Goal: Task Accomplishment & Management: Manage account settings

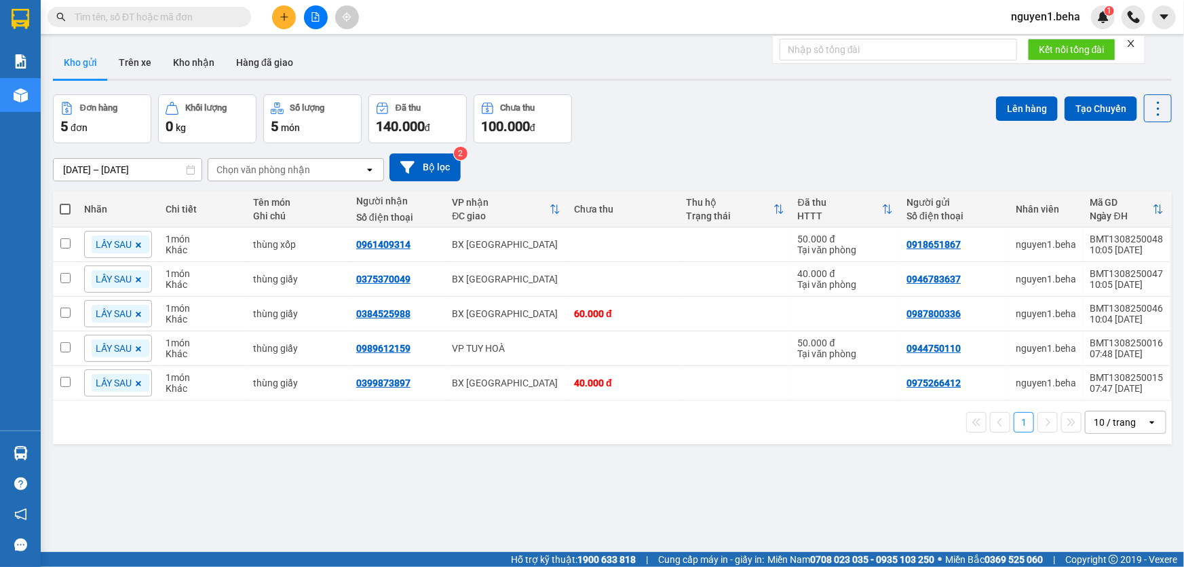
click at [68, 210] on span at bounding box center [65, 209] width 11 height 11
click at [65, 202] on input "checkbox" at bounding box center [65, 202] width 0 height 0
checkbox input "true"
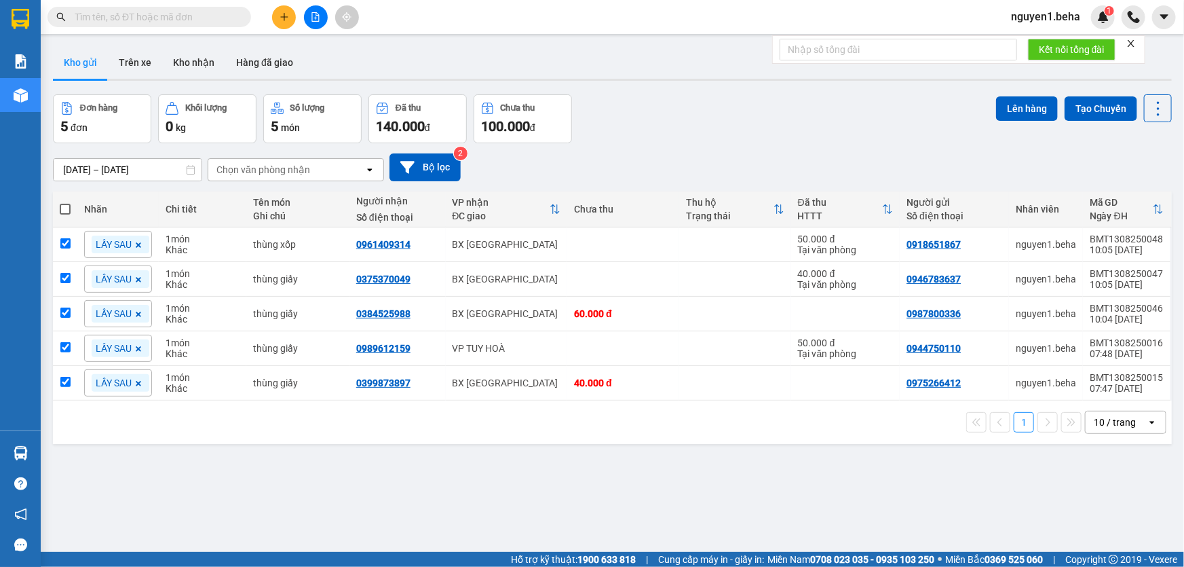
checkbox input "true"
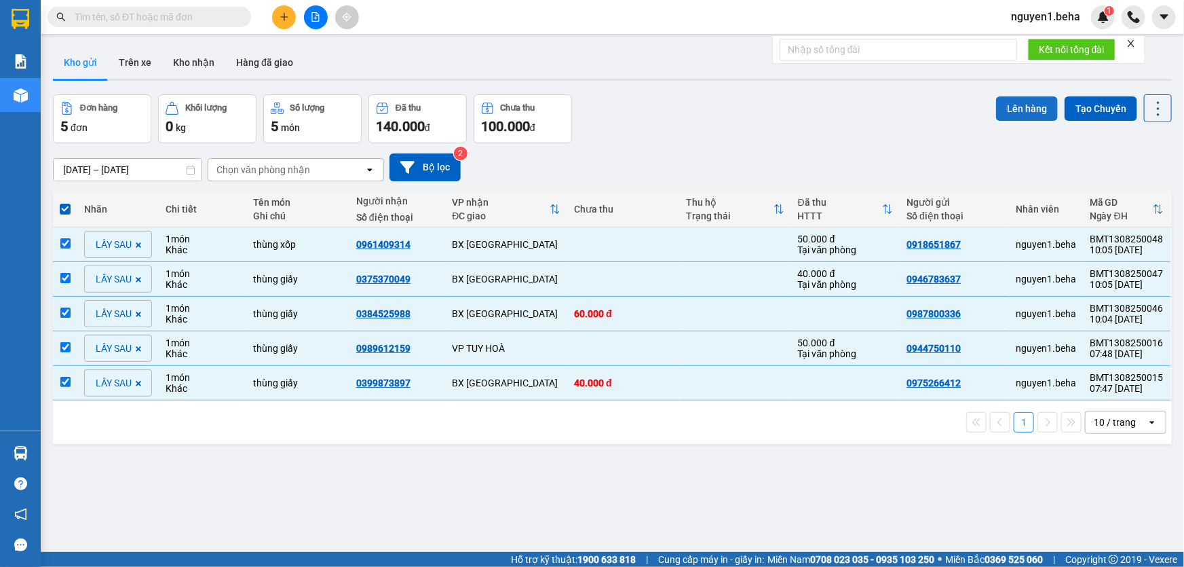
click at [1005, 111] on button "Lên hàng" at bounding box center [1027, 108] width 62 height 24
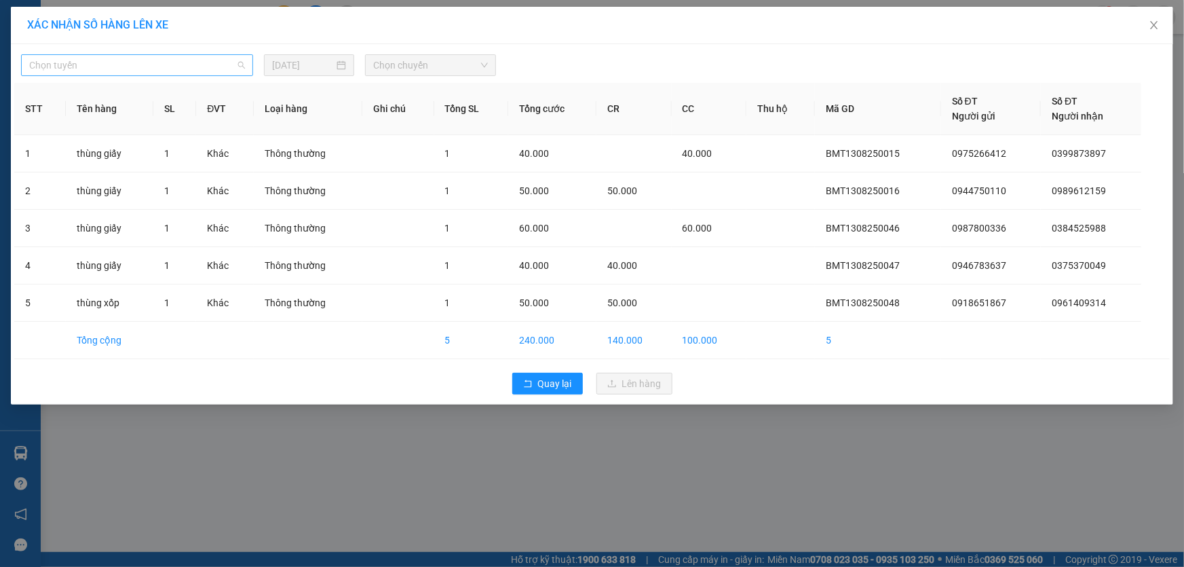
click at [207, 70] on span "Chọn tuyến" at bounding box center [137, 65] width 216 height 20
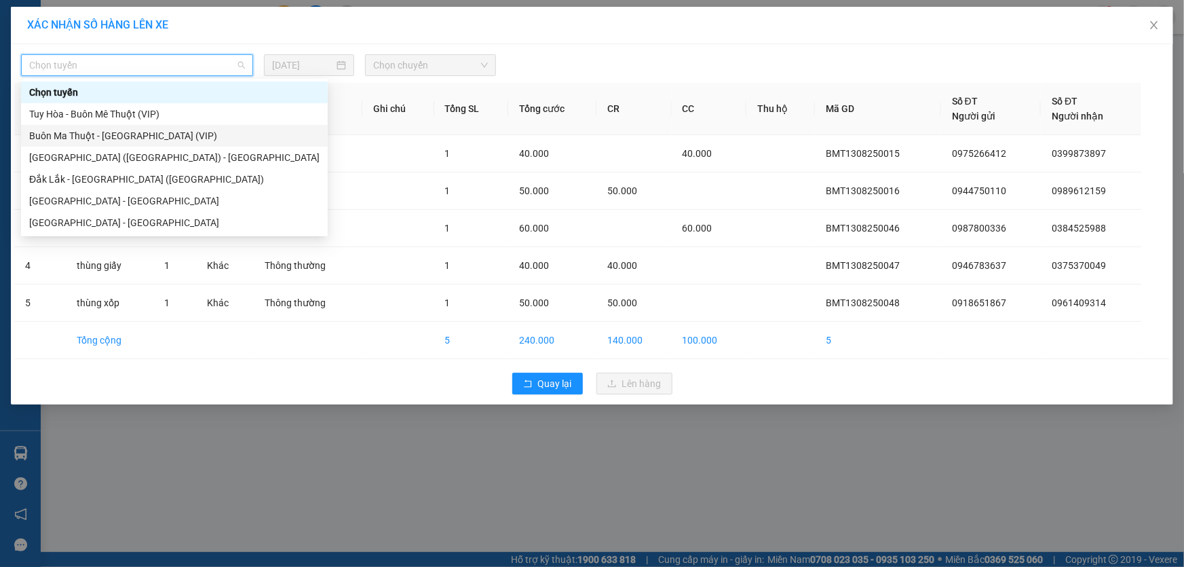
click at [123, 139] on div "Buôn Ma Thuột - [GEOGRAPHIC_DATA] (VIP)" at bounding box center [174, 135] width 290 height 15
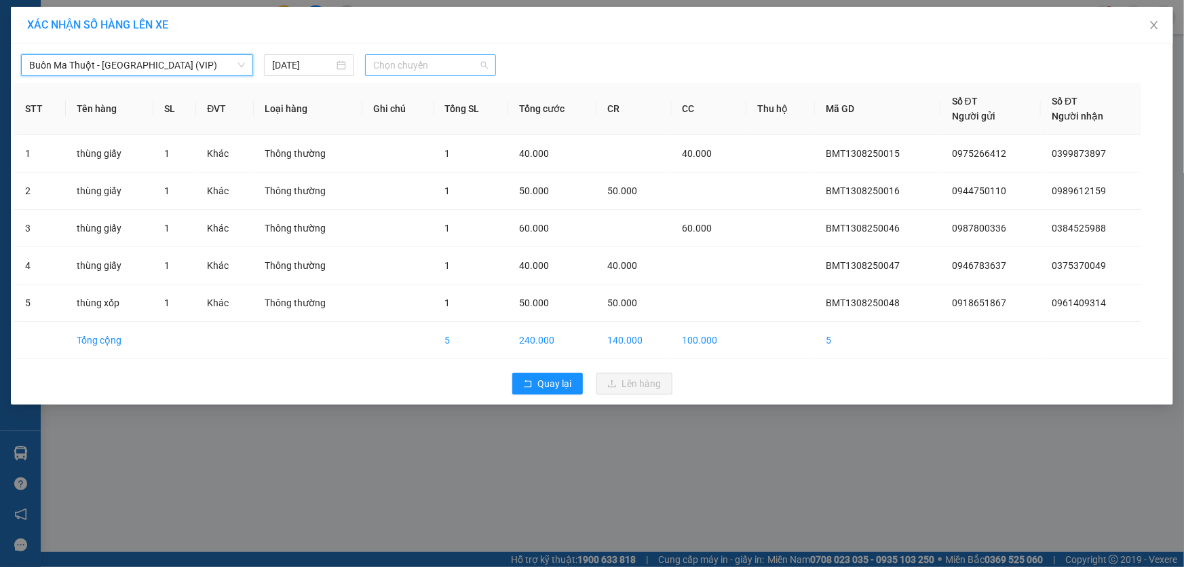
click at [402, 57] on span "Chọn chuyến" at bounding box center [430, 65] width 115 height 20
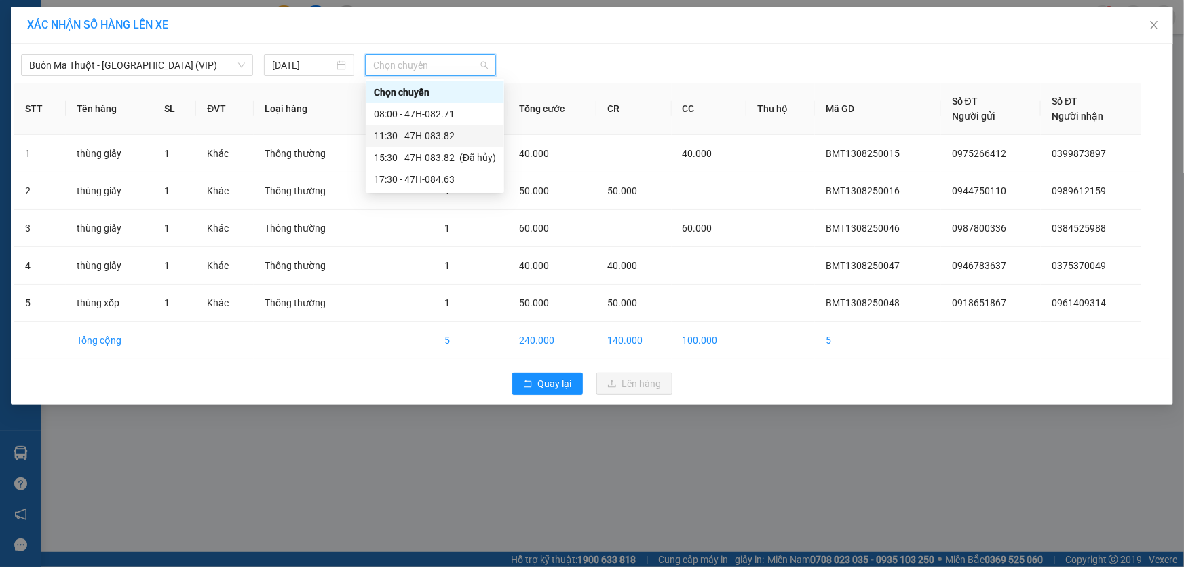
click at [422, 135] on div "11:30 - 47H-083.82" at bounding box center [435, 135] width 122 height 15
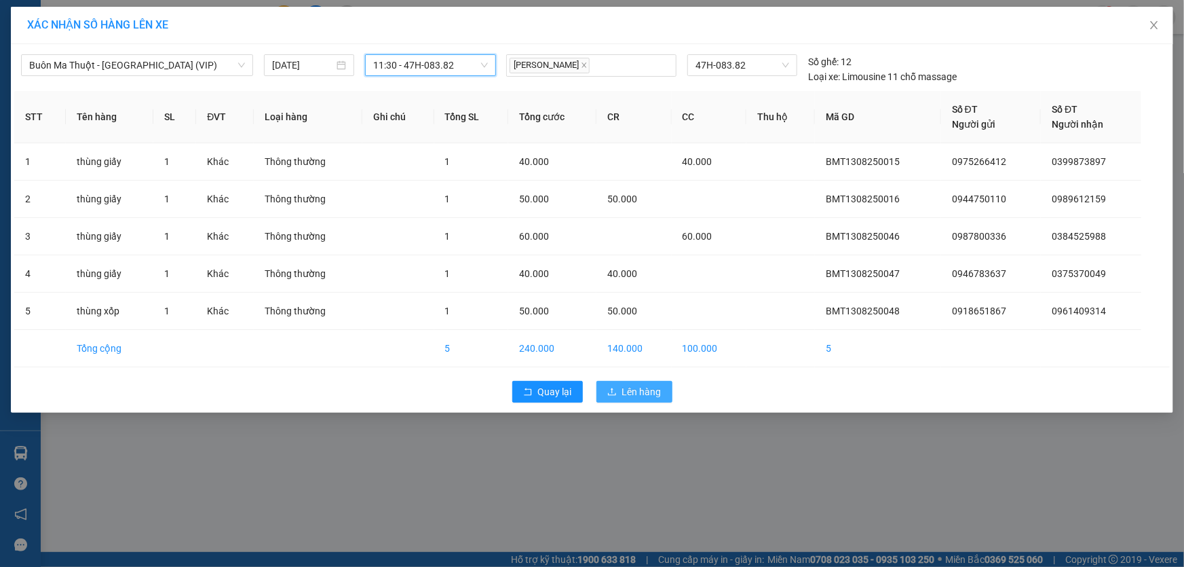
click at [630, 385] on span "Lên hàng" at bounding box center [641, 391] width 39 height 15
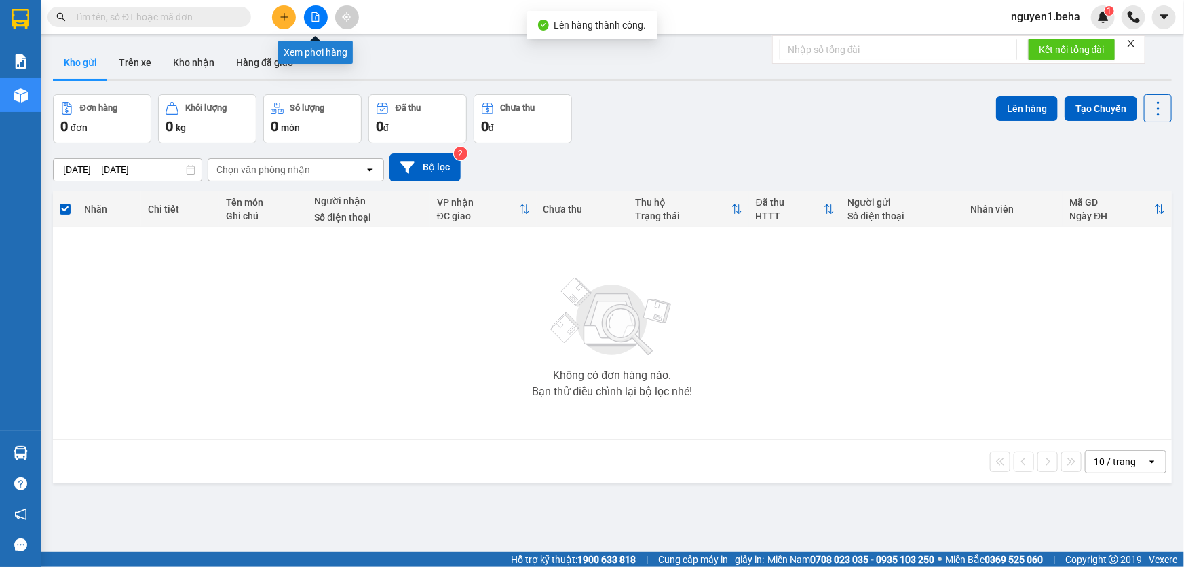
click at [317, 18] on icon "file-add" at bounding box center [315, 17] width 7 height 10
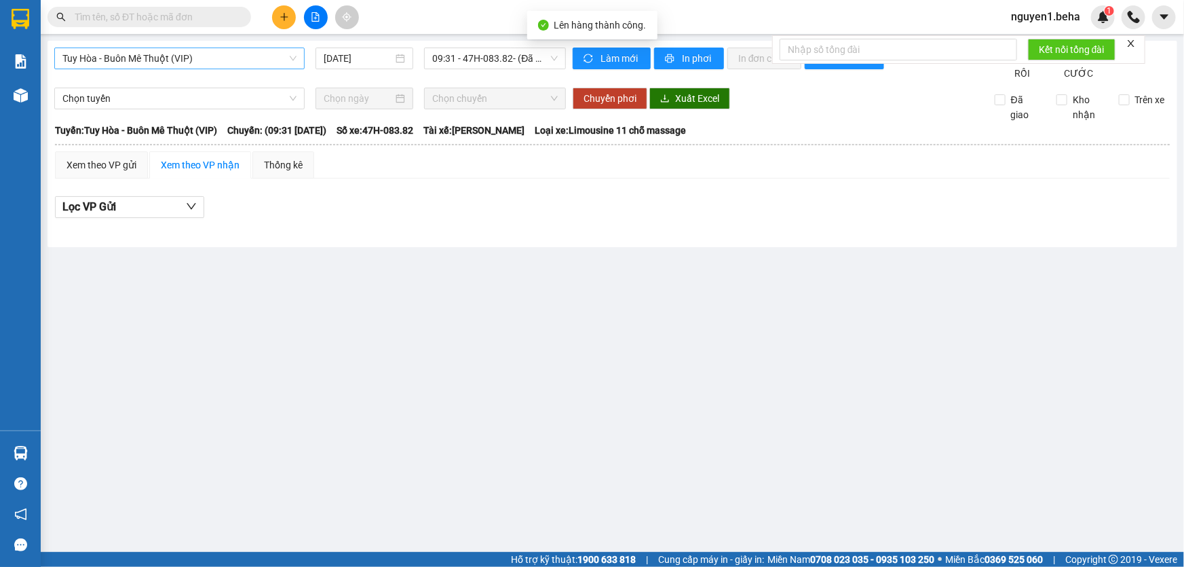
click at [228, 50] on span "Tuy Hòa - Buôn Mê Thuột (VIP)" at bounding box center [179, 58] width 234 height 20
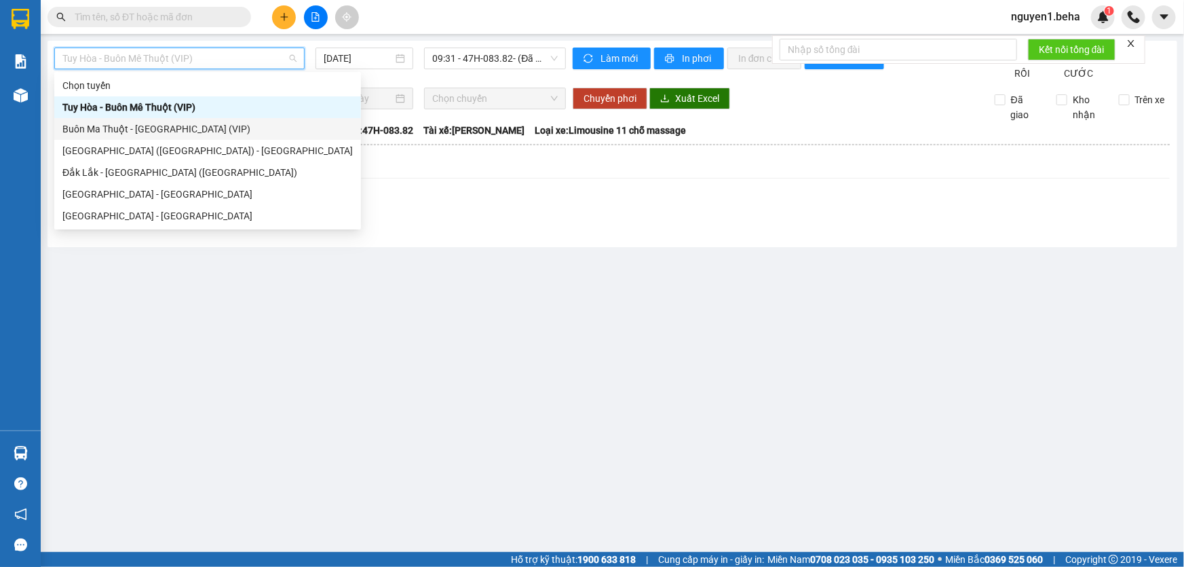
click at [162, 128] on div "Buôn Ma Thuột - [GEOGRAPHIC_DATA] (VIP)" at bounding box center [207, 128] width 290 height 15
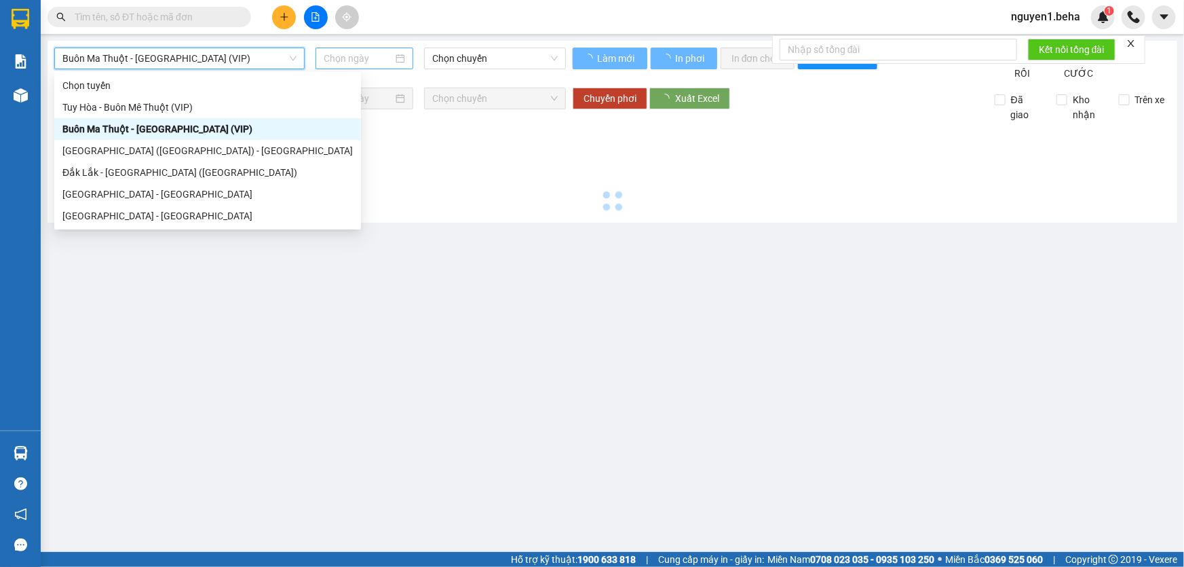
type input "[DATE]"
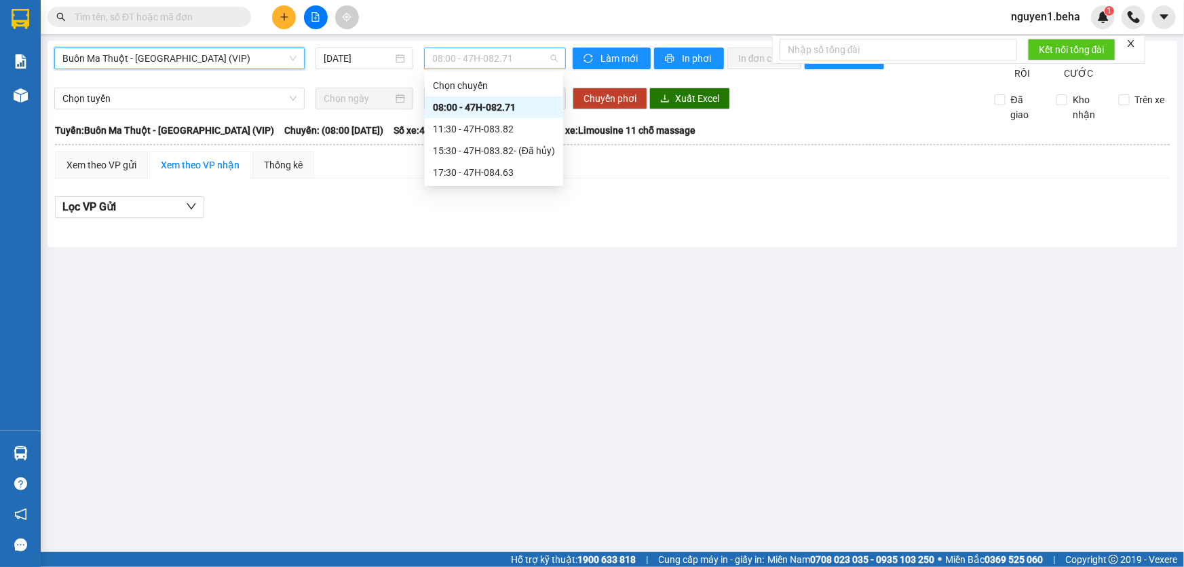
click at [524, 66] on span "08:00 - 47H-082.71" at bounding box center [495, 58] width 126 height 20
click at [482, 131] on div "11:30 - 47H-083.82" at bounding box center [494, 128] width 122 height 15
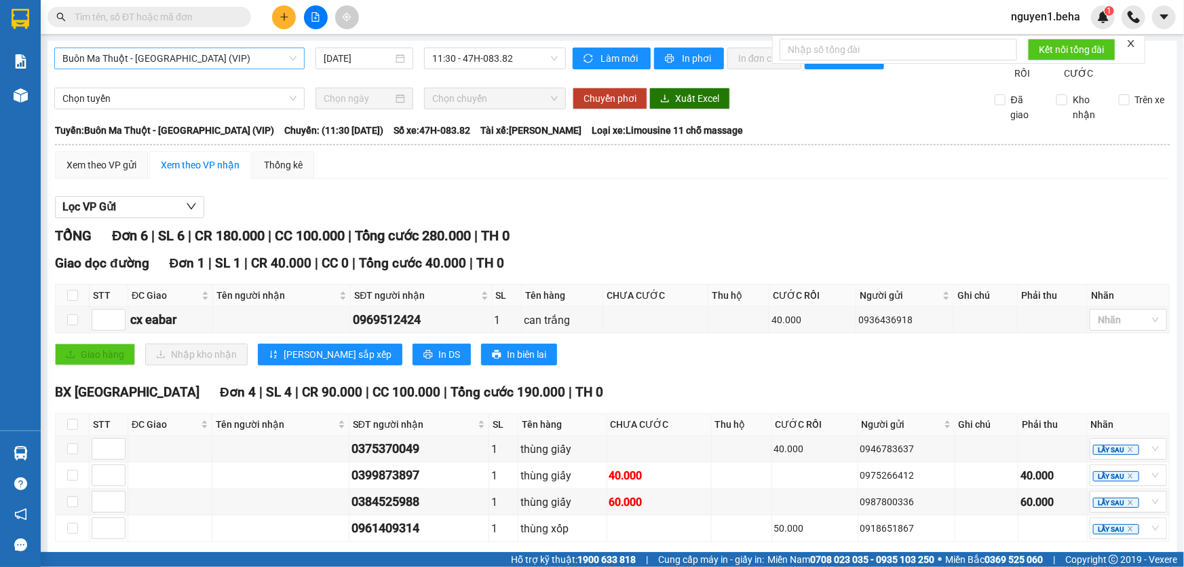
click at [202, 60] on span "Buôn Ma Thuột - [GEOGRAPHIC_DATA] (VIP)" at bounding box center [179, 58] width 234 height 20
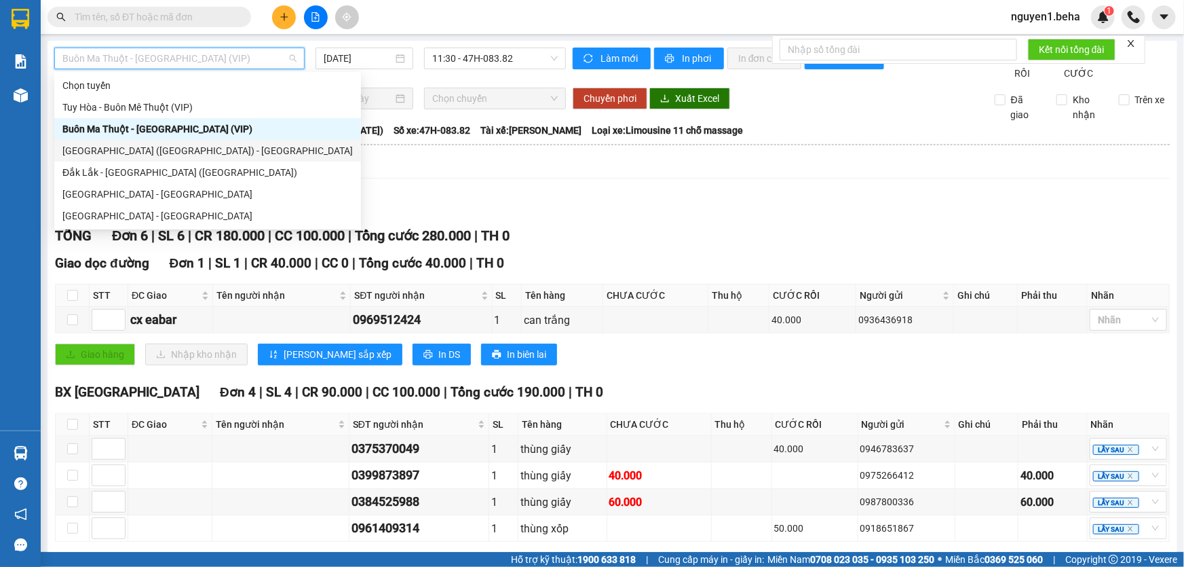
click at [142, 146] on div "[GEOGRAPHIC_DATA] ([GEOGRAPHIC_DATA]) - [GEOGRAPHIC_DATA]" at bounding box center [207, 150] width 290 height 15
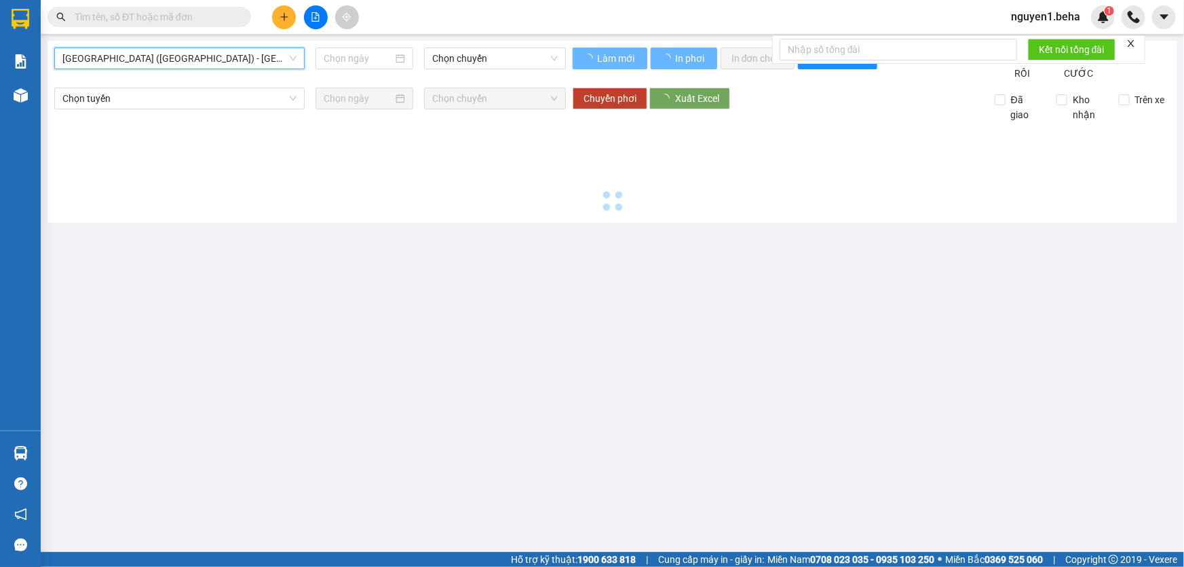
type input "[DATE]"
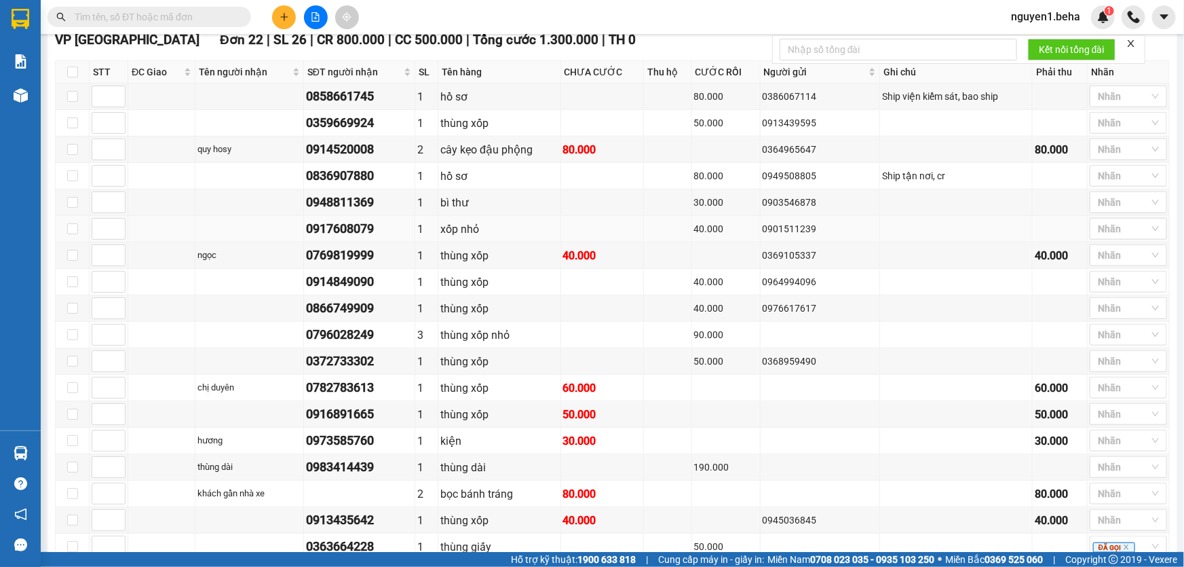
scroll to position [740, 0]
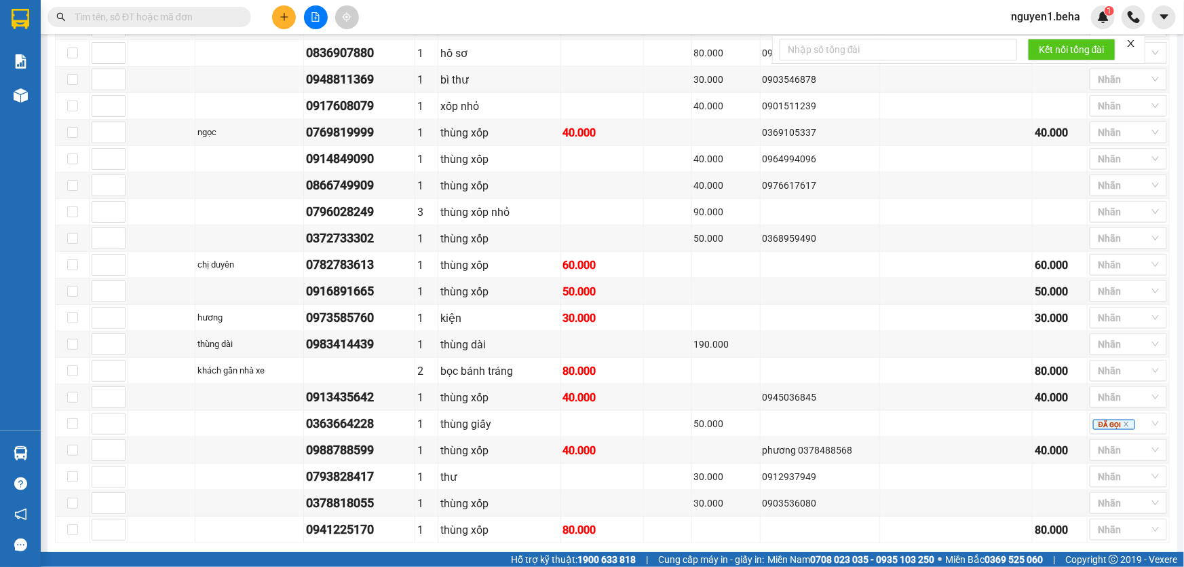
click at [1130, 42] on icon "close" at bounding box center [1132, 44] width 10 height 10
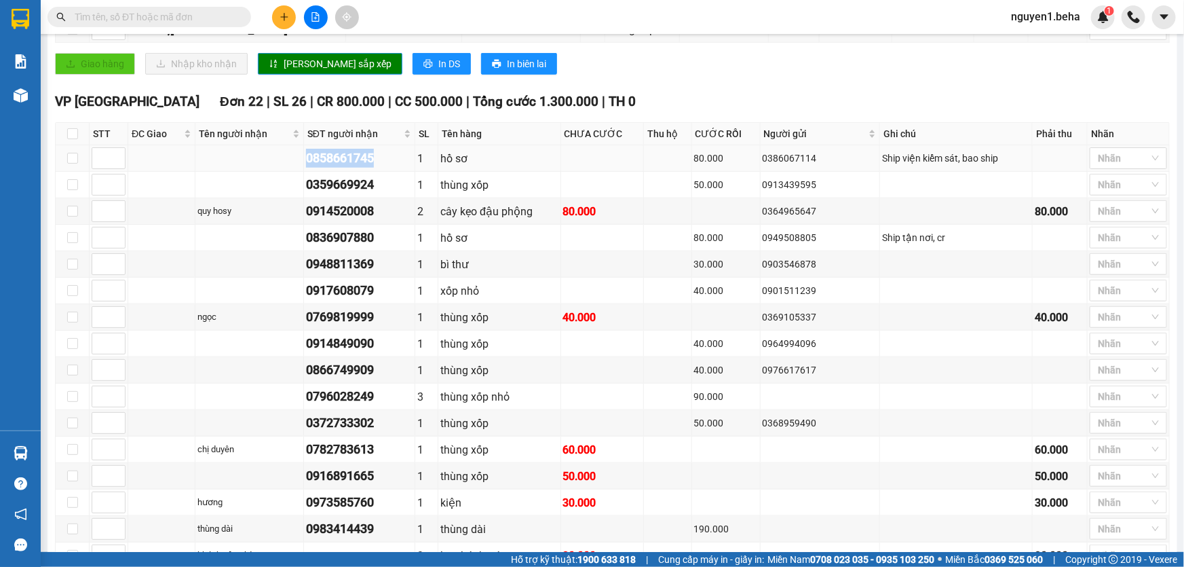
drag, startPoint x: 305, startPoint y: 171, endPoint x: 373, endPoint y: 174, distance: 68.6
click at [373, 172] on td "0858661745" at bounding box center [359, 158] width 111 height 26
copy div "0858661745"
drag, startPoint x: 303, startPoint y: 195, endPoint x: 377, endPoint y: 201, distance: 73.5
click at [377, 198] on td "0359669924" at bounding box center [359, 185] width 111 height 26
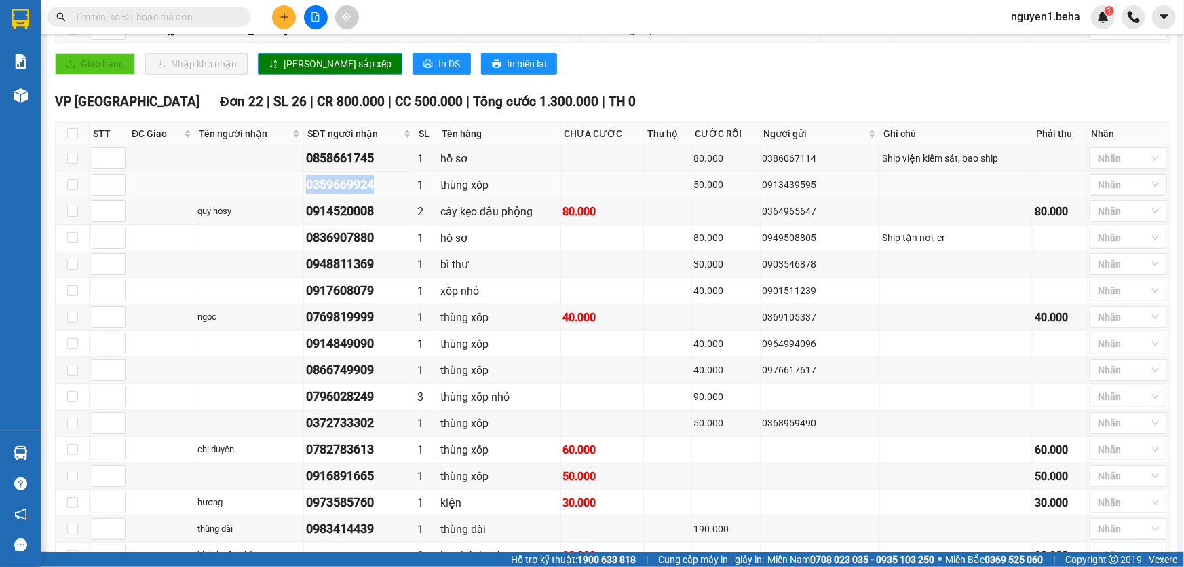
copy div "0359669924"
drag, startPoint x: 306, startPoint y: 224, endPoint x: 378, endPoint y: 225, distance: 71.9
click at [378, 221] on div "0914520008" at bounding box center [359, 211] width 107 height 19
copy div "0914520008"
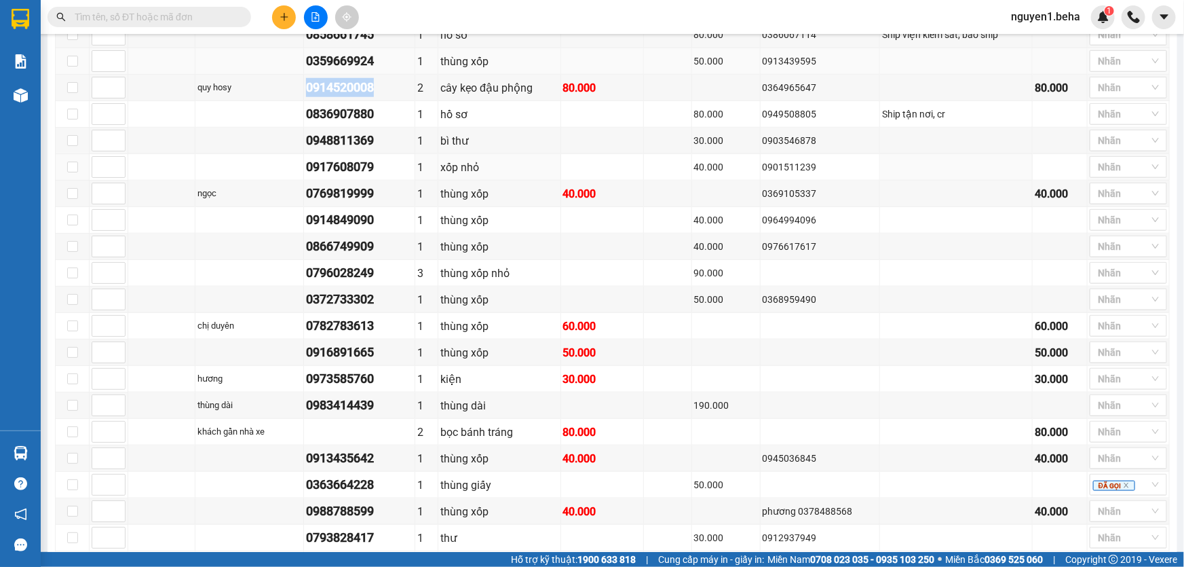
scroll to position [617, 0]
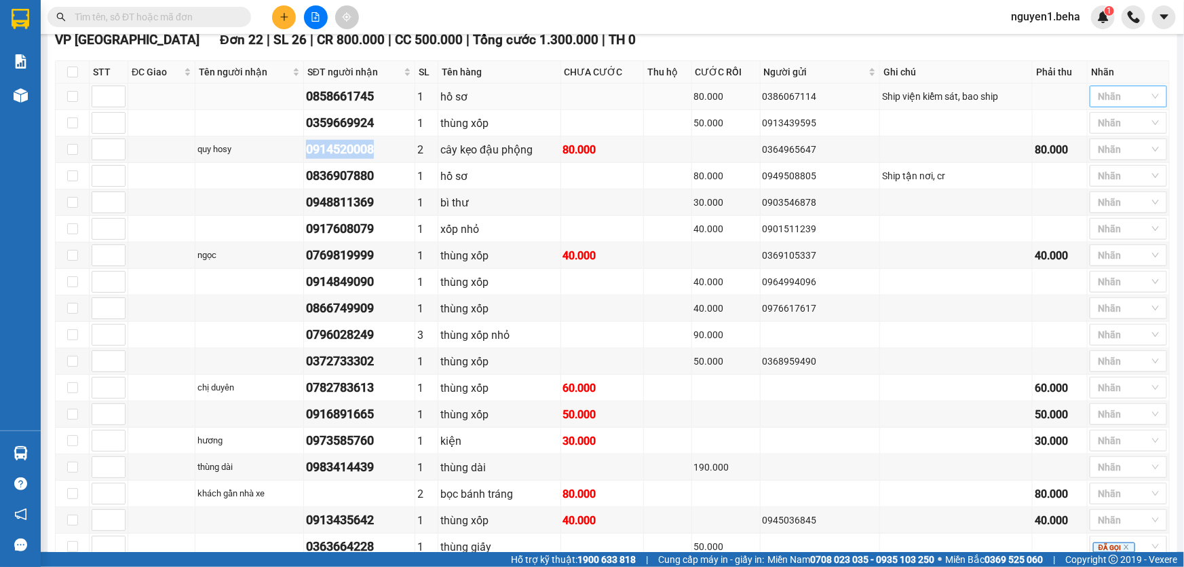
click at [1101, 105] on div at bounding box center [1121, 96] width 57 height 16
click at [1105, 285] on div "SHIP" at bounding box center [1119, 287] width 61 height 15
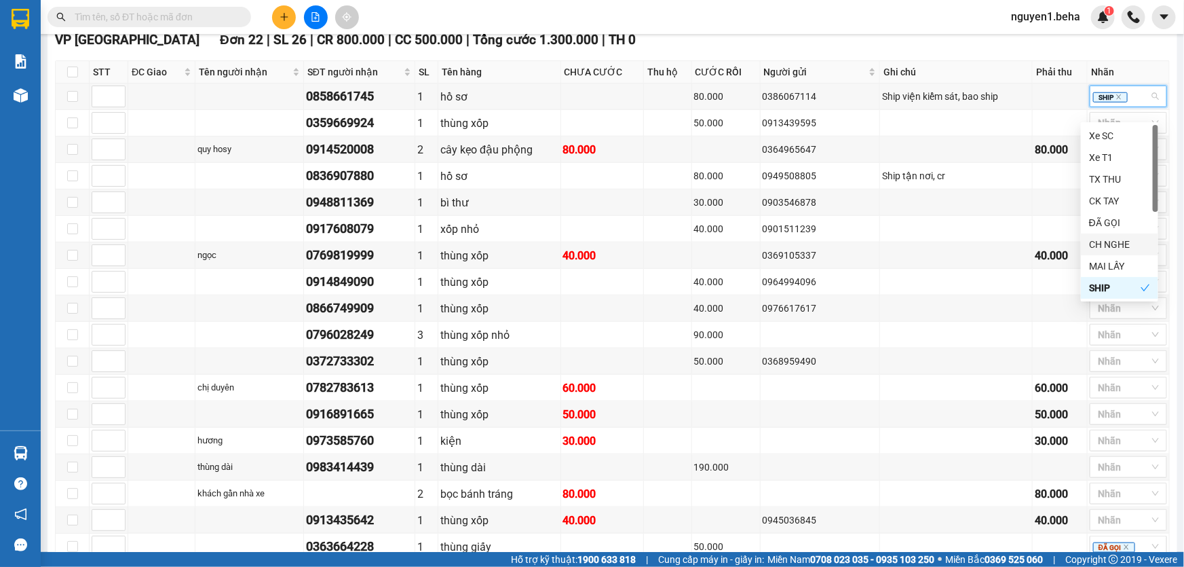
click at [941, 50] on div "VP [GEOGRAPHIC_DATA] 22 | SL 26 | CR 800.000 | CC 500.000 | Tổng cước 1.300.000…" at bounding box center [612, 40] width 1115 height 20
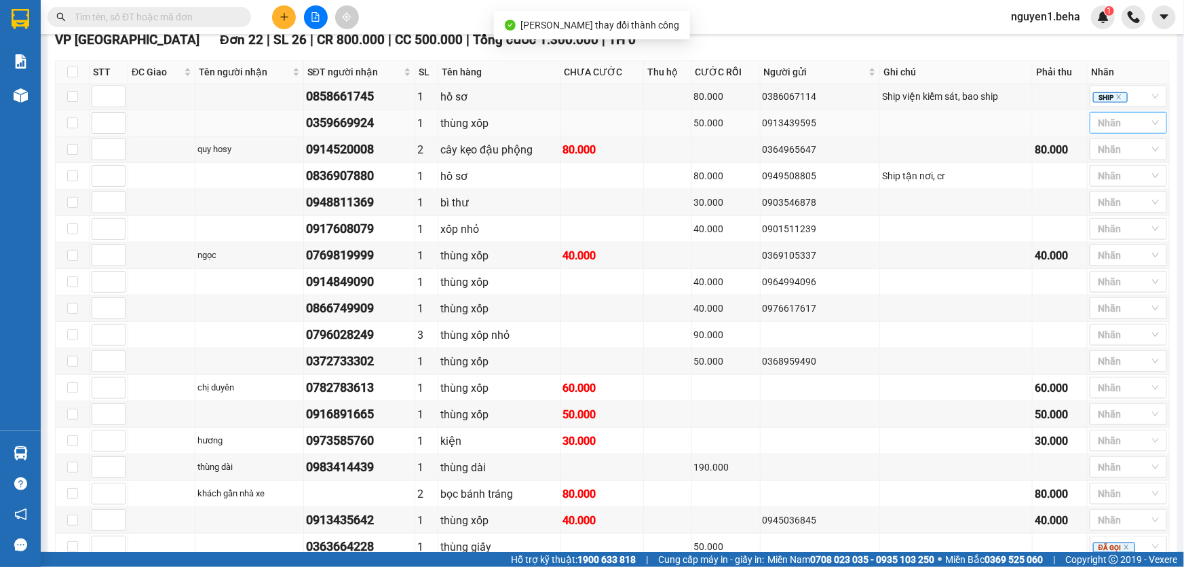
click at [1099, 131] on div at bounding box center [1121, 123] width 57 height 16
click at [1103, 250] on div "ĐÃ GỌI" at bounding box center [1119, 249] width 61 height 15
click at [1108, 157] on div at bounding box center [1121, 149] width 57 height 16
click at [1097, 277] on div "ĐÃ GỌI" at bounding box center [1119, 274] width 61 height 15
drag, startPoint x: 303, startPoint y: 186, endPoint x: 379, endPoint y: 185, distance: 76.7
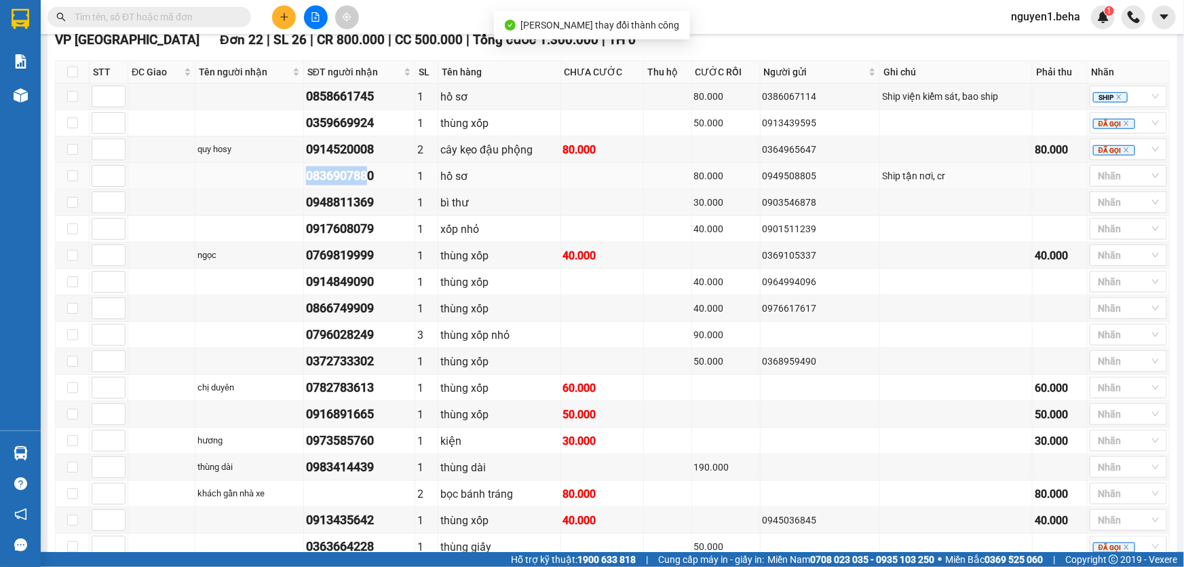
click at [379, 185] on td "0836907880" at bounding box center [359, 176] width 111 height 26
copy div "0836907880"
click at [934, 360] on td at bounding box center [956, 361] width 153 height 26
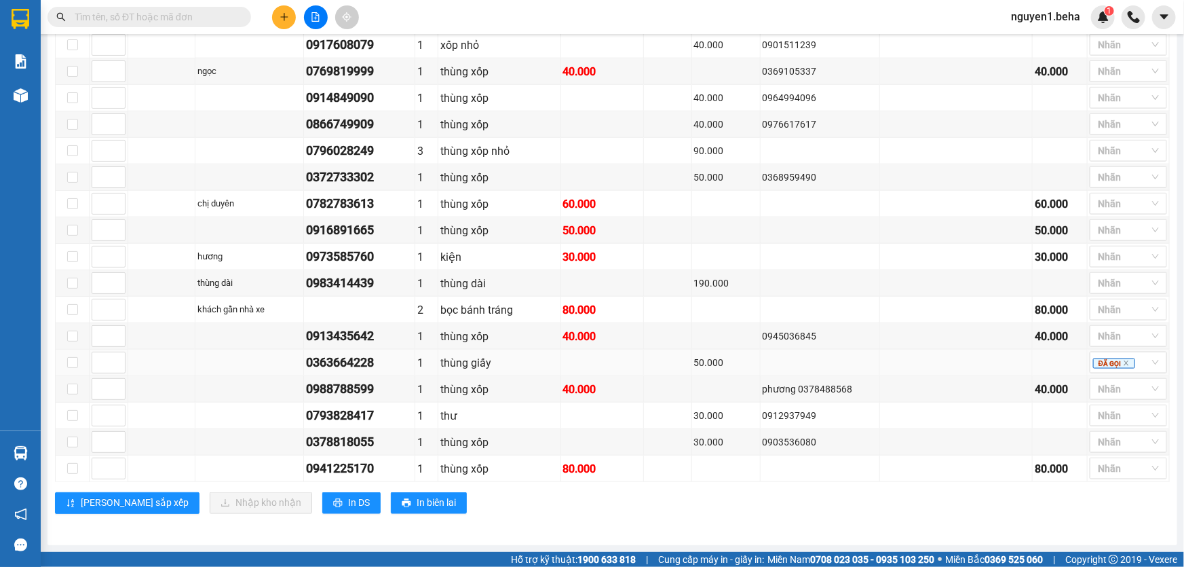
scroll to position [562, 0]
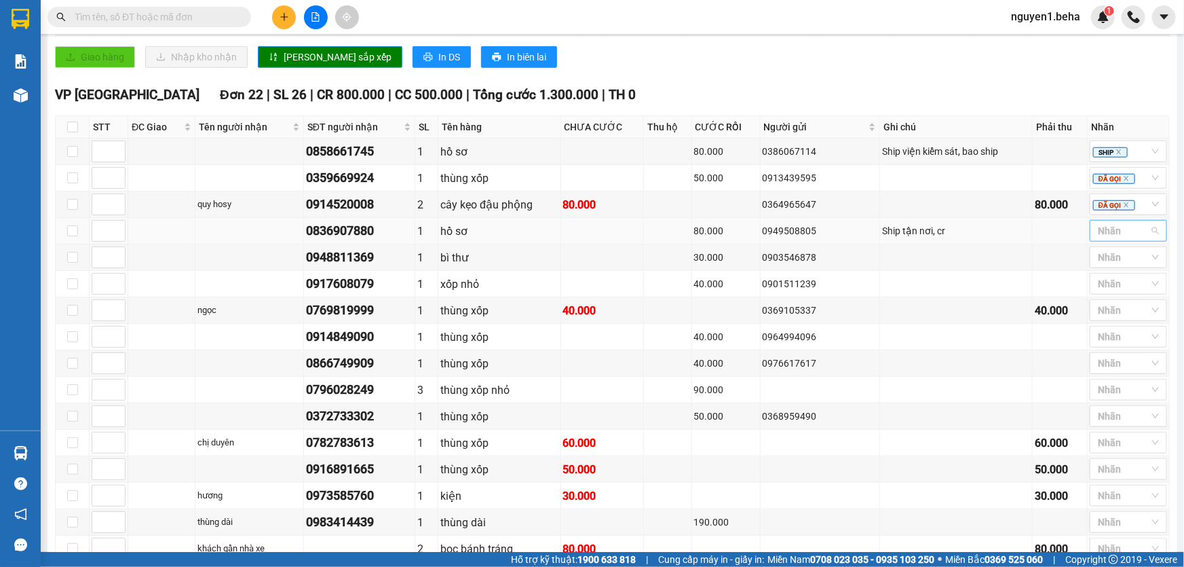
click at [1103, 239] on div at bounding box center [1121, 231] width 57 height 16
click at [1118, 375] on div "CH NGHE" at bounding box center [1119, 378] width 61 height 15
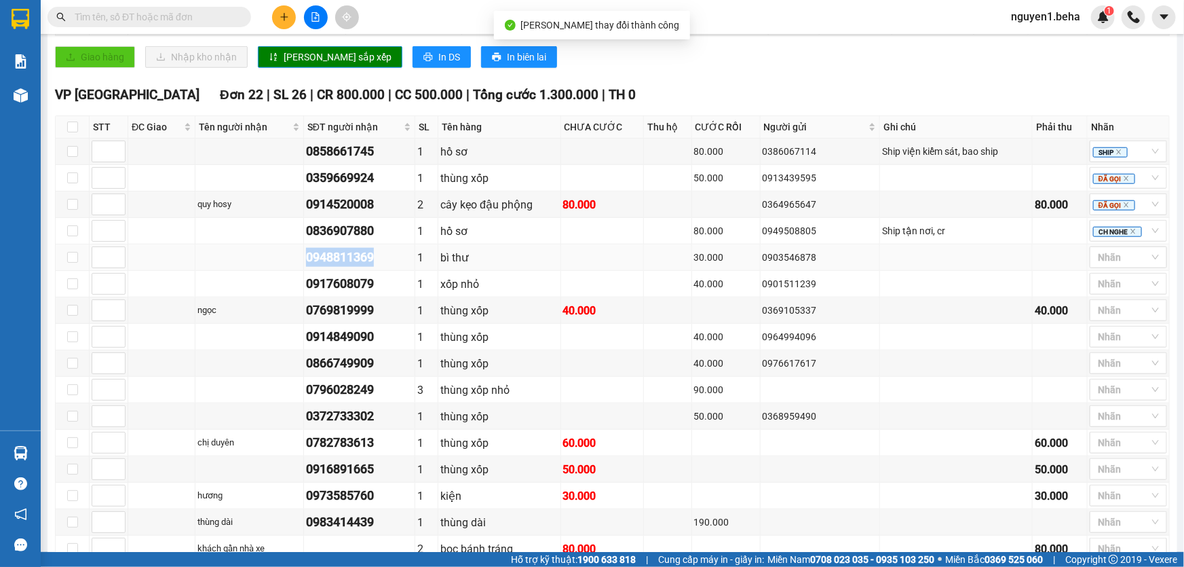
drag, startPoint x: 305, startPoint y: 271, endPoint x: 379, endPoint y: 263, distance: 73.7
click at [381, 265] on div "0948811369" at bounding box center [359, 257] width 107 height 19
copy div "0948811369"
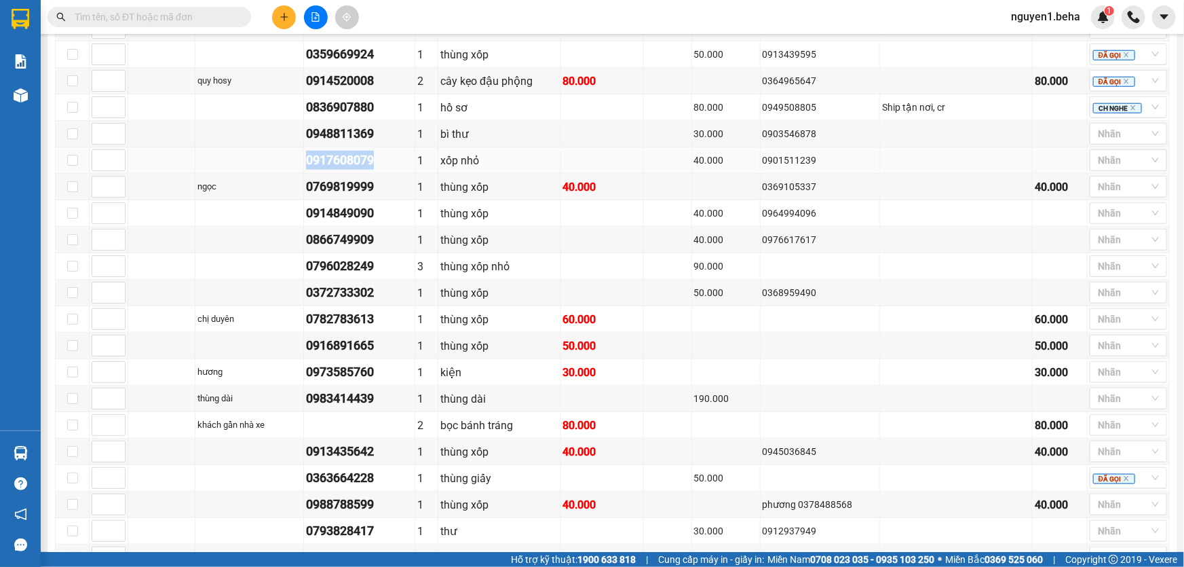
drag, startPoint x: 304, startPoint y: 172, endPoint x: 385, endPoint y: 172, distance: 80.8
click at [385, 172] on td "0917608079" at bounding box center [359, 160] width 111 height 26
copy div "0917608079"
click at [1093, 141] on div at bounding box center [1121, 134] width 57 height 16
click at [1099, 260] on div "ĐÃ GỌI" at bounding box center [1119, 259] width 61 height 15
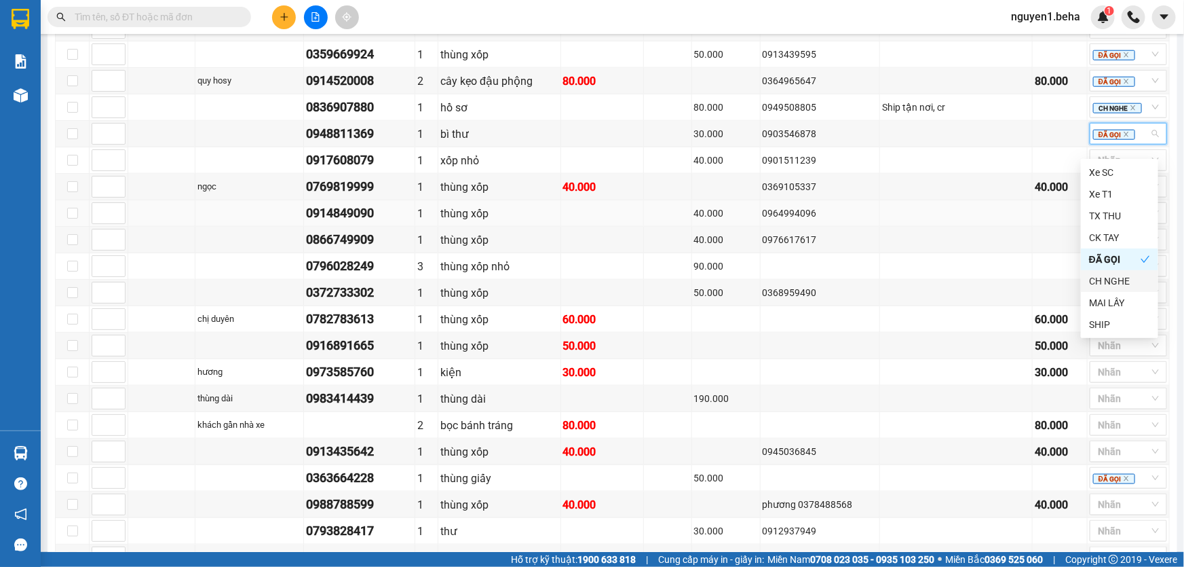
scroll to position [746, 0]
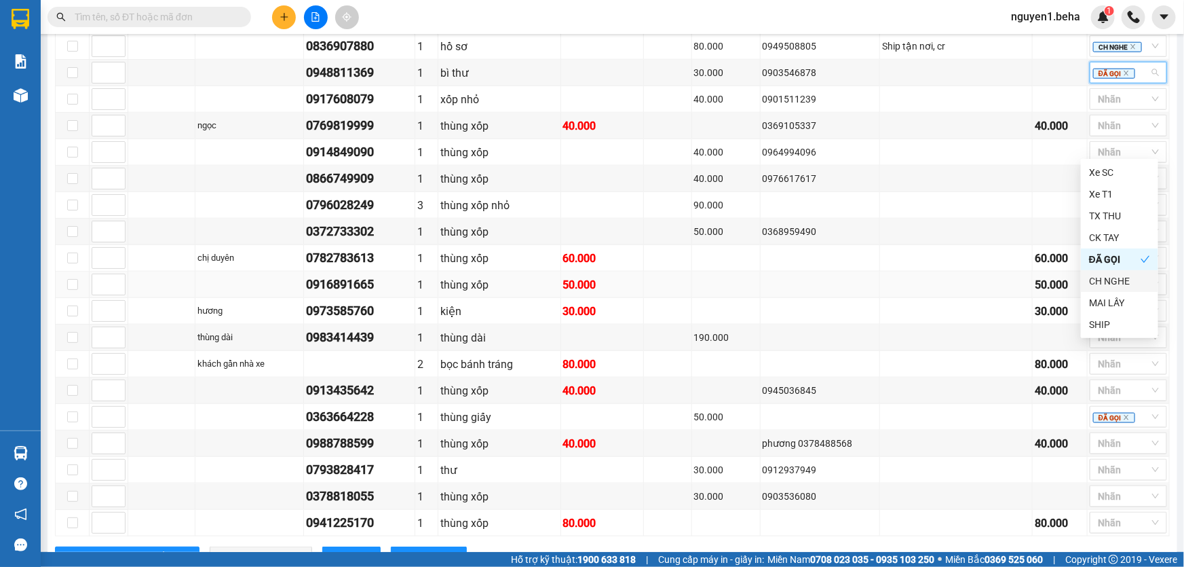
click at [909, 290] on td at bounding box center [956, 284] width 153 height 26
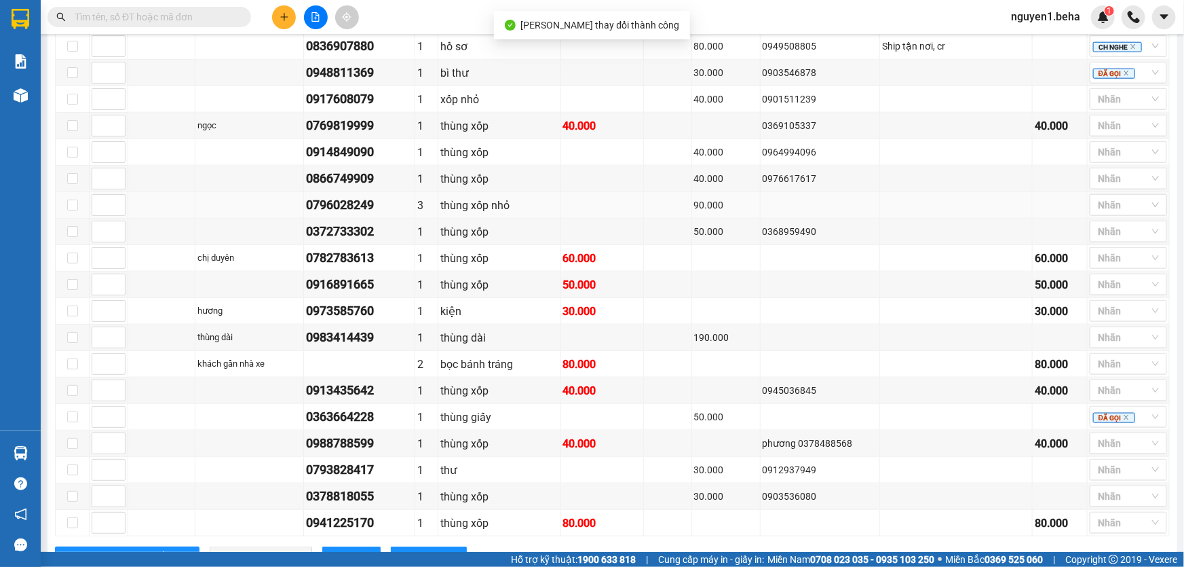
scroll to position [685, 0]
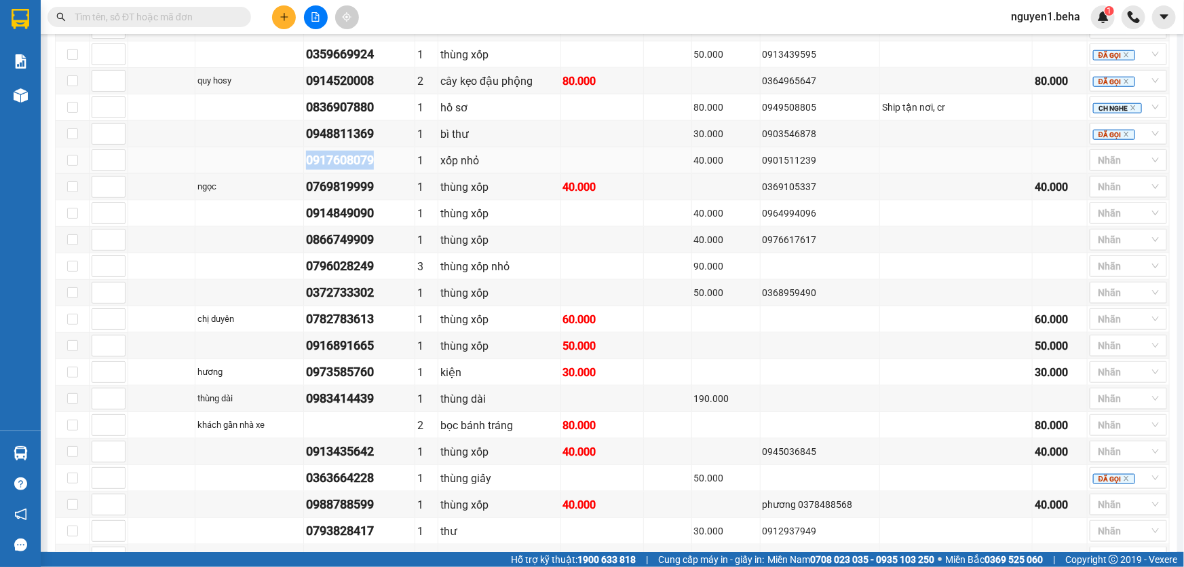
drag, startPoint x: 307, startPoint y: 171, endPoint x: 381, endPoint y: 167, distance: 73.4
click at [381, 167] on div "0917608079" at bounding box center [359, 160] width 107 height 19
copy div "0917608079"
drag, startPoint x: 307, startPoint y: 197, endPoint x: 377, endPoint y: 196, distance: 69.9
click at [377, 196] on div "0769819999" at bounding box center [359, 186] width 107 height 19
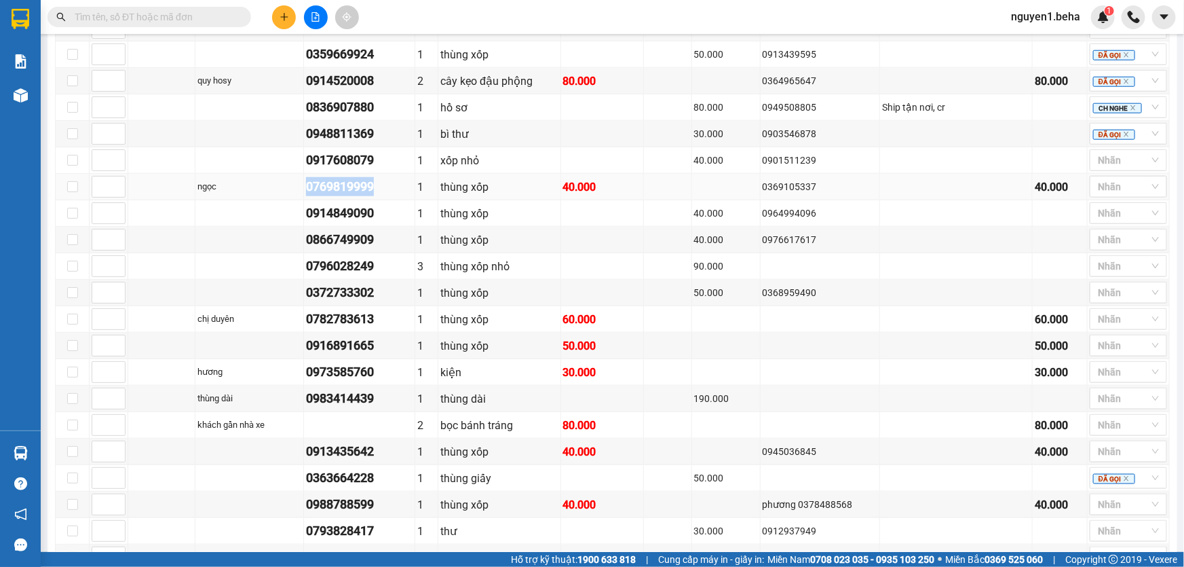
copy div "0769819999"
drag, startPoint x: 1093, startPoint y: 172, endPoint x: 1137, endPoint y: 206, distance: 56.2
click at [1093, 168] on div at bounding box center [1121, 160] width 57 height 16
click at [1105, 283] on div "ĐÃ GỌI" at bounding box center [1119, 285] width 61 height 15
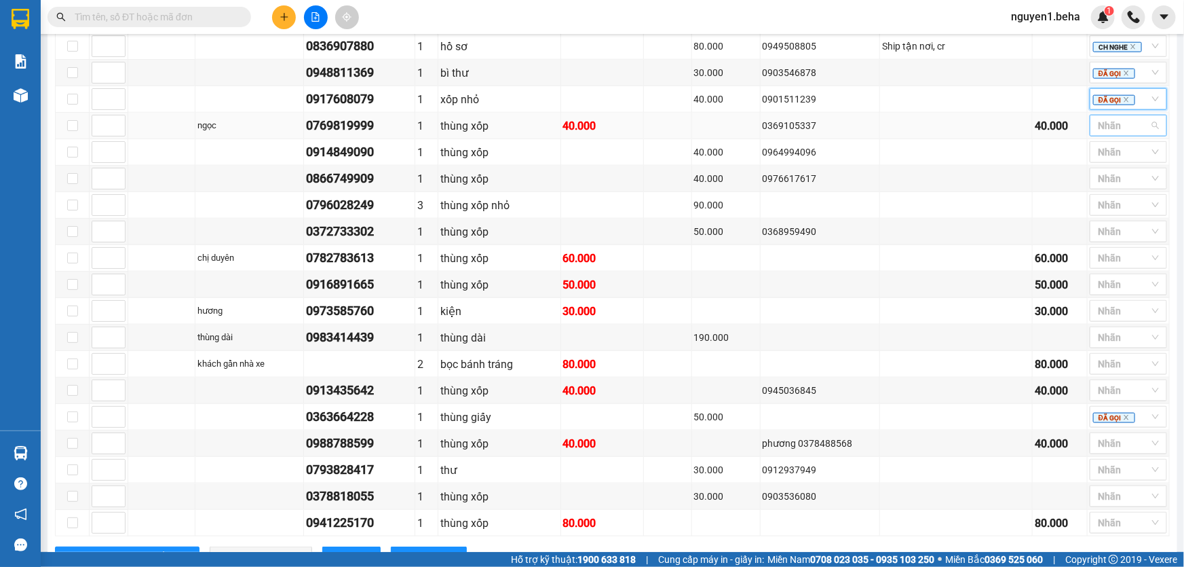
click at [1098, 134] on div at bounding box center [1121, 125] width 57 height 16
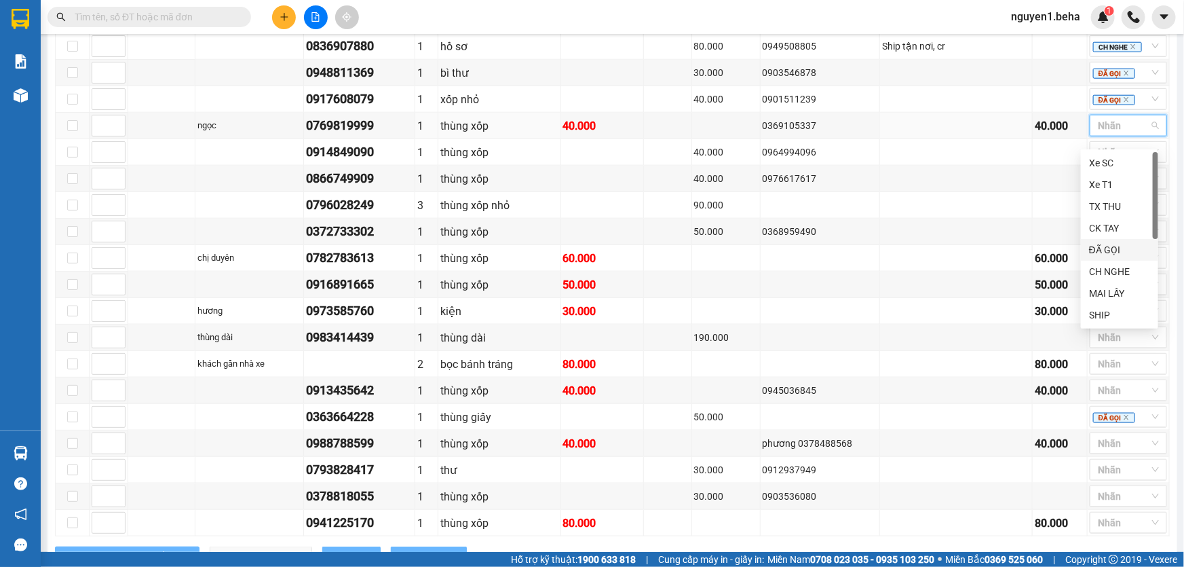
click at [1106, 250] on div "ĐÃ GỌI" at bounding box center [1119, 249] width 61 height 15
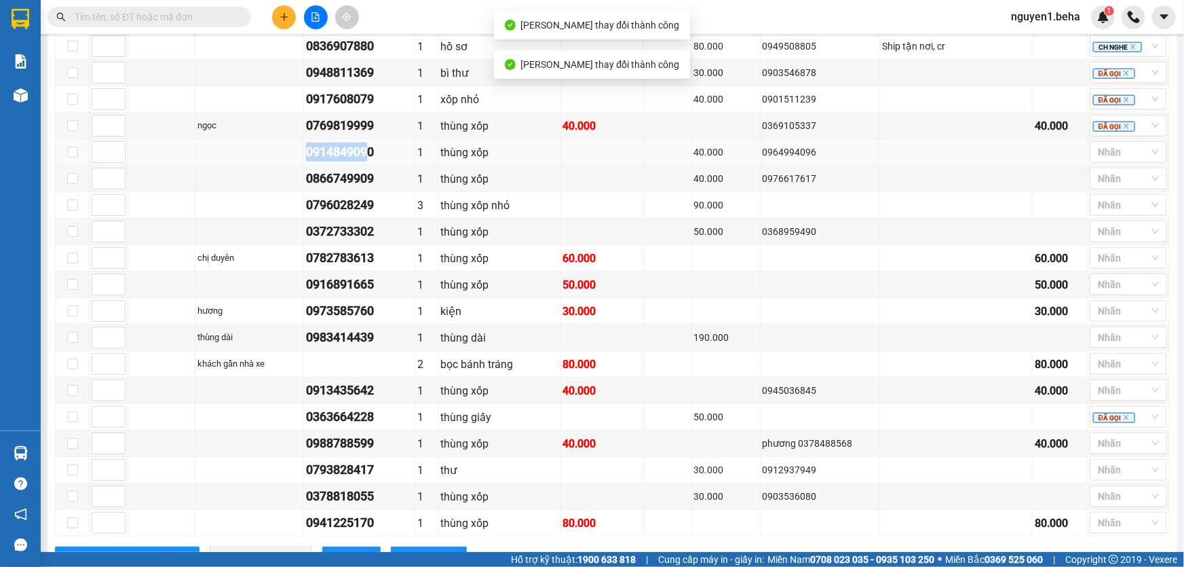
drag, startPoint x: 305, startPoint y: 166, endPoint x: 380, endPoint y: 161, distance: 75.5
click at [380, 161] on td "0914849090" at bounding box center [359, 152] width 111 height 26
copy div "0914849090"
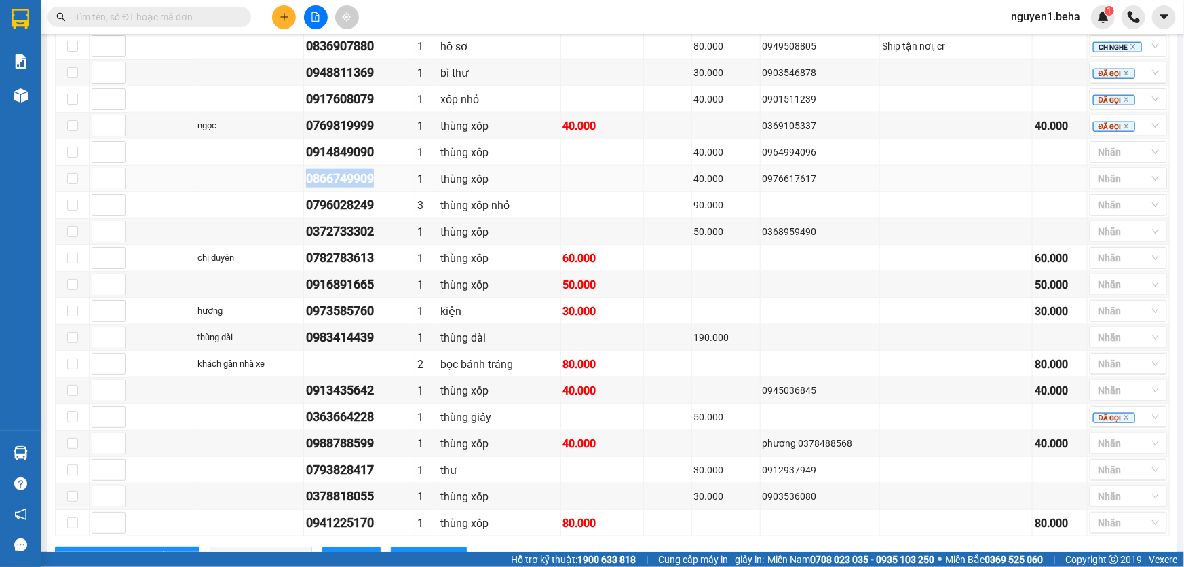
drag, startPoint x: 305, startPoint y: 189, endPoint x: 390, endPoint y: 185, distance: 84.9
click at [390, 185] on td "0866749909" at bounding box center [359, 179] width 111 height 26
click at [1095, 160] on div at bounding box center [1121, 152] width 57 height 16
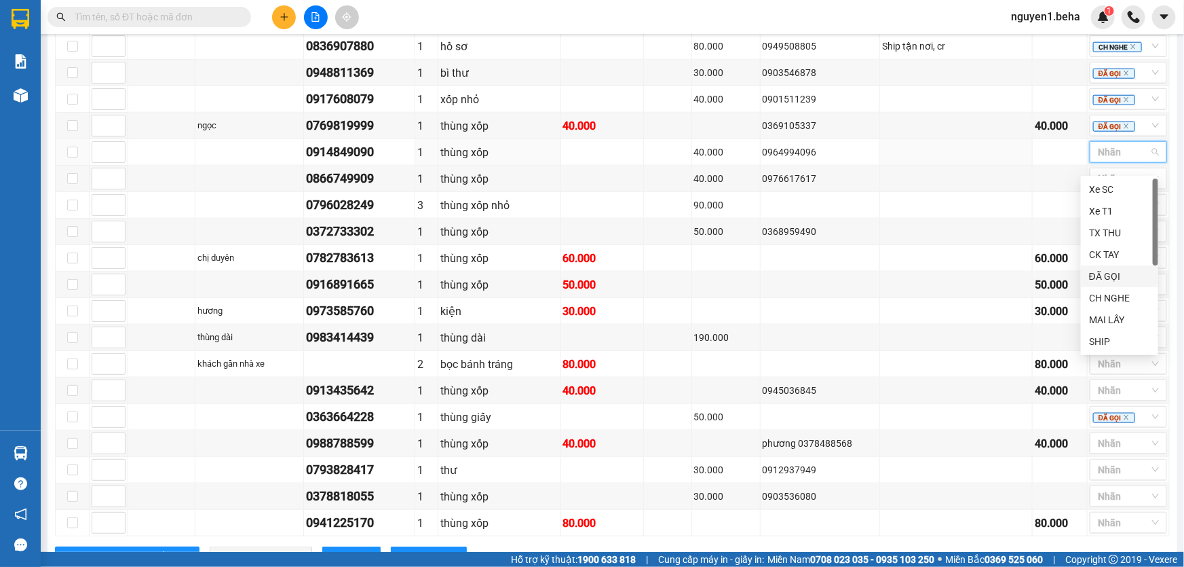
click at [1116, 278] on div "ĐÃ GỌI" at bounding box center [1119, 276] width 61 height 15
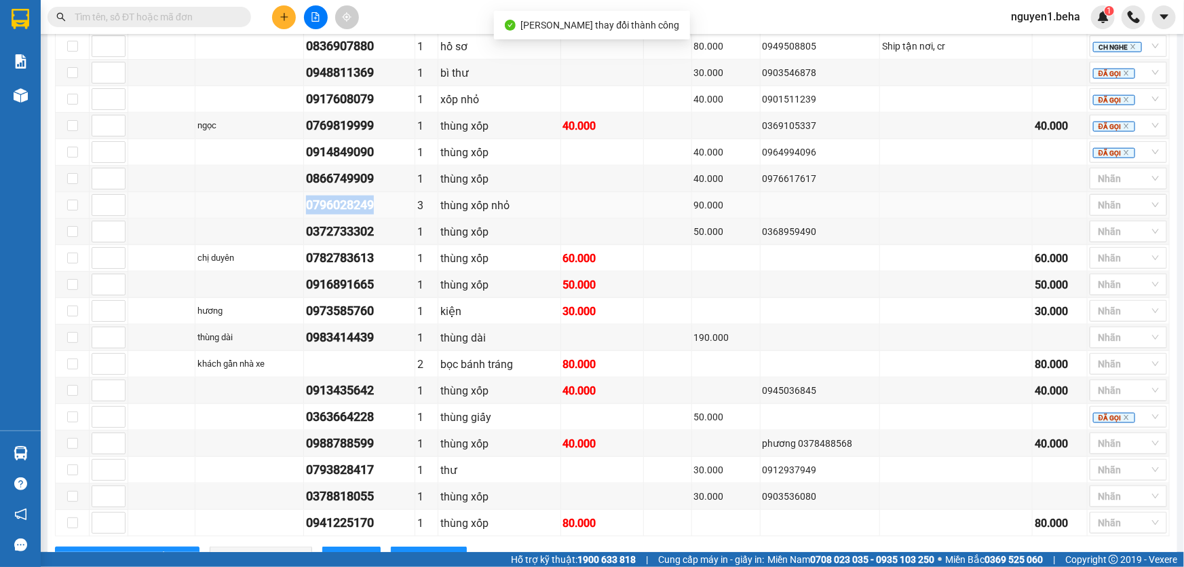
drag, startPoint x: 302, startPoint y: 214, endPoint x: 378, endPoint y: 212, distance: 76.0
click at [378, 212] on tr "0796028249 3 thùng xốp nhỏ 90.000 Nhãn" at bounding box center [613, 205] width 1114 height 26
click at [1103, 187] on div at bounding box center [1121, 178] width 57 height 16
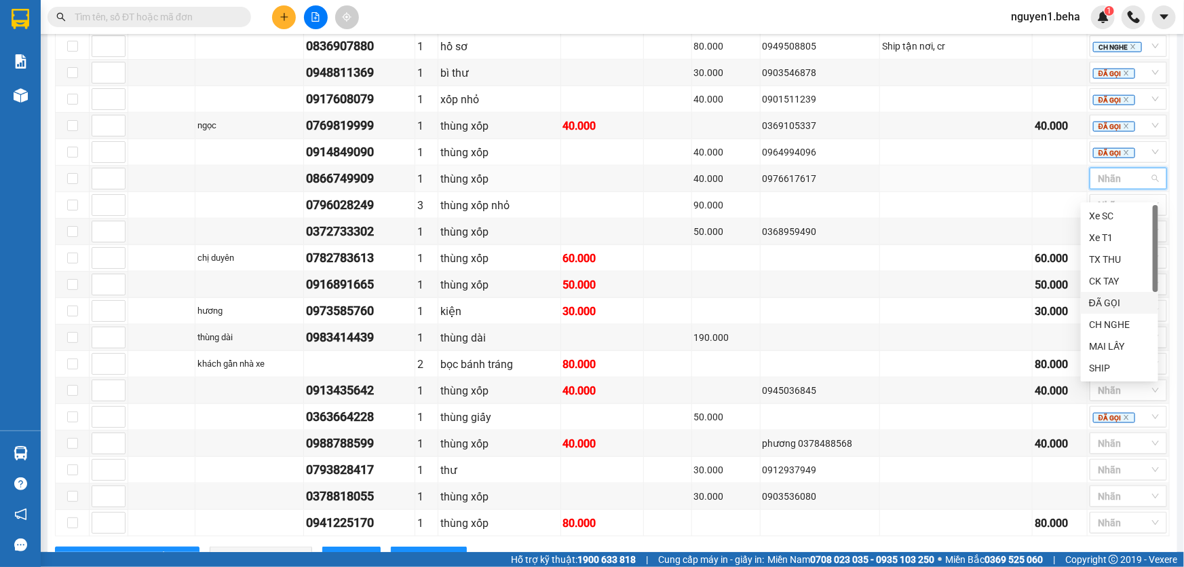
click at [1113, 297] on div "ĐÃ GỌI" at bounding box center [1119, 302] width 61 height 15
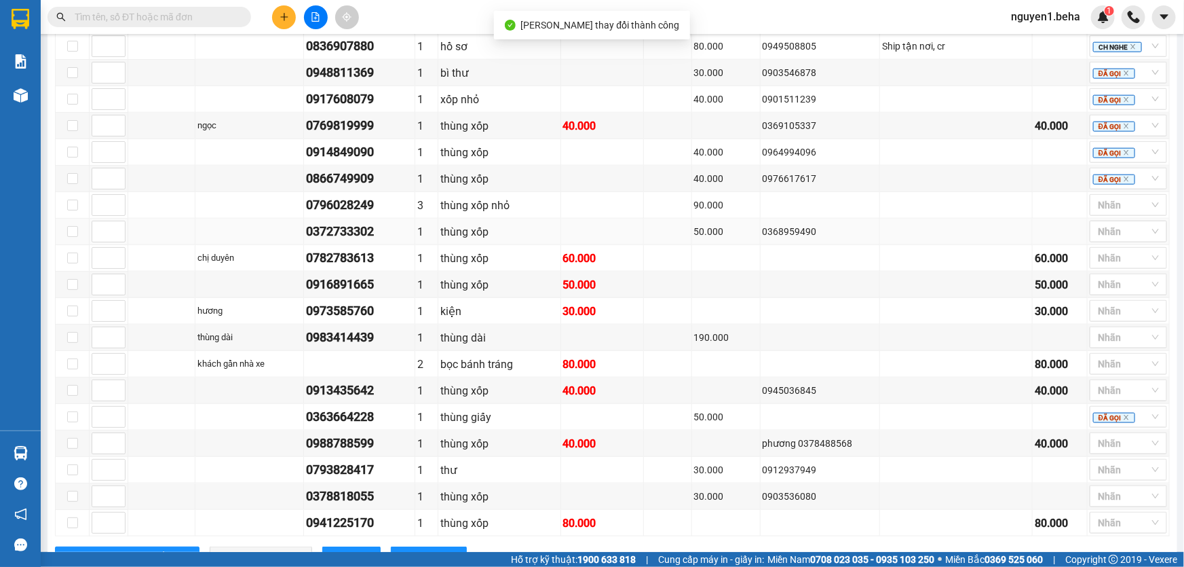
scroll to position [808, 0]
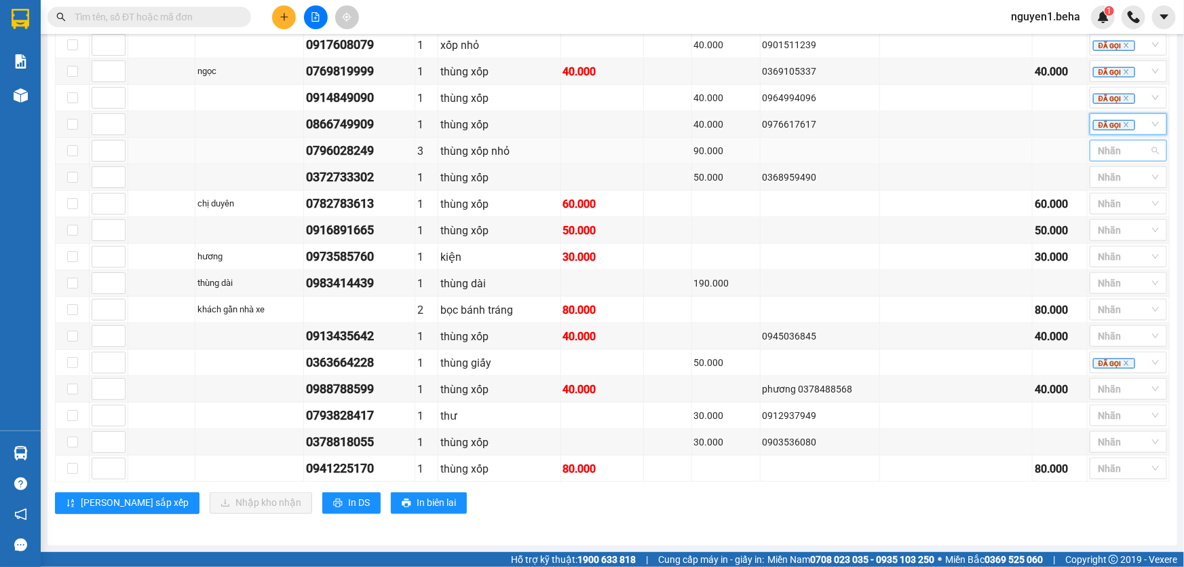
click at [1093, 155] on div at bounding box center [1121, 151] width 57 height 16
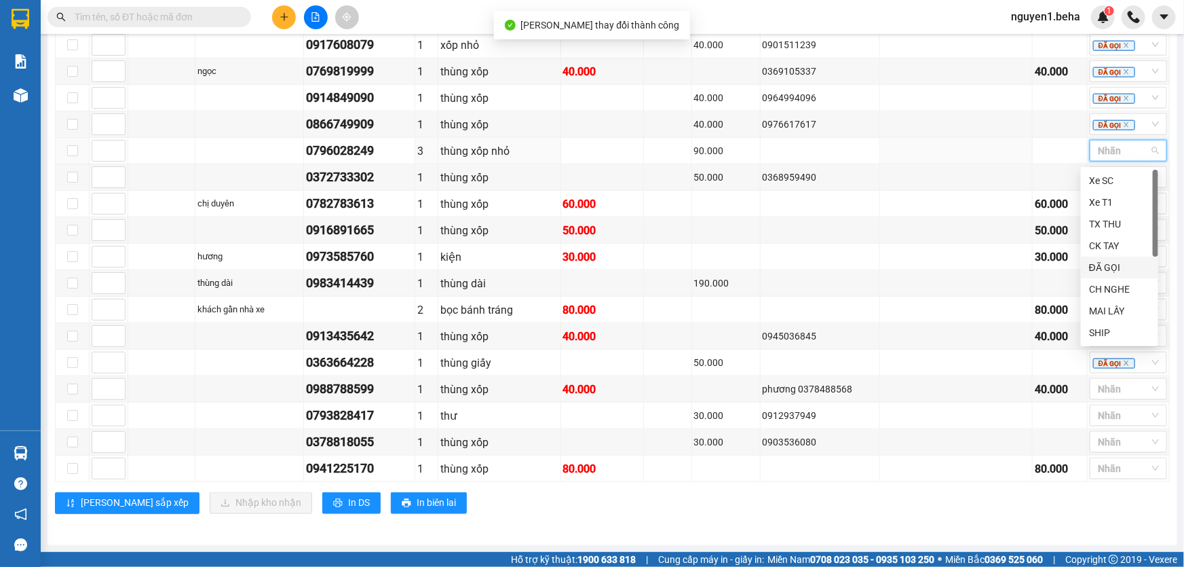
click at [1112, 271] on div "ĐÃ GỌI" at bounding box center [1119, 267] width 61 height 15
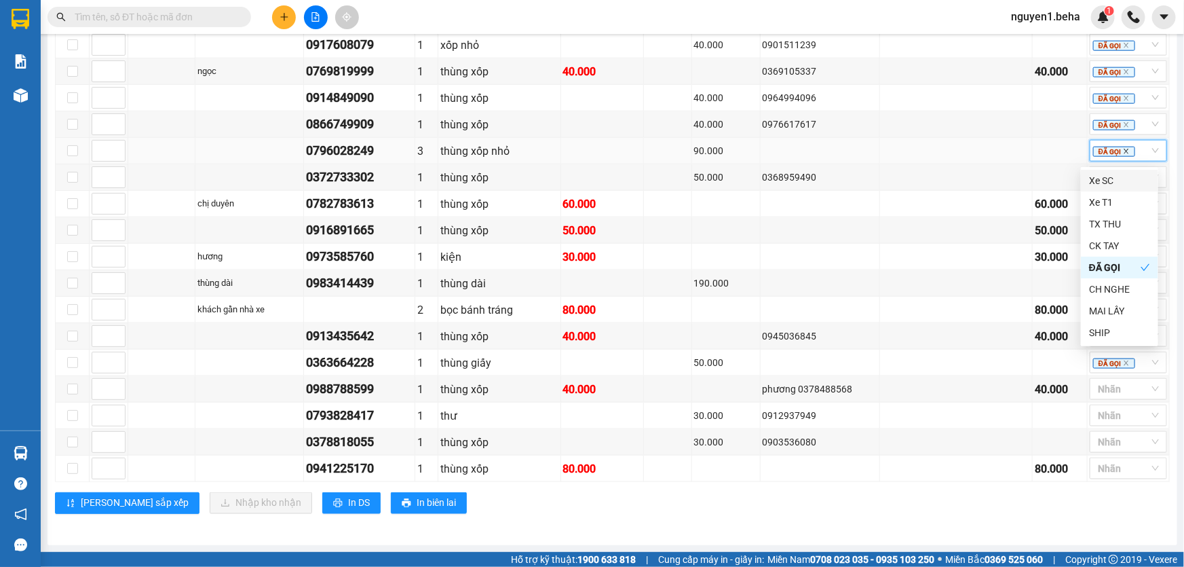
click at [1123, 151] on icon "close" at bounding box center [1126, 151] width 7 height 7
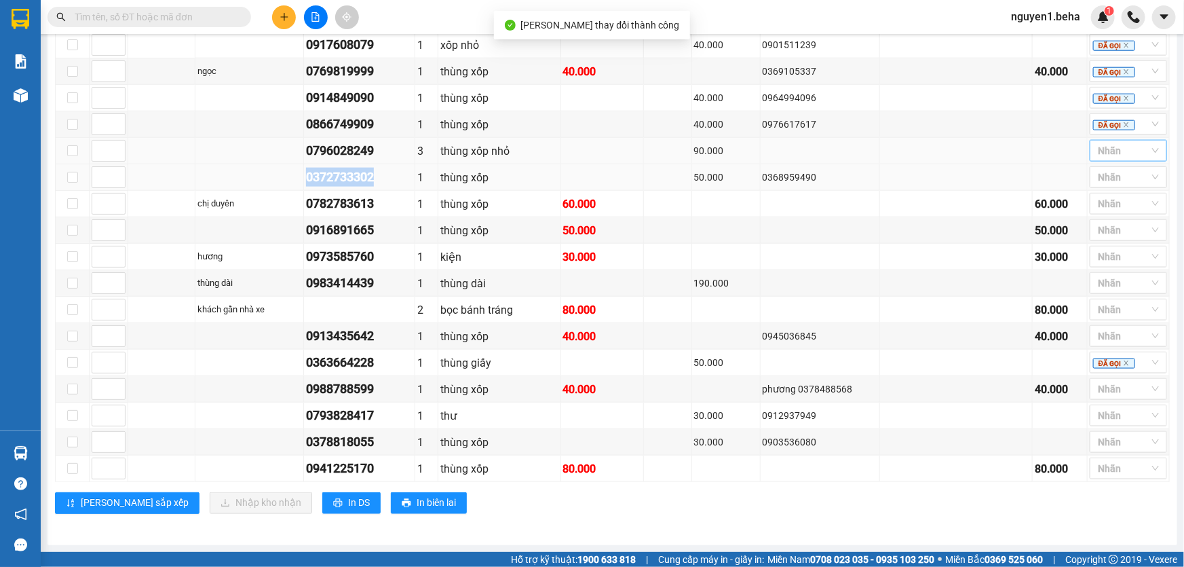
drag, startPoint x: 305, startPoint y: 181, endPoint x: 400, endPoint y: 179, distance: 95.7
click at [400, 179] on td "0372733302" at bounding box center [359, 177] width 111 height 26
drag, startPoint x: 1095, startPoint y: 151, endPoint x: 1122, endPoint y: 162, distance: 29.2
click at [1095, 151] on div at bounding box center [1121, 151] width 57 height 16
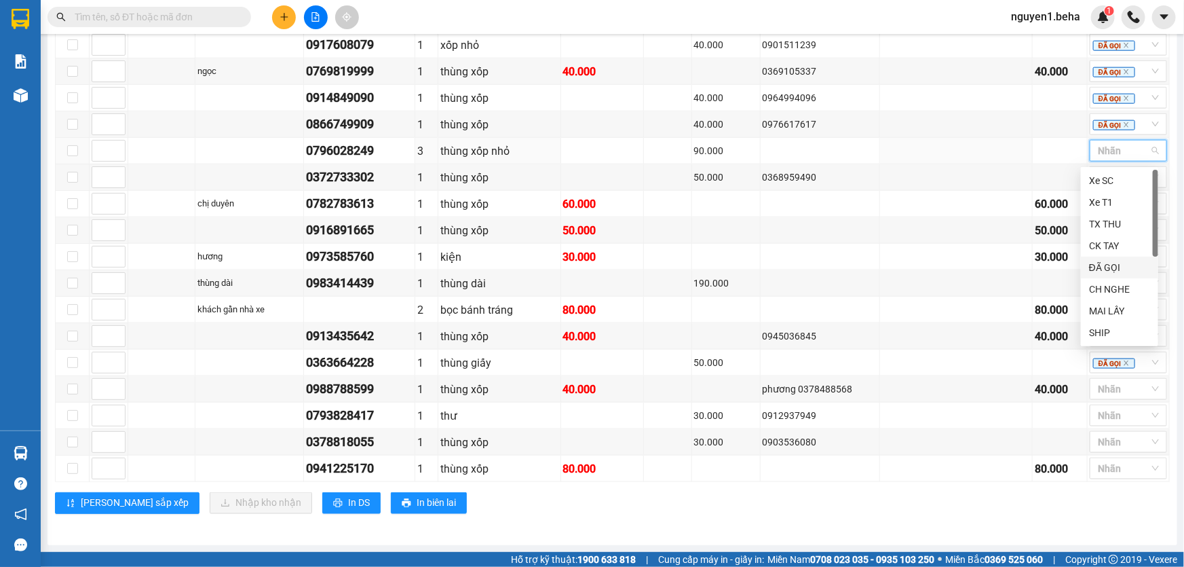
click at [1091, 267] on div "ĐÃ GỌI" at bounding box center [1119, 267] width 61 height 15
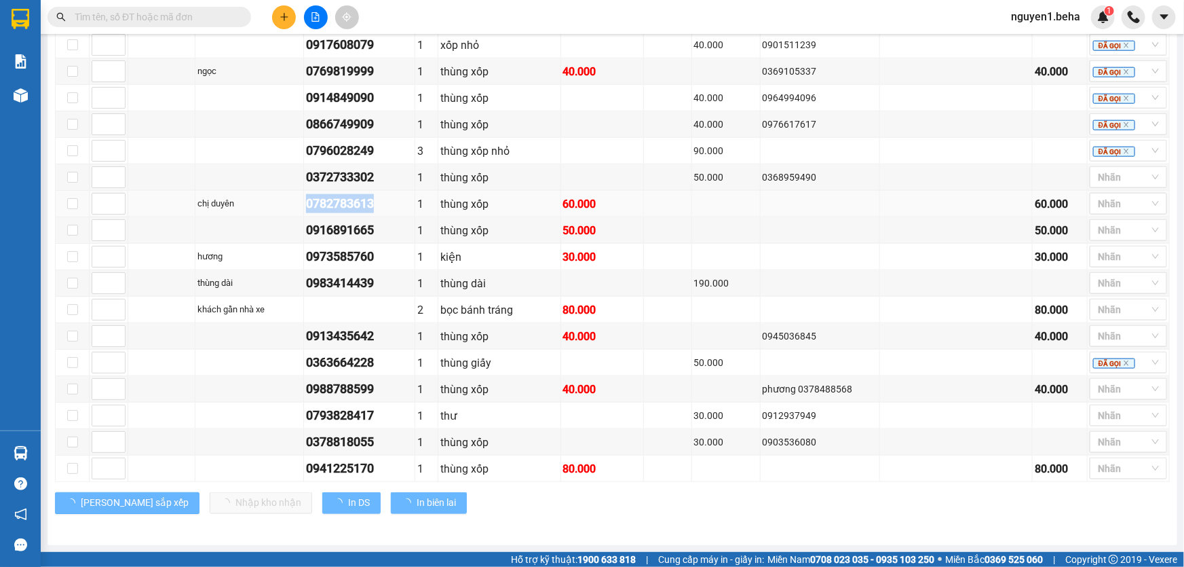
drag, startPoint x: 301, startPoint y: 202, endPoint x: 364, endPoint y: 204, distance: 63.1
click at [383, 202] on tr "chị duyên 0782783613 1 thùng xốp 60.000 60.000 Nhãn" at bounding box center [613, 204] width 1114 height 26
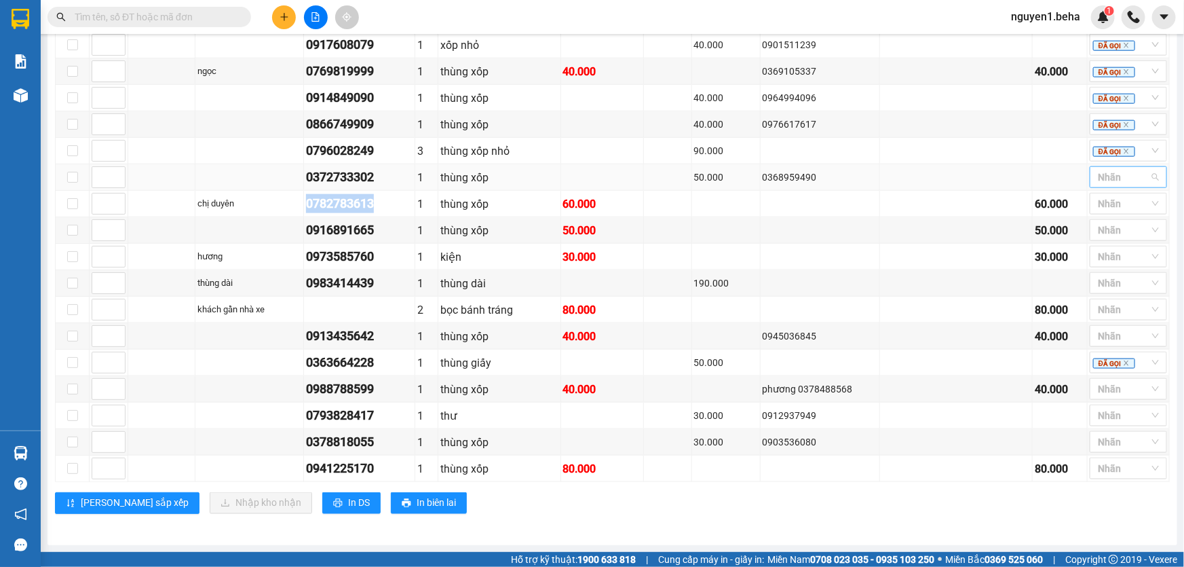
click at [1105, 183] on div at bounding box center [1121, 177] width 57 height 16
click at [1104, 290] on div "ĐÃ GỌI" at bounding box center [1119, 293] width 61 height 15
click at [1110, 203] on div at bounding box center [1121, 203] width 57 height 16
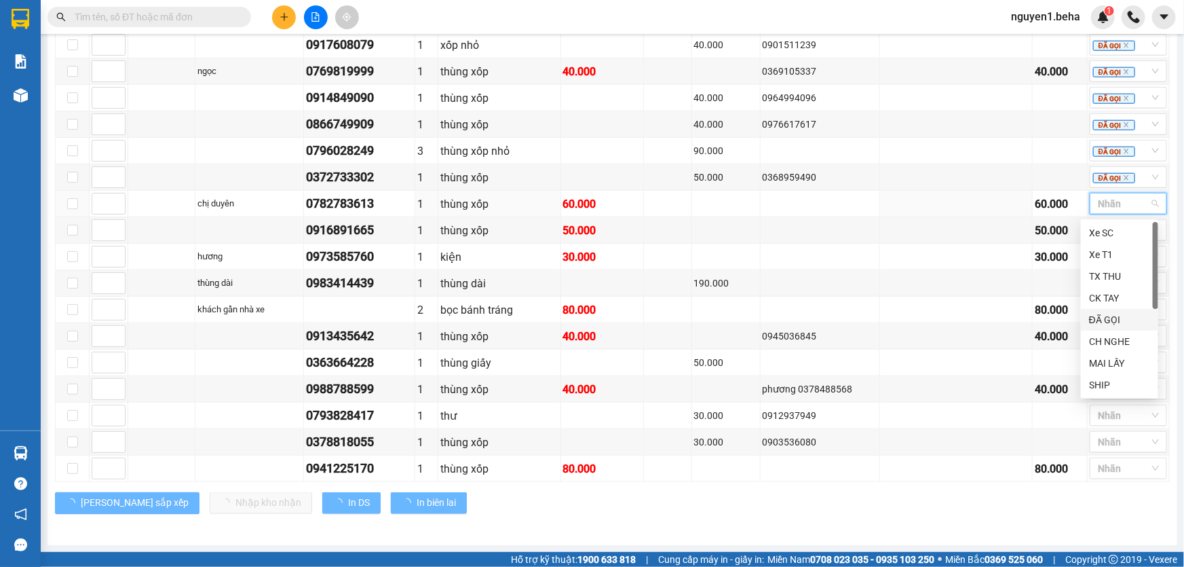
click at [1105, 322] on div "ĐÃ GỌI" at bounding box center [1119, 319] width 61 height 15
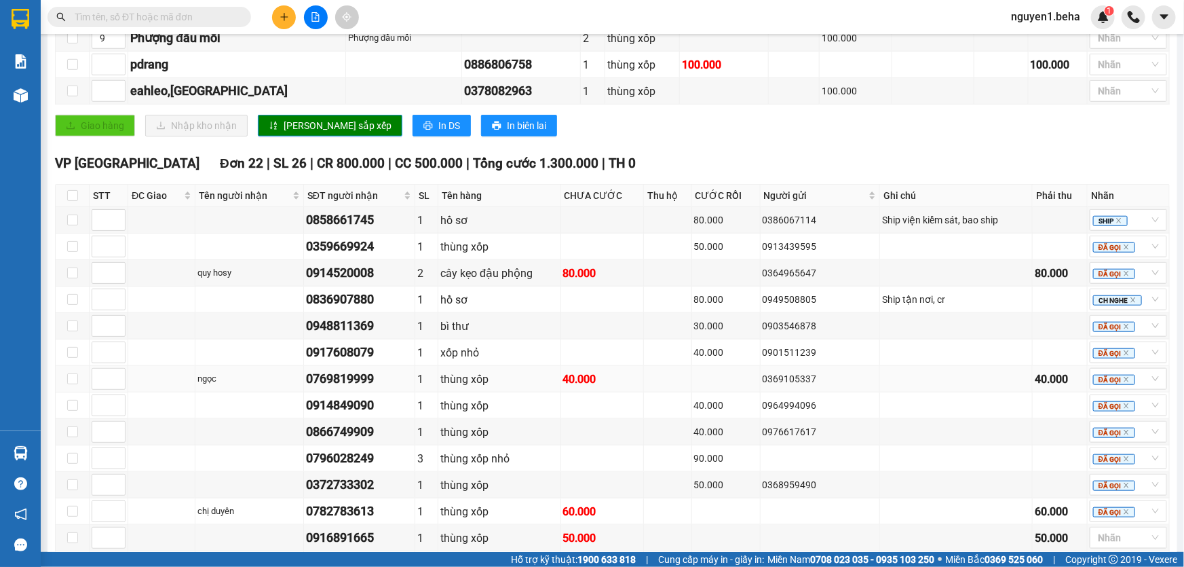
scroll to position [740, 0]
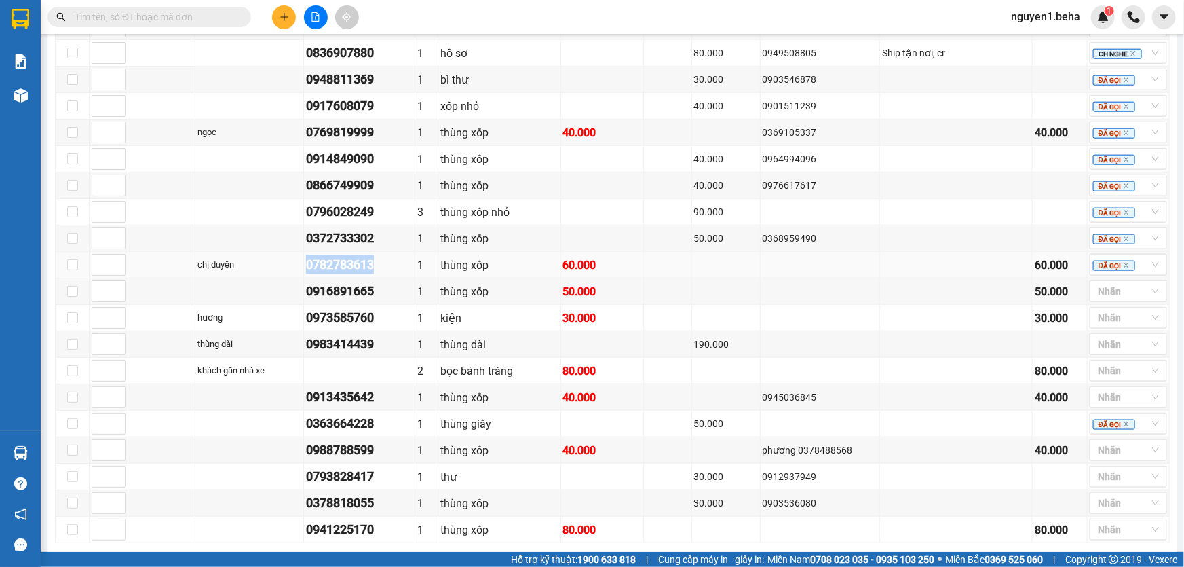
drag, startPoint x: 304, startPoint y: 276, endPoint x: 380, endPoint y: 273, distance: 76.1
click at [380, 273] on td "0782783613" at bounding box center [359, 265] width 111 height 26
copy div "0782783613"
drag, startPoint x: 307, startPoint y: 301, endPoint x: 394, endPoint y: 303, distance: 87.6
click at [394, 301] on div "0916891665" at bounding box center [359, 291] width 107 height 19
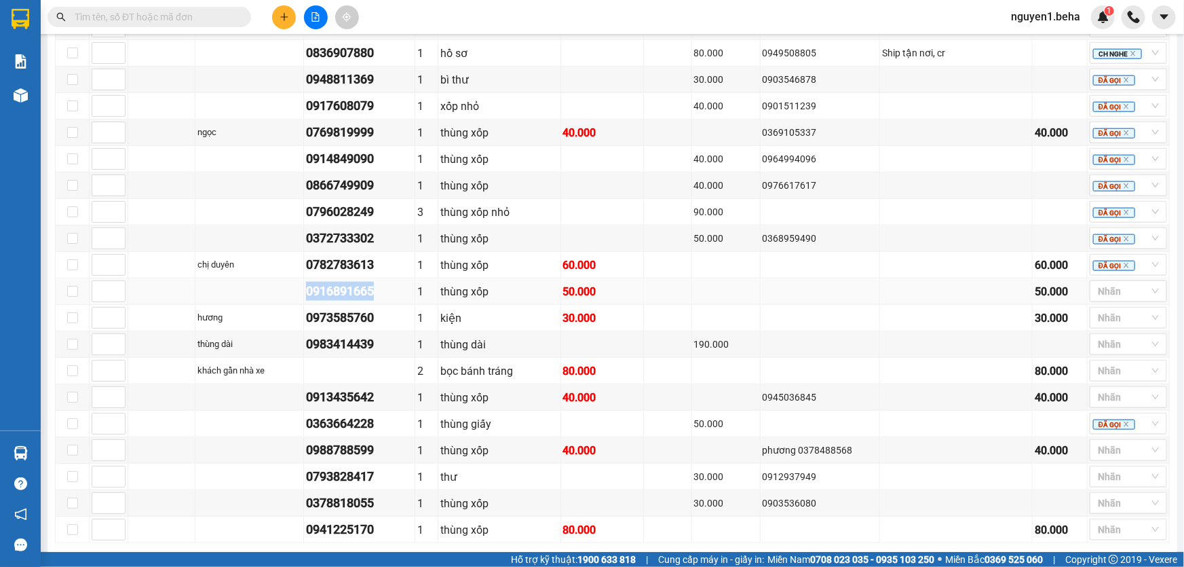
copy div "0916891665"
drag, startPoint x: 305, startPoint y: 325, endPoint x: 386, endPoint y: 326, distance: 80.8
click at [386, 326] on div "0973585760" at bounding box center [359, 317] width 107 height 19
copy div "0973585760"
click at [1093, 296] on div at bounding box center [1121, 291] width 57 height 16
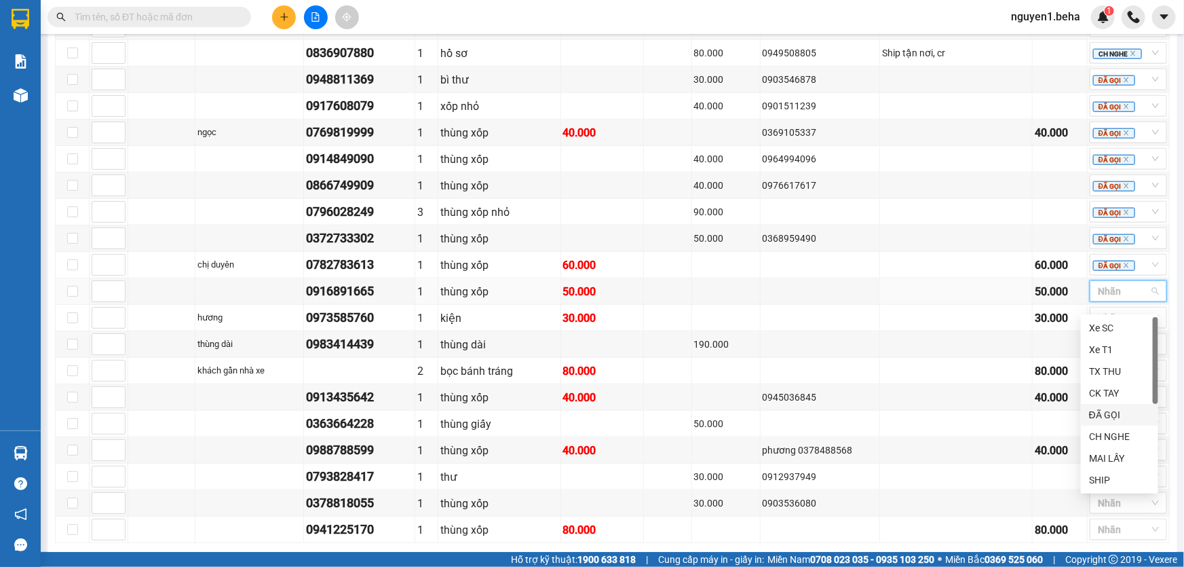
click at [1110, 414] on div "ĐÃ GỌI" at bounding box center [1119, 414] width 61 height 15
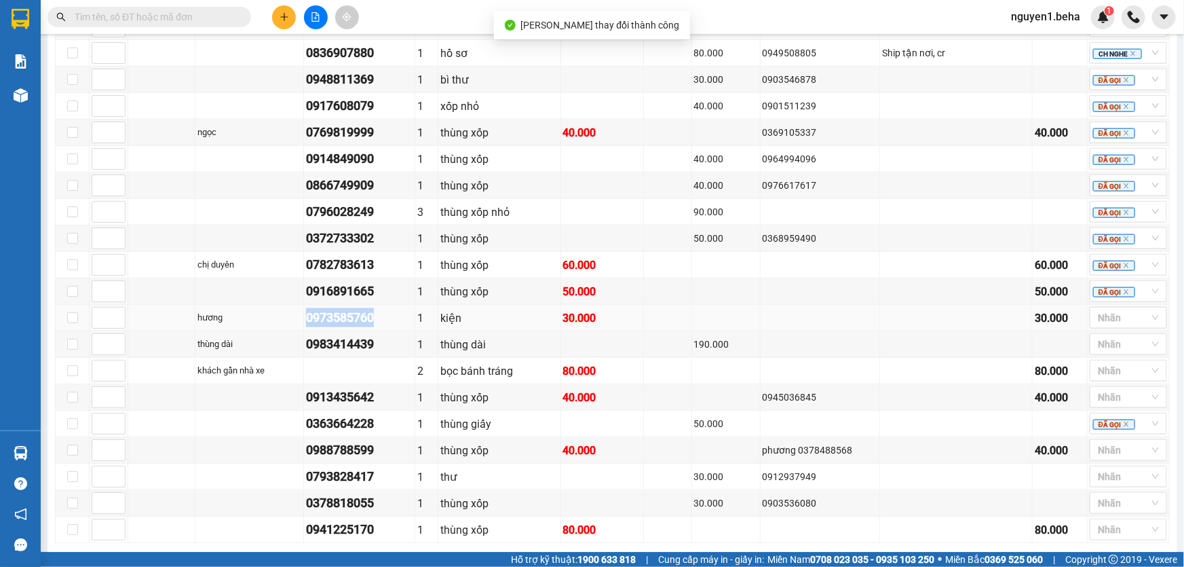
drag, startPoint x: 303, startPoint y: 327, endPoint x: 381, endPoint y: 325, distance: 77.4
click at [381, 325] on td "0973585760" at bounding box center [359, 318] width 111 height 26
copy div "0973585760"
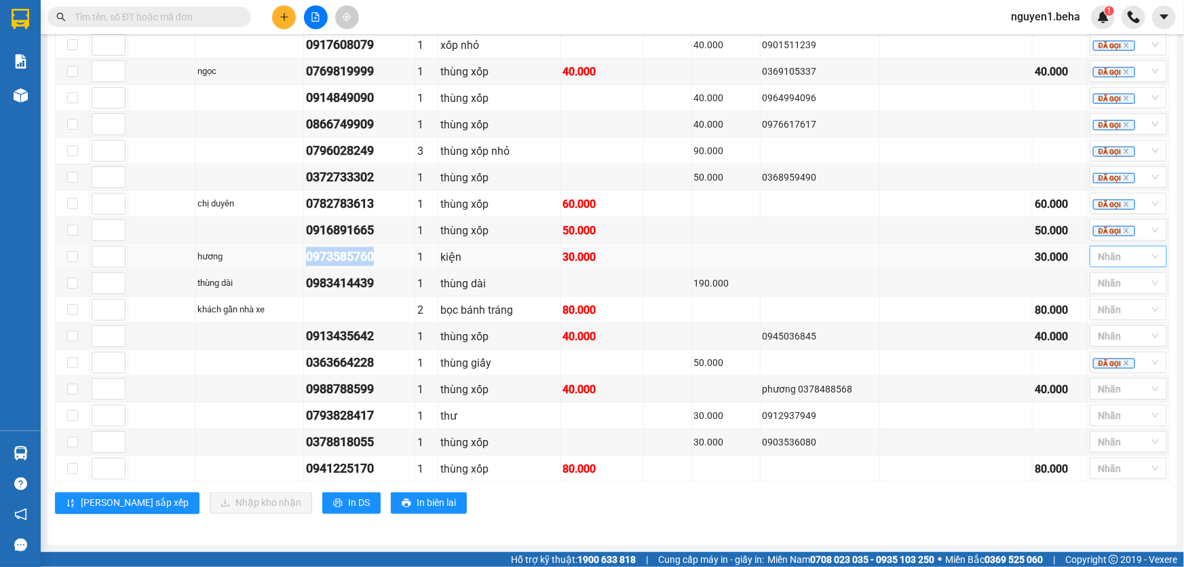
click at [1110, 257] on div at bounding box center [1121, 256] width 57 height 16
click at [1108, 371] on div "ĐÃ GỌI" at bounding box center [1119, 372] width 61 height 15
click at [1123, 259] on icon "close" at bounding box center [1126, 257] width 7 height 7
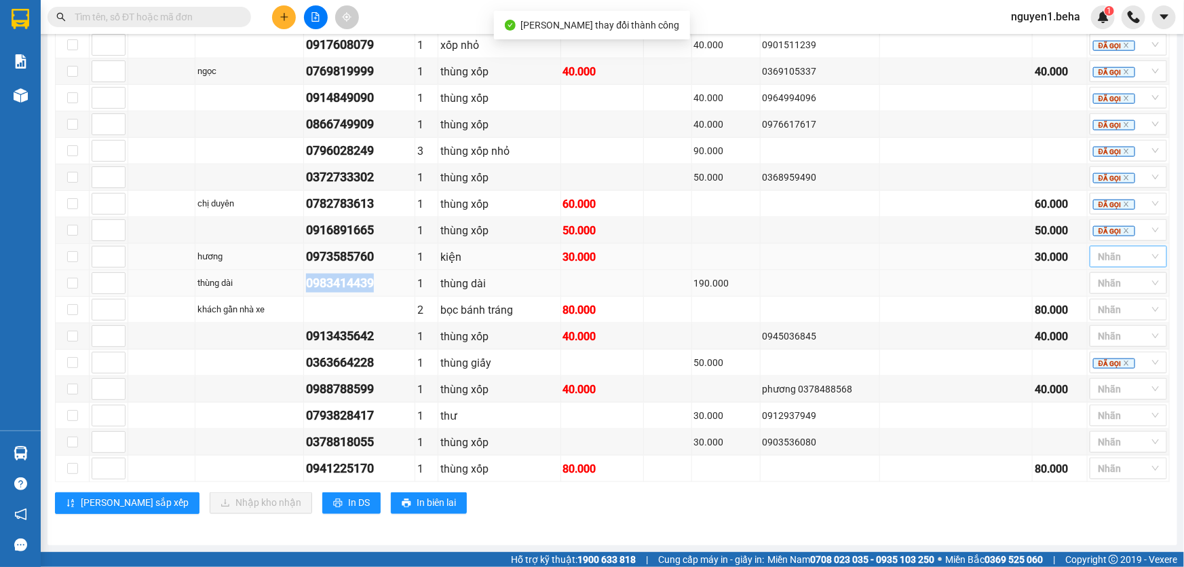
drag, startPoint x: 306, startPoint y: 285, endPoint x: 381, endPoint y: 284, distance: 74.7
click at [381, 284] on div "0983414439" at bounding box center [359, 282] width 107 height 19
copy div "0983414439"
click at [1110, 256] on div at bounding box center [1121, 256] width 57 height 16
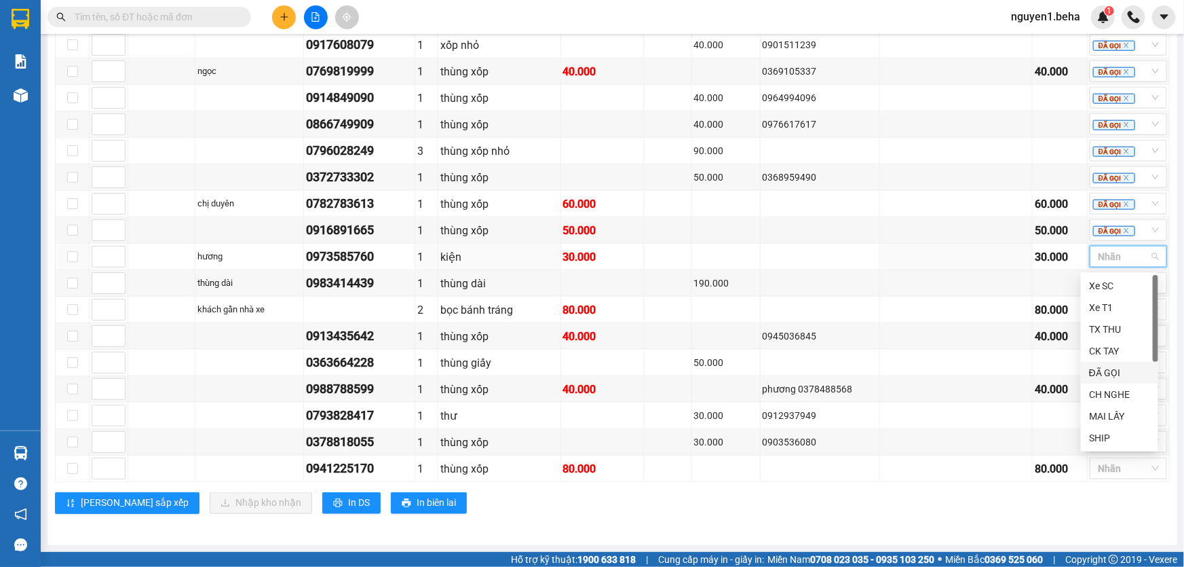
click at [1102, 373] on div "ĐÃ GỌI" at bounding box center [1119, 372] width 61 height 15
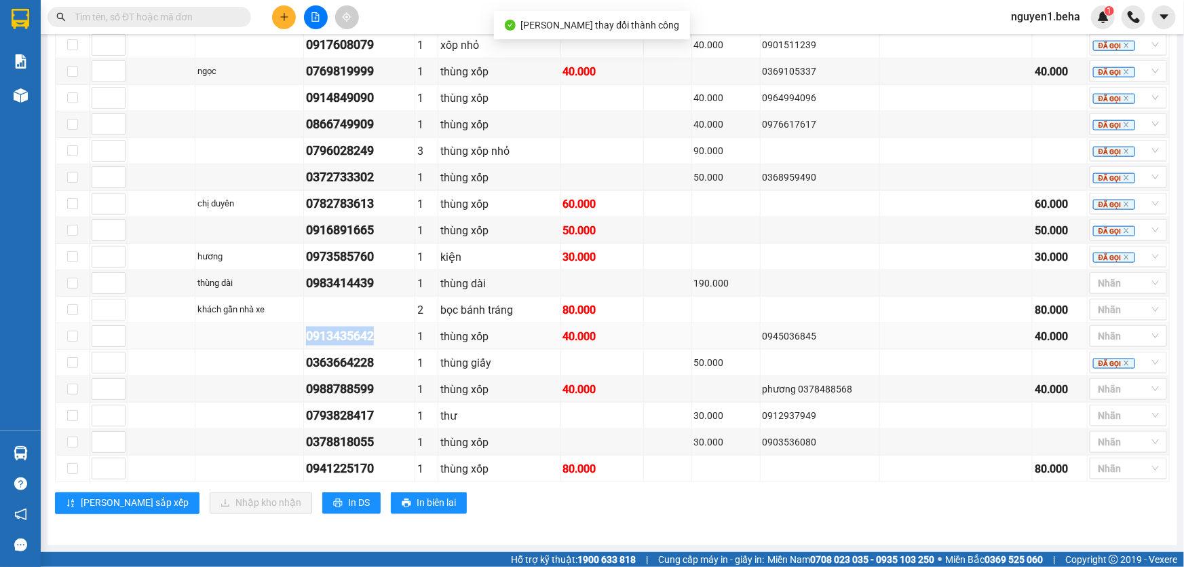
drag, startPoint x: 307, startPoint y: 334, endPoint x: 382, endPoint y: 333, distance: 75.3
click at [382, 333] on div "0913435642" at bounding box center [359, 335] width 107 height 19
copy div "0913435642"
drag, startPoint x: 660, startPoint y: 280, endPoint x: 740, endPoint y: 286, distance: 81.0
click at [660, 280] on td at bounding box center [668, 283] width 48 height 26
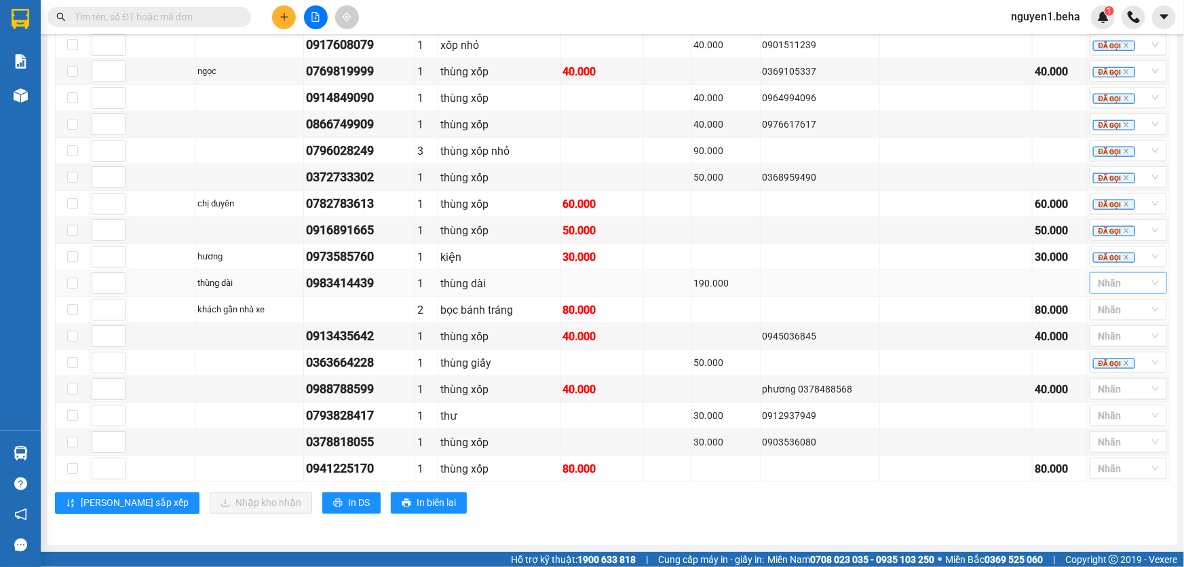
click at [1098, 284] on div at bounding box center [1121, 283] width 57 height 16
drag, startPoint x: 1114, startPoint y: 400, endPoint x: 1096, endPoint y: 366, distance: 39.2
click at [1114, 400] on div "ĐÃ GỌI" at bounding box center [1119, 398] width 61 height 15
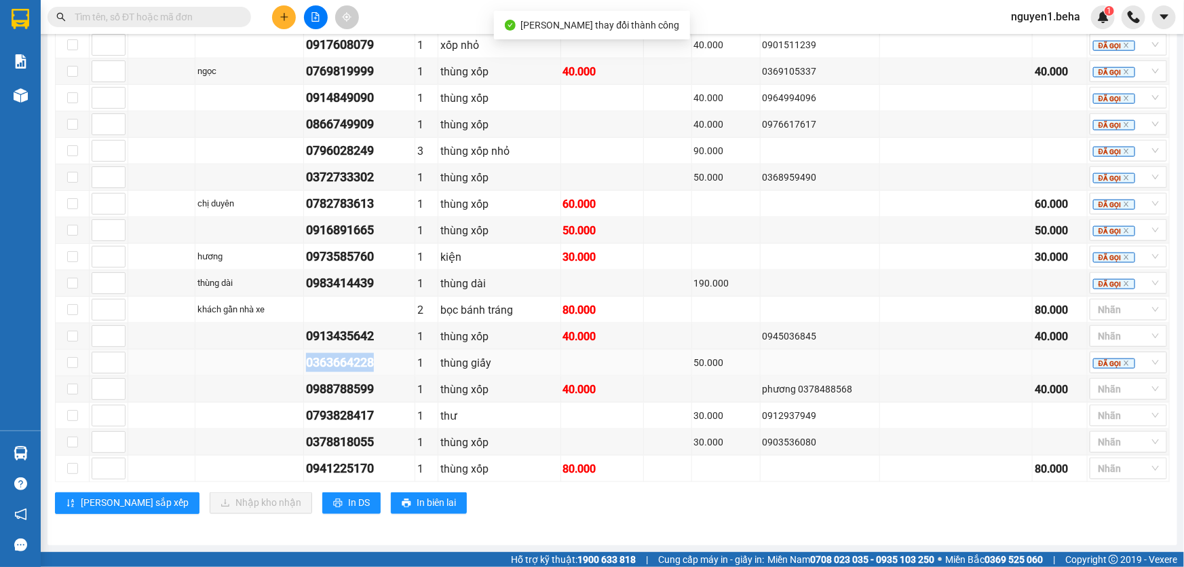
drag, startPoint x: 304, startPoint y: 362, endPoint x: 384, endPoint y: 365, distance: 80.1
click at [384, 365] on td "0363664228" at bounding box center [359, 362] width 111 height 26
copy div "0363664228"
click at [370, 366] on div "0363664228" at bounding box center [359, 362] width 107 height 19
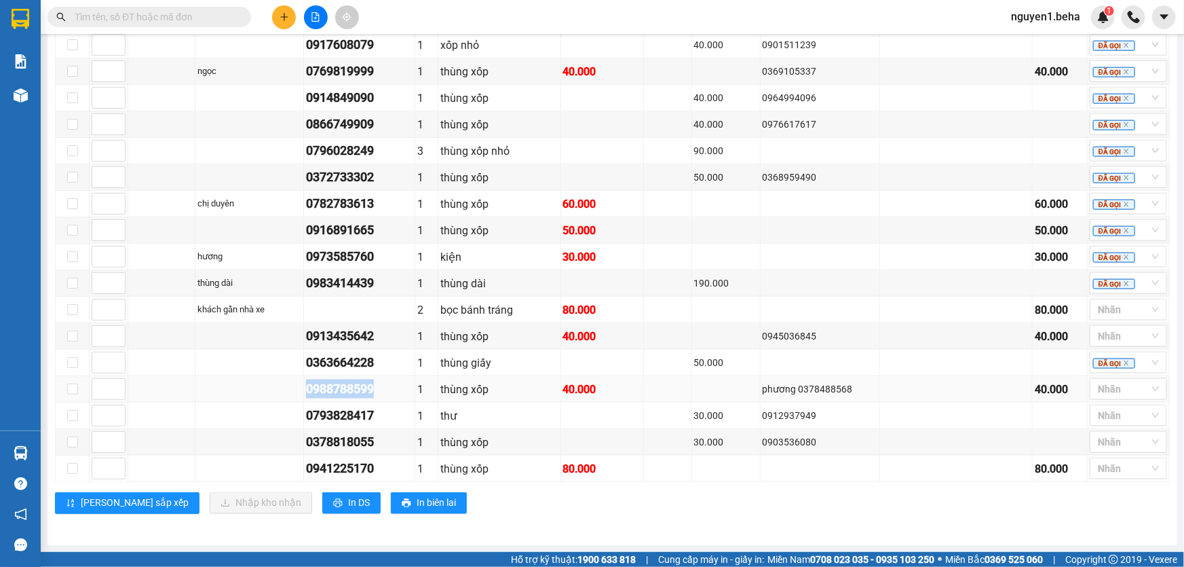
drag, startPoint x: 305, startPoint y: 390, endPoint x: 364, endPoint y: 392, distance: 59.8
click at [389, 391] on div "0988788599" at bounding box center [359, 388] width 107 height 19
copy div "0988788599"
click at [983, 245] on td at bounding box center [956, 257] width 153 height 26
click at [1098, 334] on input "search" at bounding box center [1099, 336] width 3 height 16
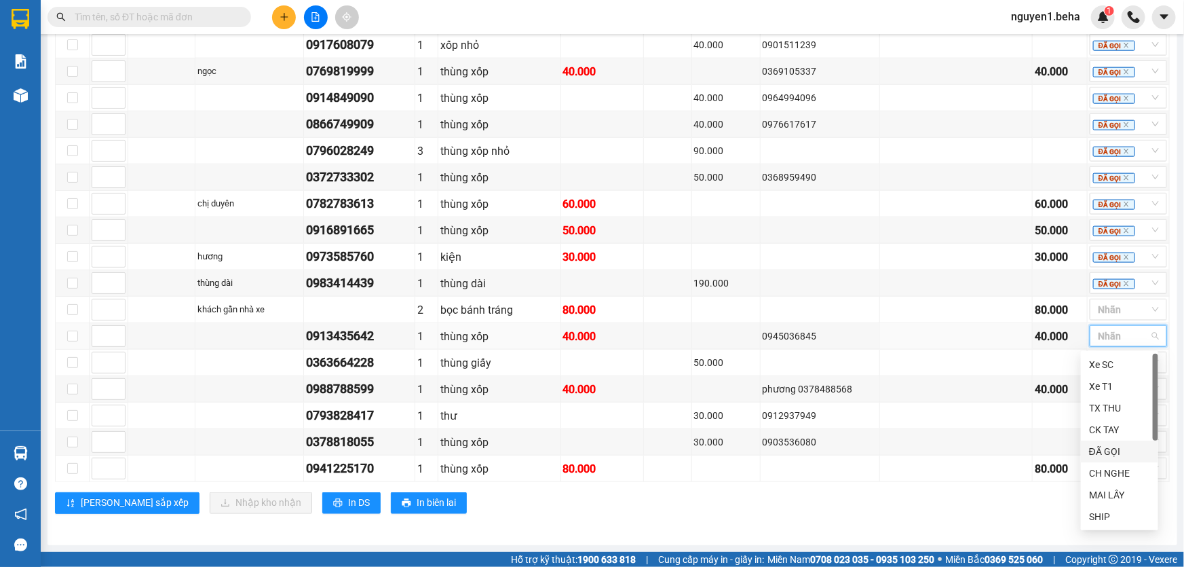
click at [1113, 445] on div "ĐÃ GỌI" at bounding box center [1119, 451] width 61 height 15
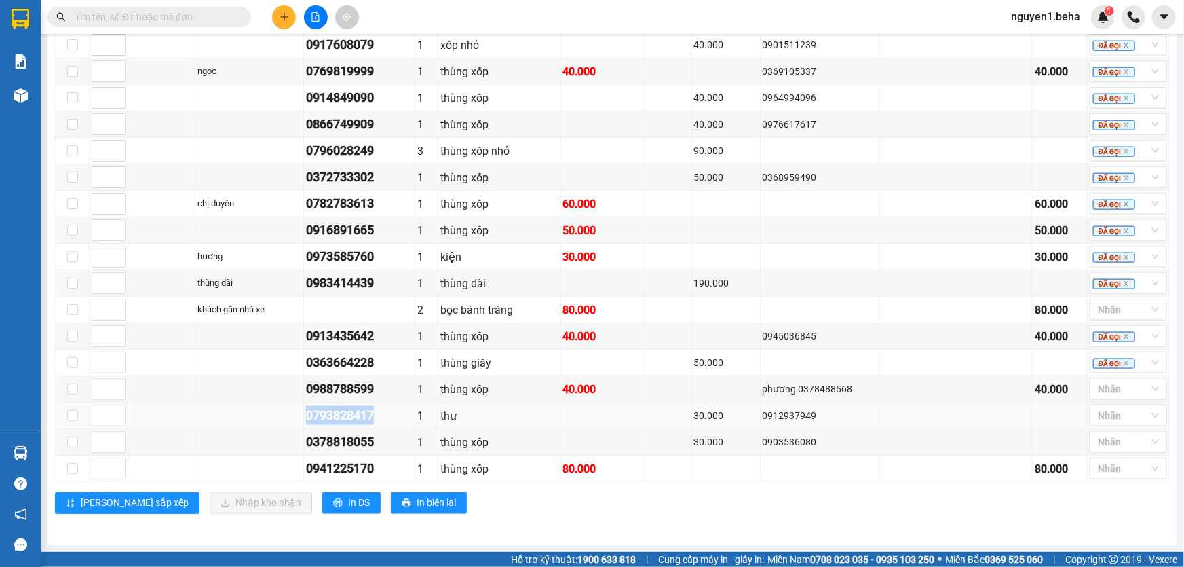
drag, startPoint x: 305, startPoint y: 415, endPoint x: 381, endPoint y: 414, distance: 76.0
click at [381, 414] on div "0793828417" at bounding box center [359, 415] width 107 height 19
copy div "0793828417"
click at [1101, 392] on div at bounding box center [1121, 389] width 57 height 16
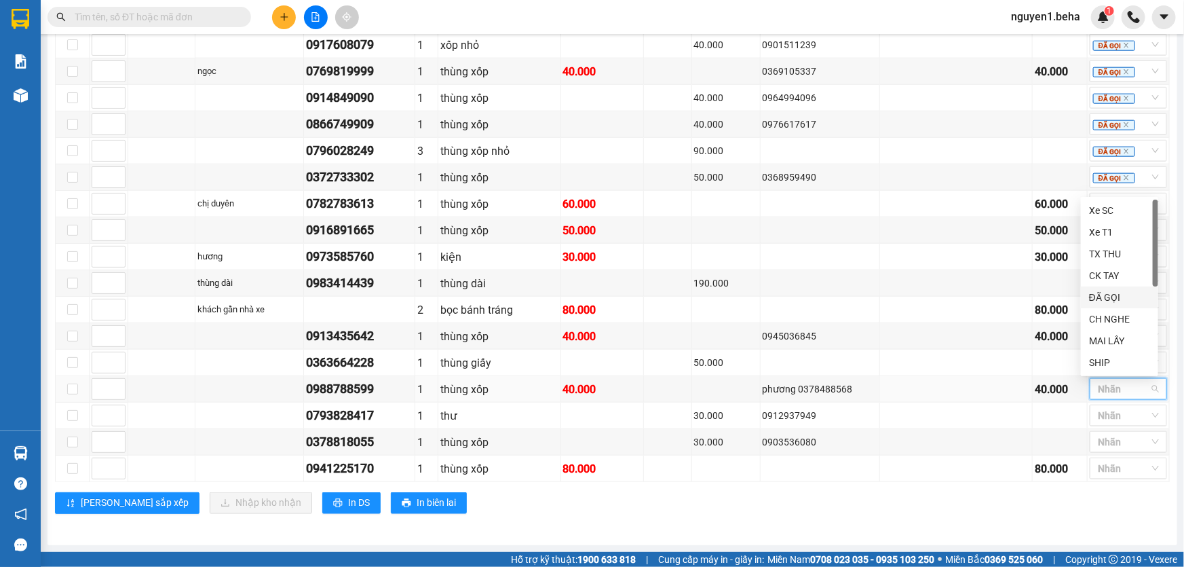
click at [1107, 295] on div "ĐÃ GỌI" at bounding box center [1119, 297] width 61 height 15
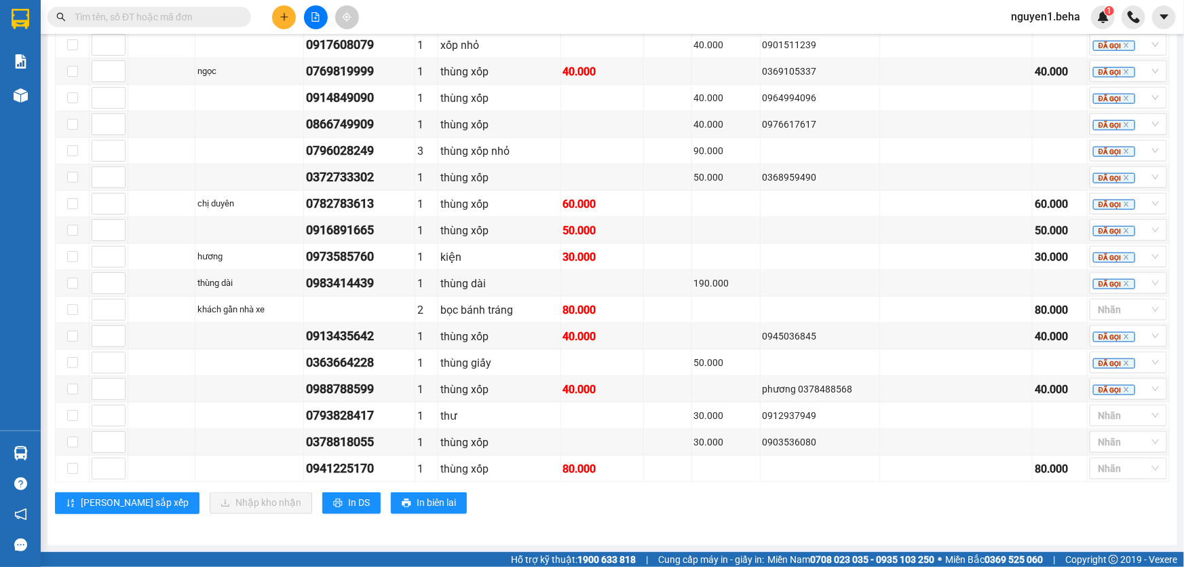
drag, startPoint x: 924, startPoint y: 519, endPoint x: 933, endPoint y: 502, distance: 19.4
click at [923, 520] on div "VP ĐẮK LẮK Đơn 22 | SL 26 | CR 800.000 | CC 500.000 | Tổng cước 1.300.000 | TH …" at bounding box center [612, 185] width 1115 height 678
click at [1096, 414] on div at bounding box center [1121, 415] width 57 height 16
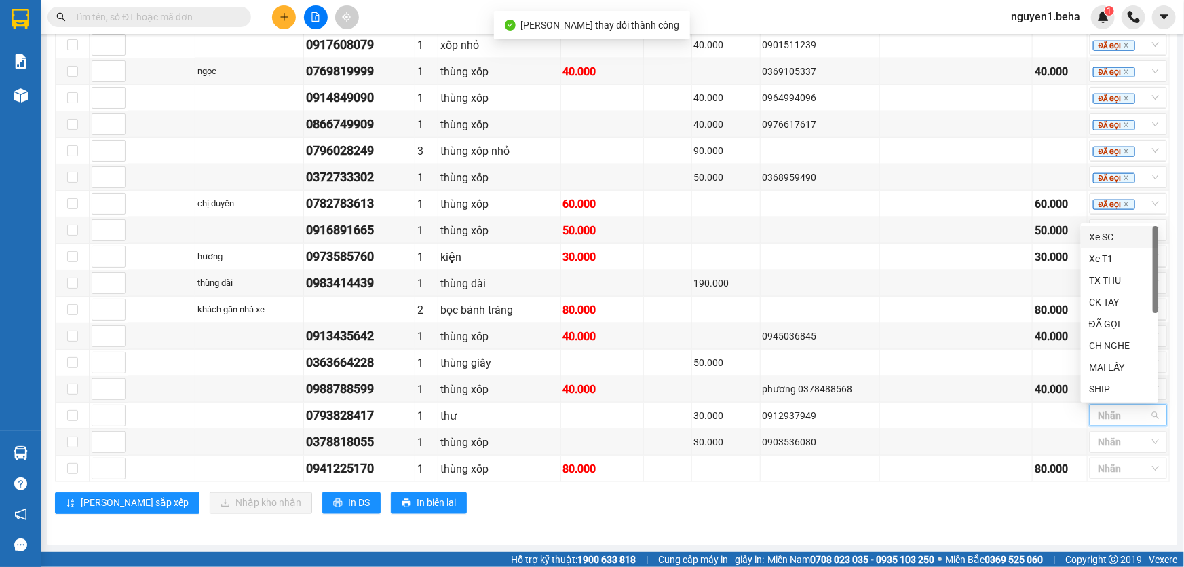
click at [930, 512] on div "Lưu sắp xếp Nhập kho nhận In DS In biên lai" at bounding box center [612, 503] width 1115 height 22
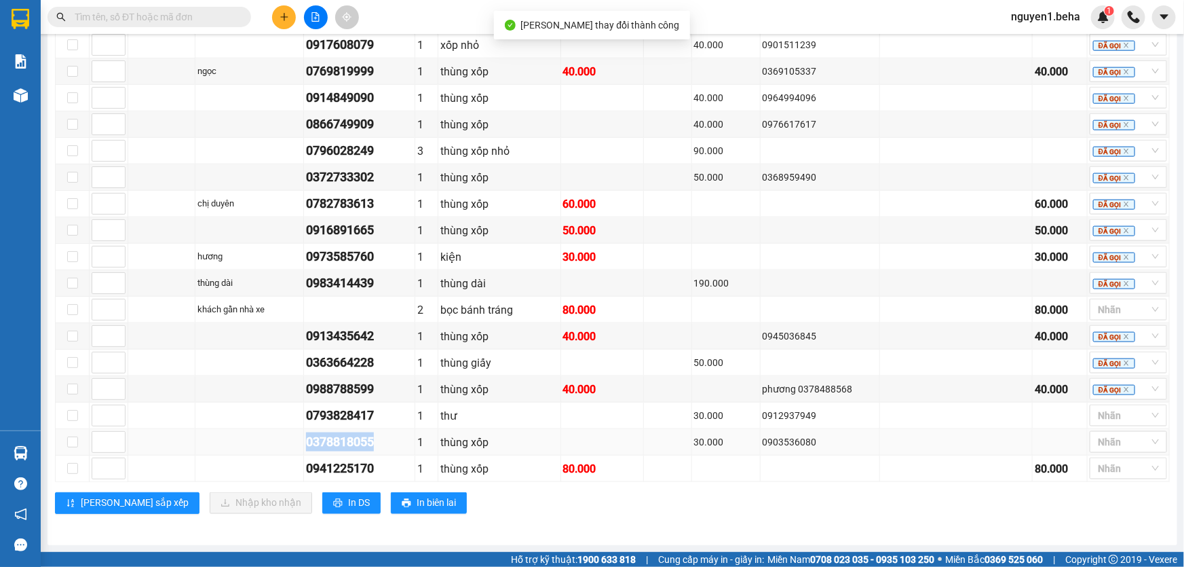
drag, startPoint x: 305, startPoint y: 440, endPoint x: 379, endPoint y: 446, distance: 74.8
click at [379, 446] on div "0378818055" at bounding box center [359, 441] width 107 height 19
copy div "0378818055"
click at [1105, 415] on div at bounding box center [1121, 415] width 57 height 16
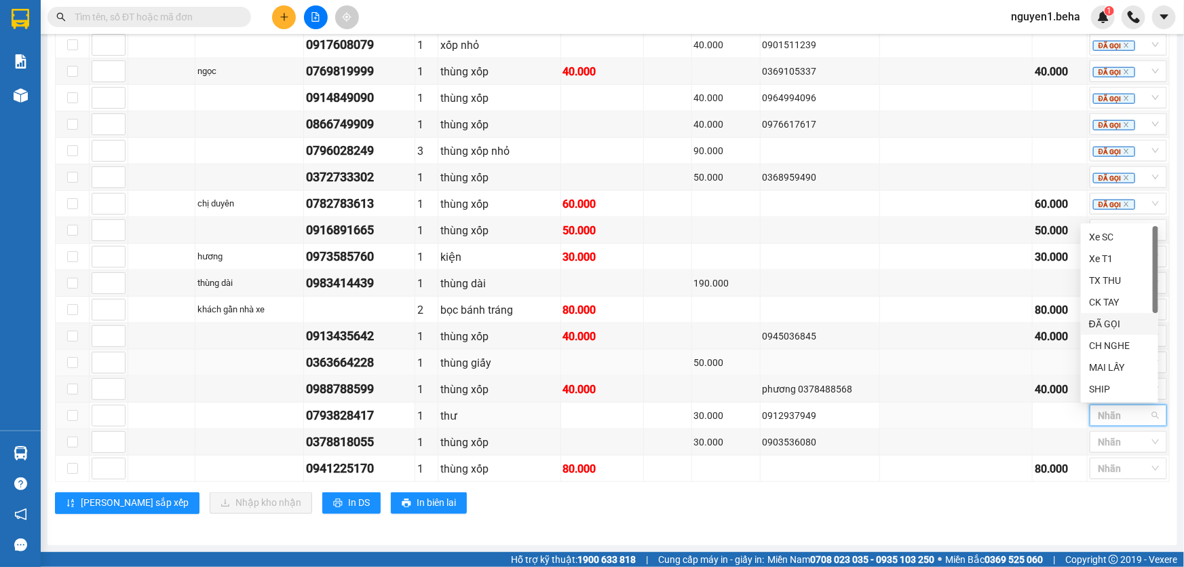
drag, startPoint x: 1100, startPoint y: 325, endPoint x: 1080, endPoint y: 373, distance: 51.7
click at [1100, 325] on div "ĐÃ GỌI" at bounding box center [1119, 323] width 61 height 15
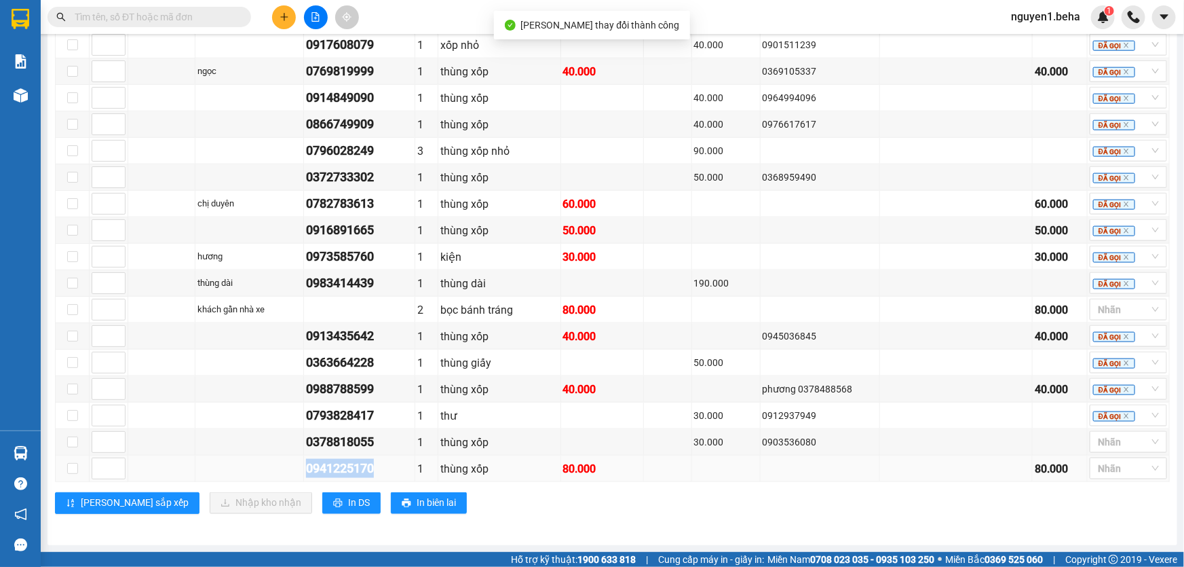
drag, startPoint x: 305, startPoint y: 471, endPoint x: 380, endPoint y: 468, distance: 75.4
click at [380, 468] on td "0941225170" at bounding box center [359, 468] width 111 height 26
click at [1104, 440] on div at bounding box center [1121, 442] width 57 height 16
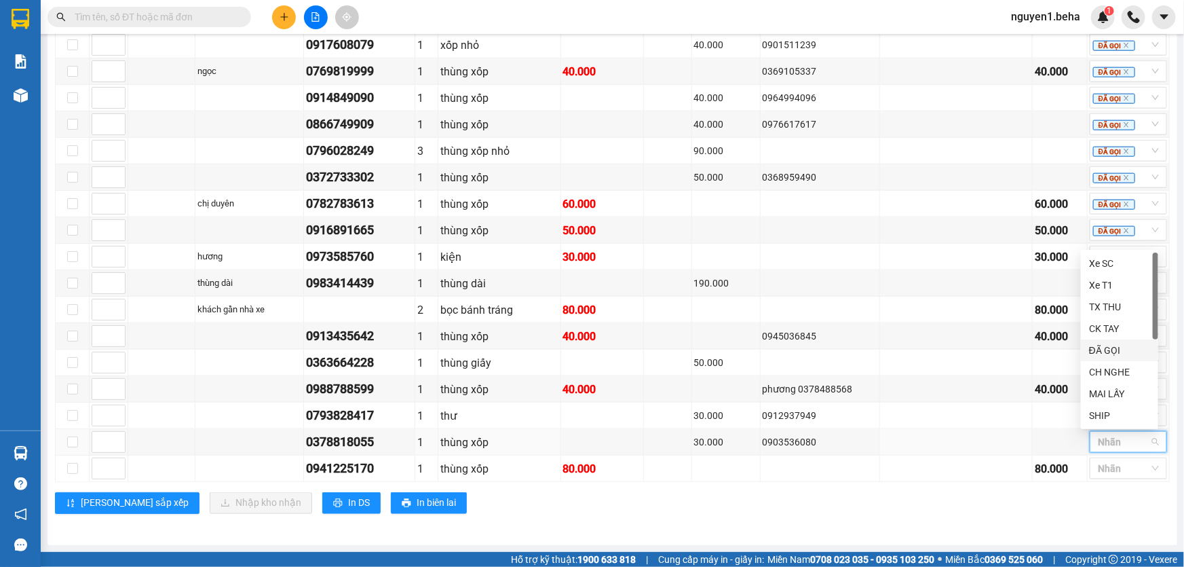
click at [1110, 347] on div "ĐÃ GỌI" at bounding box center [1119, 350] width 61 height 15
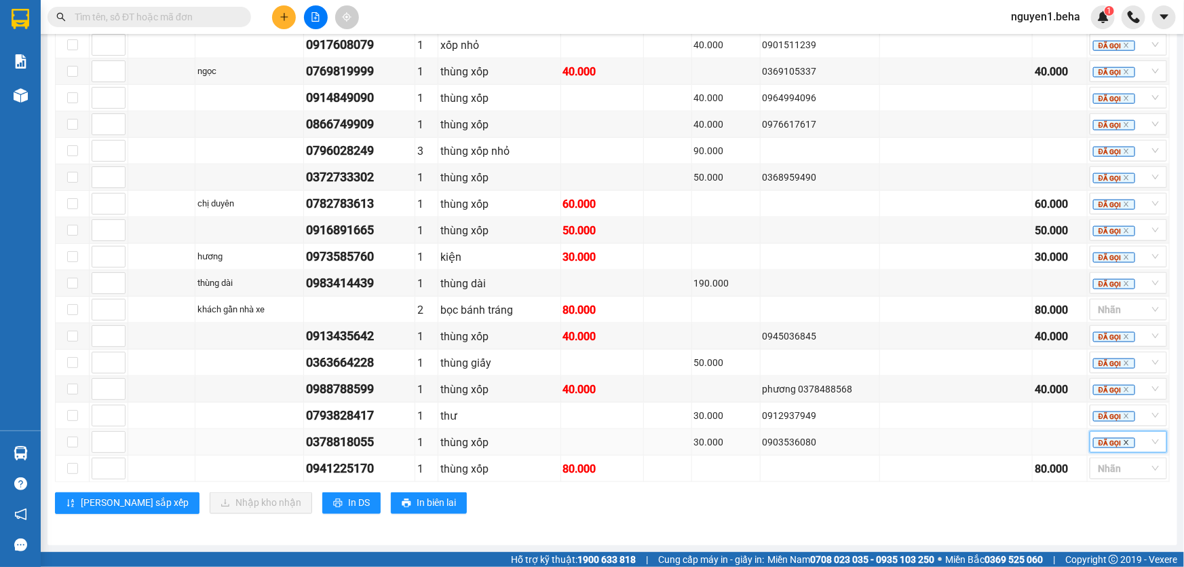
click at [1123, 443] on icon "close" at bounding box center [1126, 442] width 7 height 7
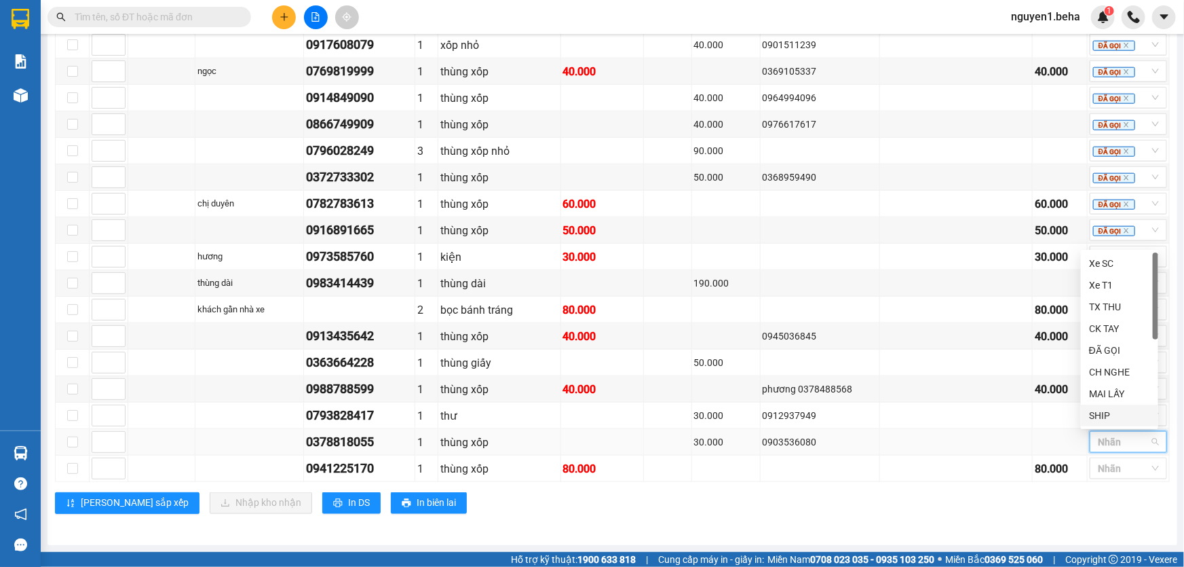
click at [1106, 412] on div "SHIP" at bounding box center [1119, 415] width 61 height 15
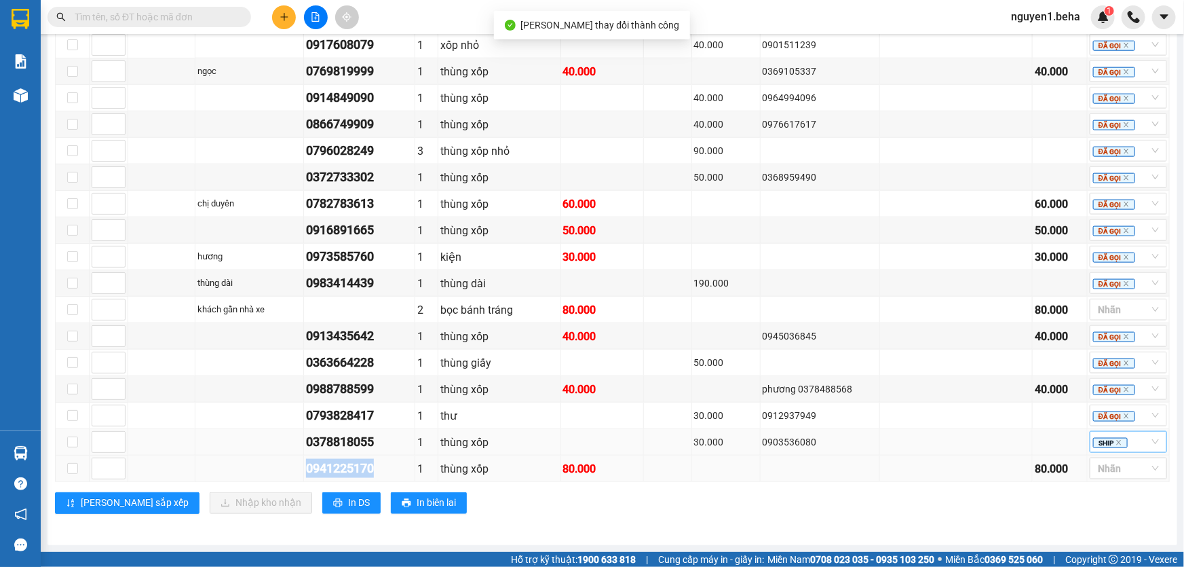
drag, startPoint x: 304, startPoint y: 468, endPoint x: 379, endPoint y: 468, distance: 75.3
click at [379, 468] on td "0941225170" at bounding box center [359, 468] width 111 height 26
click at [1103, 468] on div at bounding box center [1121, 468] width 57 height 16
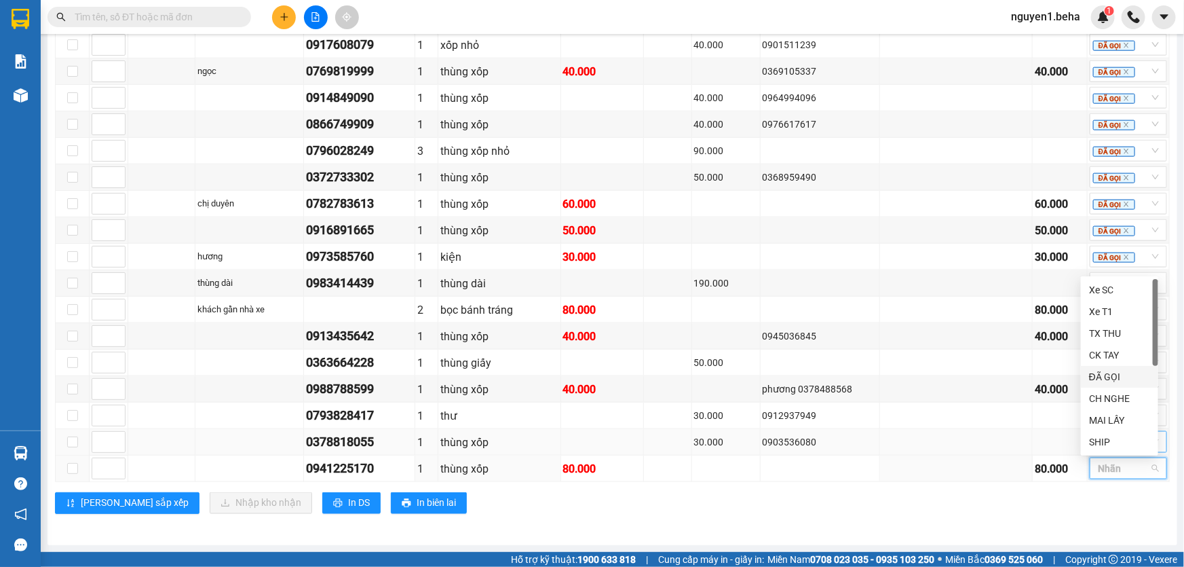
click at [1105, 377] on div "ĐÃ GỌI" at bounding box center [1119, 376] width 61 height 15
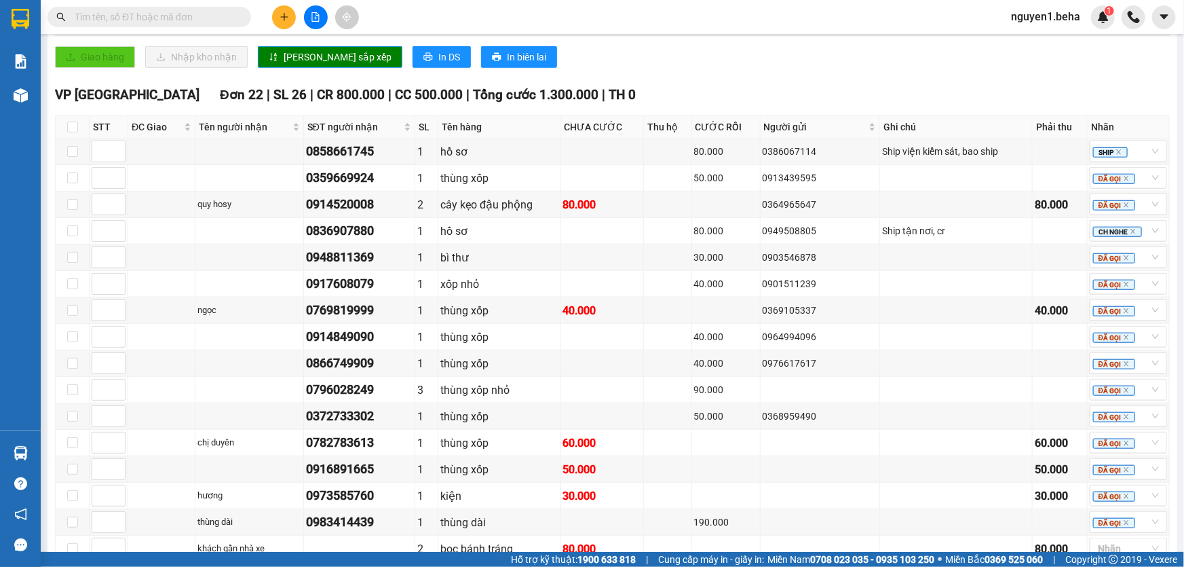
scroll to position [746, 0]
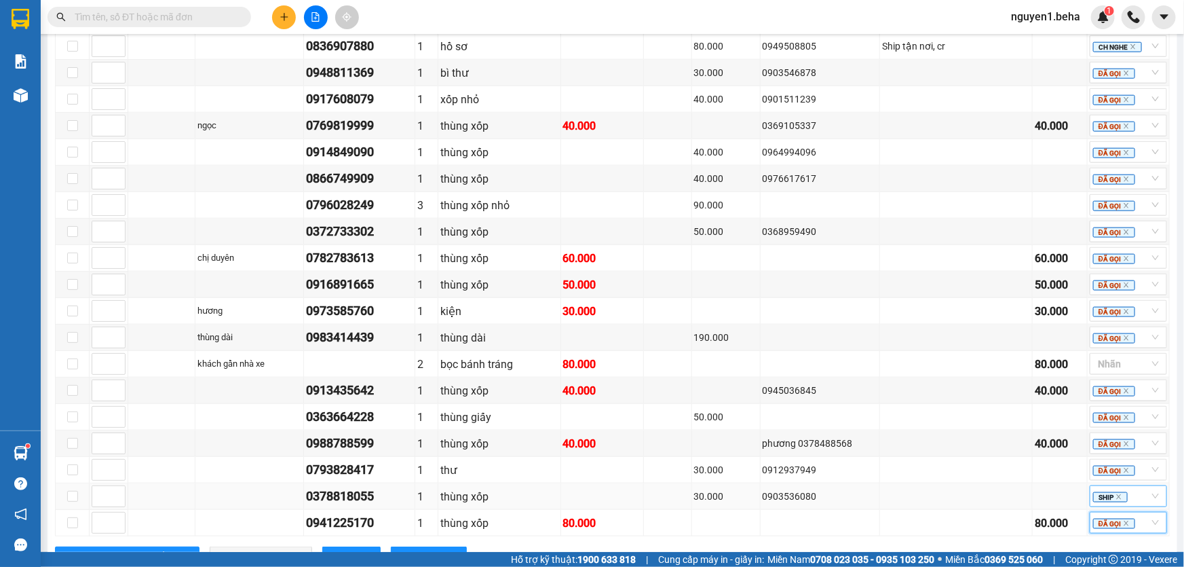
click at [177, 22] on input "text" at bounding box center [155, 17] width 160 height 15
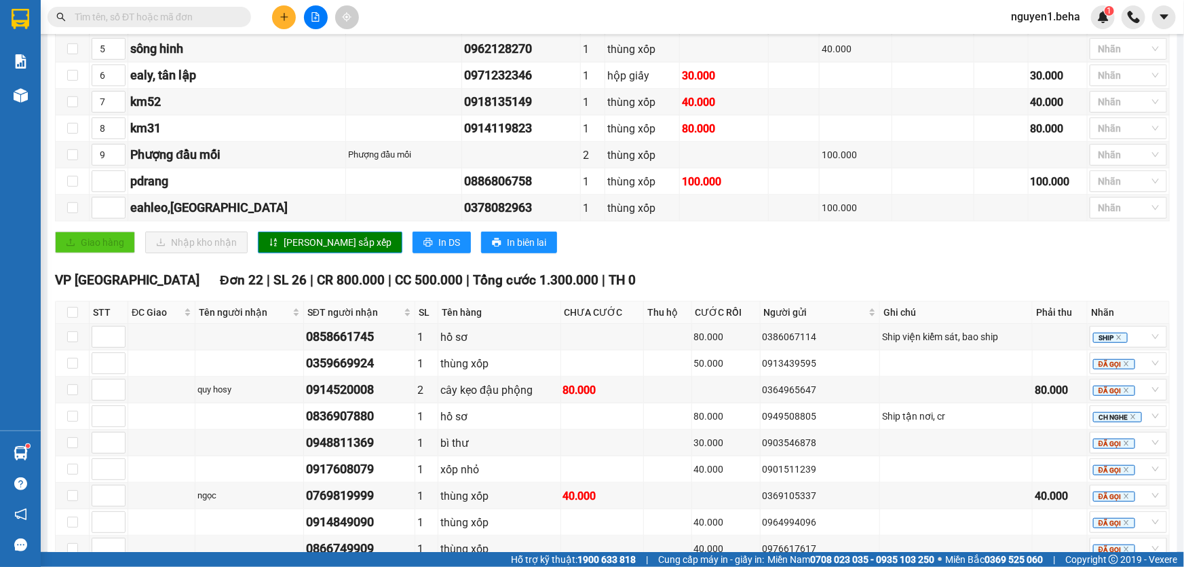
scroll to position [315, 0]
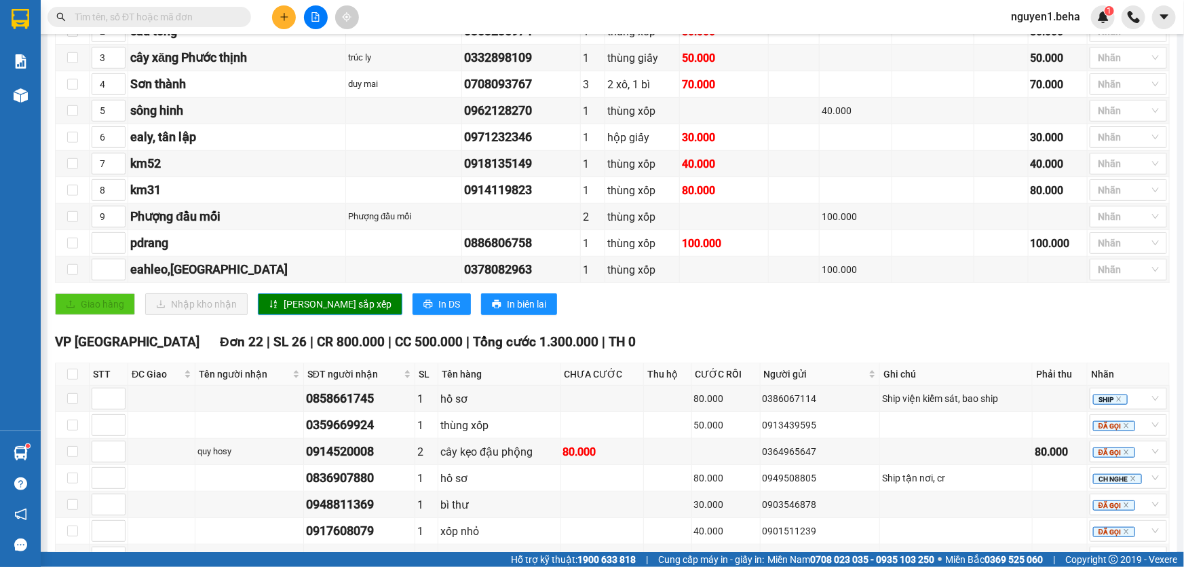
click at [214, 15] on input "text" at bounding box center [155, 17] width 160 height 15
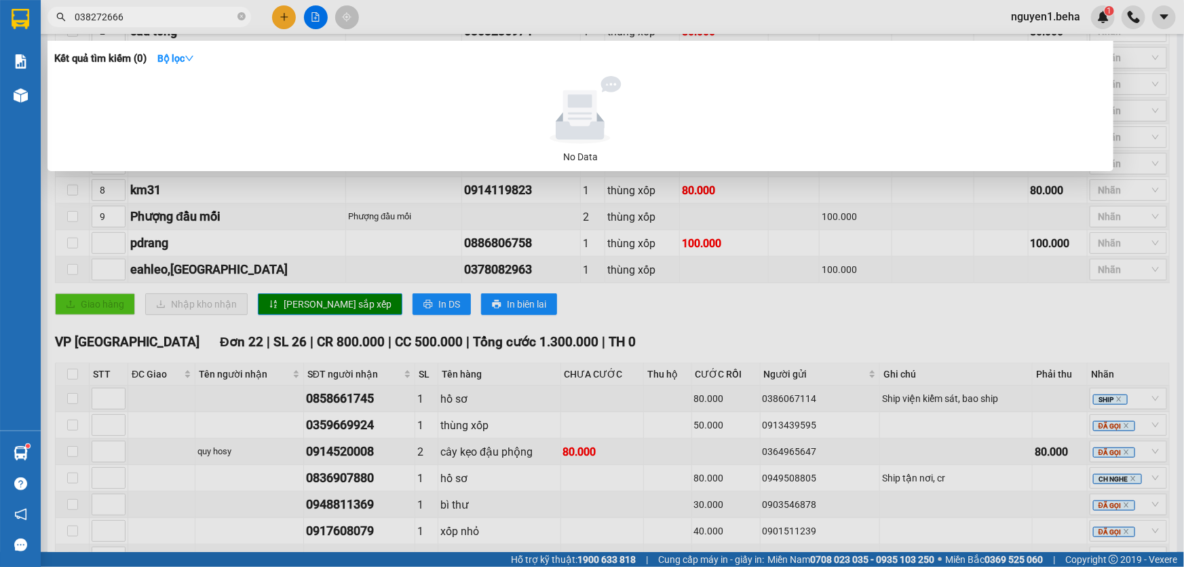
type input "0382726660"
click at [239, 15] on icon "close-circle" at bounding box center [242, 16] width 8 height 8
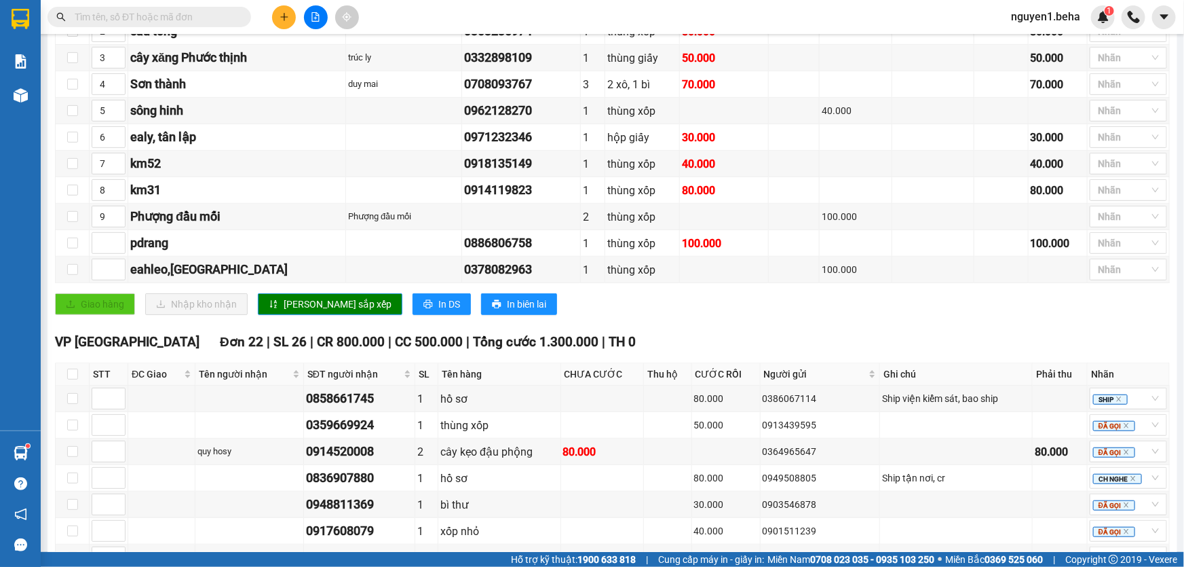
click at [223, 18] on input "text" at bounding box center [155, 17] width 160 height 15
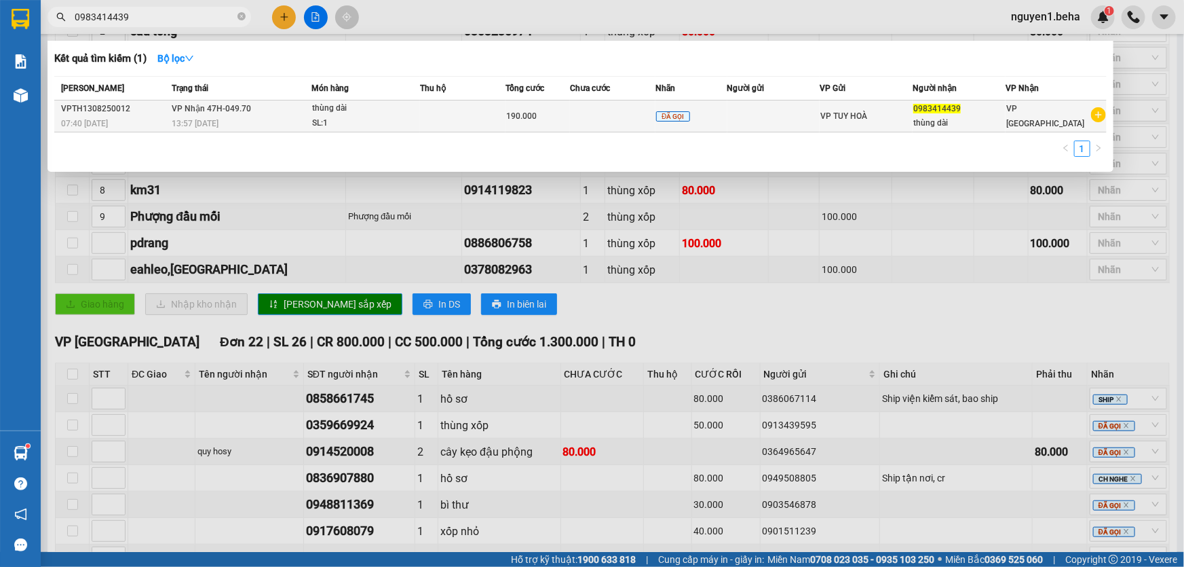
type input "0983414439"
click at [377, 123] on div "SL: 1" at bounding box center [363, 123] width 102 height 15
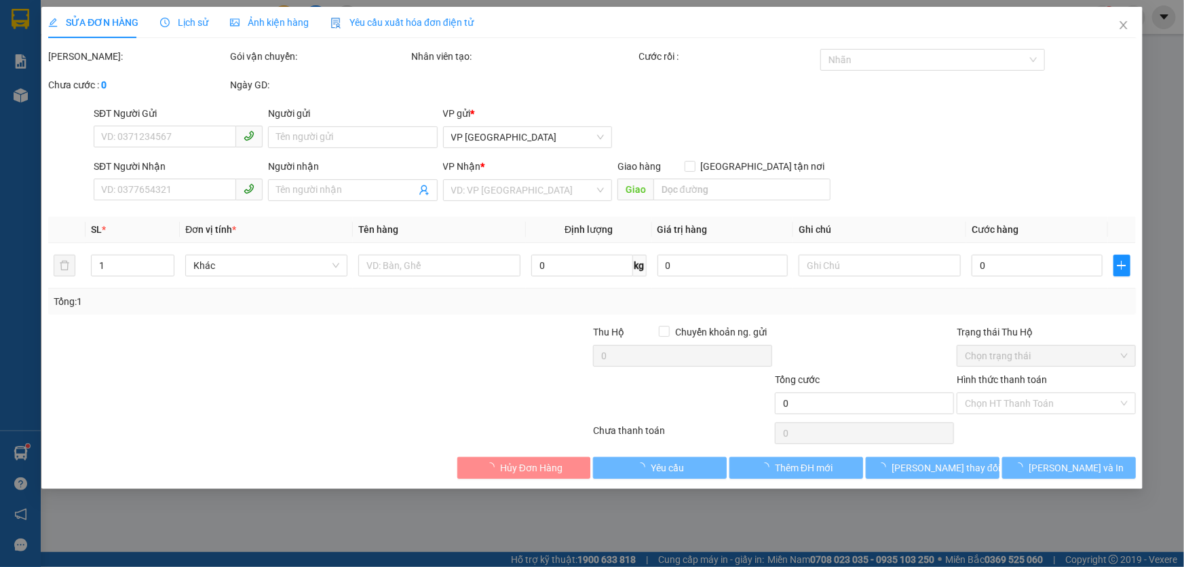
type input "0983414439"
type input "thùng dài"
type input "190.000"
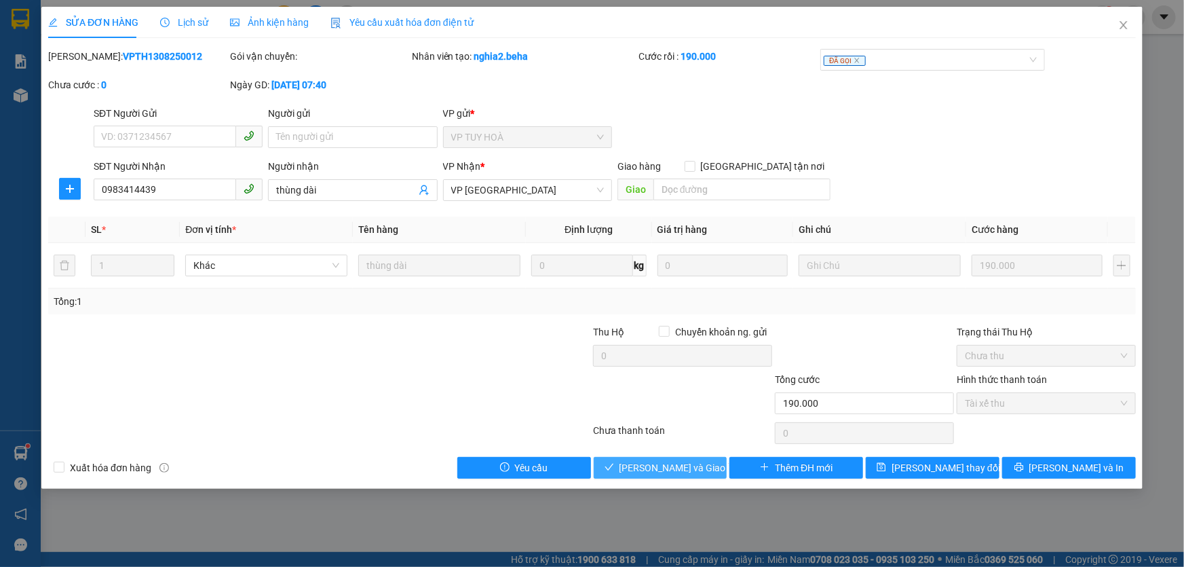
click at [692, 470] on span "Lưu và Giao hàng" at bounding box center [685, 467] width 130 height 15
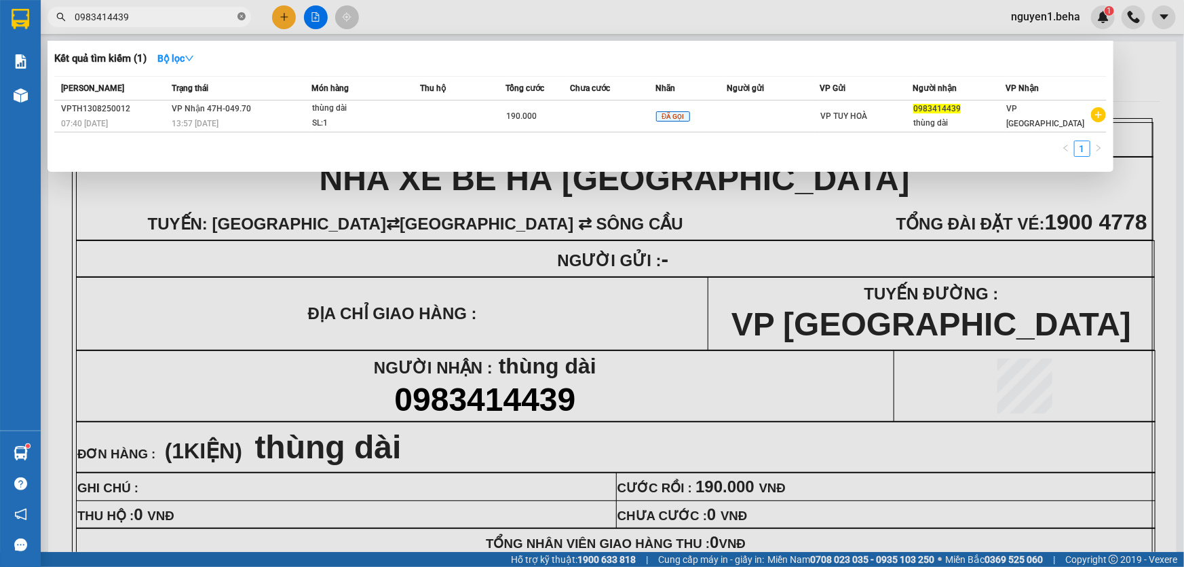
click at [240, 13] on icon "close-circle" at bounding box center [242, 16] width 8 height 8
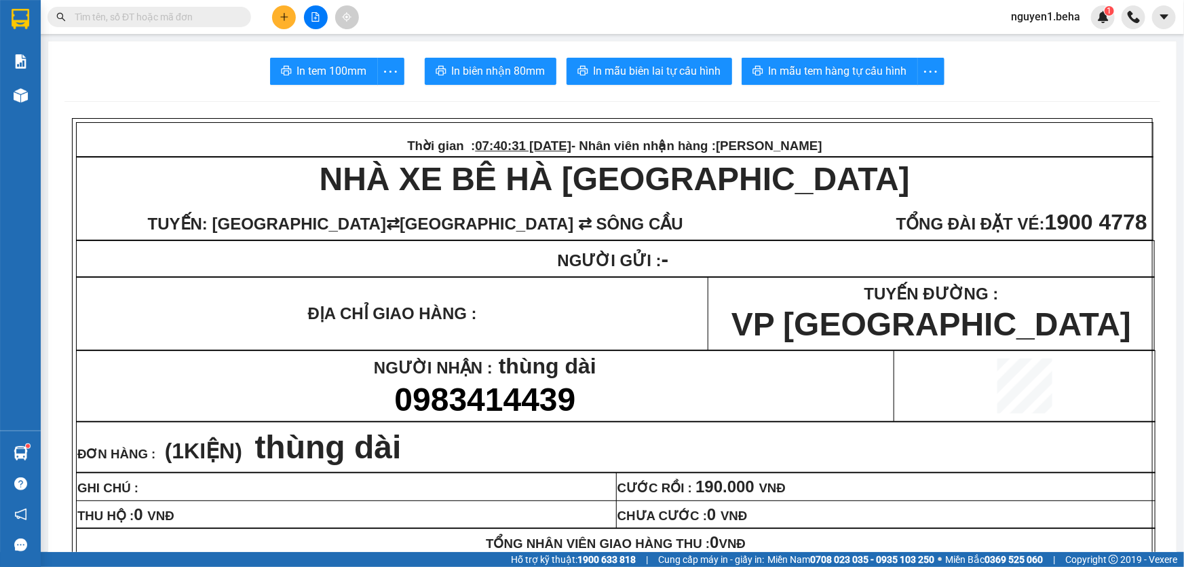
click at [200, 18] on input "text" at bounding box center [155, 17] width 160 height 15
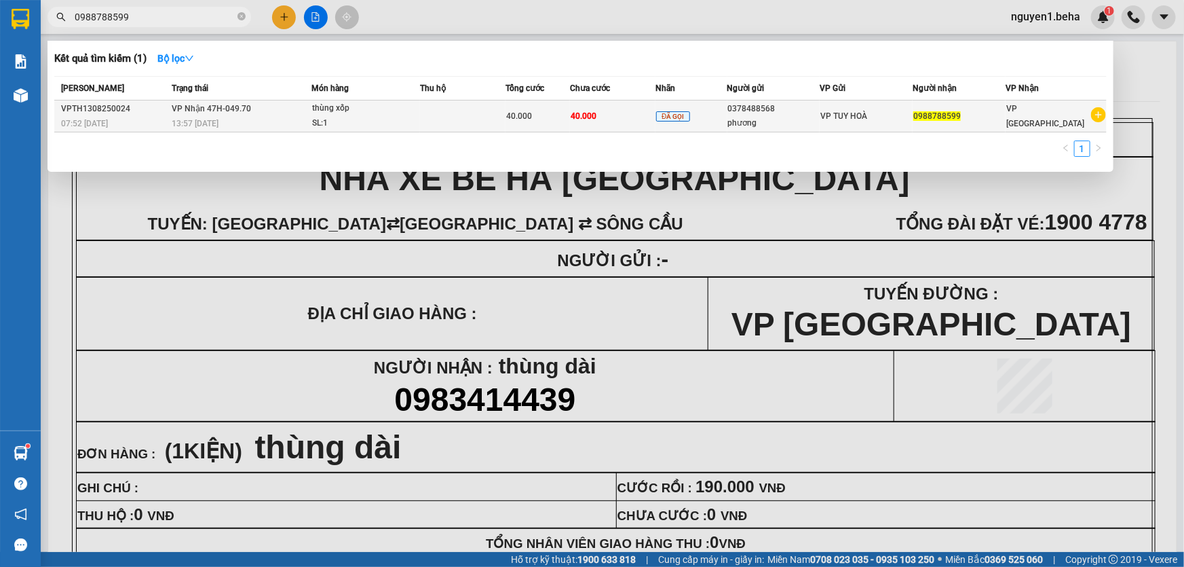
type input "0988788599"
click at [259, 108] on td "VP Nhận 47H-049.70 13:57 - 13/08" at bounding box center [239, 116] width 143 height 32
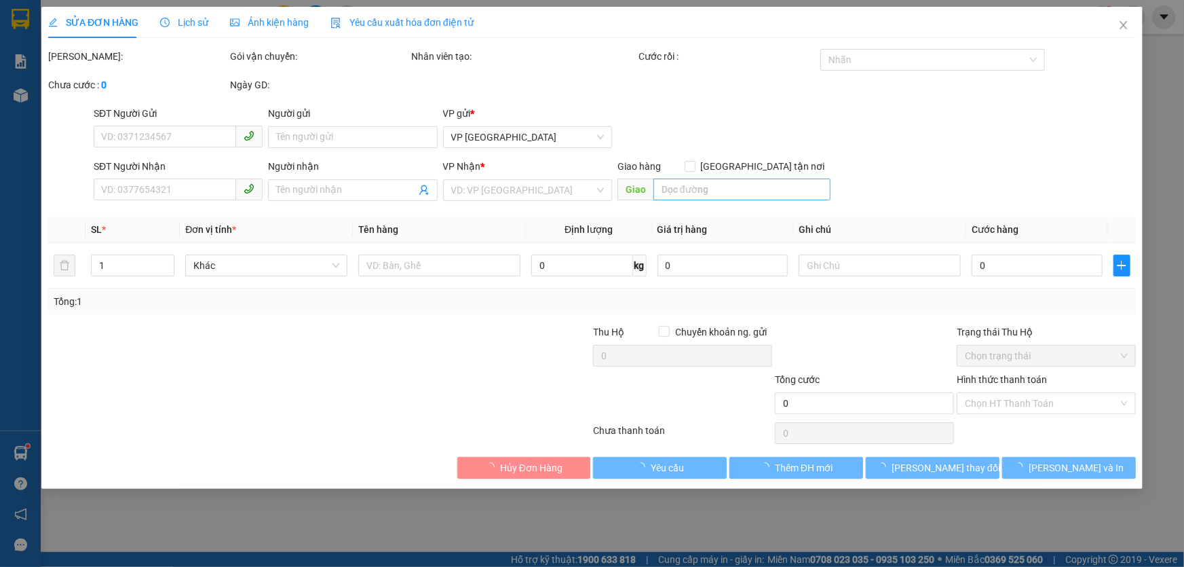
type input "0378488568"
type input "phương"
type input "0988788599"
type input "40.000"
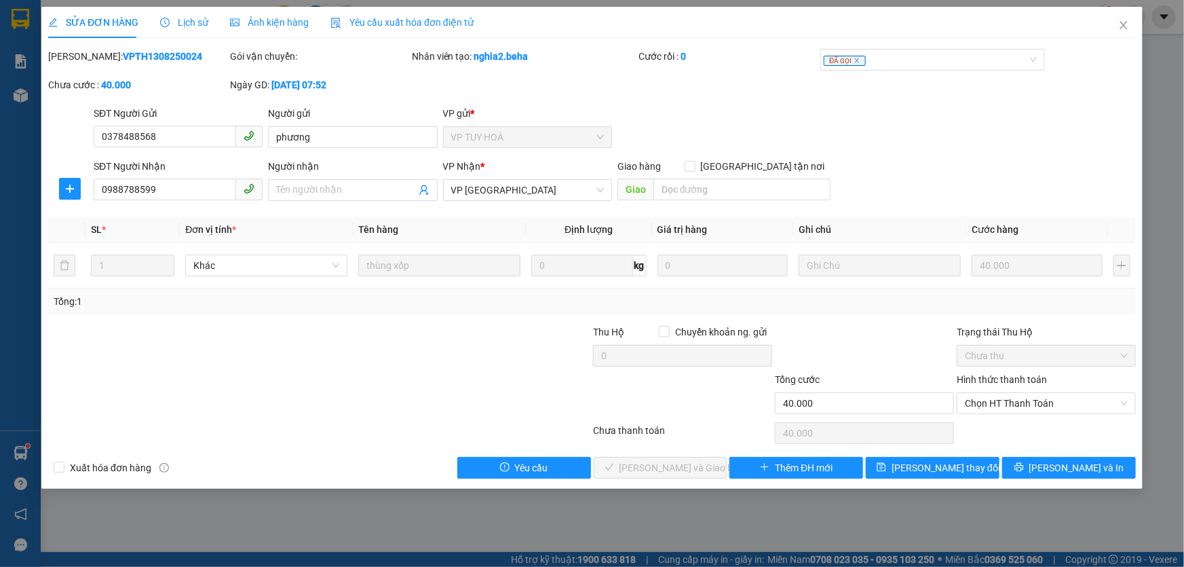
click at [277, 24] on span "Ảnh kiện hàng" at bounding box center [269, 22] width 79 height 11
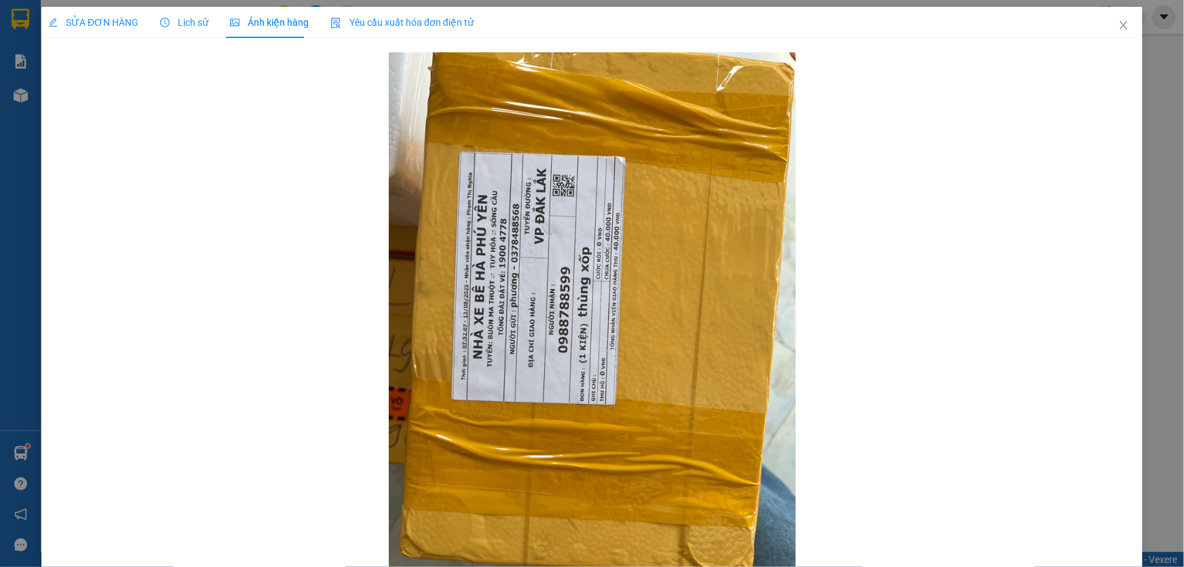
click at [90, 17] on span "SỬA ĐƠN HÀNG" at bounding box center [93, 22] width 90 height 11
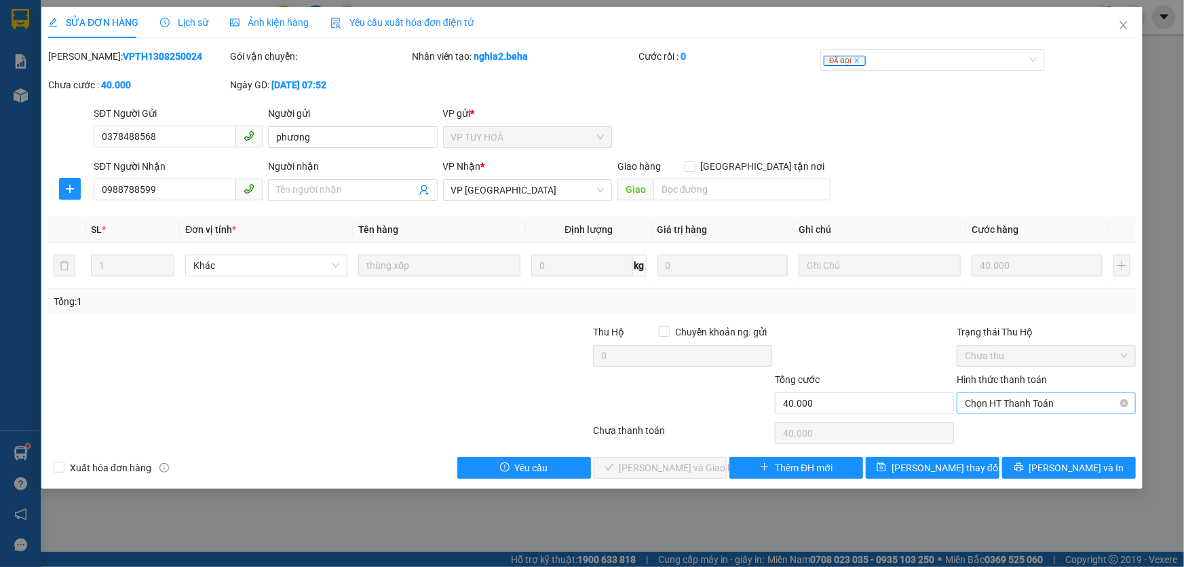
click at [990, 398] on span "Chọn HT Thanh Toán" at bounding box center [1046, 403] width 163 height 20
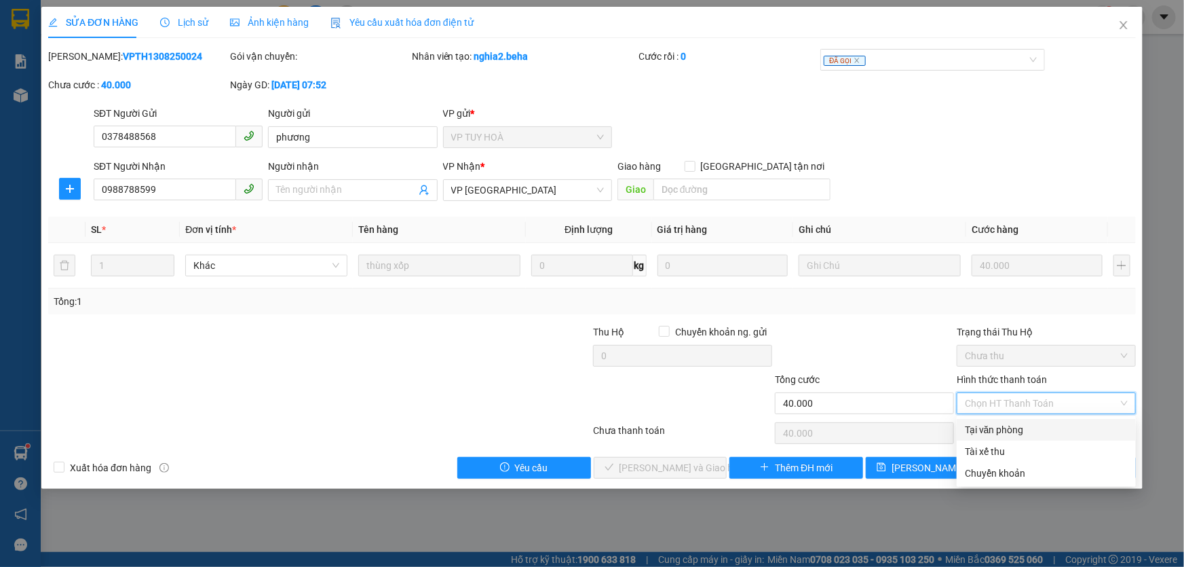
click at [983, 431] on div "Tại văn phòng" at bounding box center [1046, 429] width 163 height 15
type input "0"
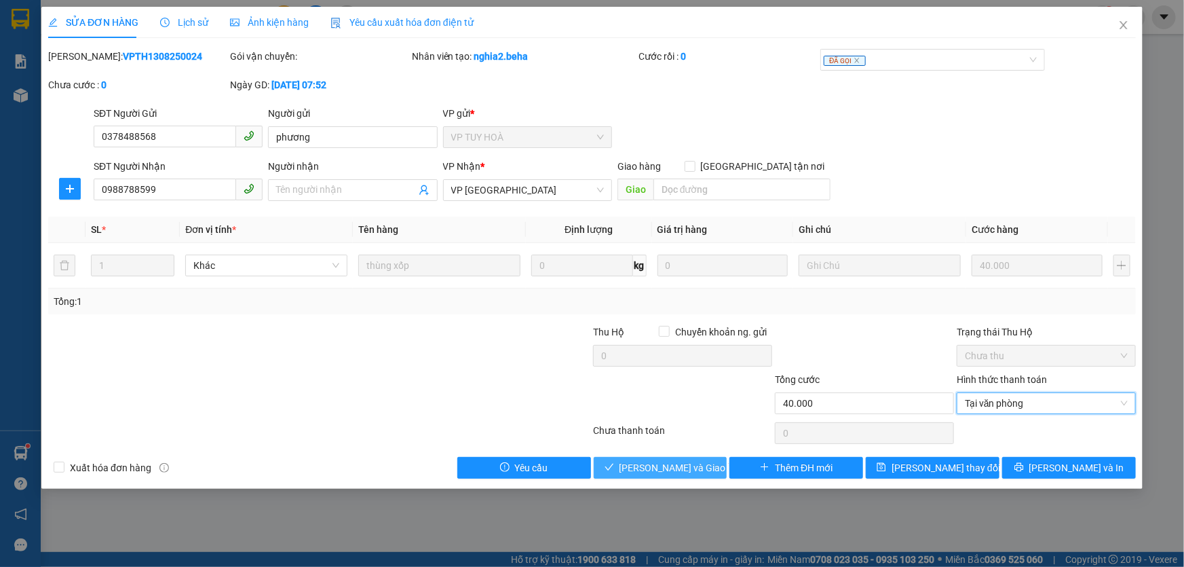
click at [676, 465] on span "Lưu và Giao hàng" at bounding box center [685, 467] width 130 height 15
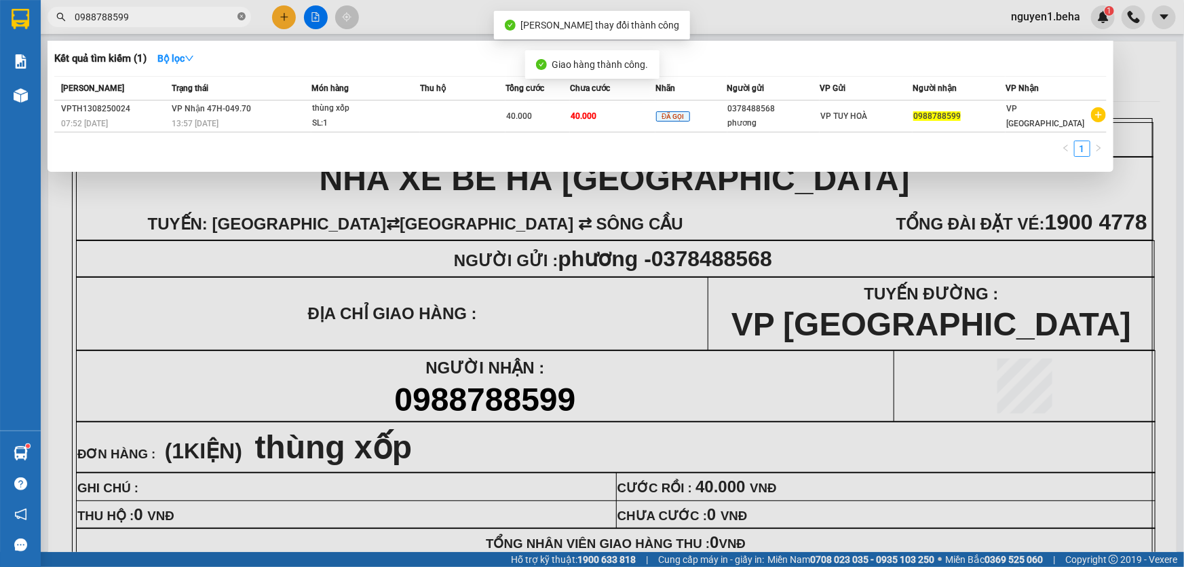
click at [244, 16] on icon "close-circle" at bounding box center [242, 16] width 8 height 8
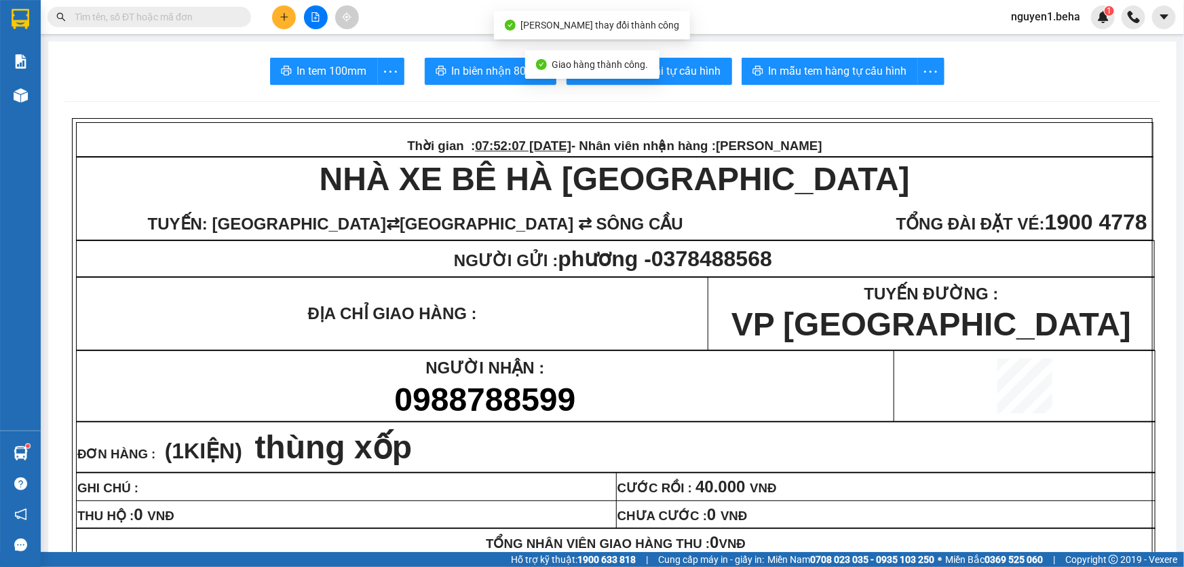
click at [221, 18] on input "text" at bounding box center [155, 17] width 160 height 15
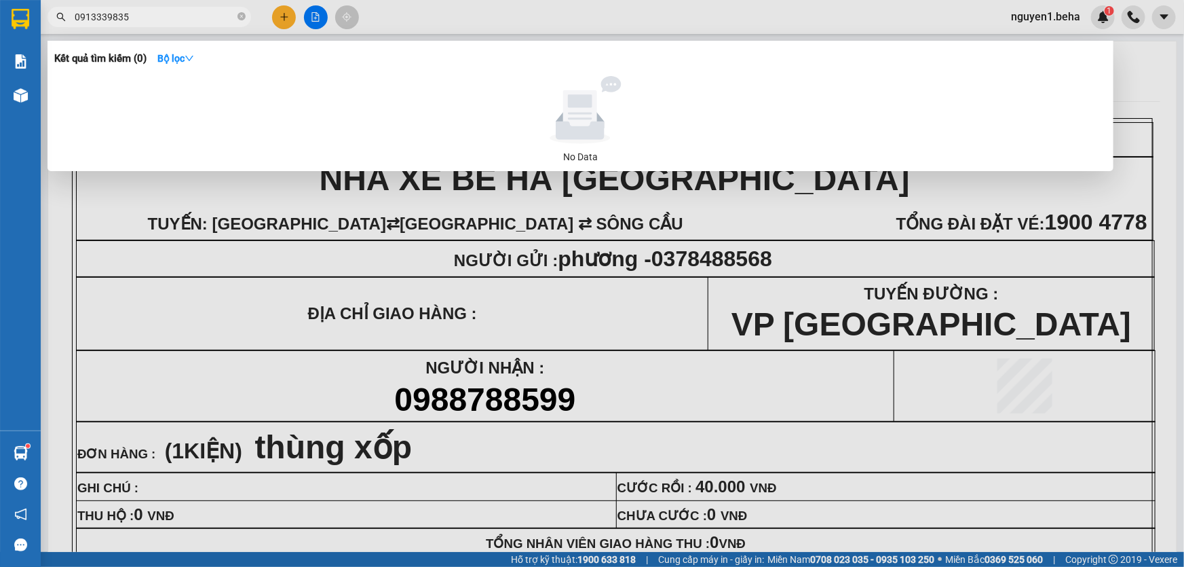
type input "09133398351"
click at [240, 15] on icon "close-circle" at bounding box center [242, 16] width 8 height 8
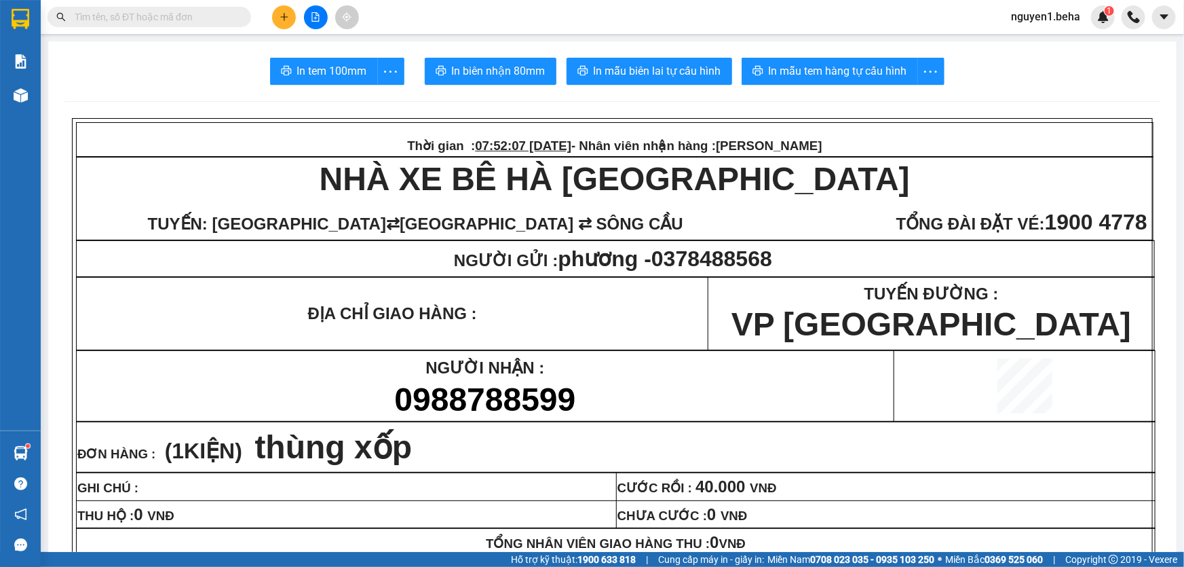
click at [222, 19] on input "text" at bounding box center [155, 17] width 160 height 15
click at [196, 24] on input "text" at bounding box center [155, 17] width 160 height 15
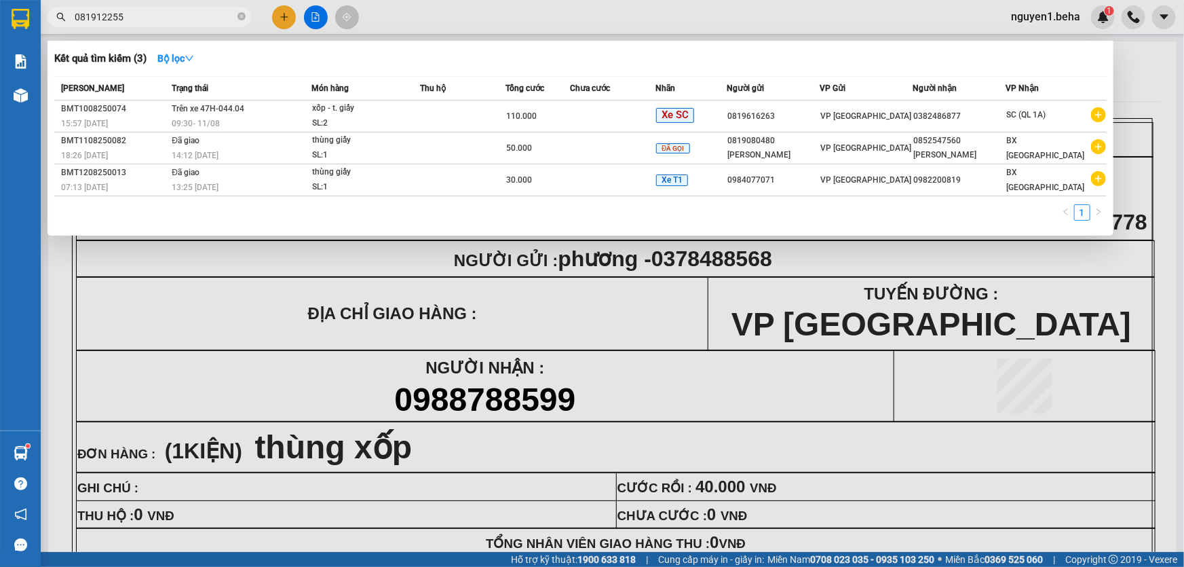
type input "0819122552"
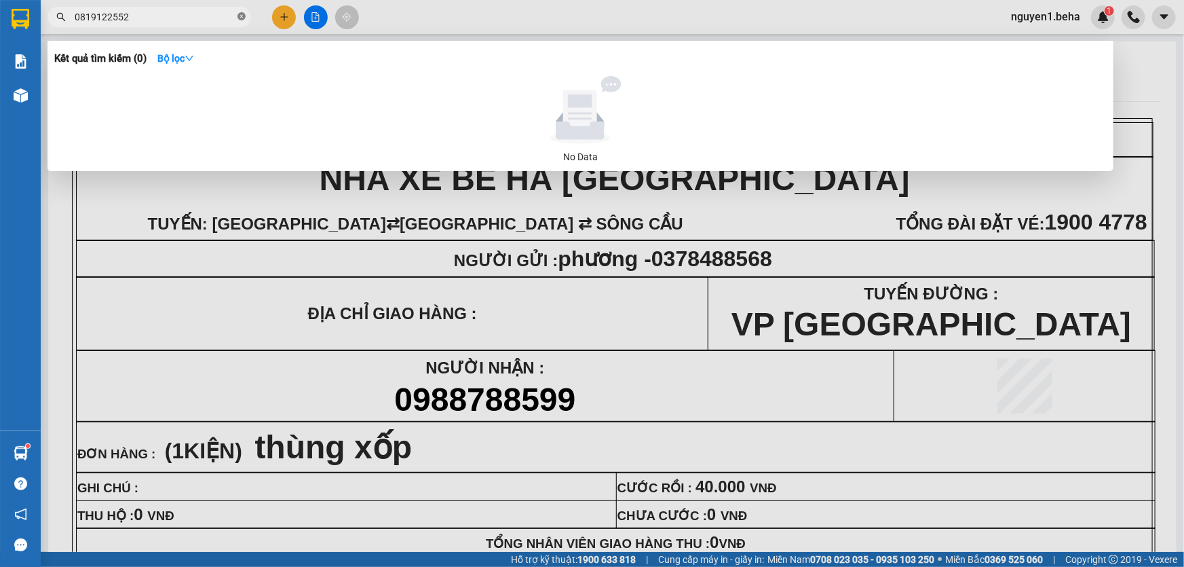
click at [241, 18] on icon "close-circle" at bounding box center [242, 16] width 8 height 8
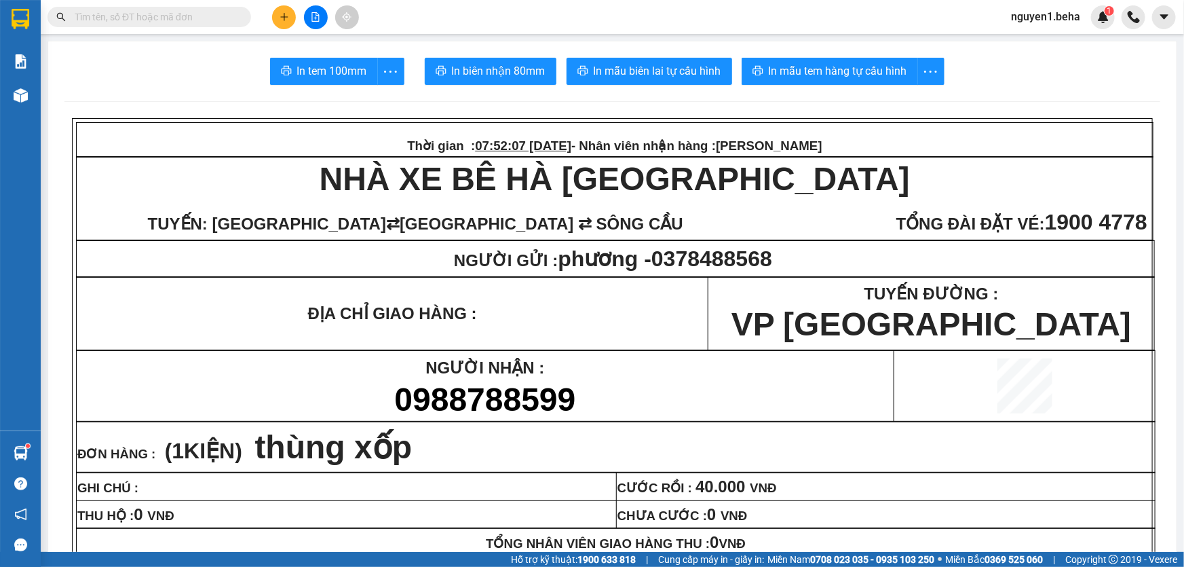
click at [209, 19] on input "text" at bounding box center [155, 17] width 160 height 15
click at [134, 12] on input "text" at bounding box center [155, 17] width 160 height 15
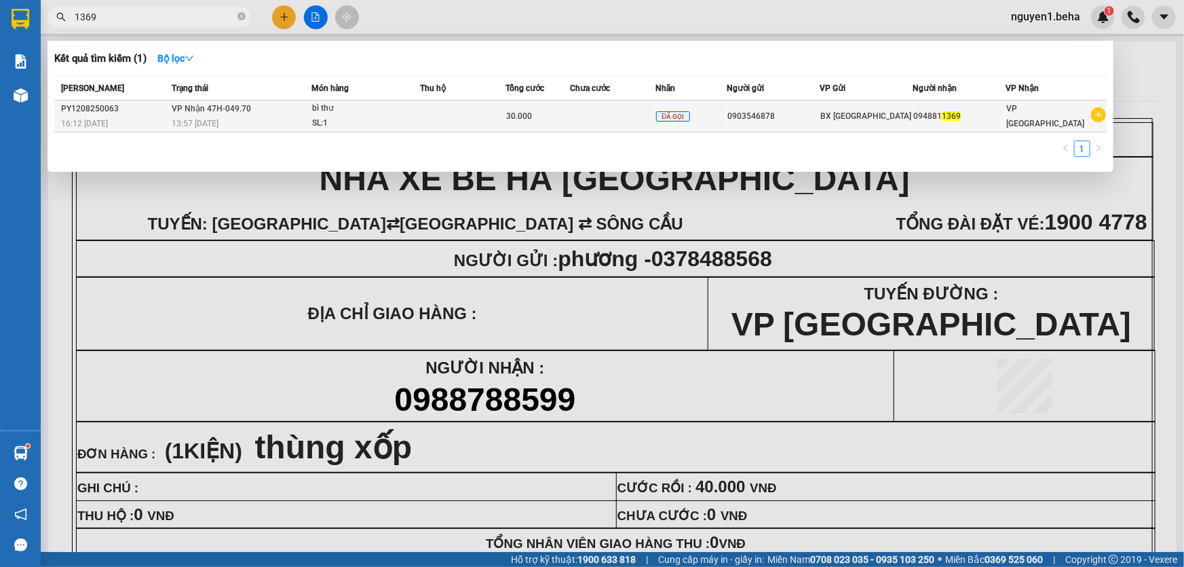
type input "1369"
click at [314, 118] on div "SL: 1" at bounding box center [363, 123] width 102 height 15
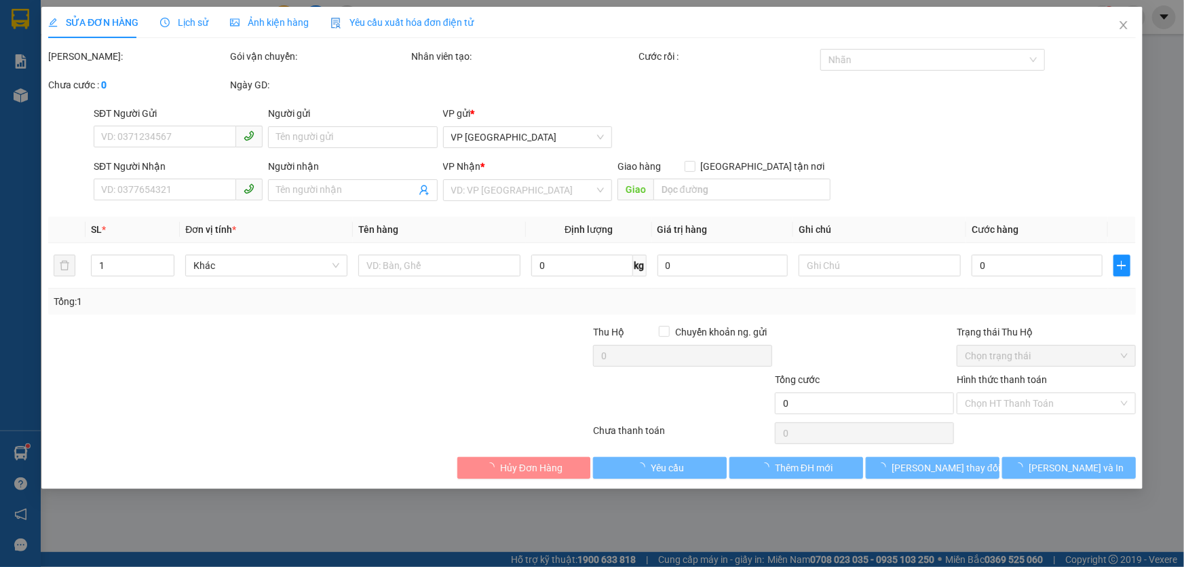
type input "0903546878"
type input "0948811369"
type input "30.000"
type input "0"
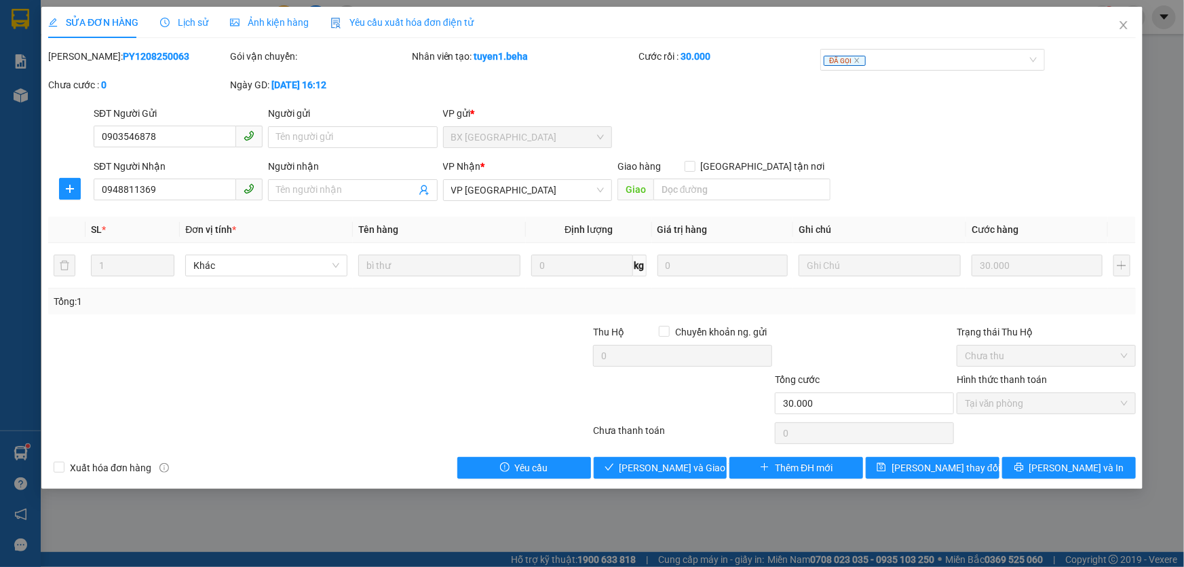
click at [269, 19] on span "Ảnh kiện hàng" at bounding box center [269, 22] width 79 height 11
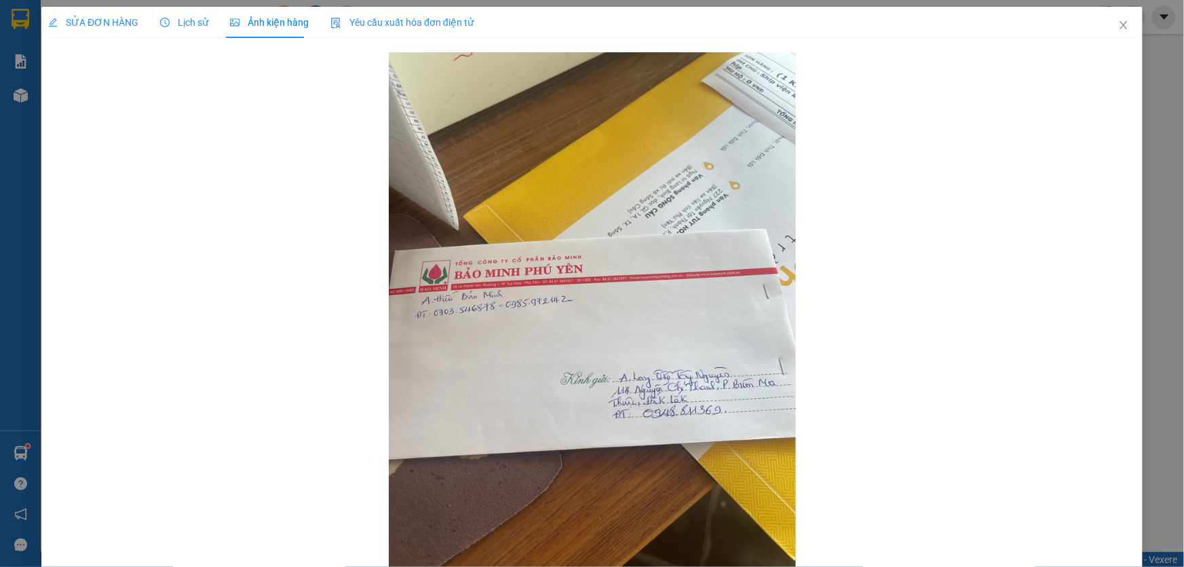
drag, startPoint x: 87, startPoint y: 26, endPoint x: 352, endPoint y: 73, distance: 269.4
click at [88, 25] on span "SỬA ĐƠN HÀNG" at bounding box center [93, 22] width 90 height 11
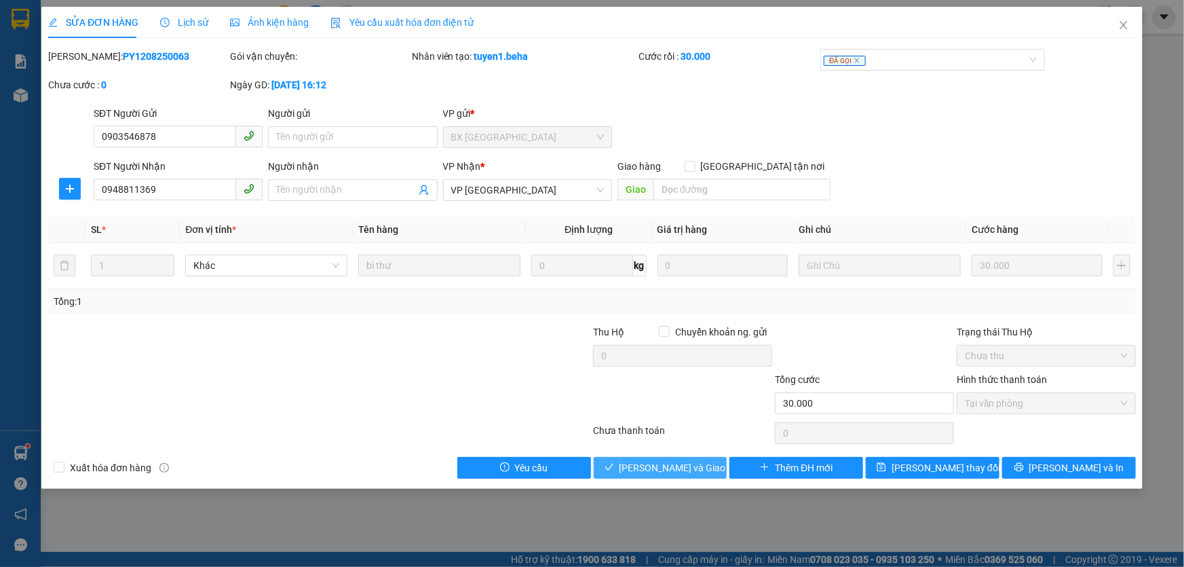
click at [679, 472] on span "Lưu và Giao hàng" at bounding box center [685, 467] width 130 height 15
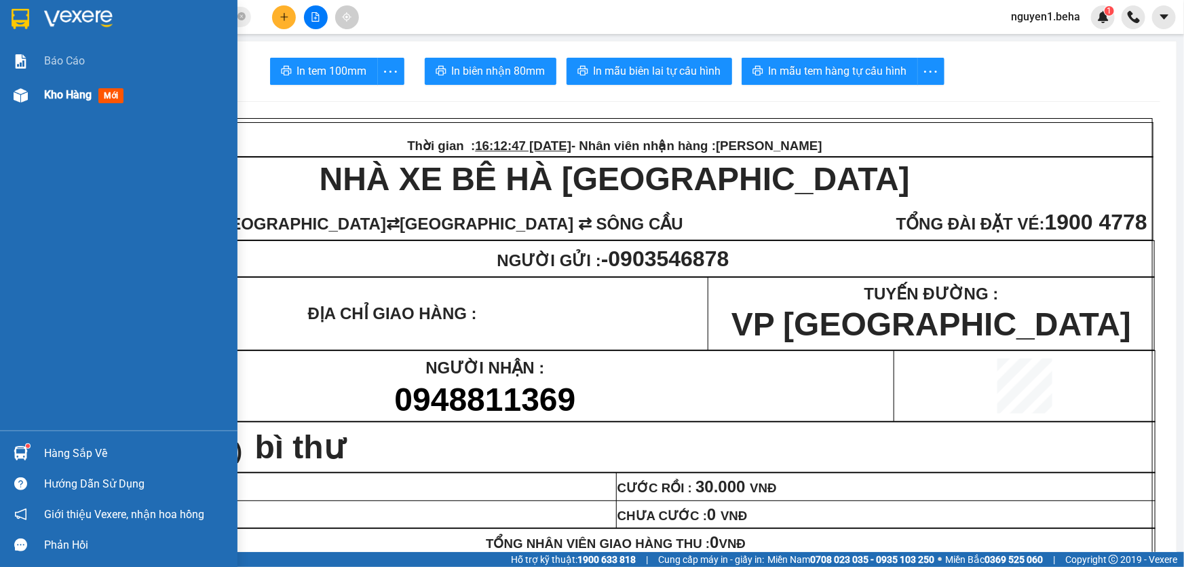
click at [18, 94] on img at bounding box center [21, 95] width 14 height 14
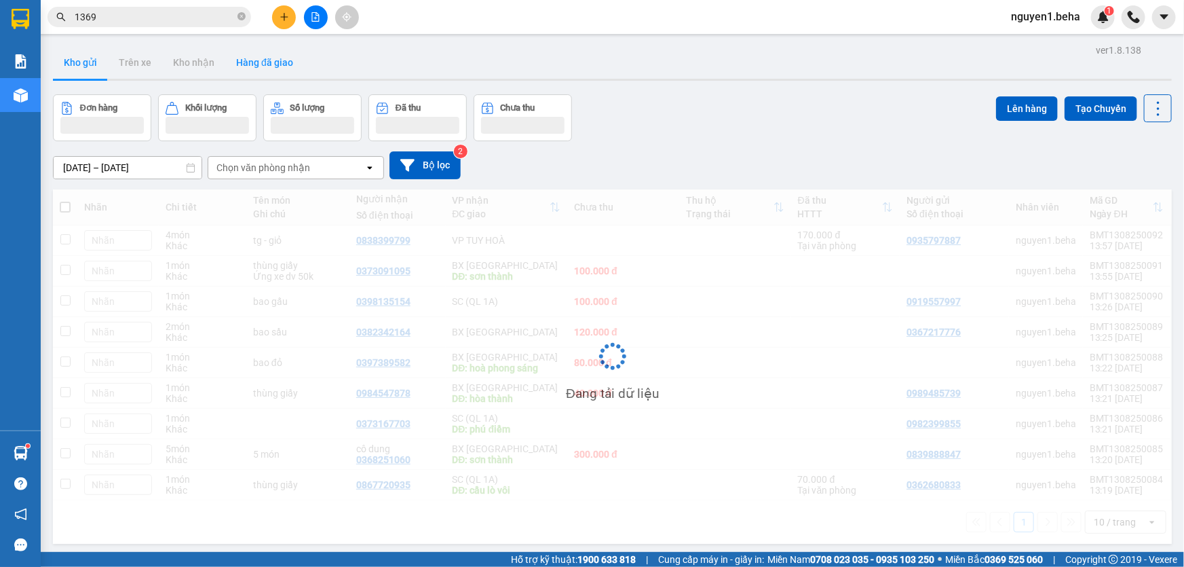
click at [262, 69] on button "Hàng đã giao" at bounding box center [264, 62] width 79 height 33
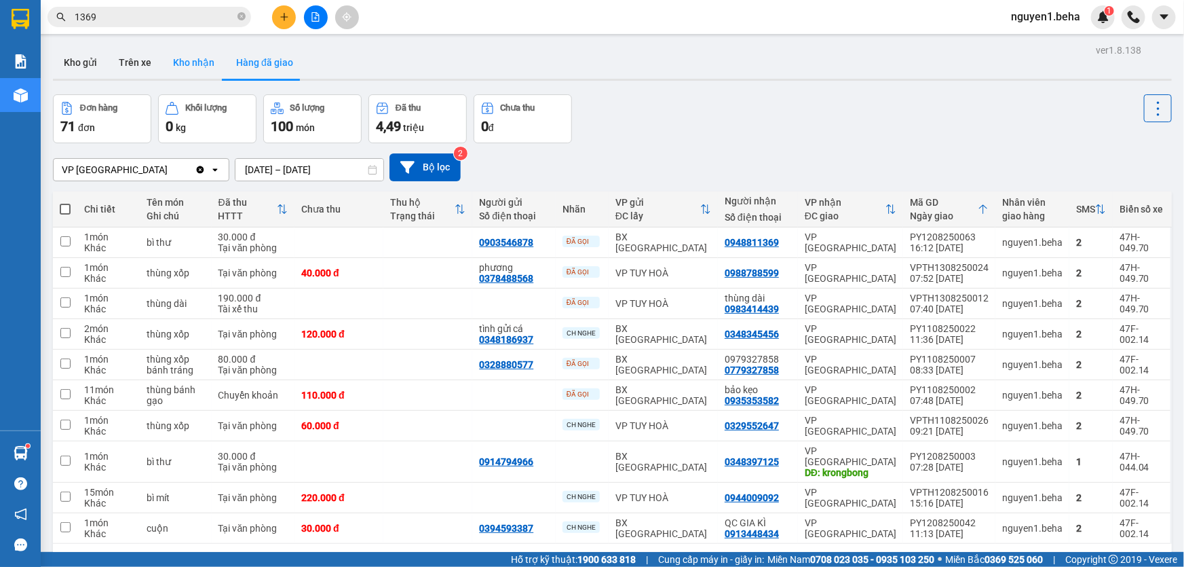
click at [200, 65] on button "Kho nhận" at bounding box center [193, 62] width 63 height 33
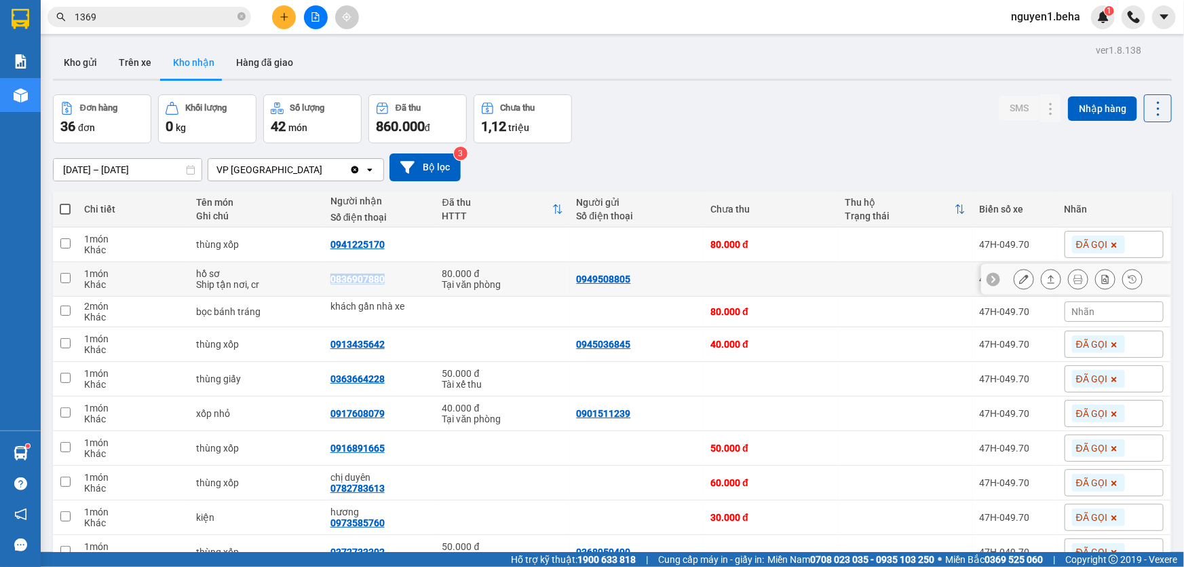
drag, startPoint x: 324, startPoint y: 284, endPoint x: 383, endPoint y: 284, distance: 58.4
click at [383, 284] on td "0836907880" at bounding box center [380, 279] width 112 height 35
checkbox input "true"
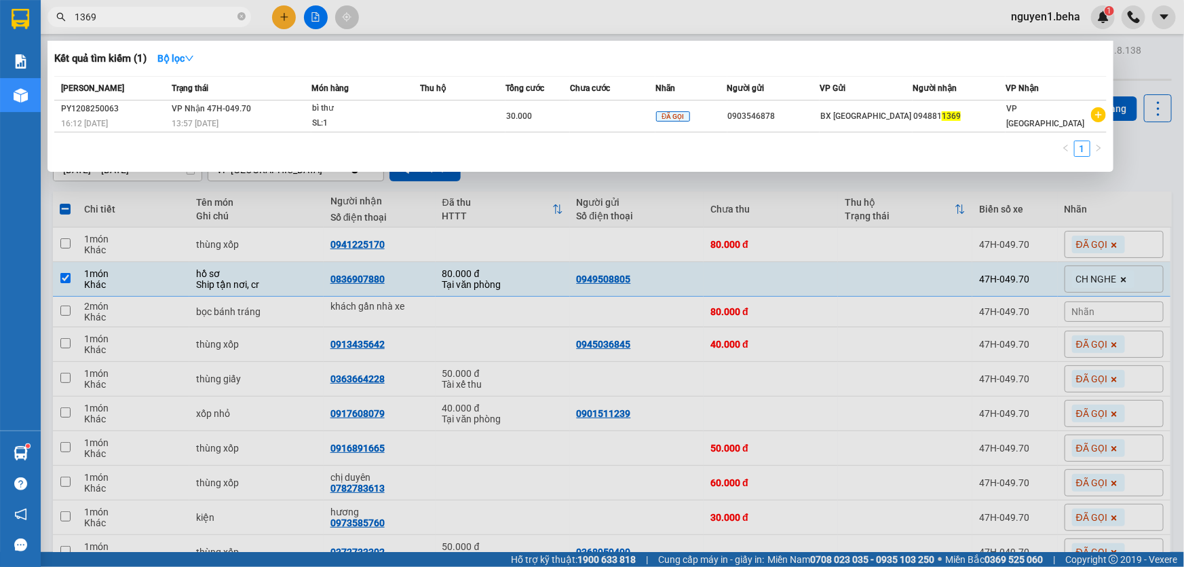
click at [219, 18] on input "1369" at bounding box center [155, 17] width 160 height 15
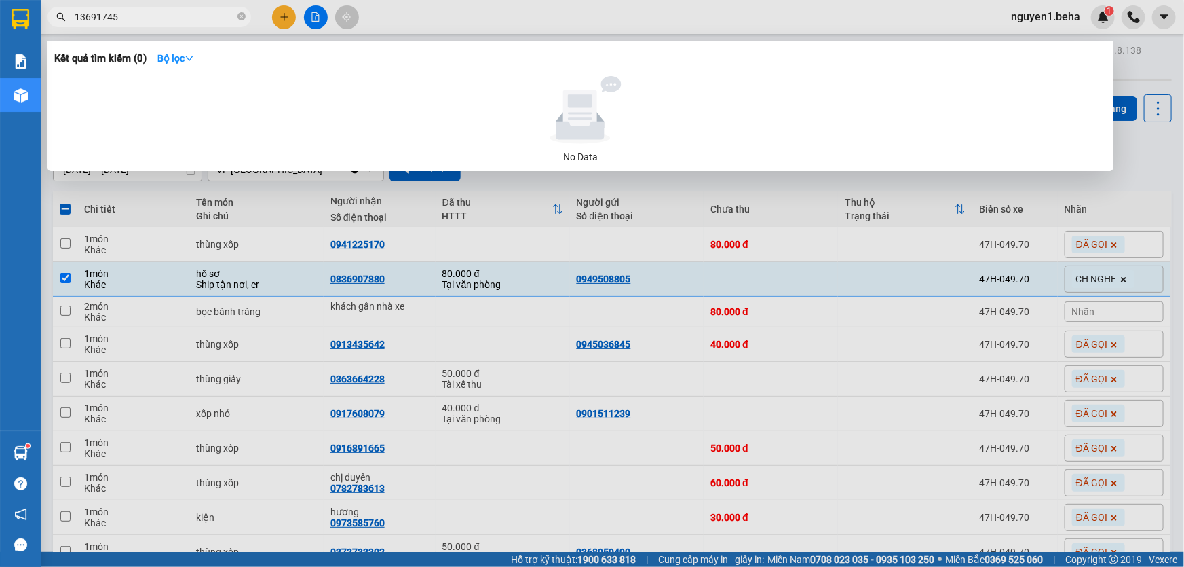
type input "13691745"
click at [244, 18] on icon "close-circle" at bounding box center [242, 16] width 8 height 8
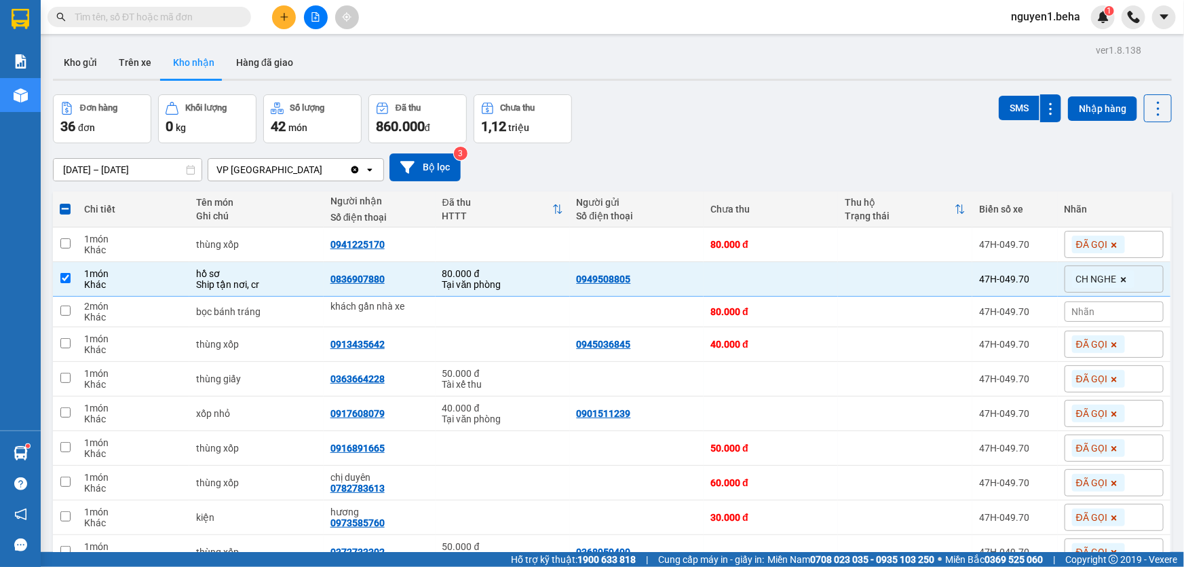
click at [192, 18] on input "text" at bounding box center [155, 17] width 160 height 15
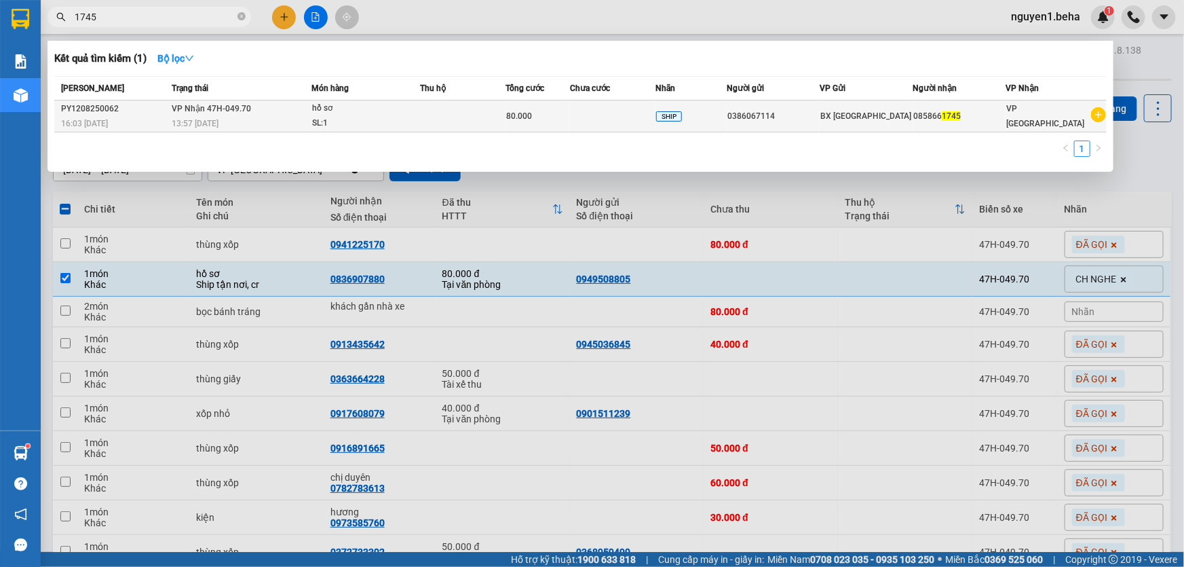
type input "1745"
click at [311, 119] on div "13:57 - 13/08" at bounding box center [241, 123] width 139 height 15
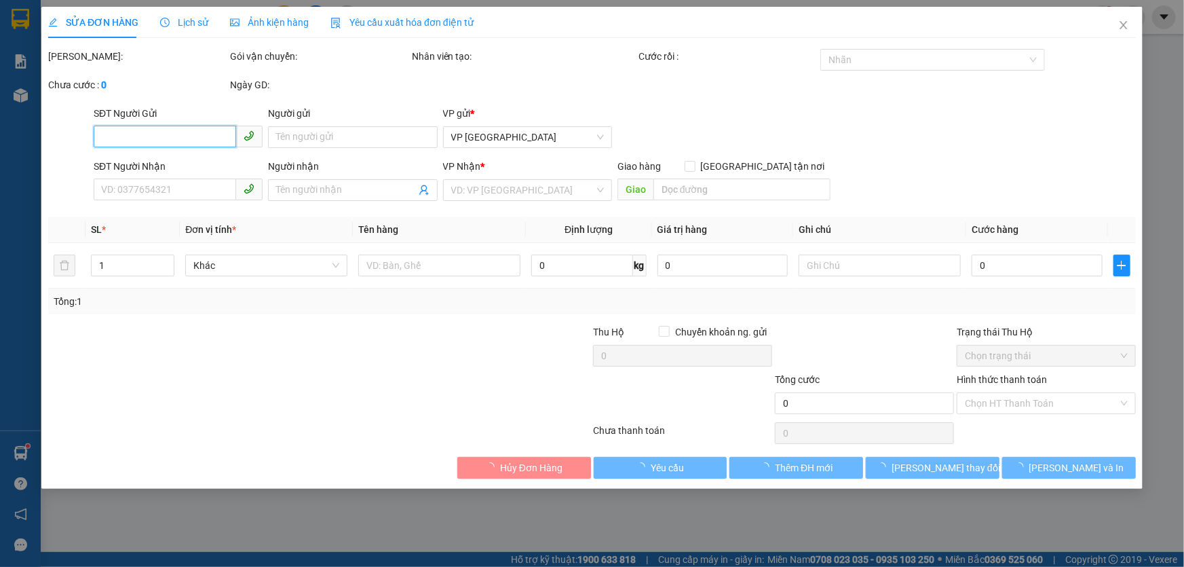
type input "0386067114"
type input "0858661745"
type input "80.000"
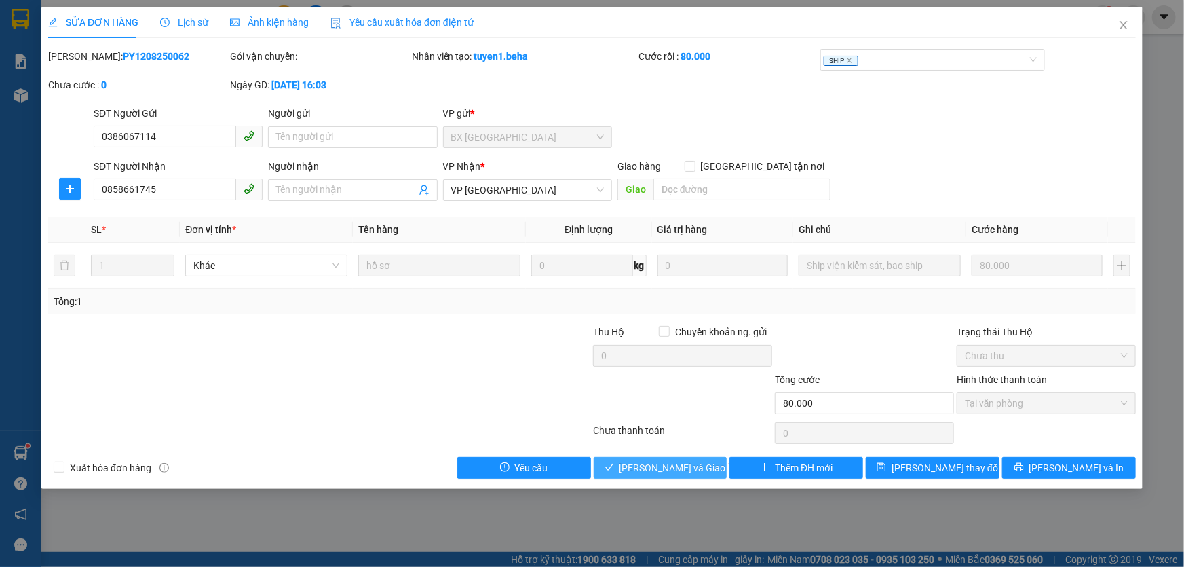
click at [678, 467] on span "Lưu và Giao hàng" at bounding box center [685, 467] width 130 height 15
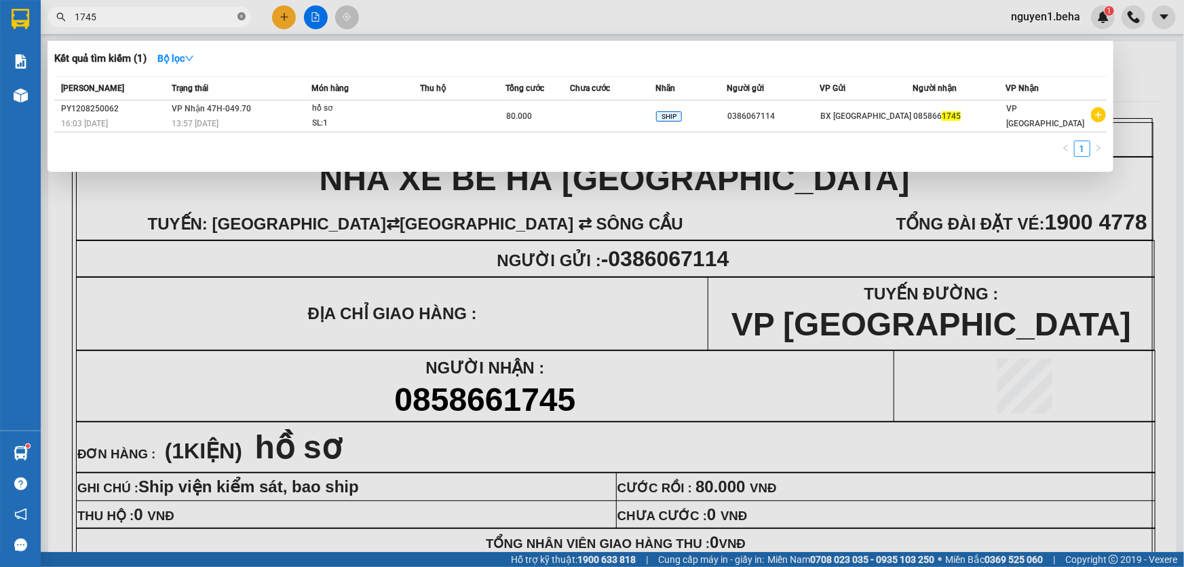
click at [242, 18] on icon "close-circle" at bounding box center [242, 16] width 8 height 8
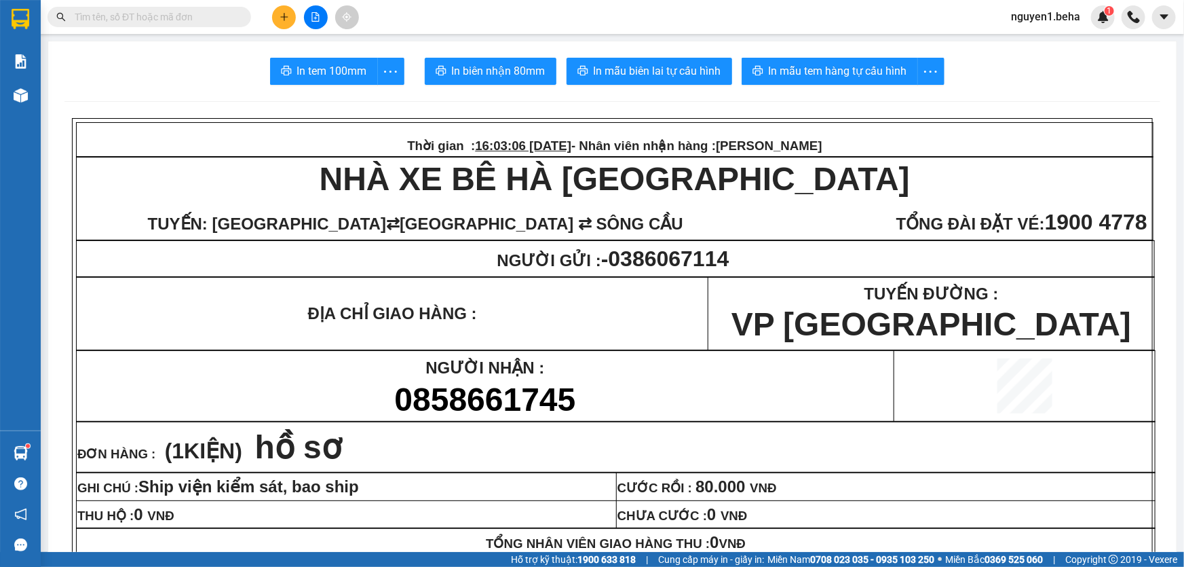
click at [187, 16] on input "text" at bounding box center [155, 17] width 160 height 15
click at [149, 16] on input "text" at bounding box center [155, 17] width 160 height 15
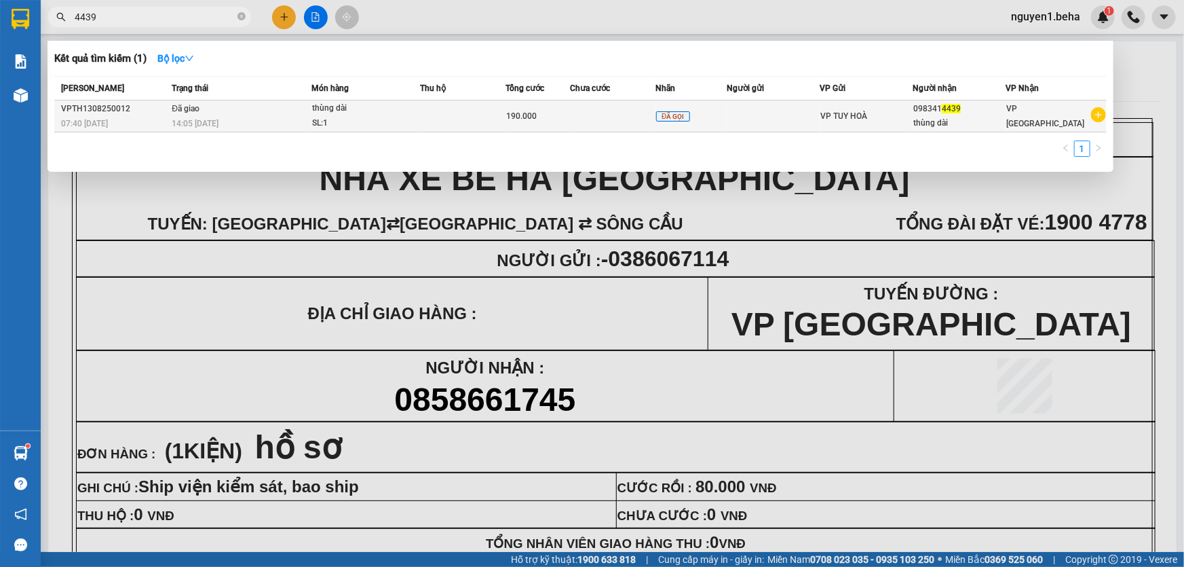
type input "4439"
click at [332, 122] on div "SL: 1" at bounding box center [363, 123] width 102 height 15
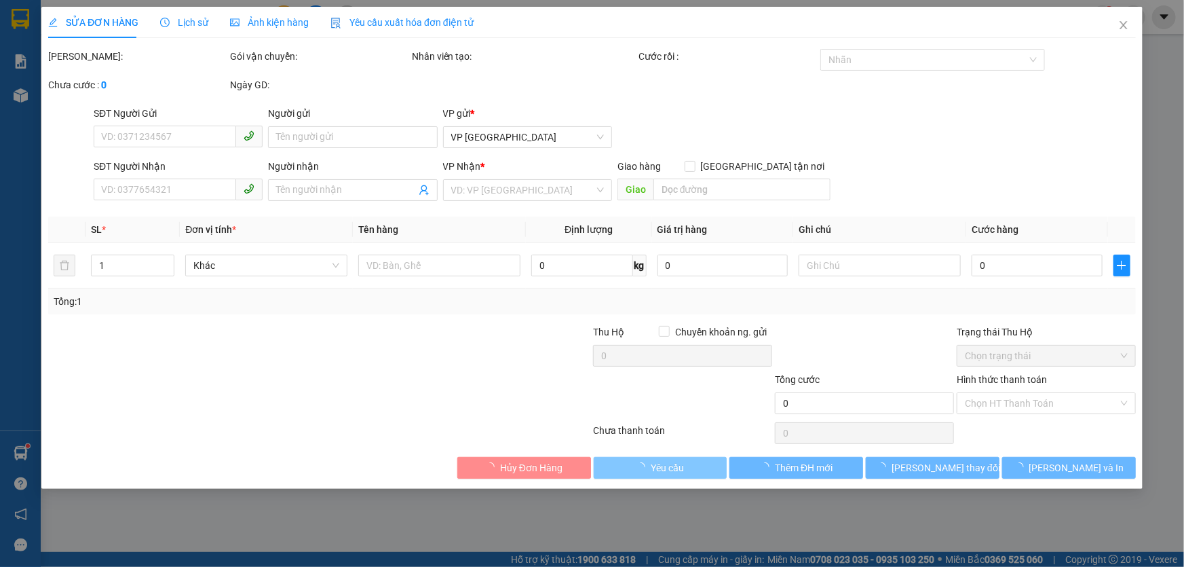
type input "0983414439"
type input "thùng dài"
type input "190.000"
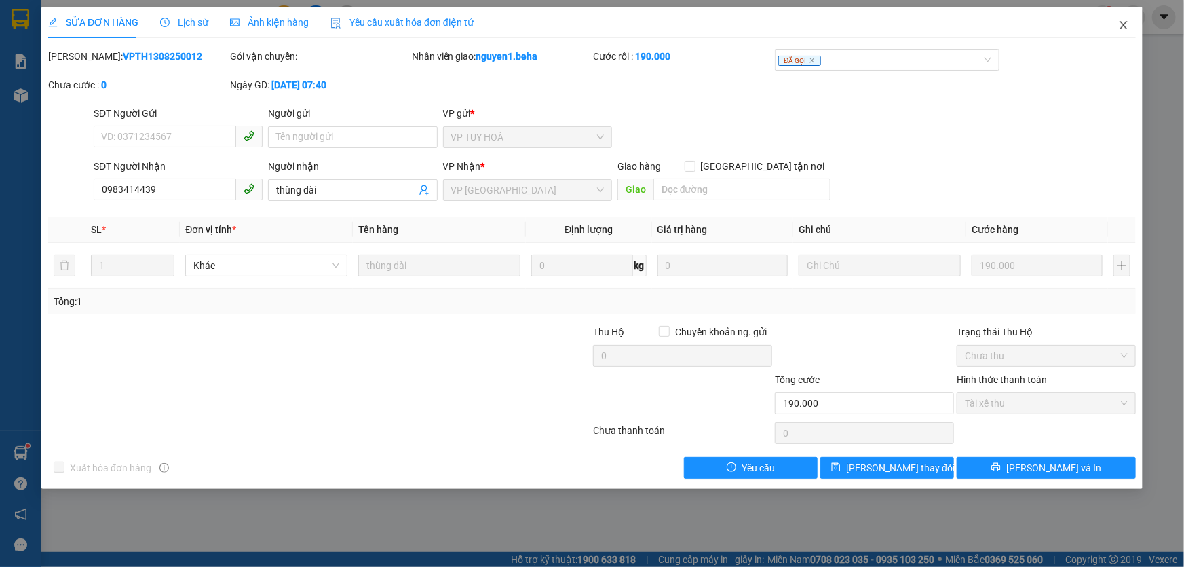
click at [1118, 24] on icon "close" at bounding box center [1123, 25] width 11 height 11
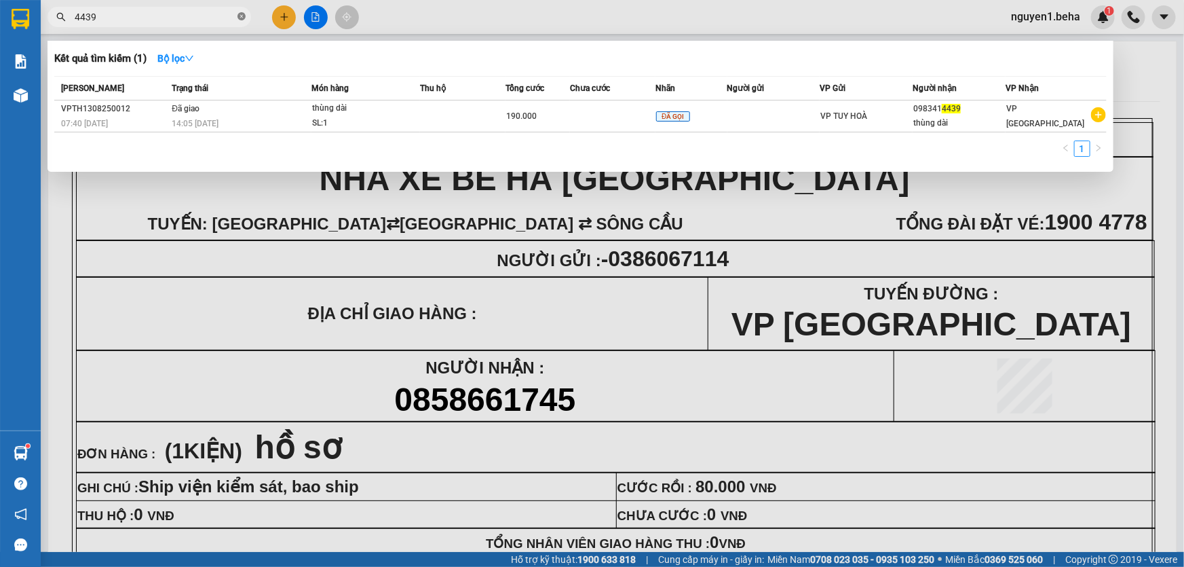
click at [240, 14] on icon "close-circle" at bounding box center [242, 16] width 8 height 8
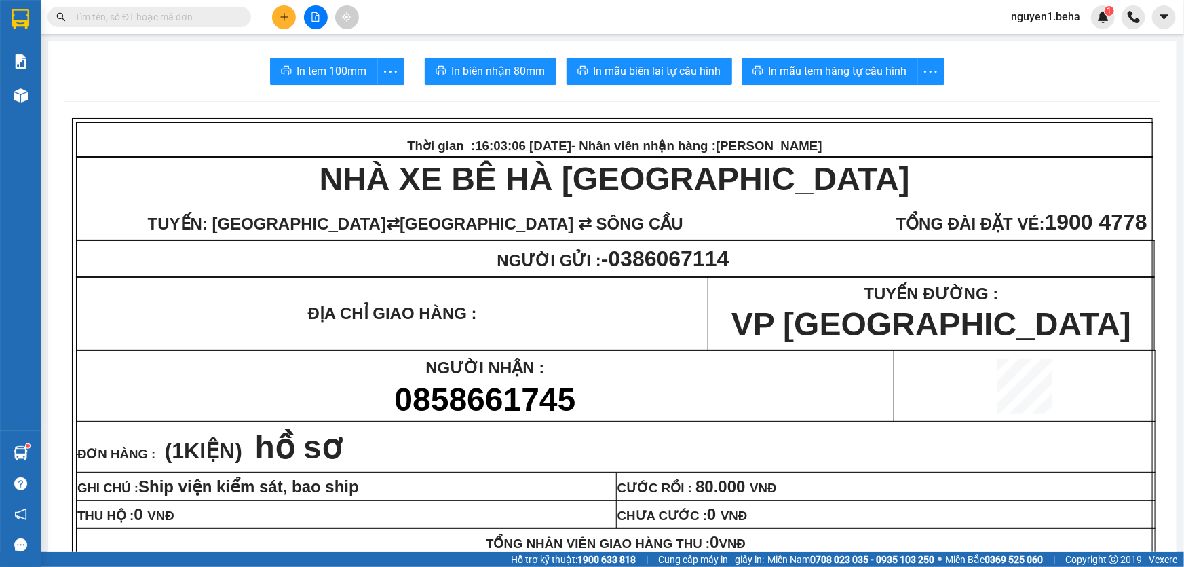
click at [196, 18] on input "text" at bounding box center [155, 17] width 160 height 15
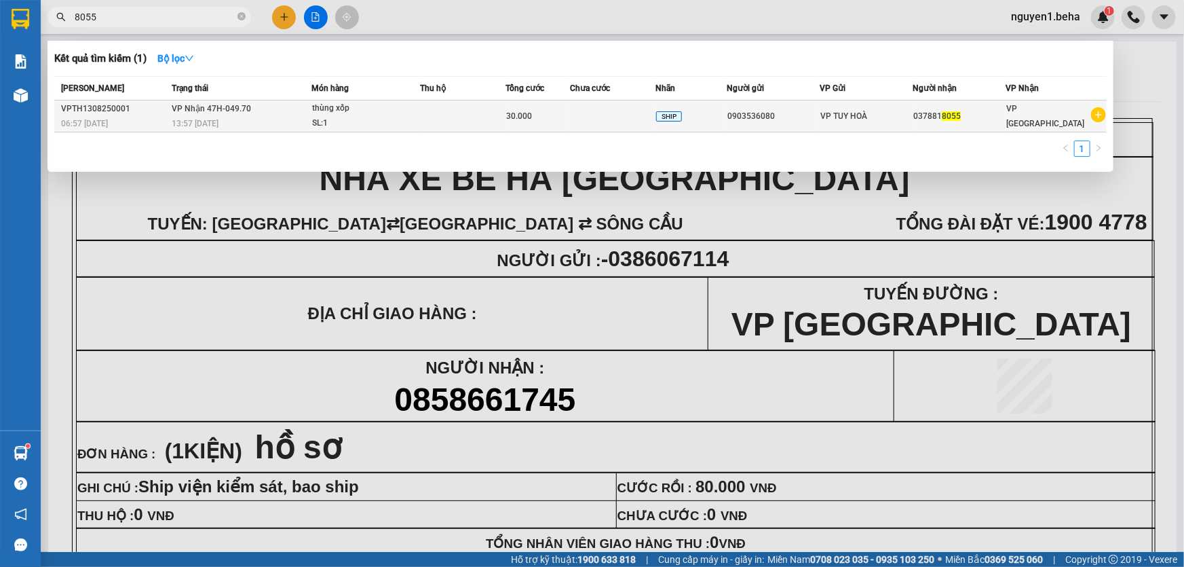
type input "8055"
click at [535, 115] on div "30.000" at bounding box center [537, 116] width 63 height 15
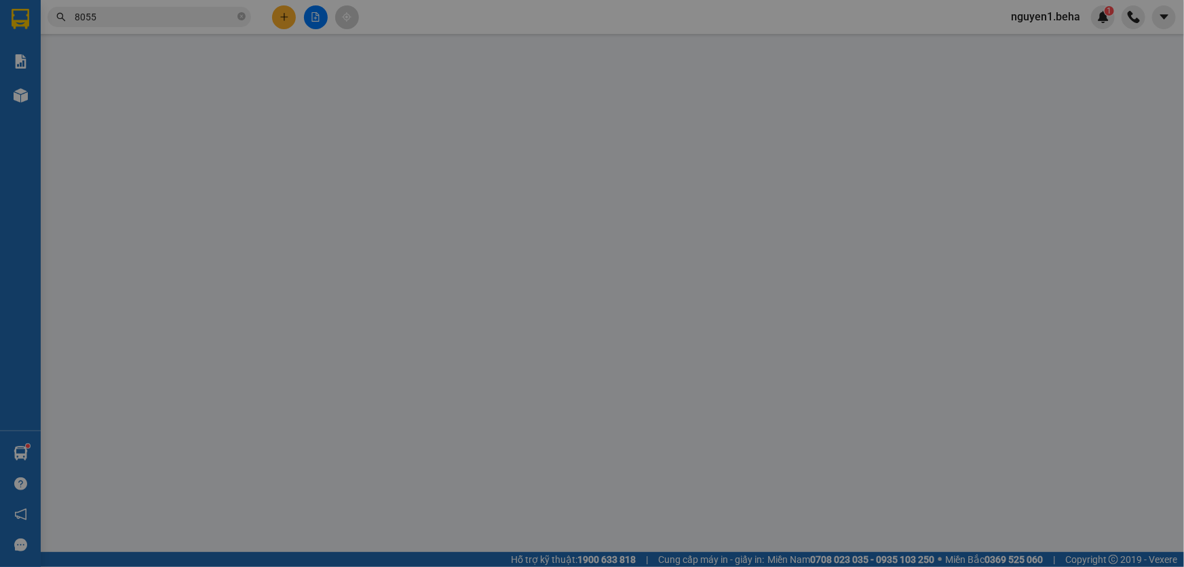
type input "0903536080"
type input "0378818055"
type input "30.000"
type input "0"
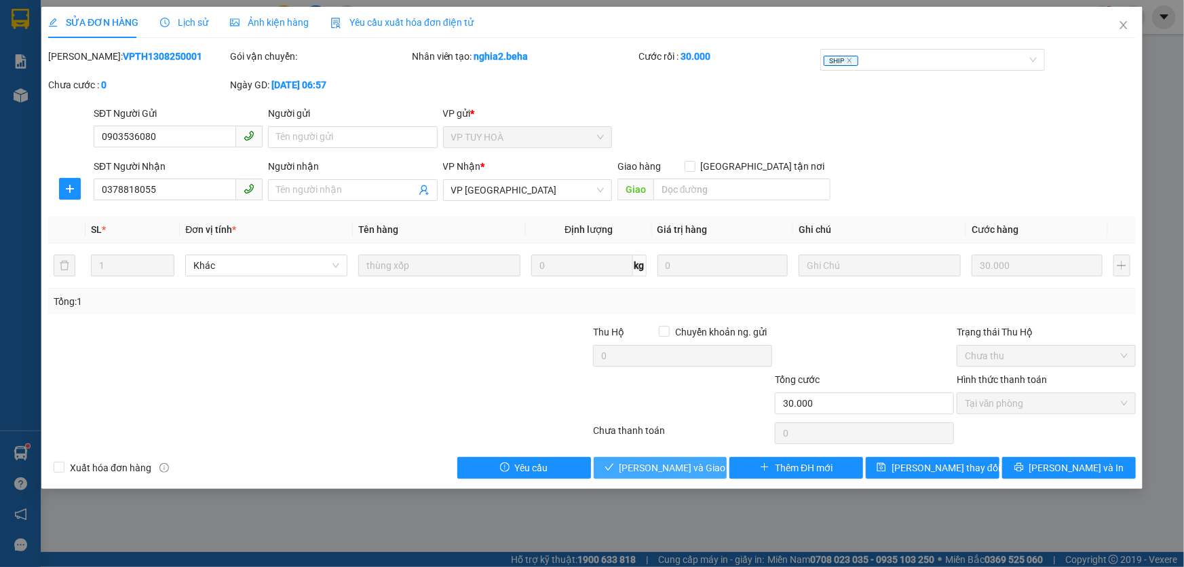
click at [672, 467] on span "Lưu và Giao hàng" at bounding box center [685, 467] width 130 height 15
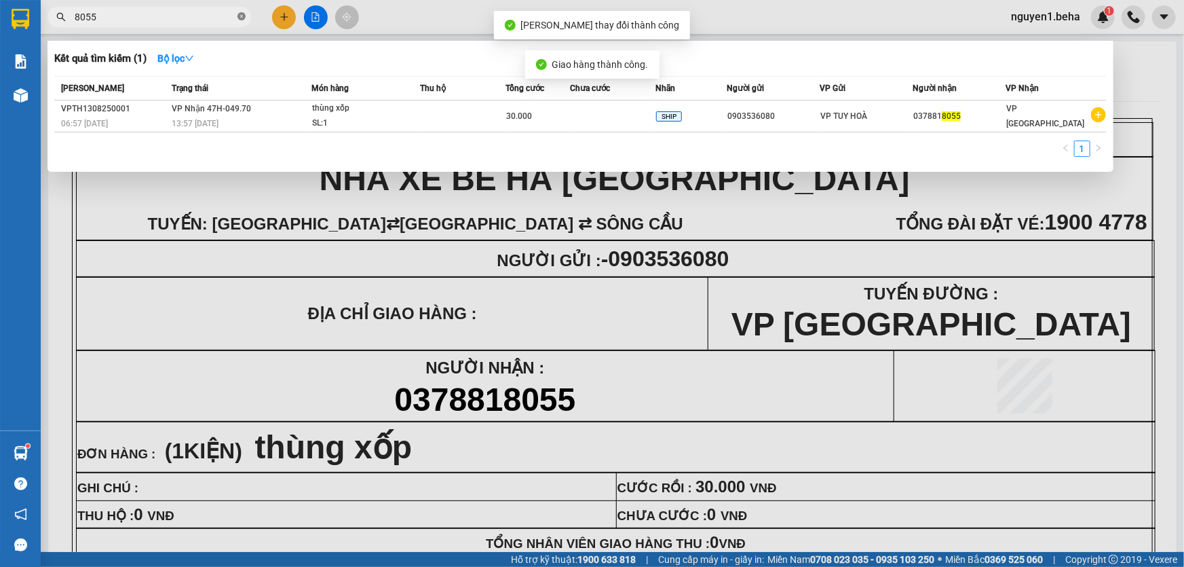
click at [242, 17] on icon "close-circle" at bounding box center [242, 16] width 8 height 8
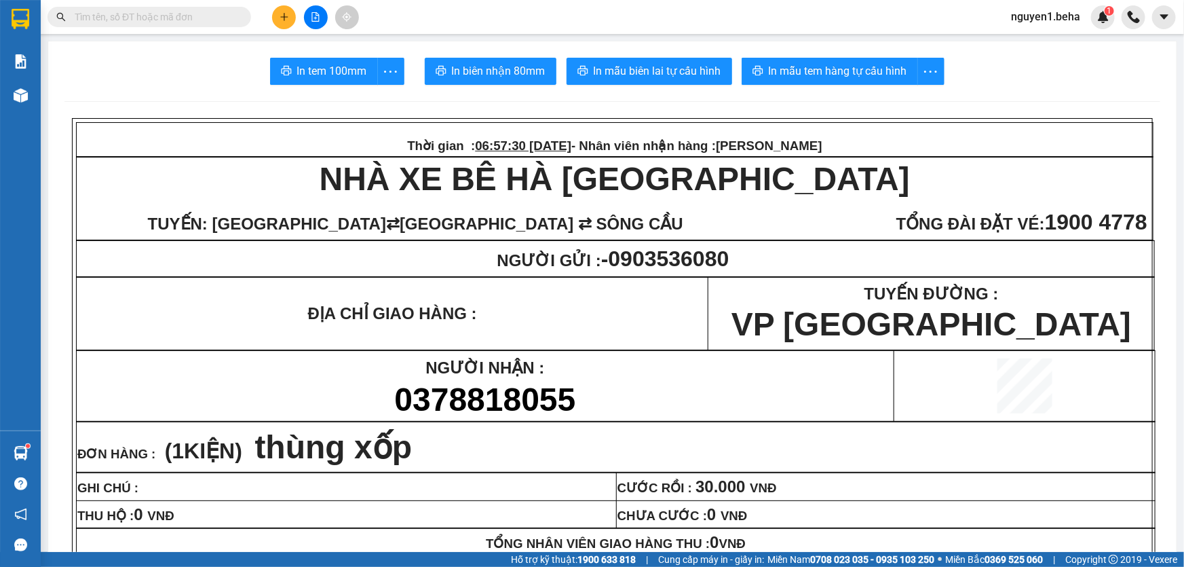
click at [162, 14] on input "text" at bounding box center [155, 17] width 160 height 15
click at [162, 17] on input "text" at bounding box center [155, 17] width 160 height 15
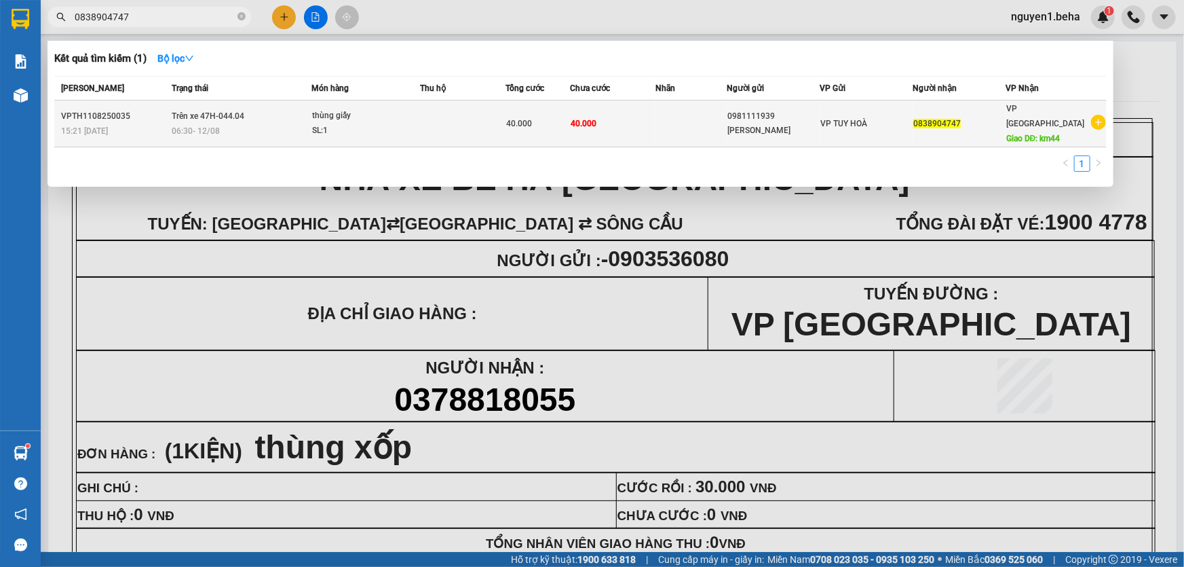
type input "0838904747"
click at [286, 102] on td "Trên xe 47H-044.04 06:30 - 12/08" at bounding box center [239, 123] width 143 height 47
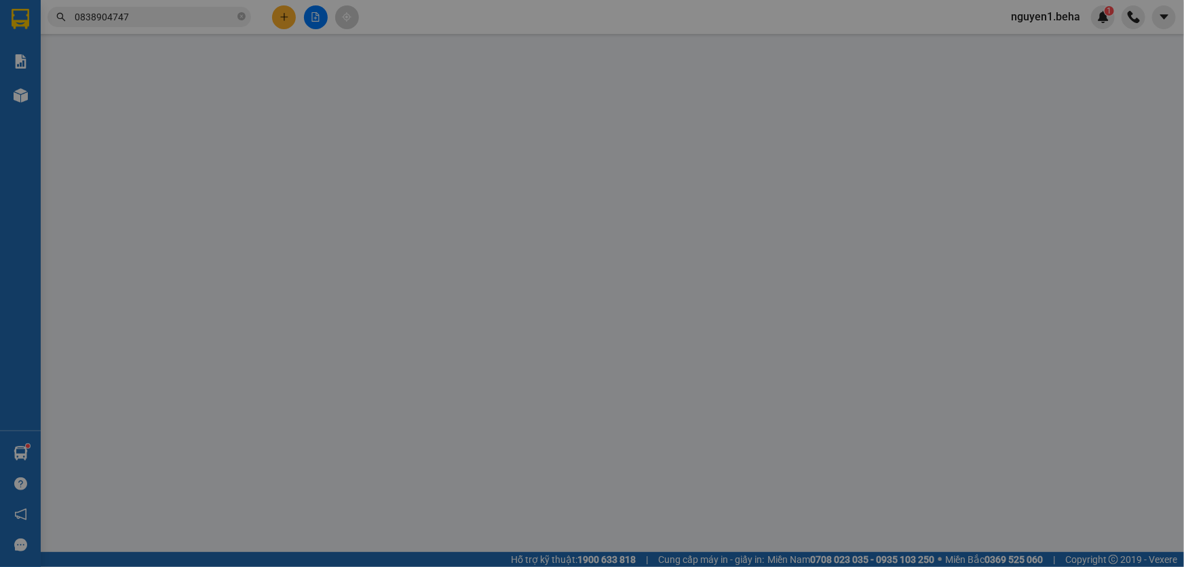
type input "0981111939"
type input "Hải phạm"
type input "0838904747"
type input "km44"
type input "40.000"
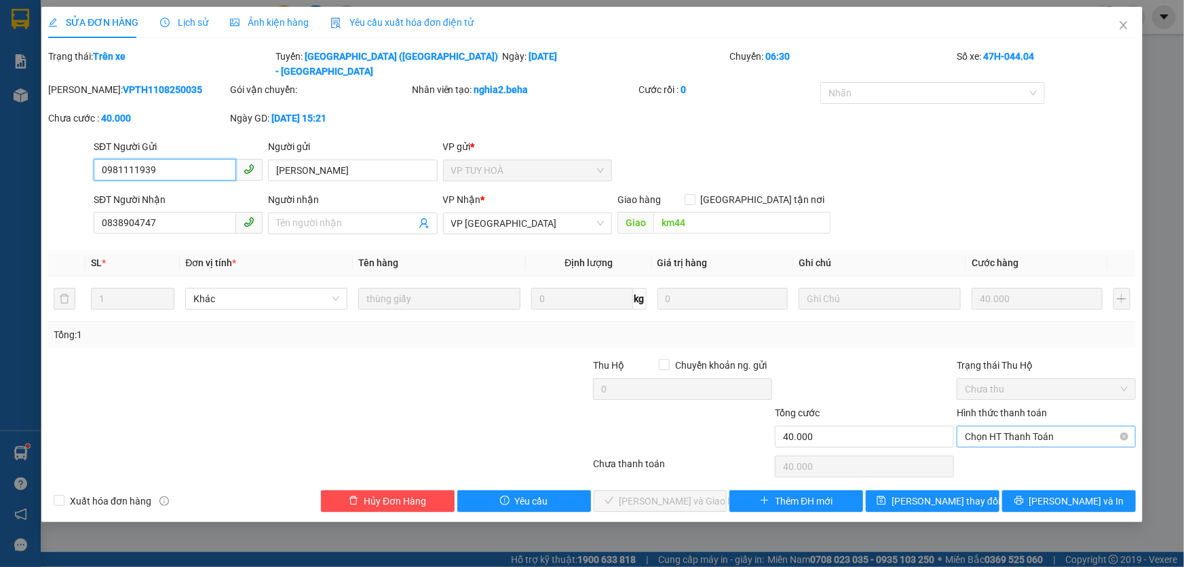
click at [1000, 426] on span "Chọn HT Thanh Toán" at bounding box center [1046, 436] width 163 height 20
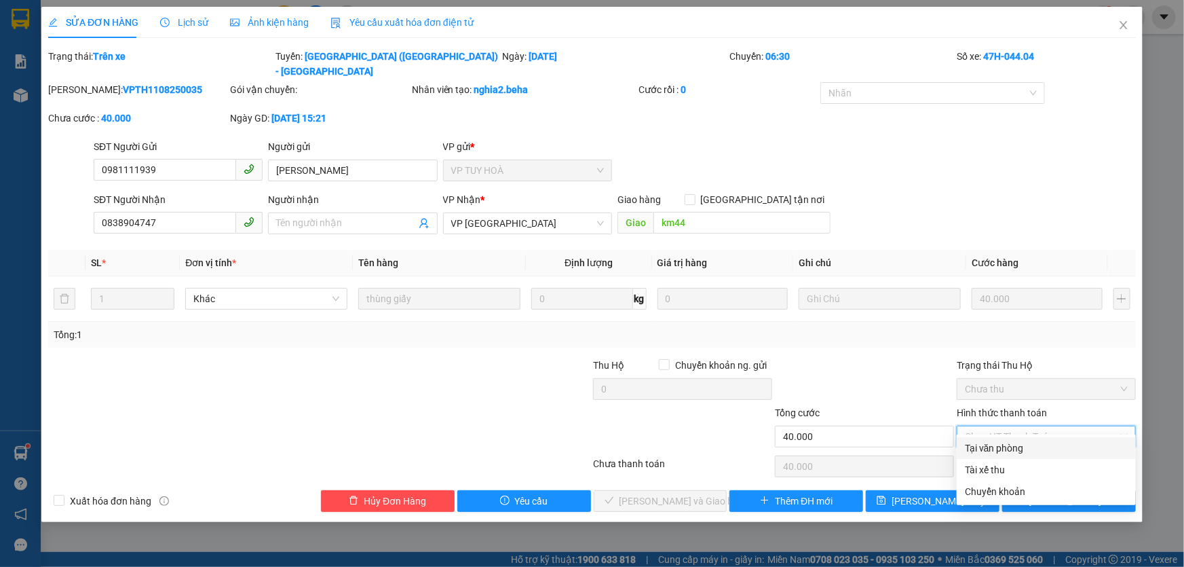
click at [998, 447] on div "Tại văn phòng" at bounding box center [1046, 447] width 163 height 15
type input "0"
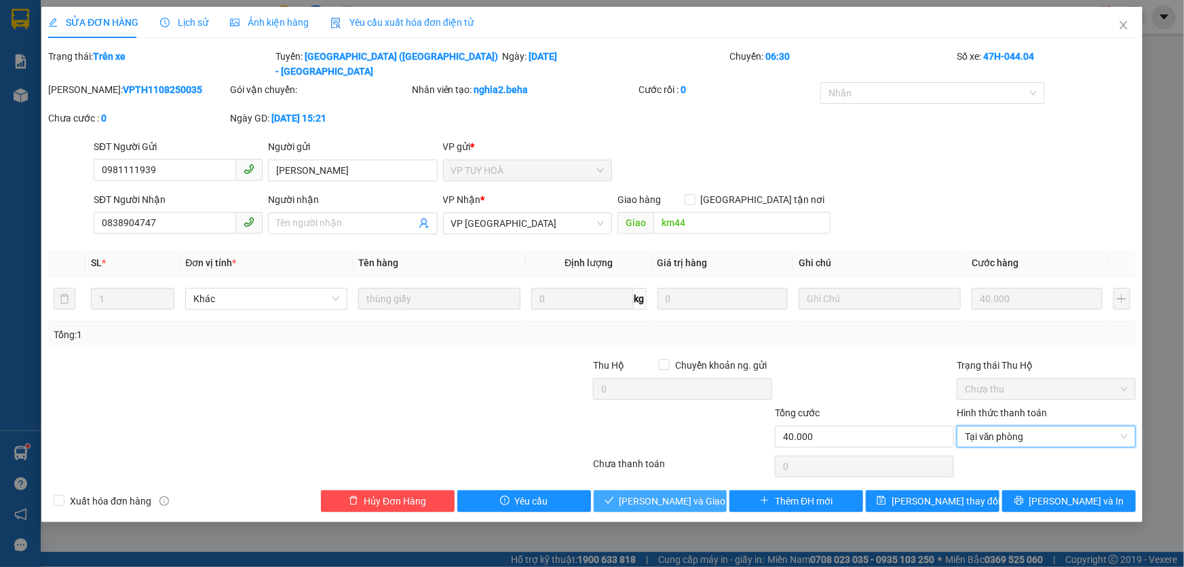
click at [671, 493] on span "Lưu và Giao hàng" at bounding box center [685, 500] width 130 height 15
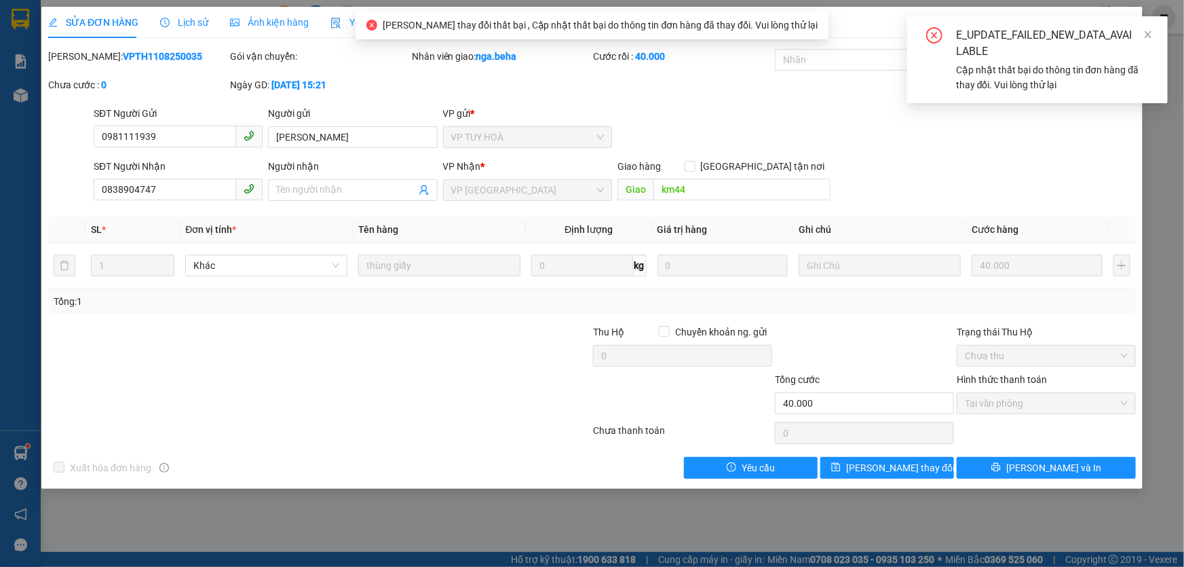
click at [1168, 161] on div "SỬA ĐƠN HÀNG Lịch sử Ảnh kiện hàng Yêu cầu xuất hóa đơn điện tử Total Paid Fee …" at bounding box center [592, 283] width 1184 height 567
click at [1147, 34] on icon "close" at bounding box center [1148, 35] width 10 height 10
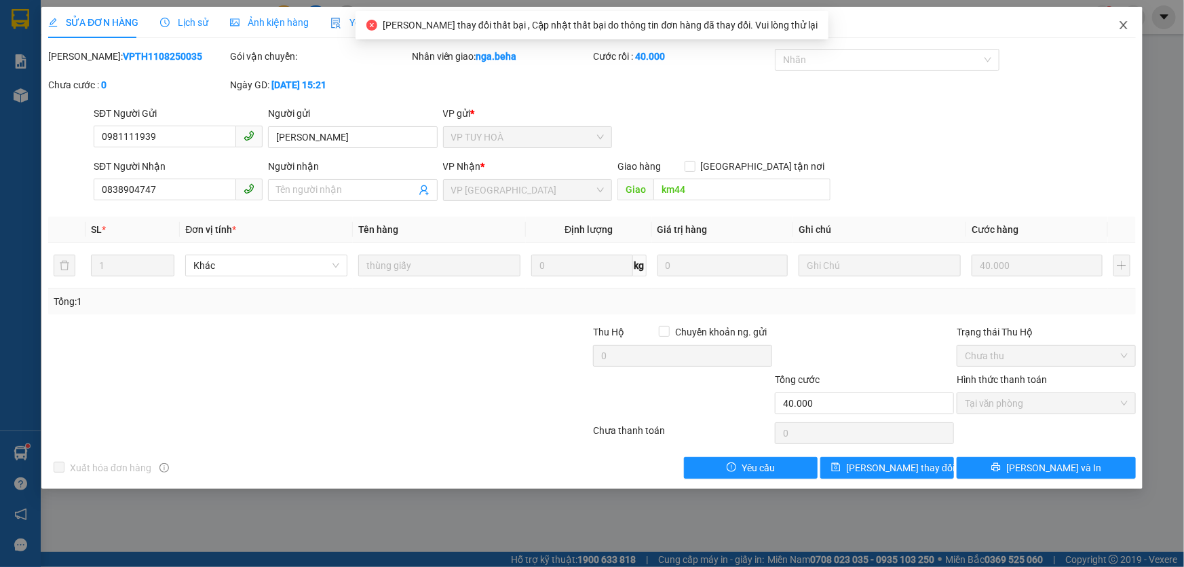
click at [1118, 24] on icon "close" at bounding box center [1123, 25] width 11 height 11
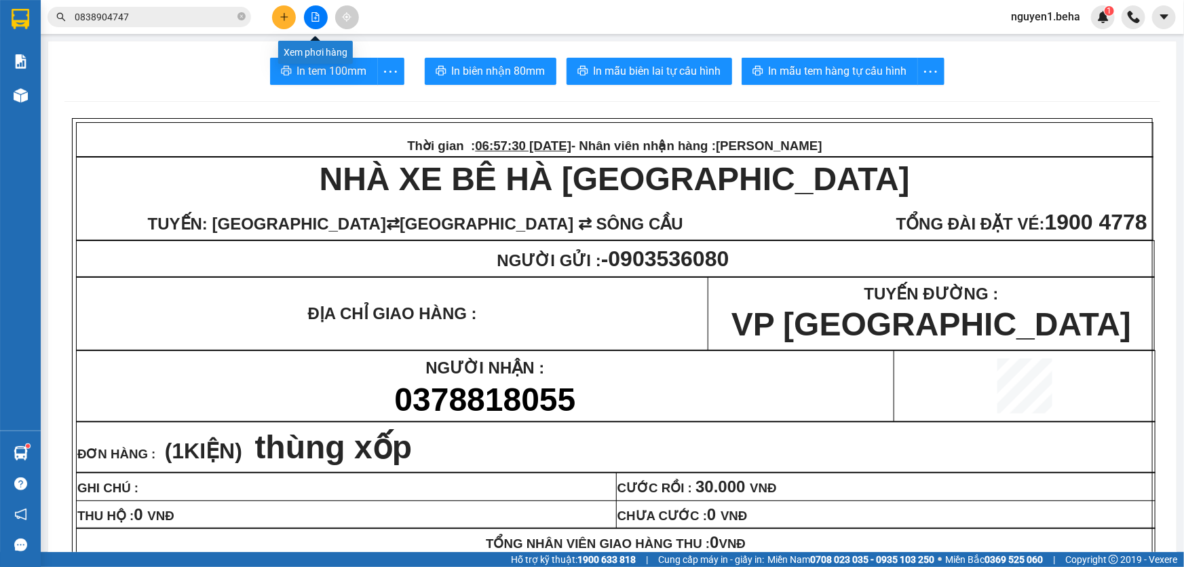
click at [318, 16] on icon "file-add" at bounding box center [316, 17] width 10 height 10
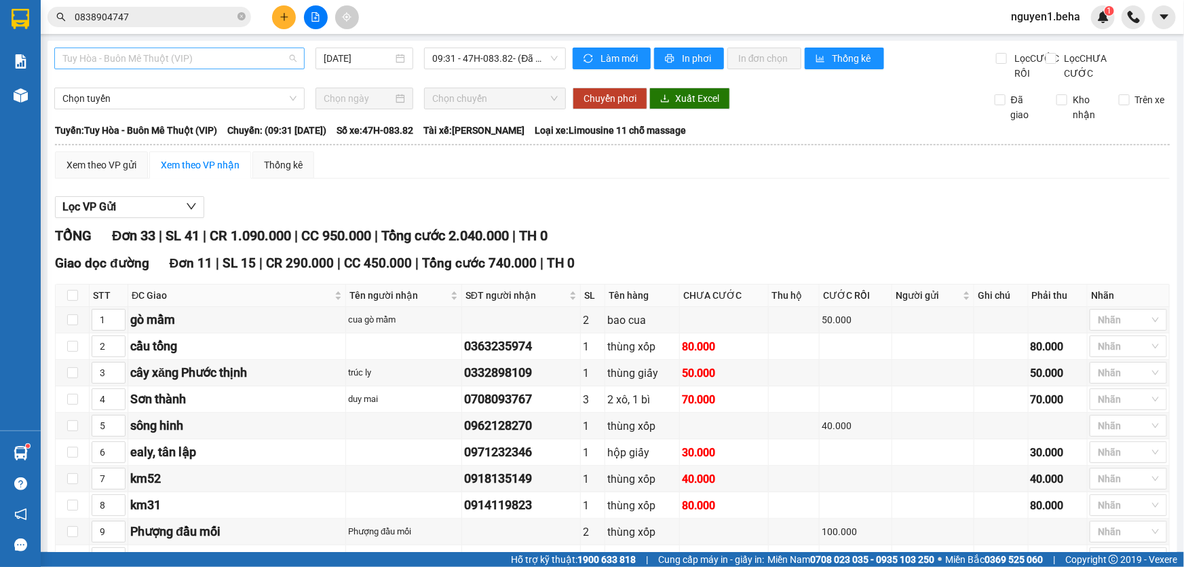
click at [216, 60] on span "Tuy Hòa - Buôn Mê Thuột (VIP)" at bounding box center [179, 58] width 234 height 20
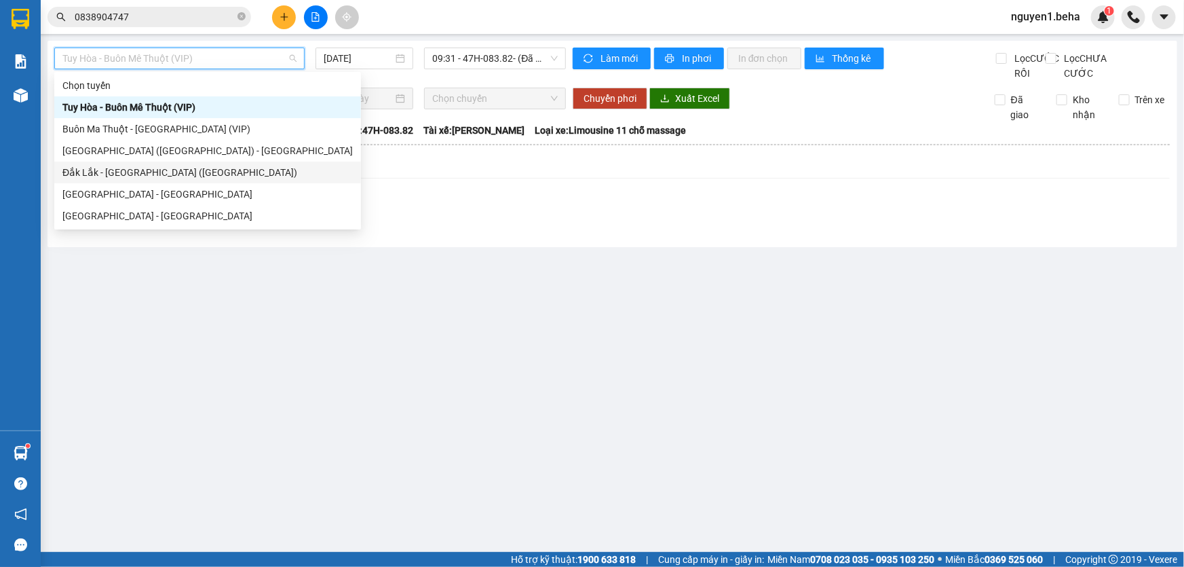
click at [149, 172] on div "Đắk Lắk - [GEOGRAPHIC_DATA] ([GEOGRAPHIC_DATA])" at bounding box center [207, 172] width 290 height 15
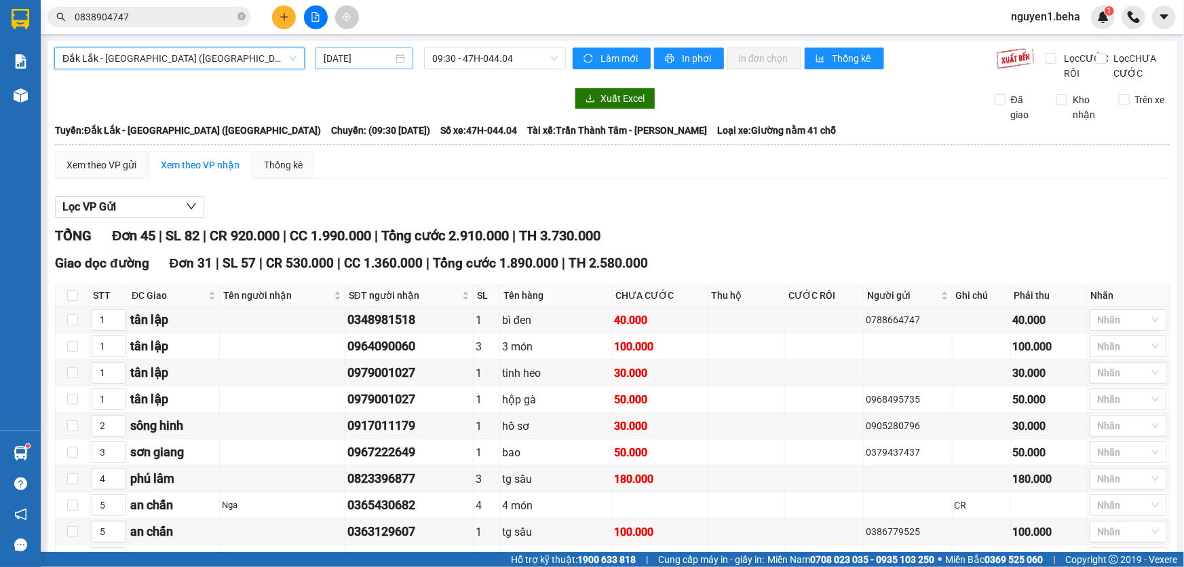
click at [398, 60] on div "[DATE]" at bounding box center [364, 58] width 81 height 15
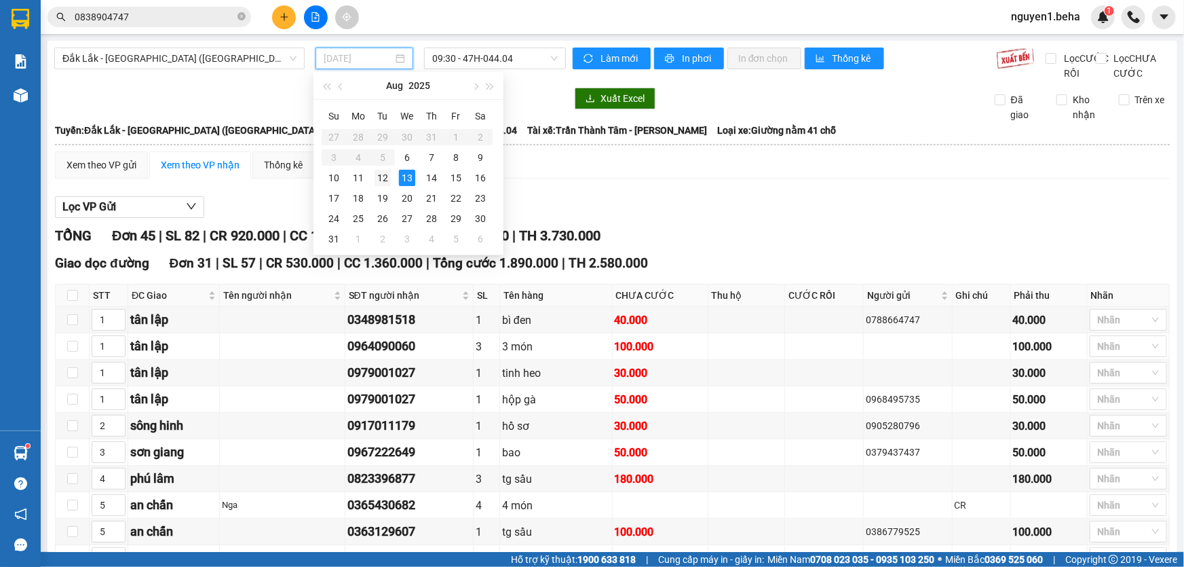
click at [383, 174] on div "12" at bounding box center [383, 178] width 16 height 16
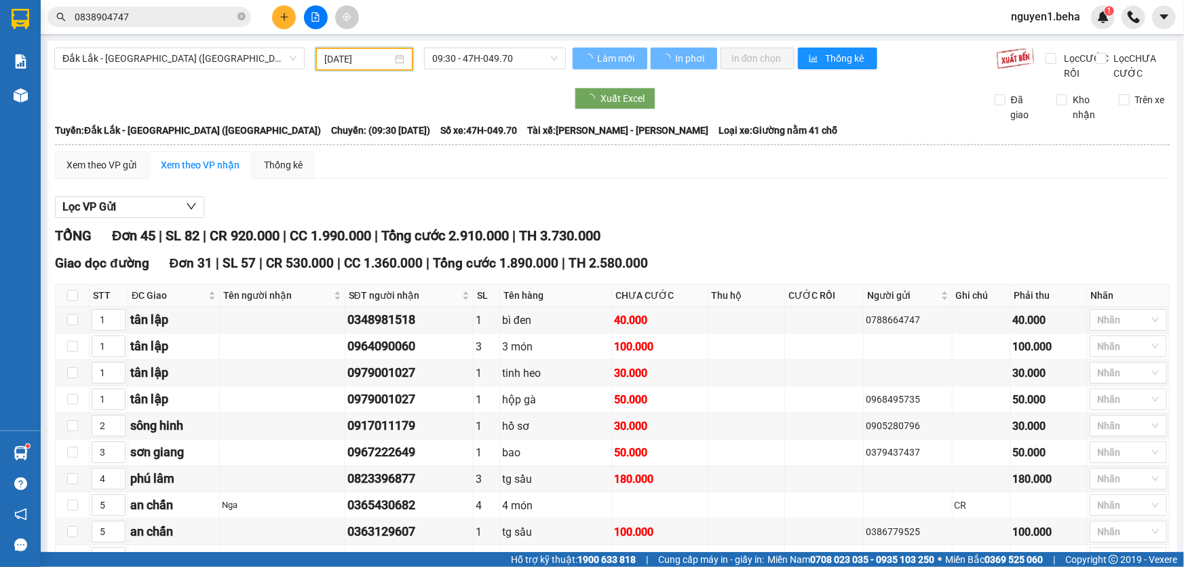
type input "12/08/2025"
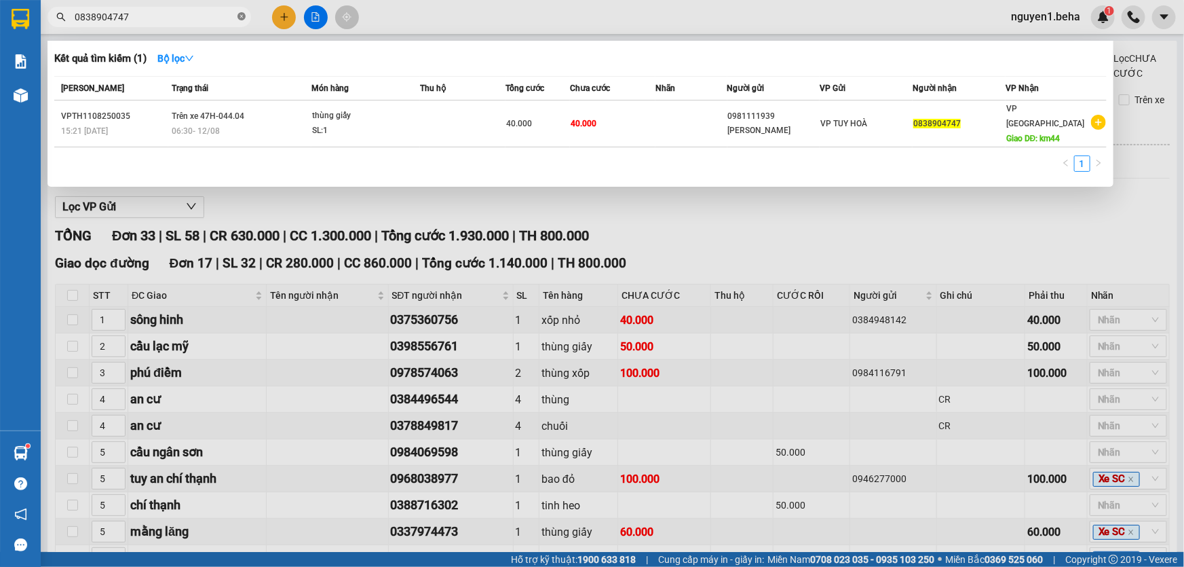
click at [240, 14] on icon "close-circle" at bounding box center [242, 16] width 8 height 8
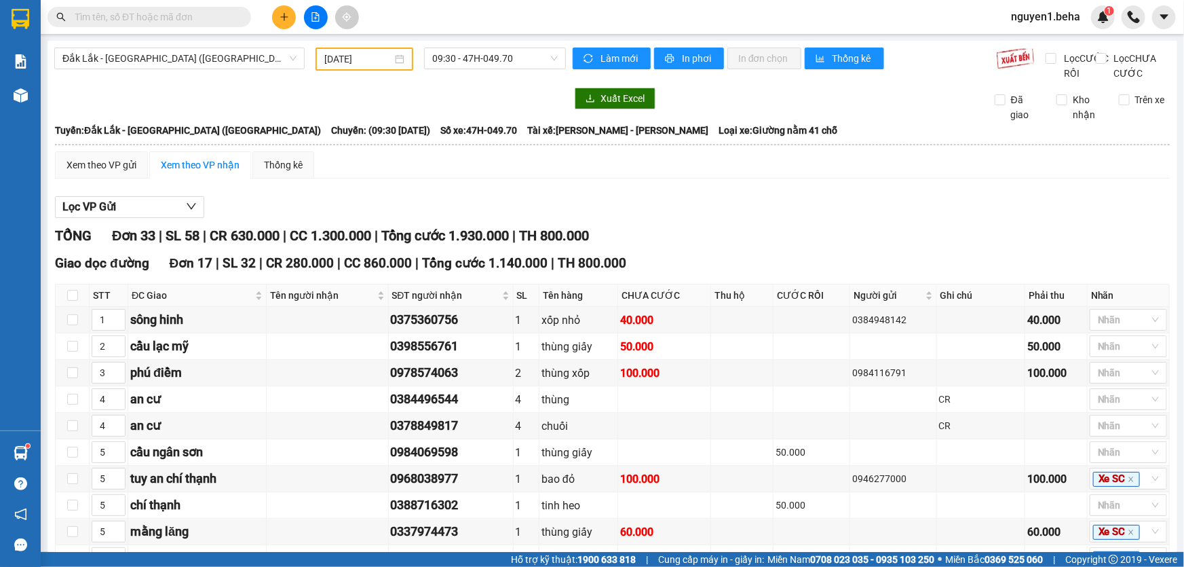
click at [170, 17] on input "text" at bounding box center [155, 17] width 160 height 15
click at [166, 17] on input "text" at bounding box center [155, 17] width 160 height 15
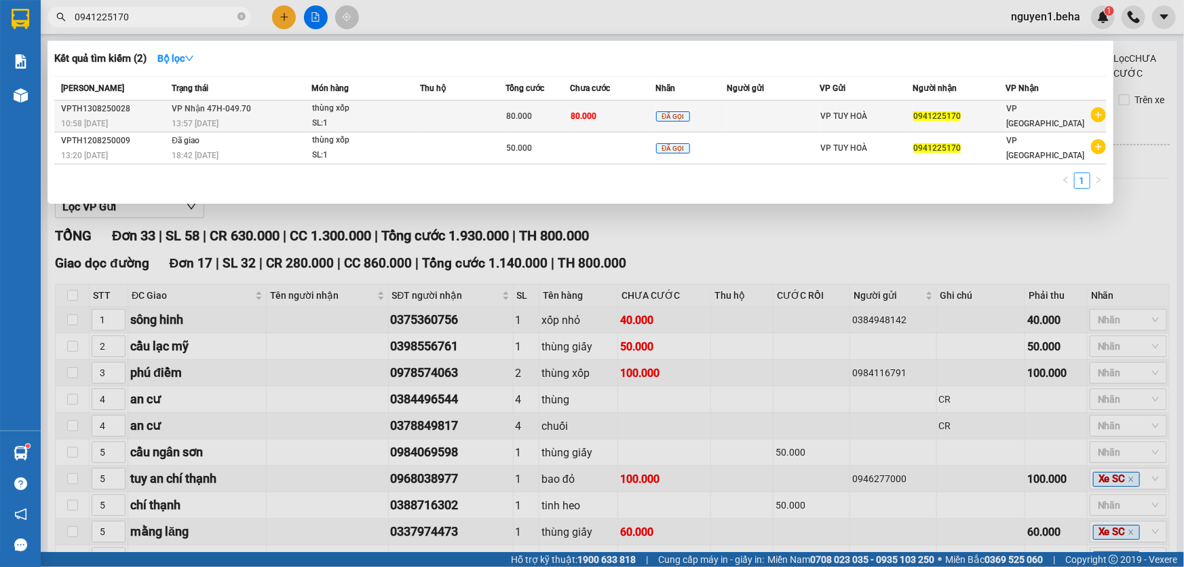
type input "0941225170"
click at [532, 120] on span "80.000" at bounding box center [519, 116] width 26 height 10
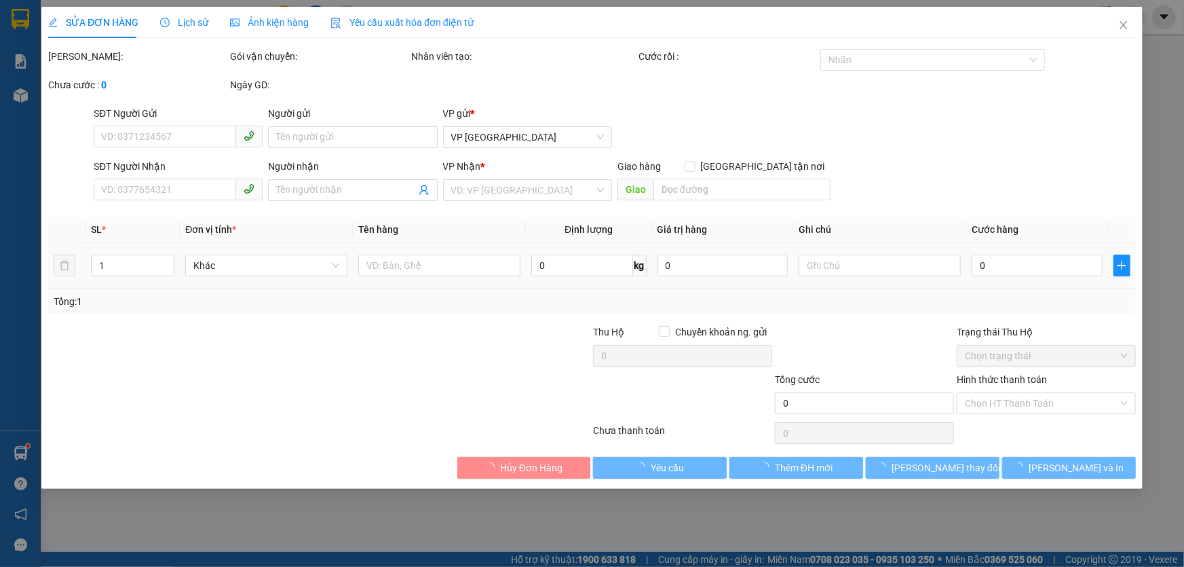
type input "0941225170"
type input "80.000"
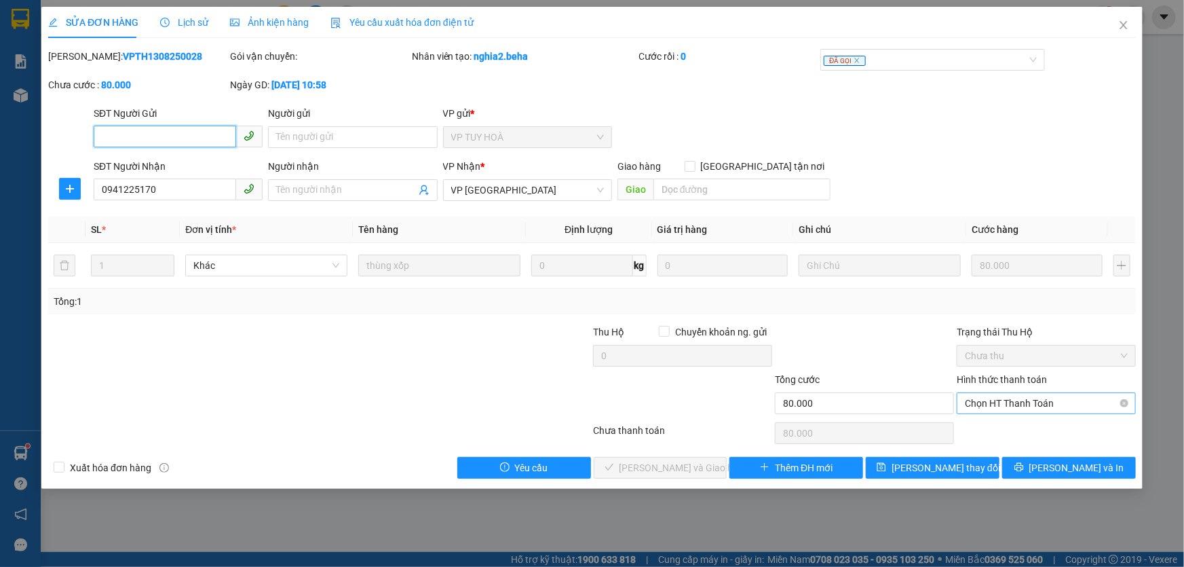
click at [1005, 400] on span "Chọn HT Thanh Toán" at bounding box center [1046, 403] width 163 height 20
click at [242, 22] on span "Ảnh kiện hàng" at bounding box center [269, 22] width 79 height 11
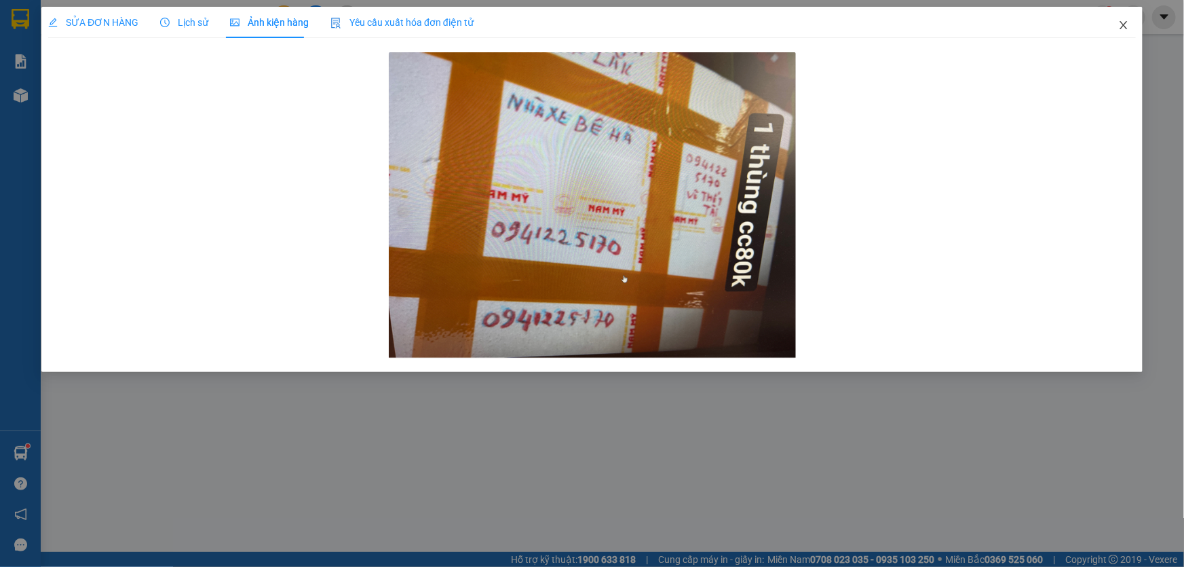
click at [1123, 20] on span "Close" at bounding box center [1124, 26] width 38 height 38
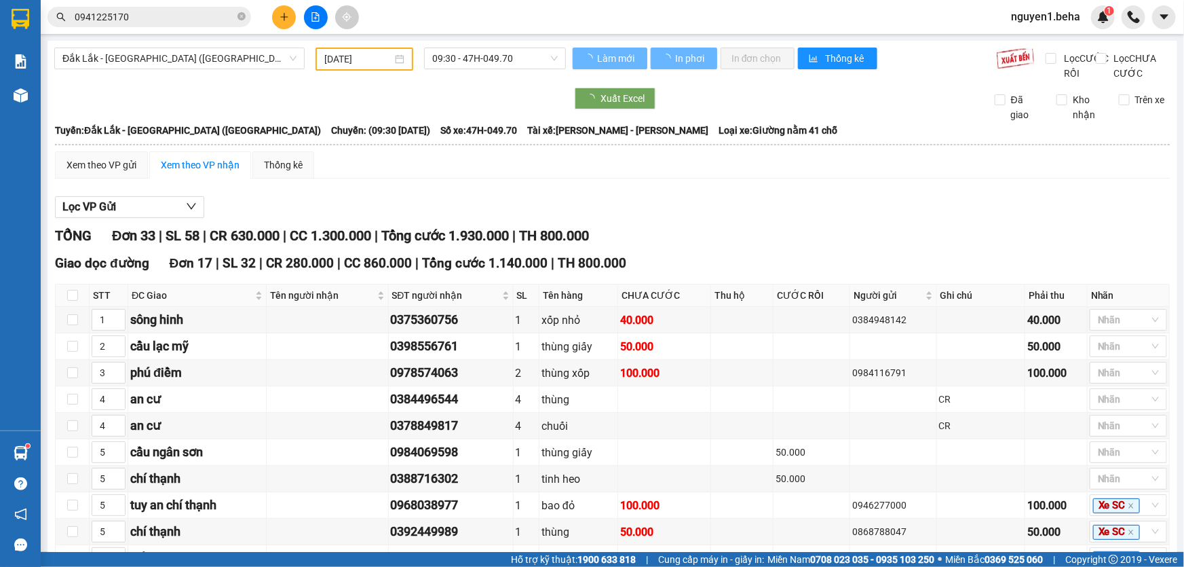
click at [237, 18] on span "0941225170" at bounding box center [150, 17] width 204 height 20
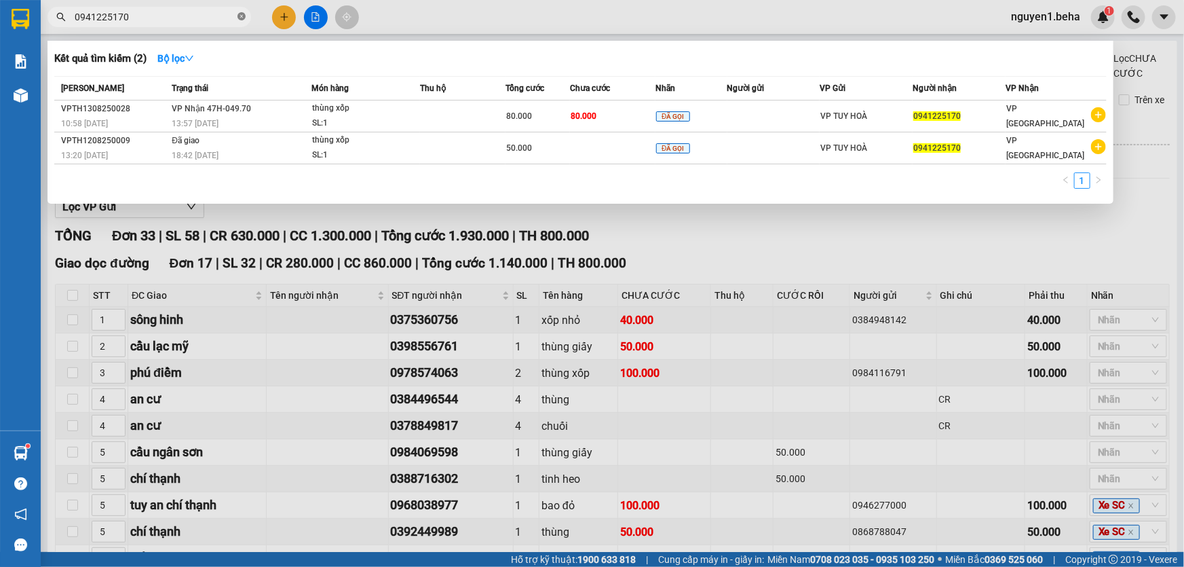
click at [244, 16] on icon "close-circle" at bounding box center [242, 16] width 8 height 8
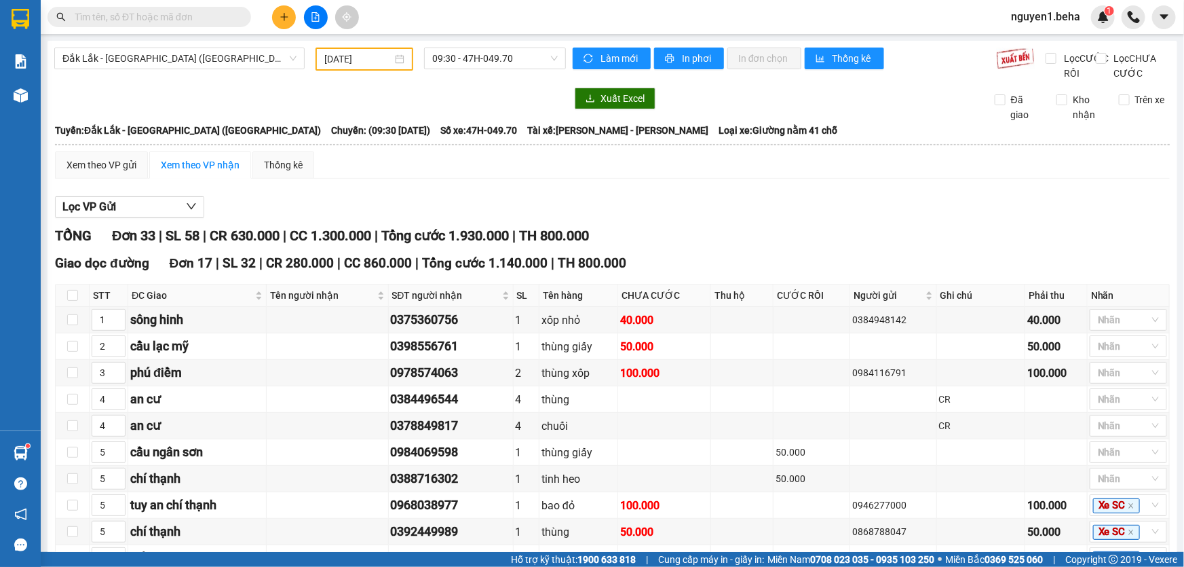
click at [202, 18] on input "text" at bounding box center [155, 17] width 160 height 15
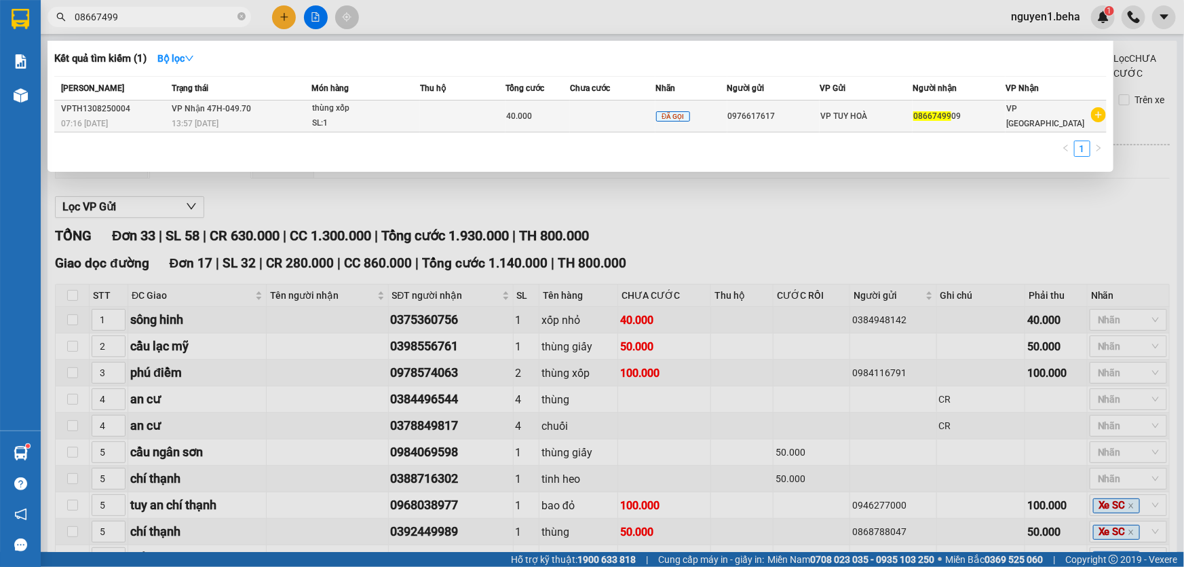
type input "08667499"
click at [302, 120] on div "13:57 - 13/08" at bounding box center [241, 123] width 139 height 15
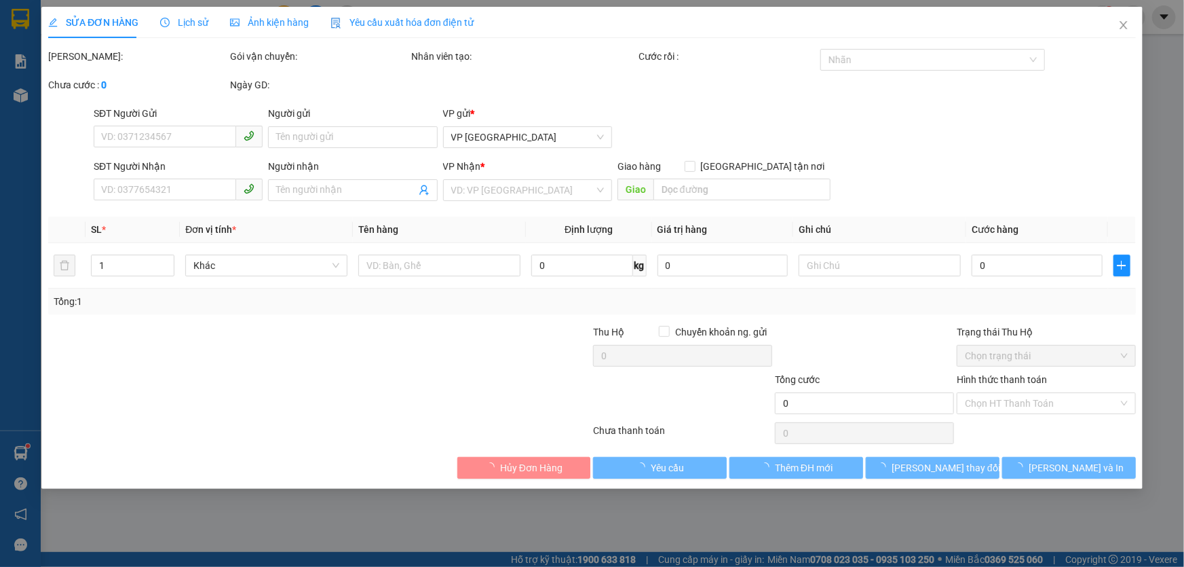
type input "0976617617"
type input "0866749909"
type input "40.000"
type input "0"
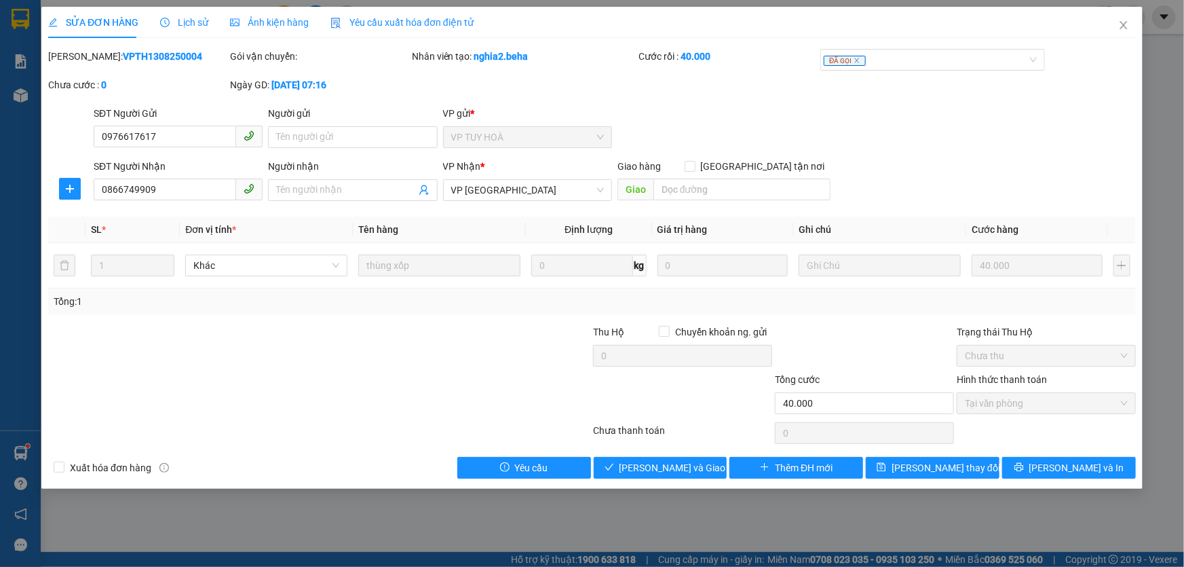
click at [268, 22] on span "Ảnh kiện hàng" at bounding box center [269, 22] width 79 height 11
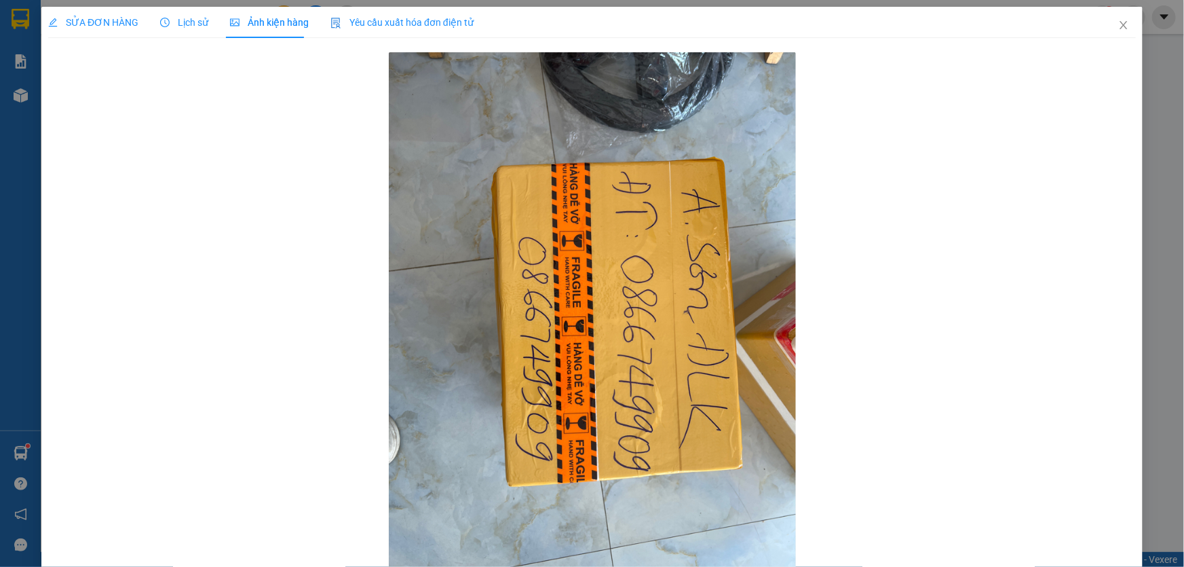
click at [84, 10] on div "SỬA ĐƠN HÀNG" at bounding box center [93, 22] width 90 height 31
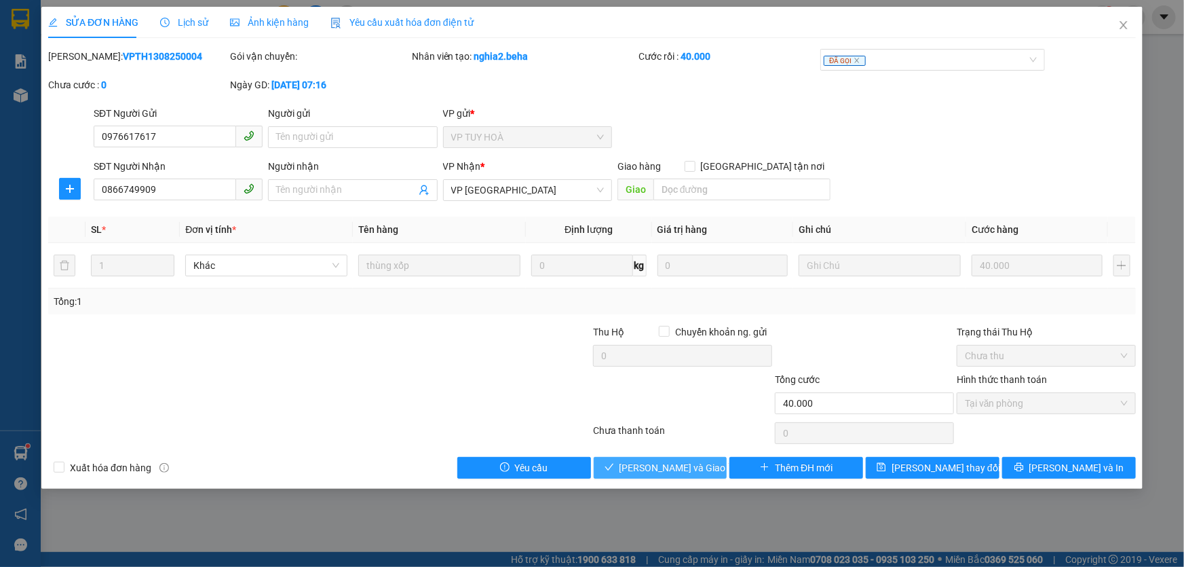
click at [685, 468] on span "Lưu và Giao hàng" at bounding box center [685, 467] width 130 height 15
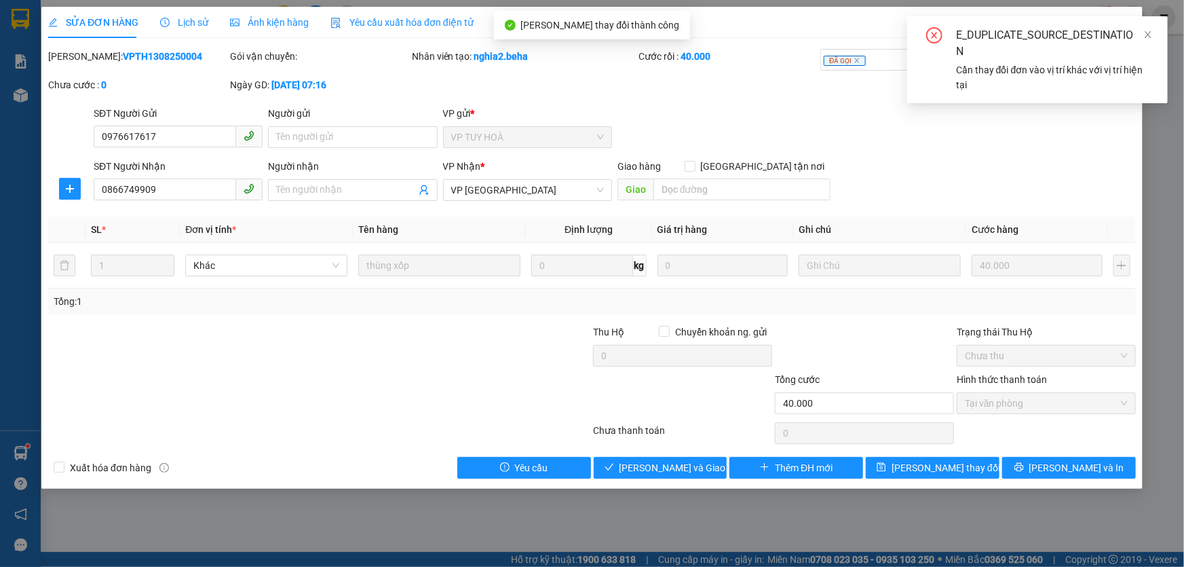
click at [1151, 86] on div "E_DUPLICATE_SOURCE_DESTINATION Cần thay đổi đơn vào vị trí khác với vị trí hiện…" at bounding box center [1037, 59] width 261 height 87
click at [1152, 34] on icon "close" at bounding box center [1148, 35] width 10 height 10
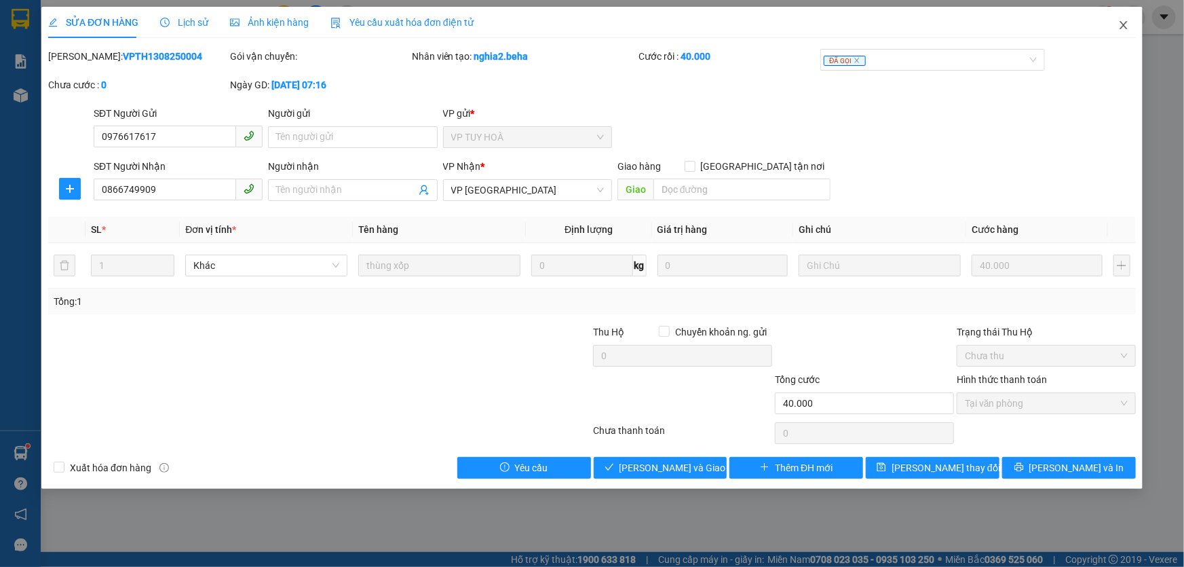
click at [1123, 27] on icon "close" at bounding box center [1123, 25] width 7 height 8
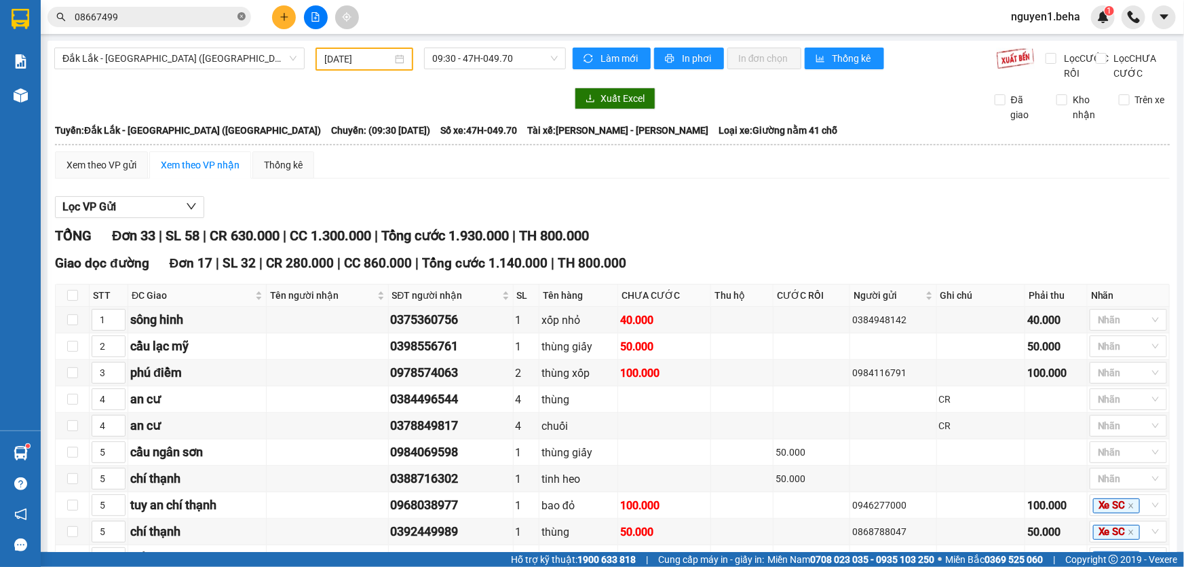
click at [244, 14] on icon "close-circle" at bounding box center [242, 16] width 8 height 8
click at [202, 23] on input "text" at bounding box center [155, 17] width 160 height 15
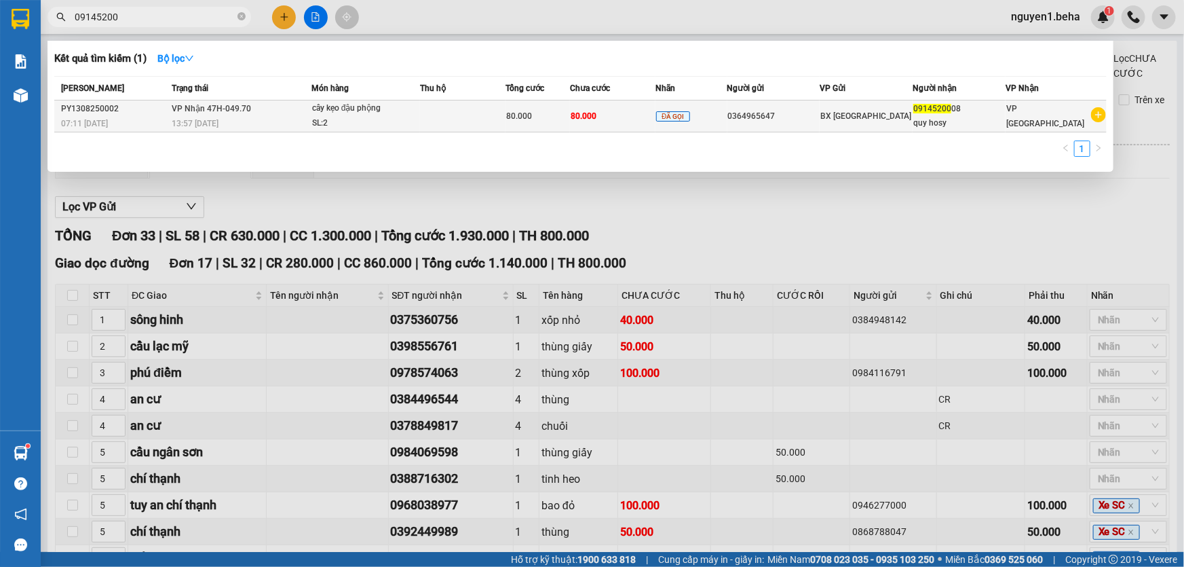
type input "09145200"
click at [447, 115] on td at bounding box center [463, 116] width 86 height 32
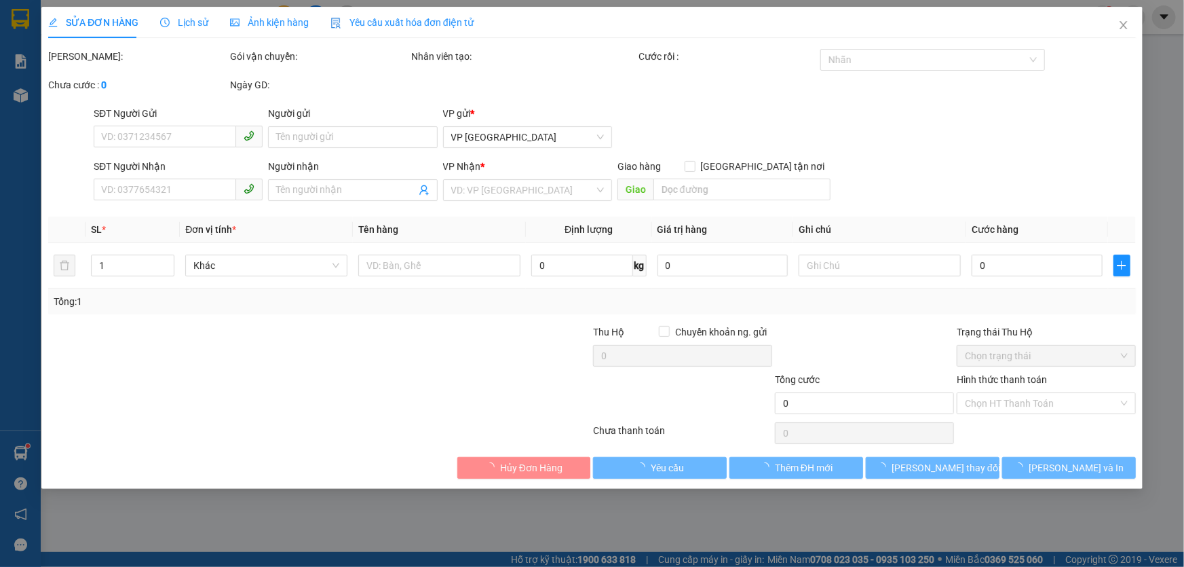
type input "0364965647"
type input "0914520008"
type input "quy hosy"
type input "80.000"
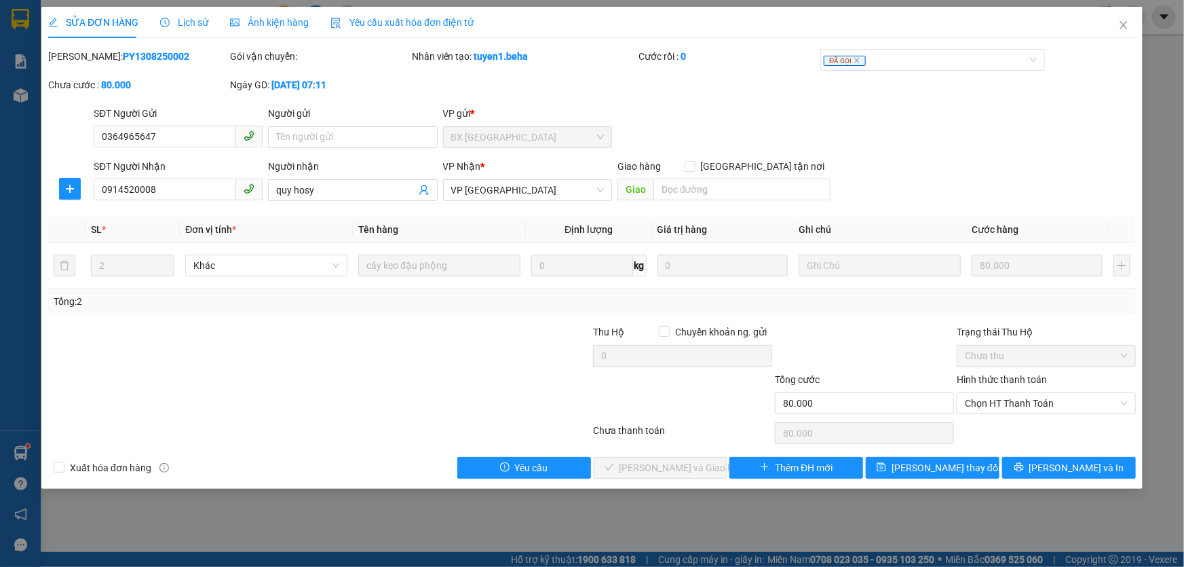
click at [277, 20] on span "Ảnh kiện hàng" at bounding box center [269, 22] width 79 height 11
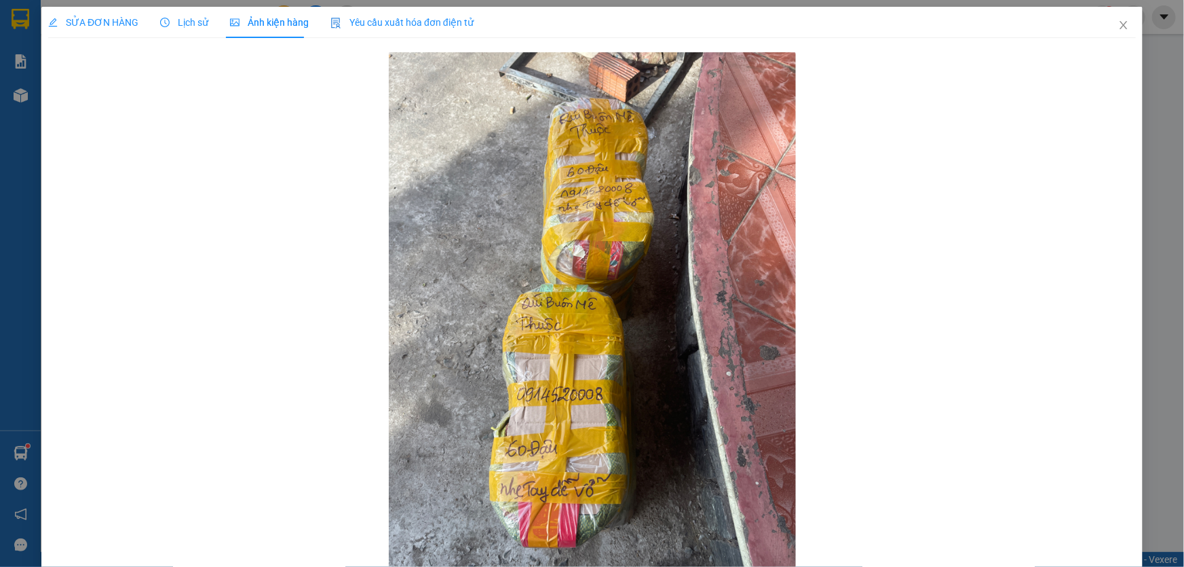
click at [112, 20] on span "SỬA ĐƠN HÀNG" at bounding box center [93, 22] width 90 height 11
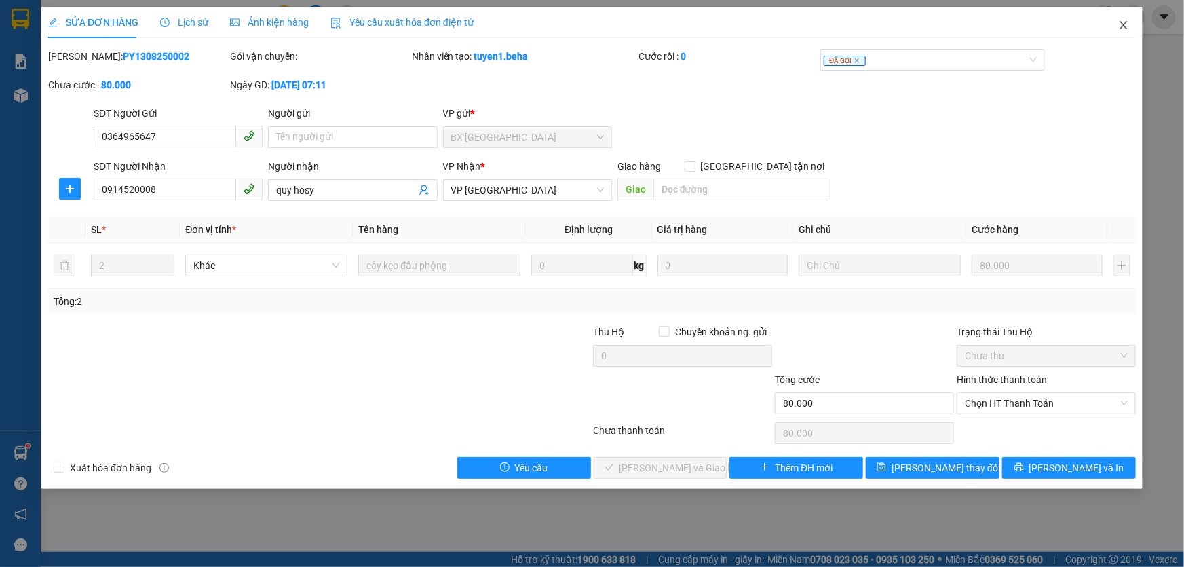
click at [1120, 29] on icon "close" at bounding box center [1123, 25] width 11 height 11
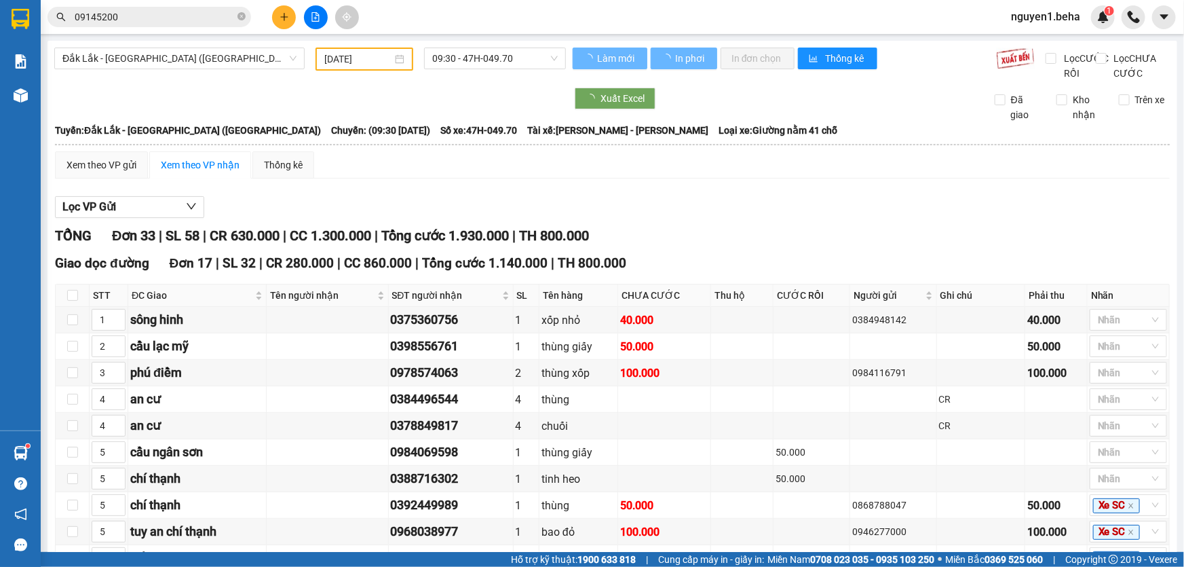
click at [237, 20] on span "09145200" at bounding box center [150, 17] width 204 height 20
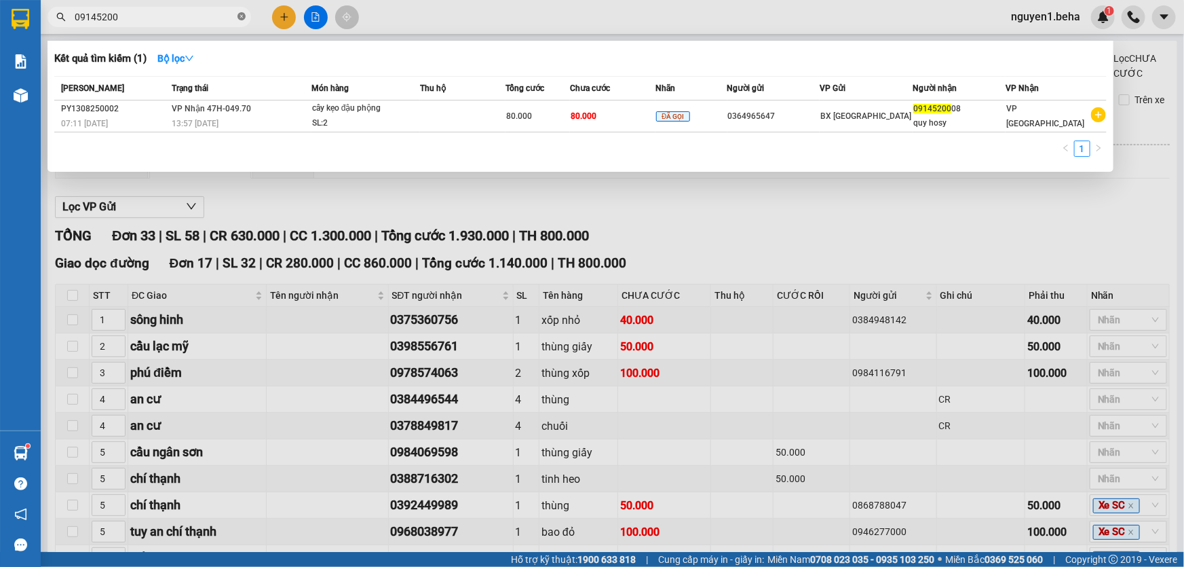
click at [240, 16] on icon "close-circle" at bounding box center [242, 16] width 8 height 8
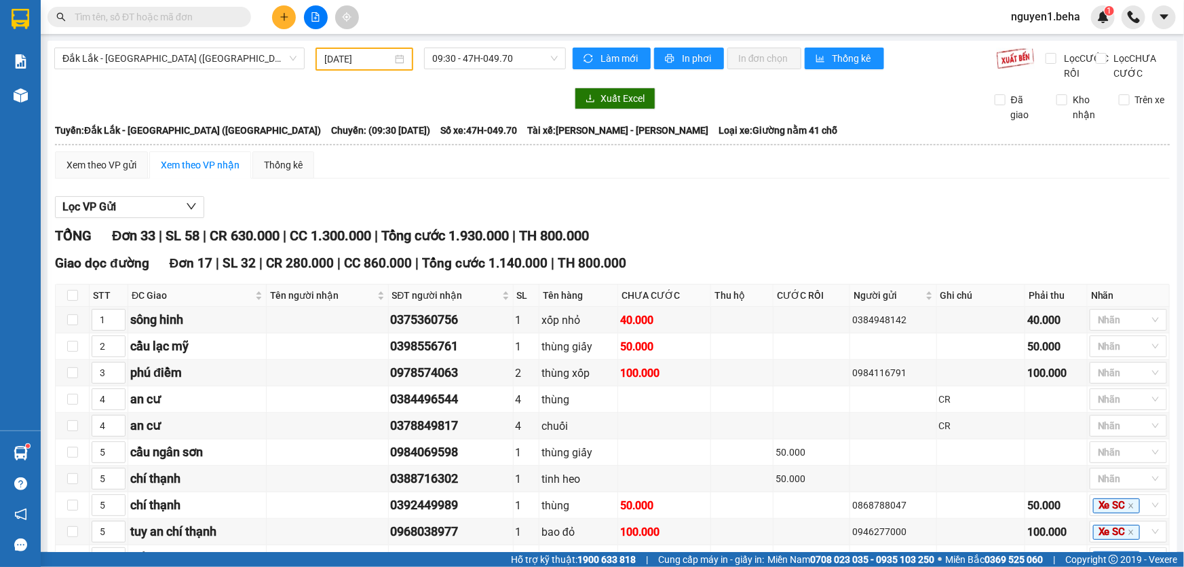
click at [212, 20] on input "text" at bounding box center [155, 17] width 160 height 15
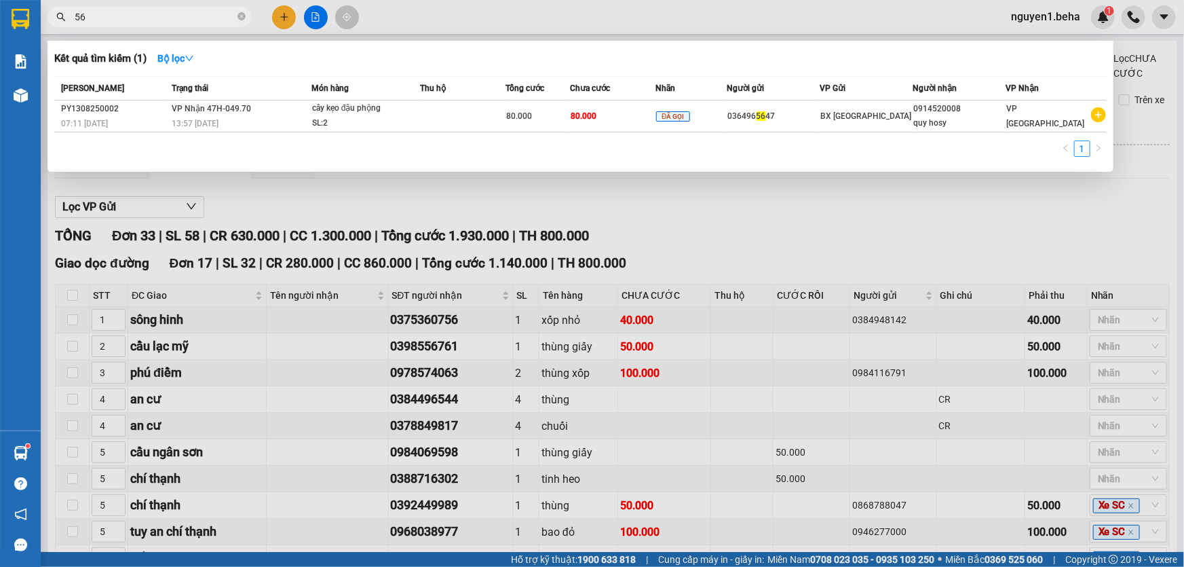
type input "5"
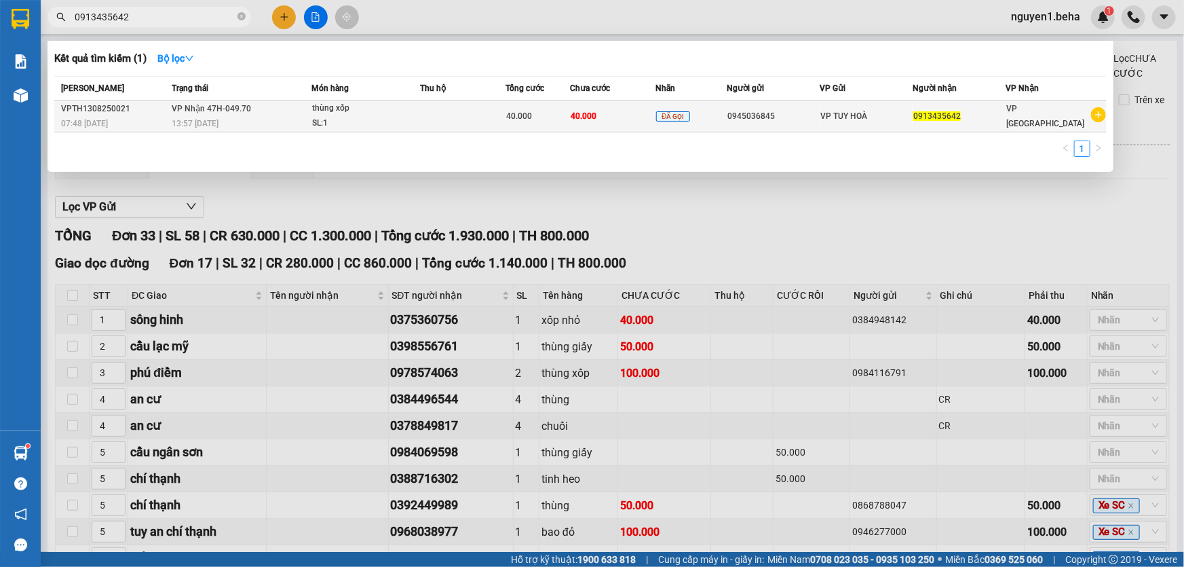
type input "0913435642"
click at [346, 109] on div "thùng xốp" at bounding box center [363, 108] width 102 height 15
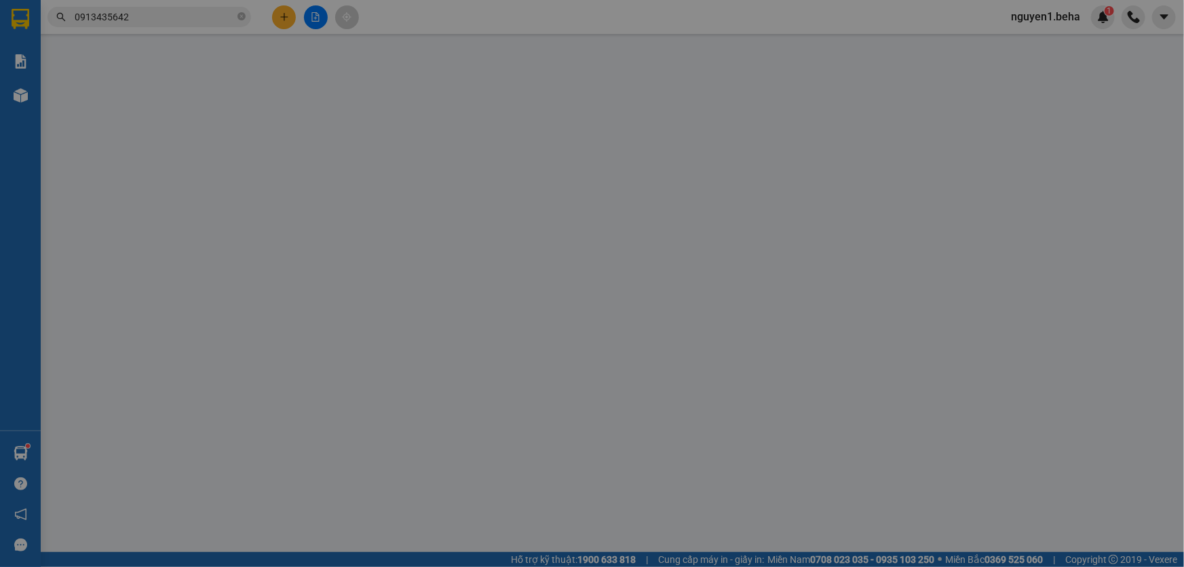
type input "0945036845"
type input "0913435642"
type input "40.000"
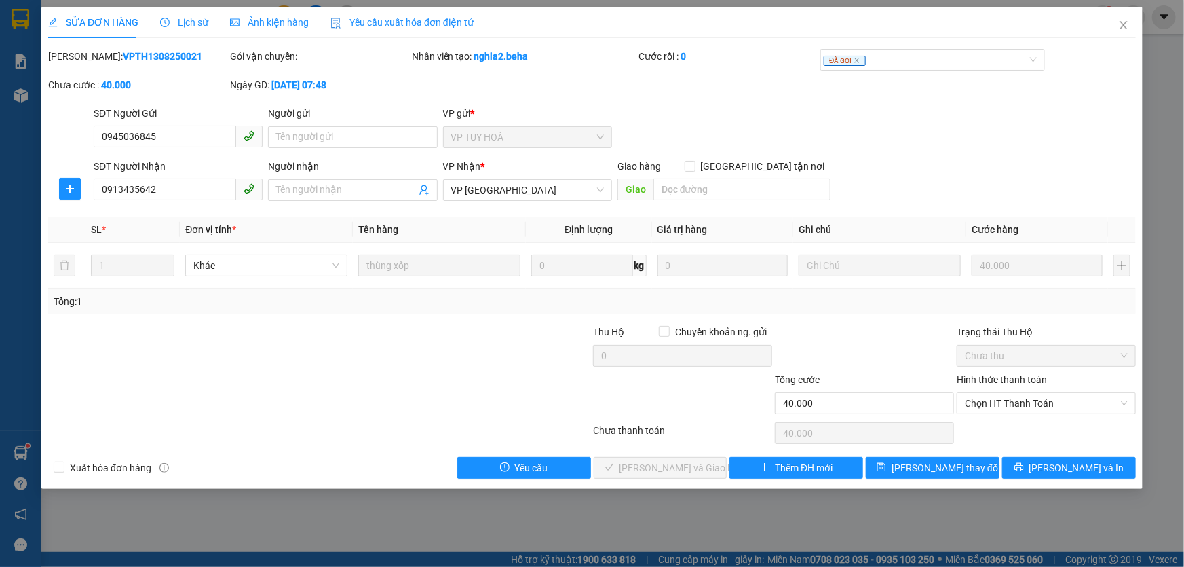
click at [285, 18] on span "Ảnh kiện hàng" at bounding box center [269, 22] width 79 height 11
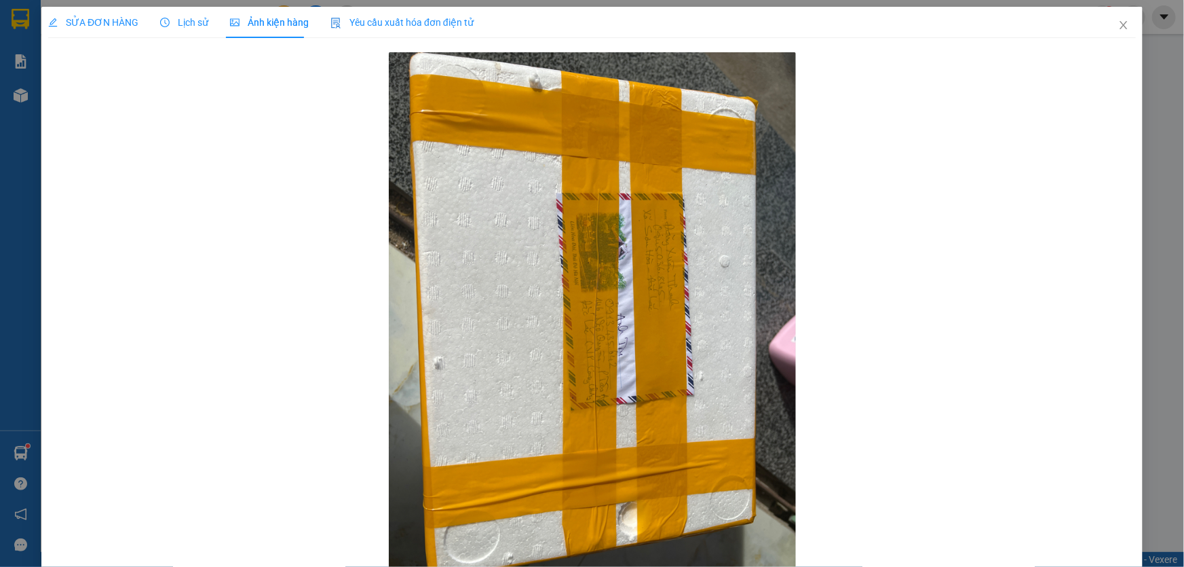
click at [115, 18] on span "SỬA ĐƠN HÀNG" at bounding box center [93, 22] width 90 height 11
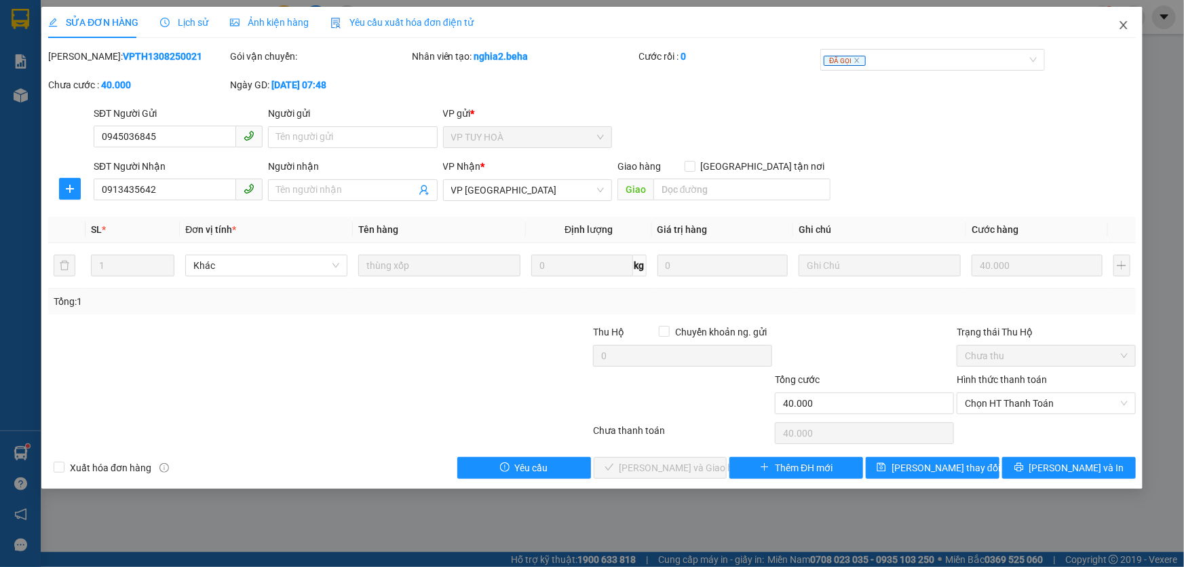
click at [1122, 23] on icon "close" at bounding box center [1123, 25] width 11 height 11
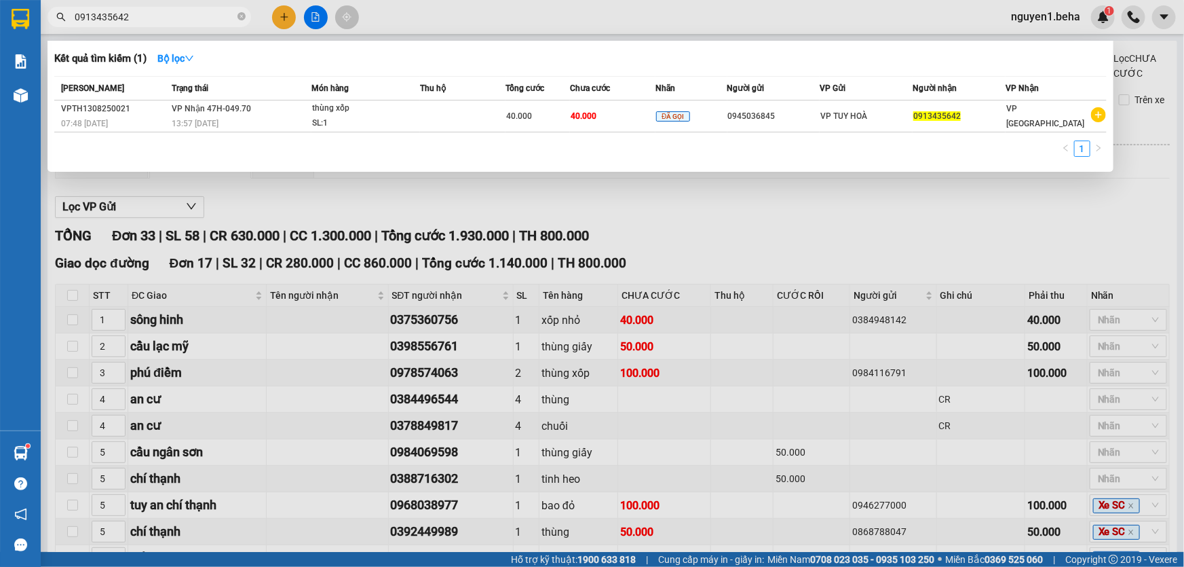
click at [170, 18] on input "0913435642" at bounding box center [155, 17] width 160 height 15
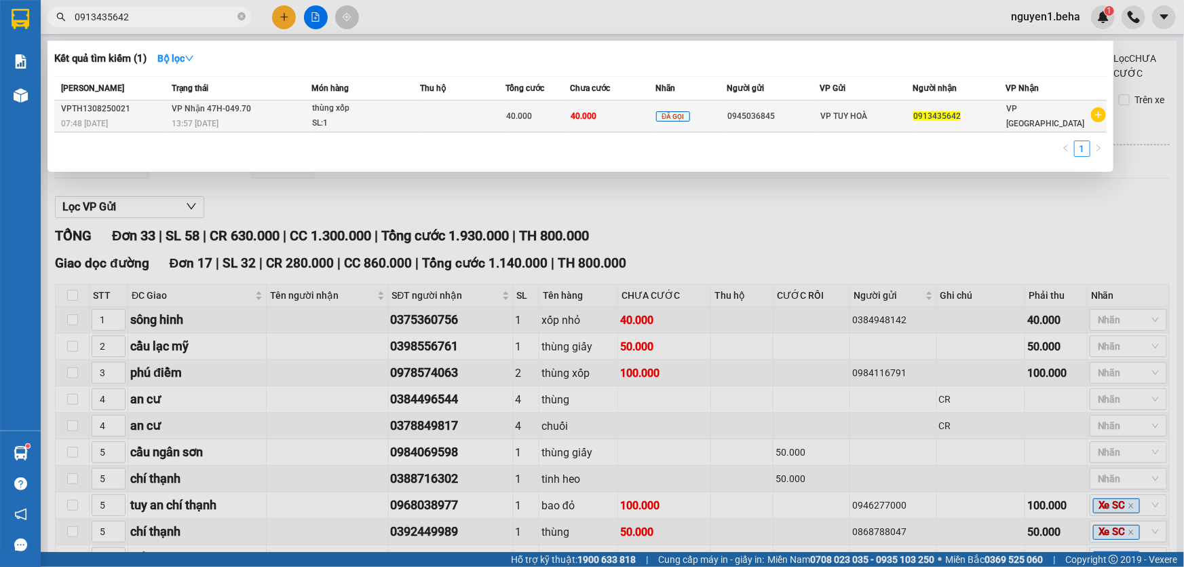
click at [284, 118] on div "13:57 - 13/08" at bounding box center [241, 123] width 139 height 15
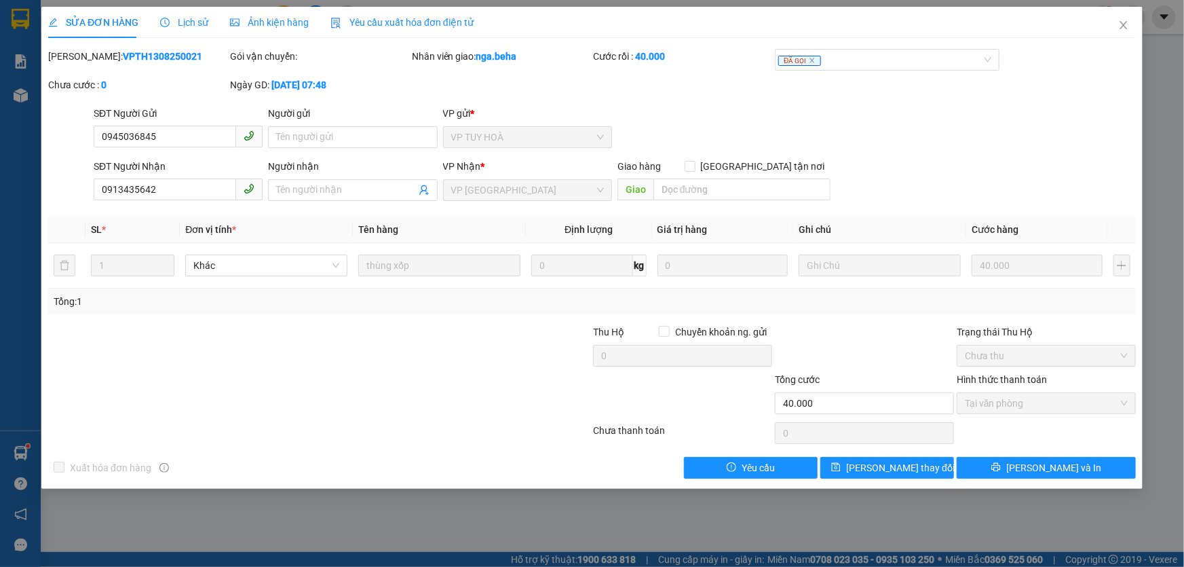
click at [248, 21] on span "Ảnh kiện hàng" at bounding box center [269, 22] width 79 height 11
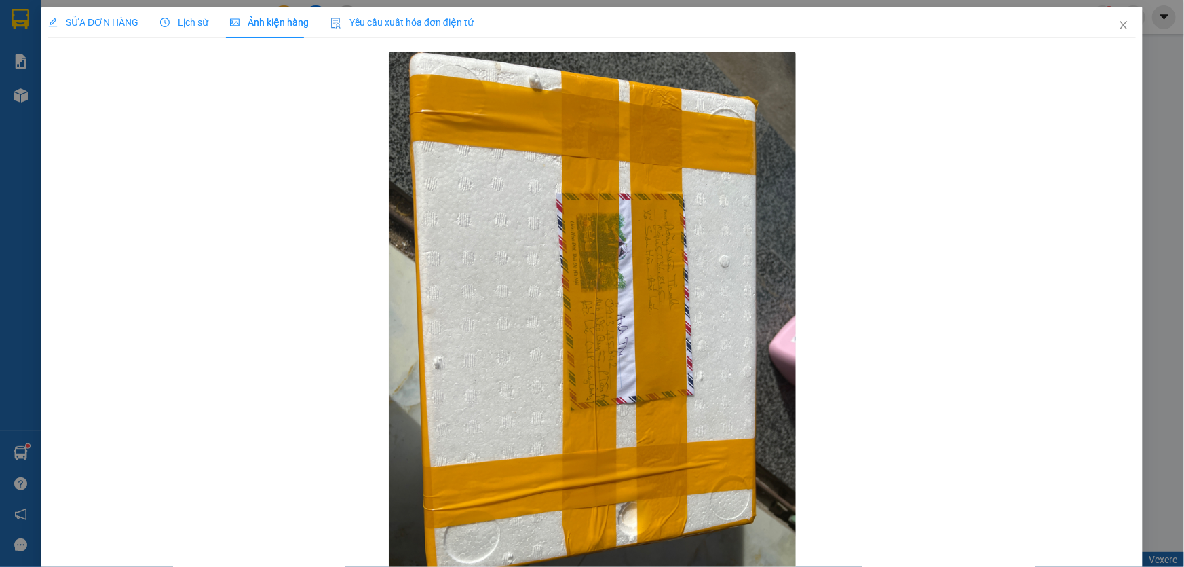
click at [102, 22] on span "SỬA ĐƠN HÀNG" at bounding box center [93, 22] width 90 height 11
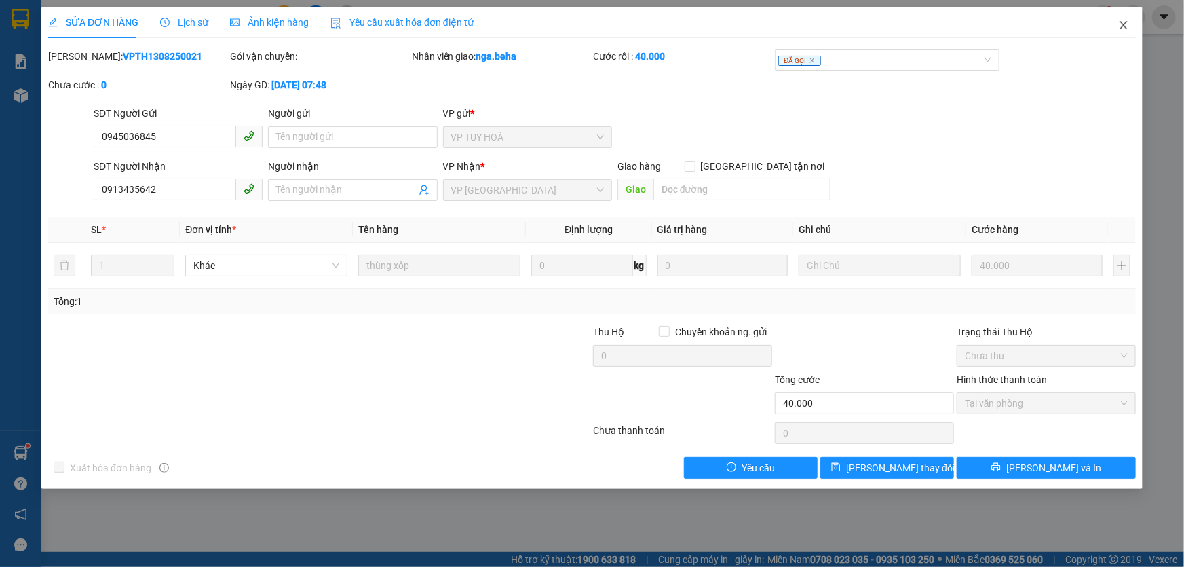
click at [1120, 26] on icon "close" at bounding box center [1123, 25] width 11 height 11
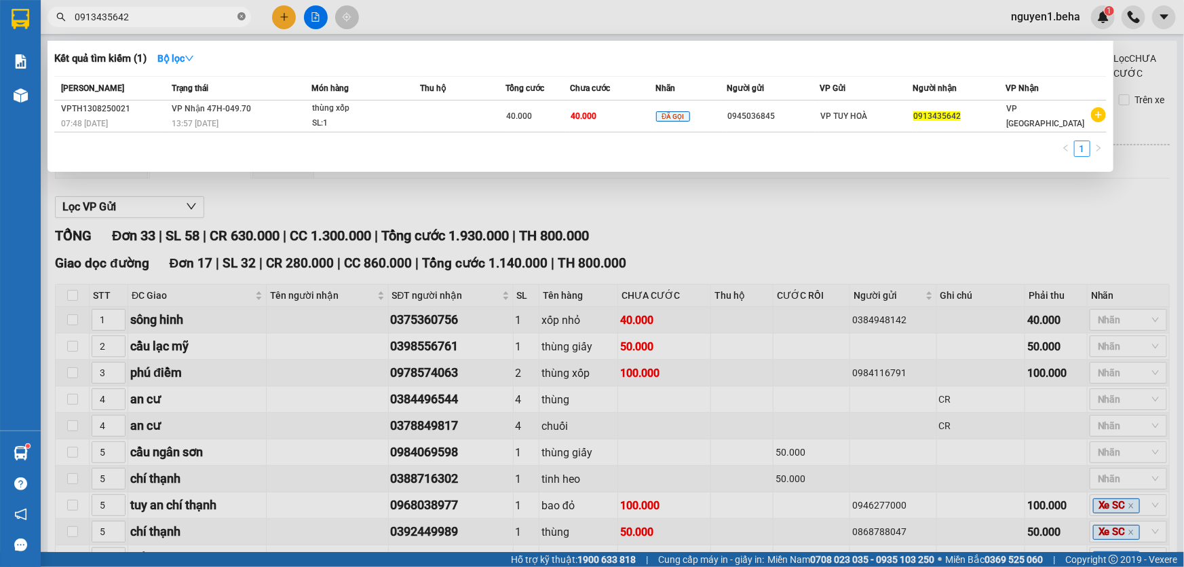
click at [242, 18] on icon "close-circle" at bounding box center [242, 16] width 8 height 8
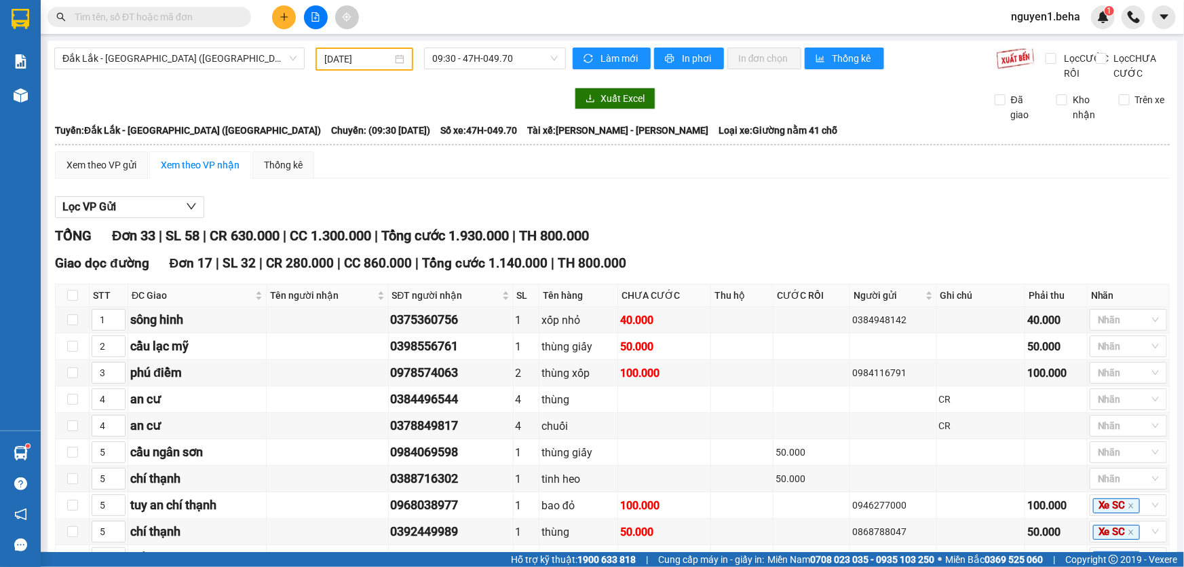
click at [225, 20] on input "text" at bounding box center [155, 17] width 160 height 15
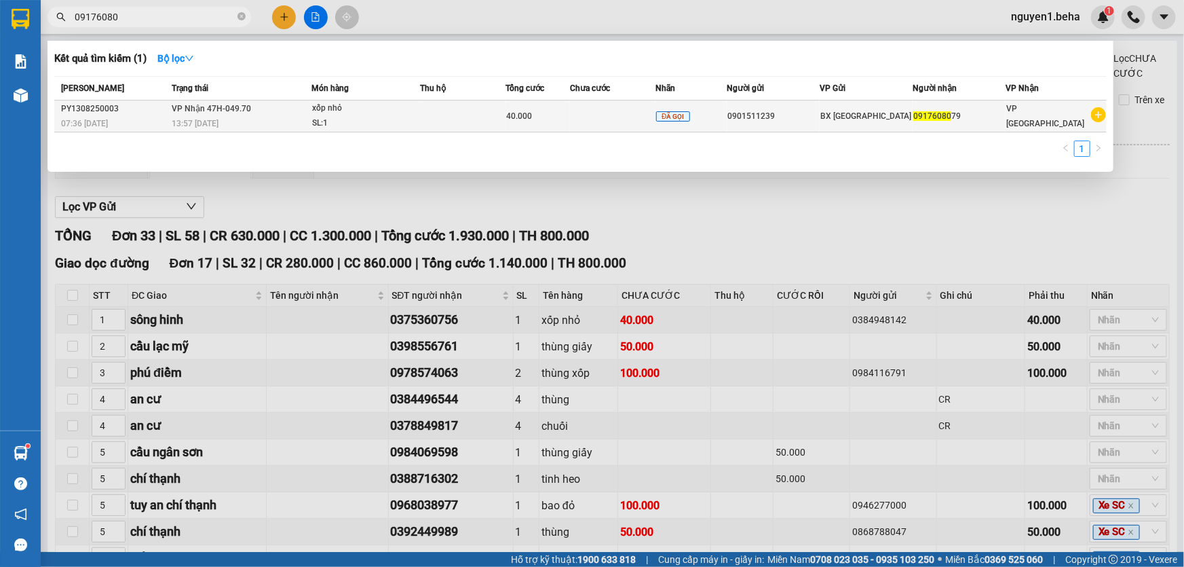
type input "09176080"
click at [284, 119] on div "13:57 - 13/08" at bounding box center [241, 123] width 139 height 15
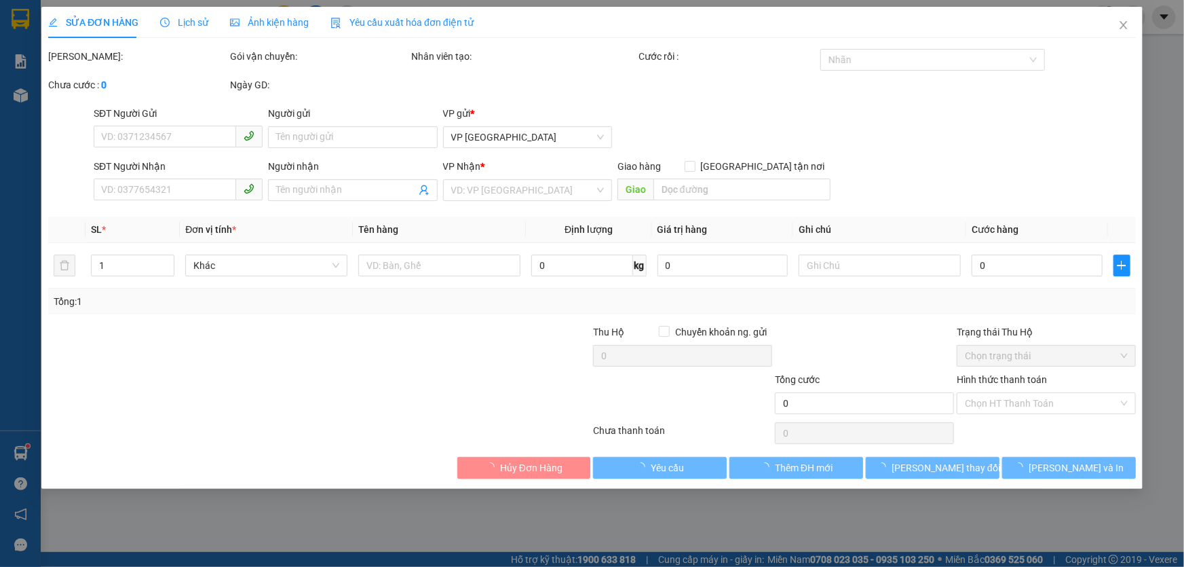
type input "0901511239"
type input "0917608079"
type input "40.000"
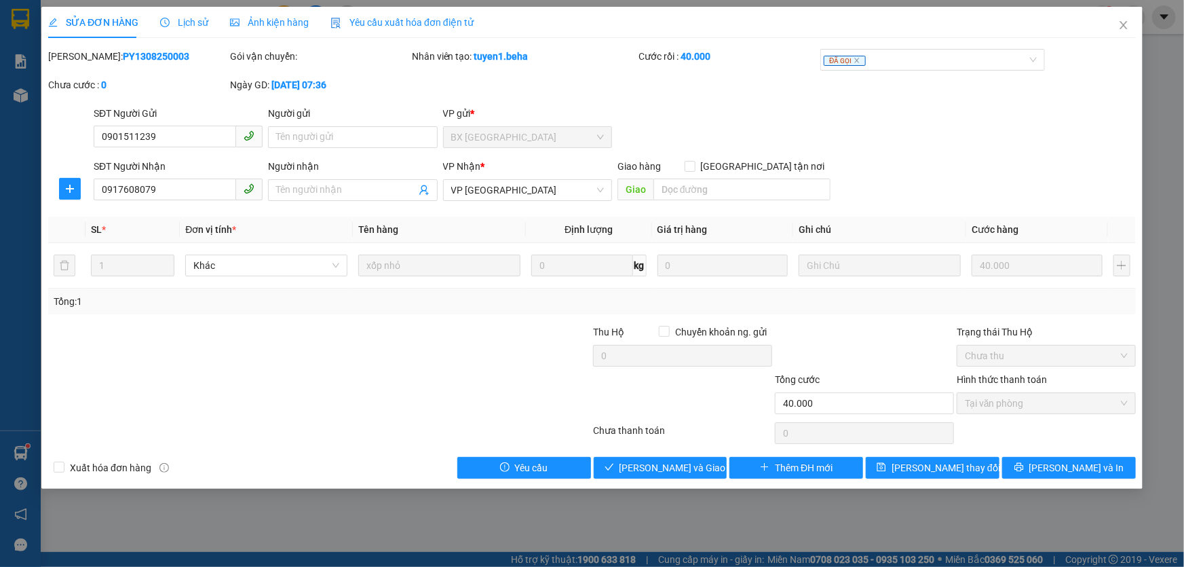
click at [288, 21] on span "Ảnh kiện hàng" at bounding box center [269, 22] width 79 height 11
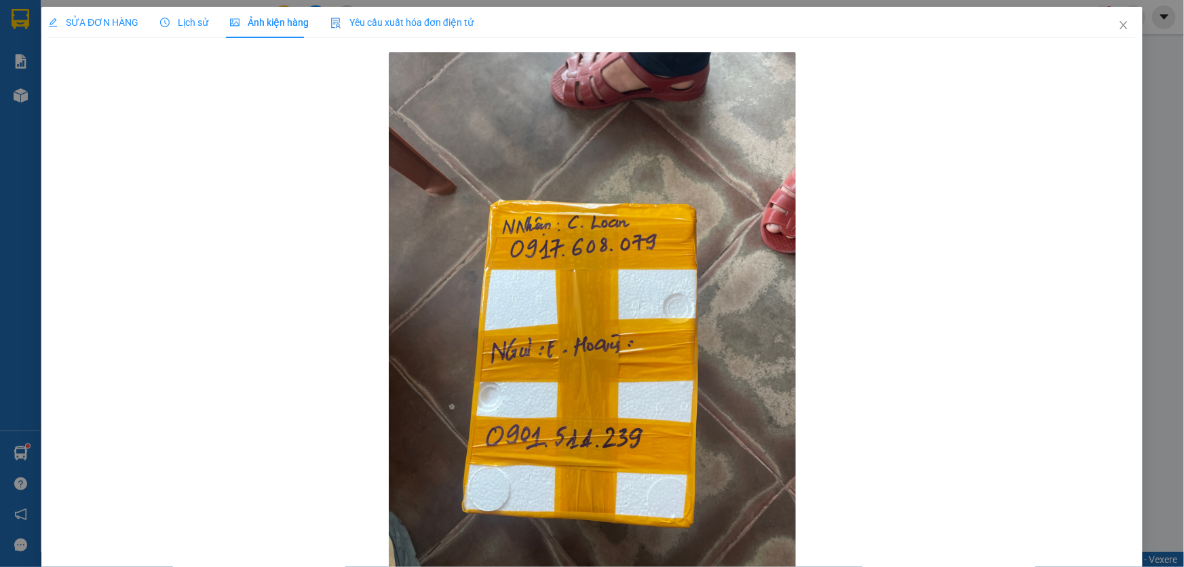
click at [75, 20] on span "SỬA ĐƠN HÀNG" at bounding box center [93, 22] width 90 height 11
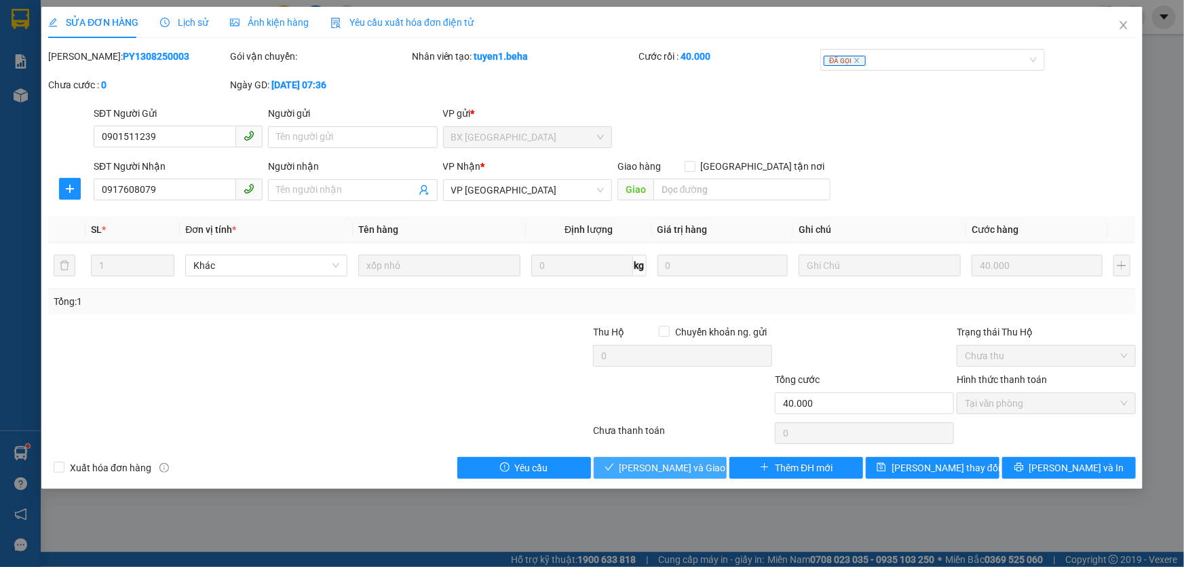
click at [654, 463] on span "Lưu và Giao hàng" at bounding box center [685, 467] width 130 height 15
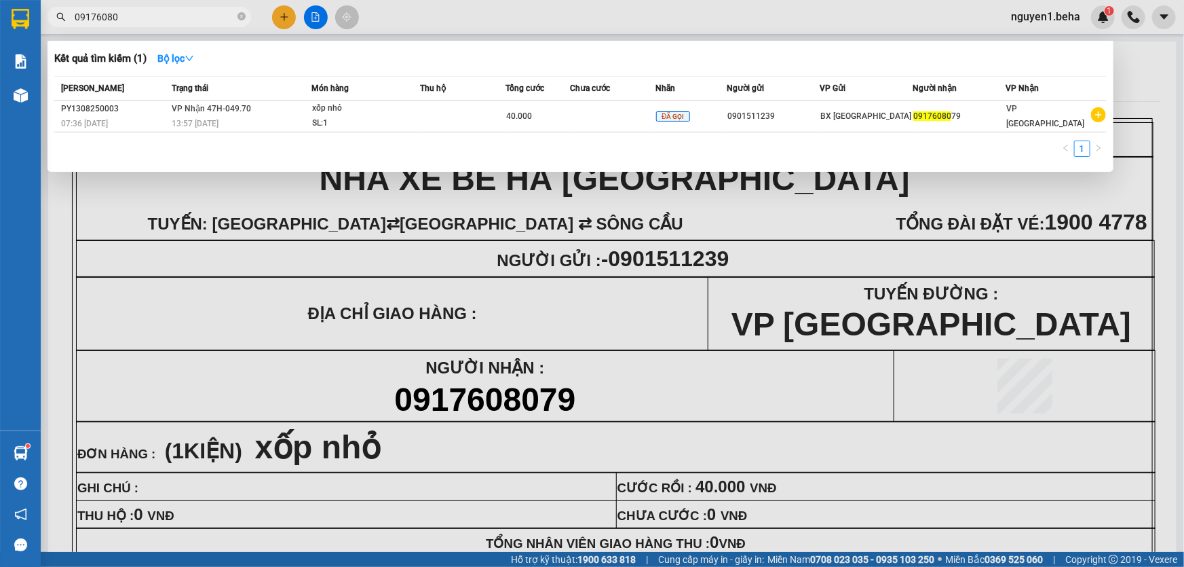
drag, startPoint x: 244, startPoint y: 18, endPoint x: 183, endPoint y: 20, distance: 61.1
click at [244, 18] on icon "close-circle" at bounding box center [242, 16] width 8 height 8
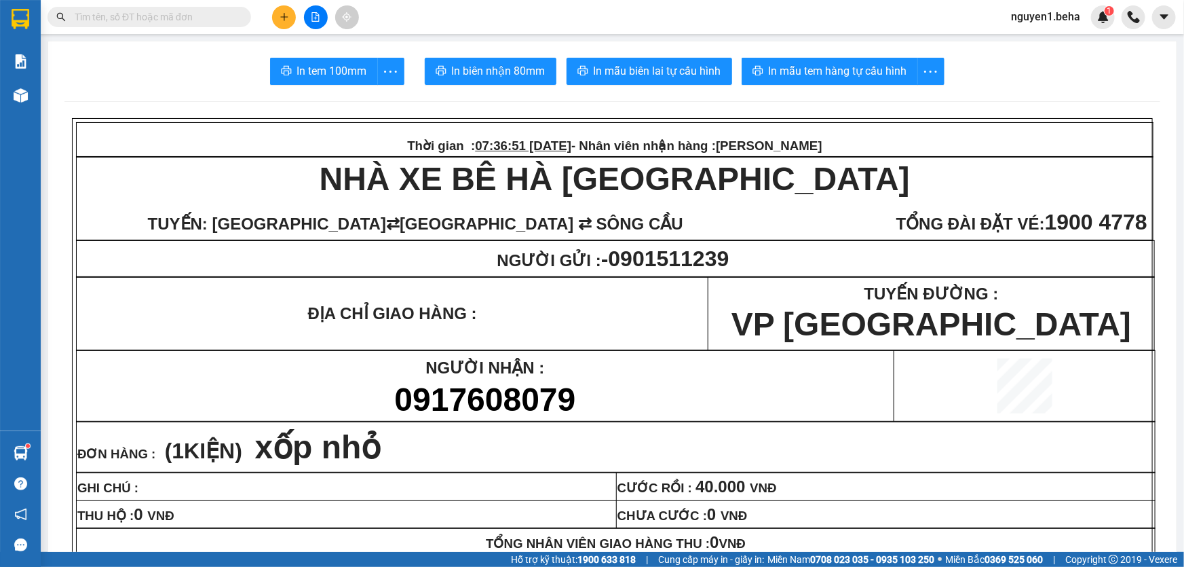
paste input "0382342164"
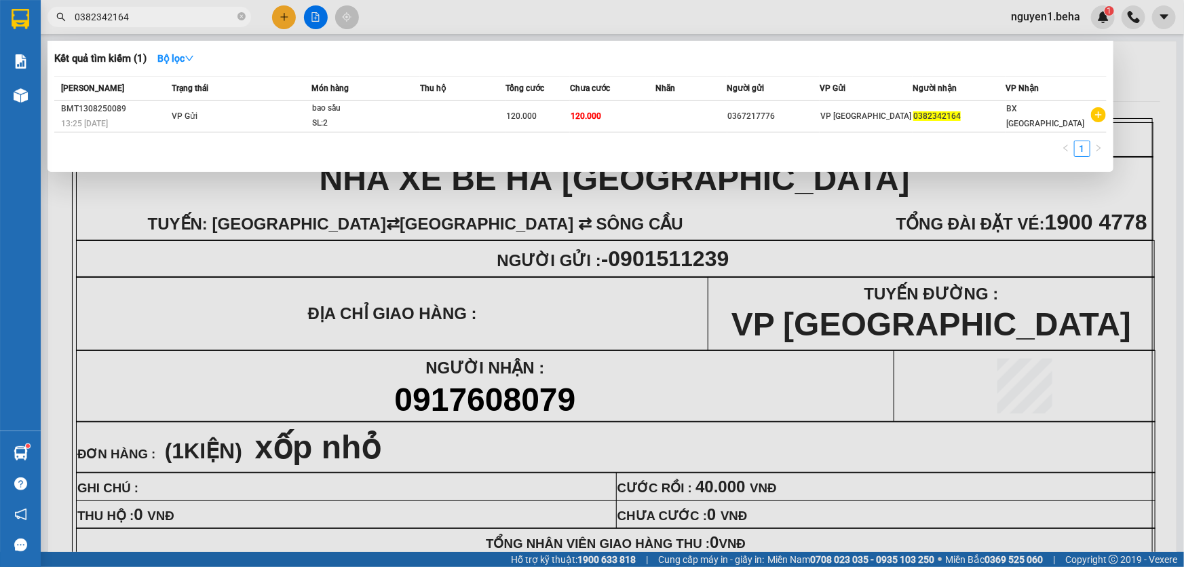
type input "0382342164"
click at [238, 17] on icon "close-circle" at bounding box center [242, 16] width 8 height 8
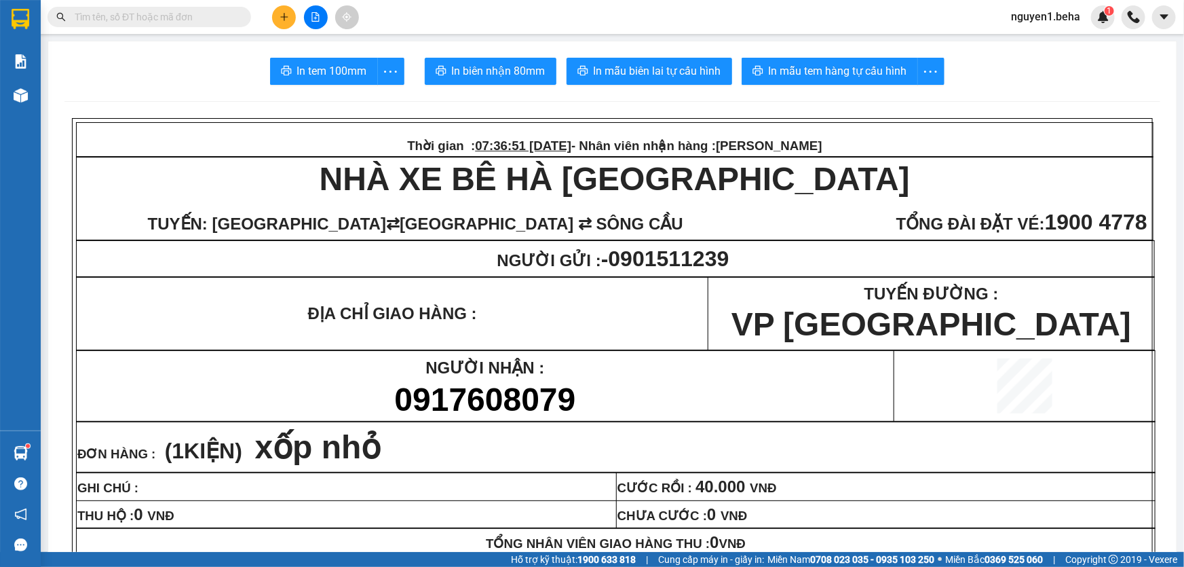
scroll to position [185, 0]
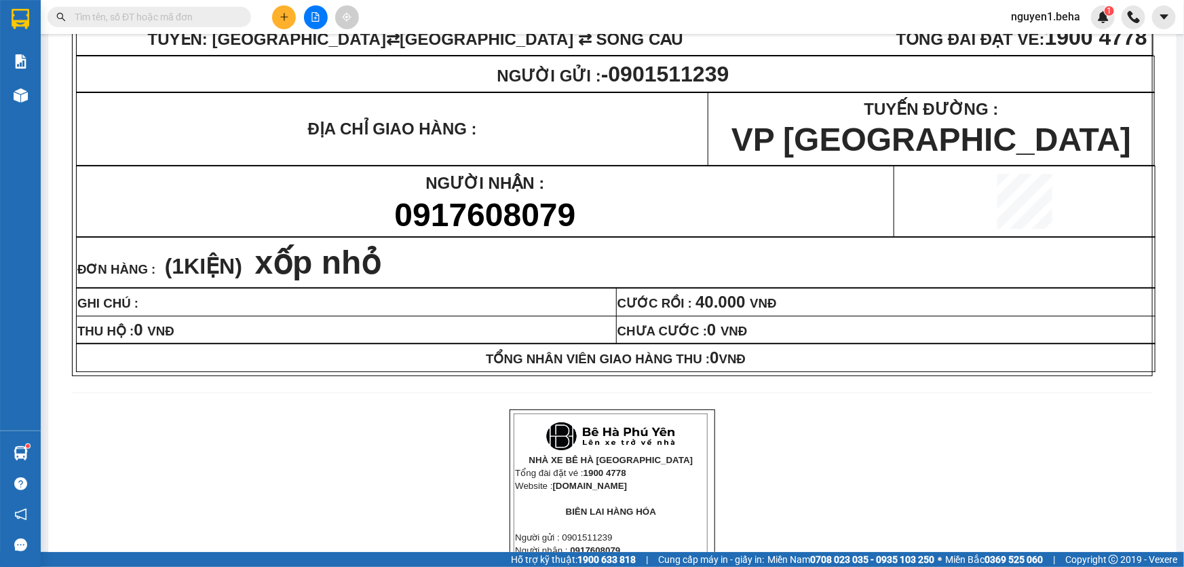
click at [205, 15] on input "text" at bounding box center [155, 17] width 160 height 15
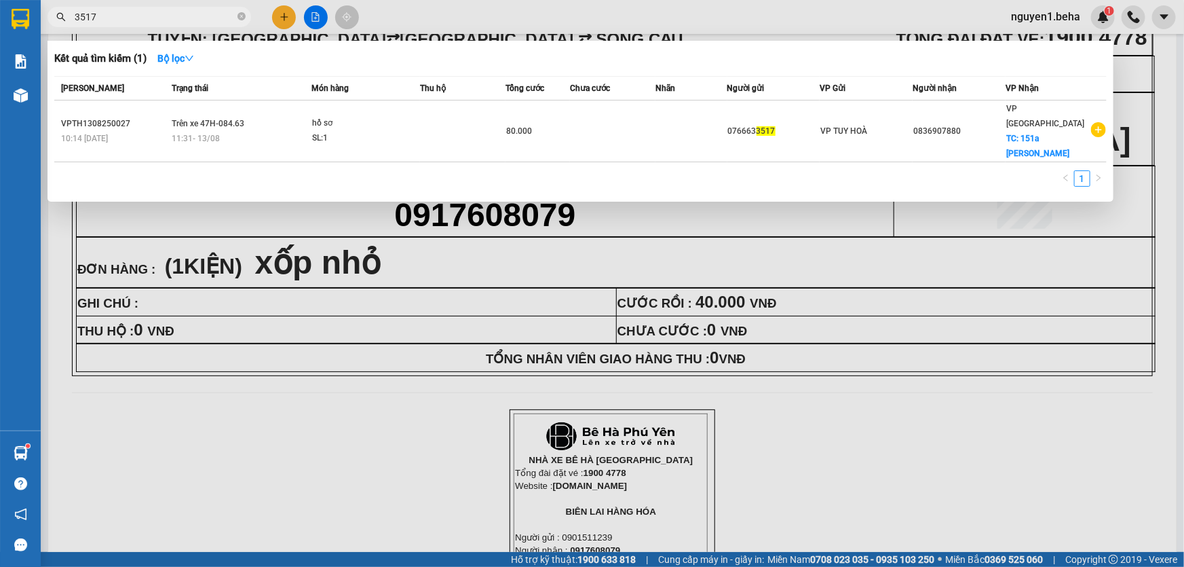
type input "3517"
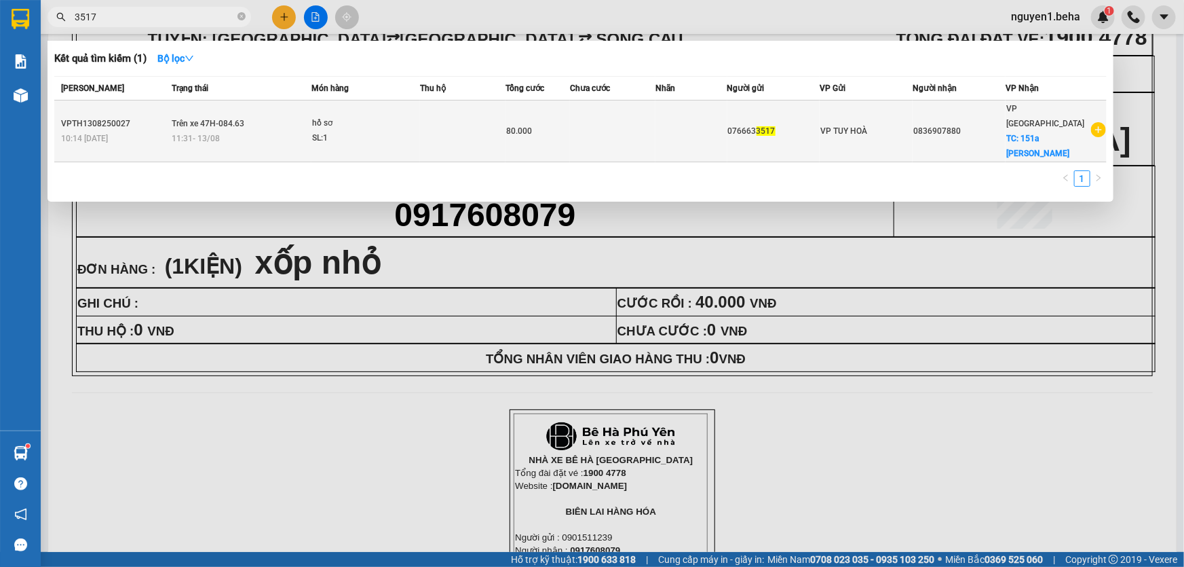
click at [733, 124] on div "076663 3517" at bounding box center [774, 131] width 92 height 14
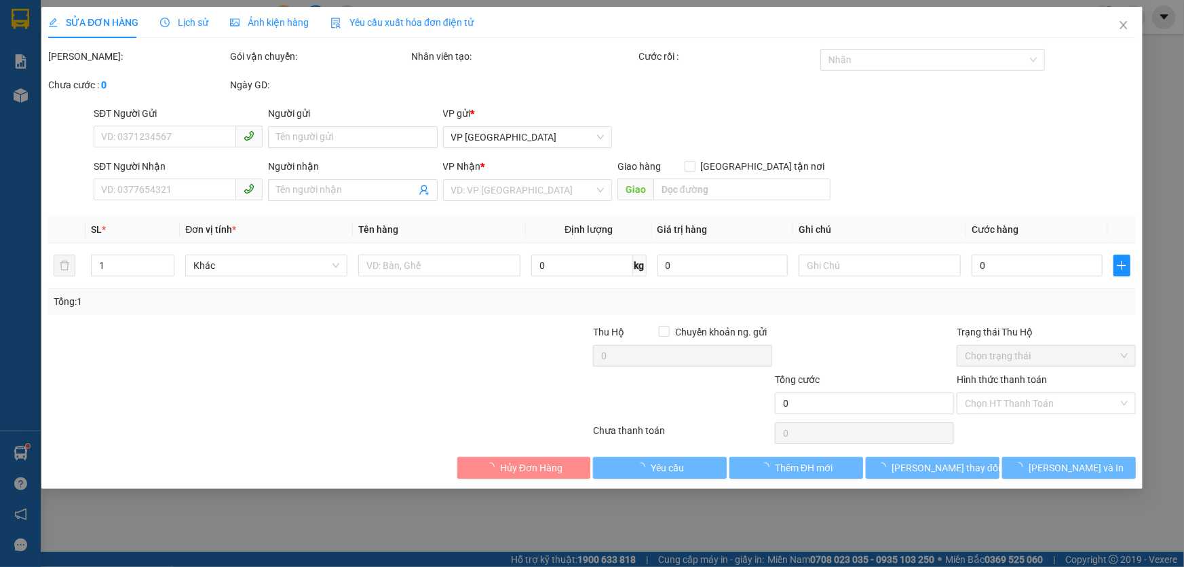
type input "0766633517"
type input "0836907880"
checkbox input "true"
type input "151a nguyễn văn linh"
type input "80.000"
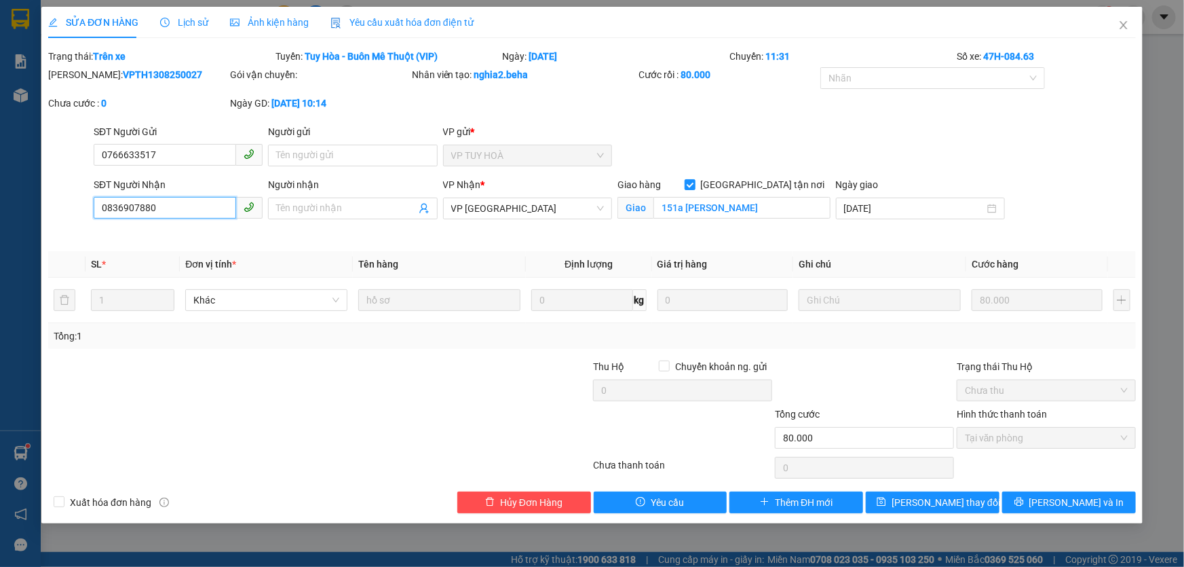
drag, startPoint x: 160, startPoint y: 210, endPoint x: 95, endPoint y: 202, distance: 65.6
click at [95, 202] on input "0836907880" at bounding box center [165, 208] width 143 height 22
click at [1123, 27] on icon "close" at bounding box center [1123, 25] width 7 height 8
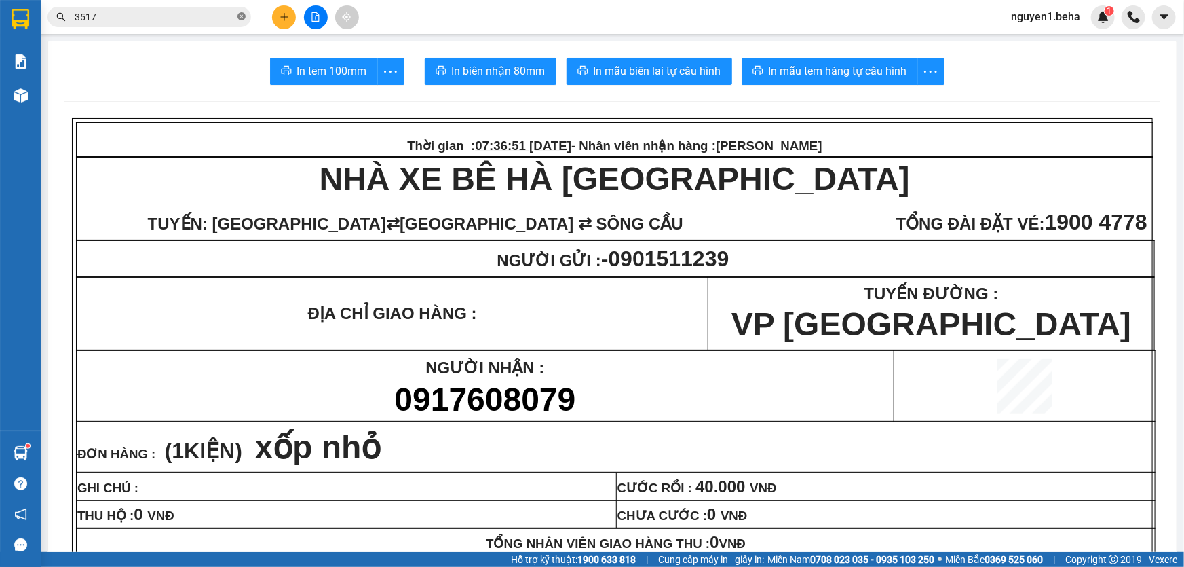
click at [240, 16] on icon "close-circle" at bounding box center [242, 16] width 8 height 8
paste input "0836907880"
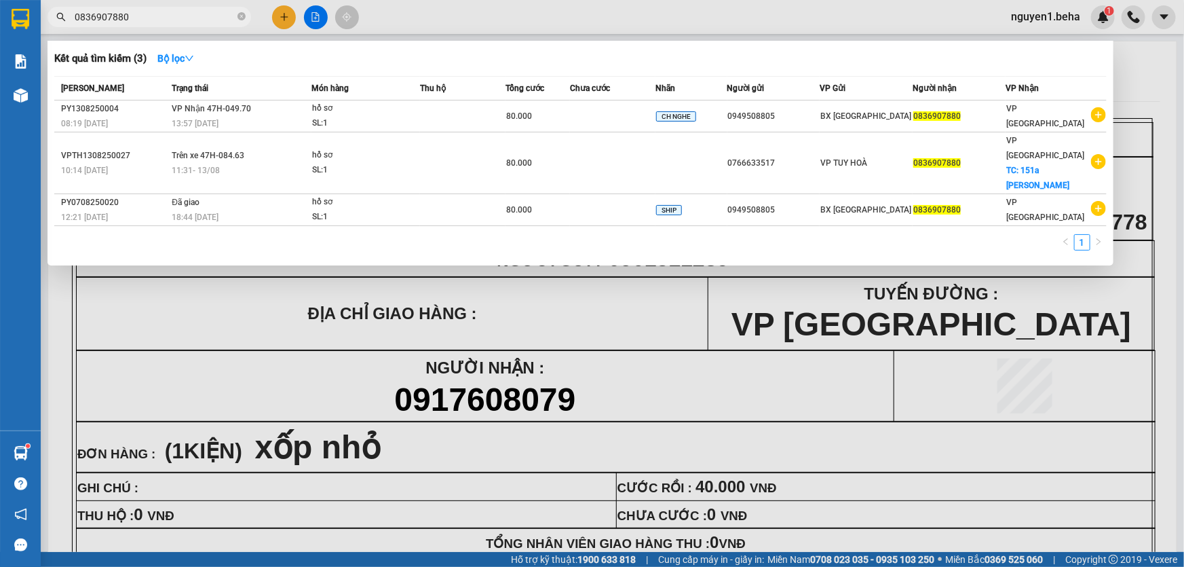
type input "0836907880"
click at [239, 14] on icon "close-circle" at bounding box center [242, 16] width 8 height 8
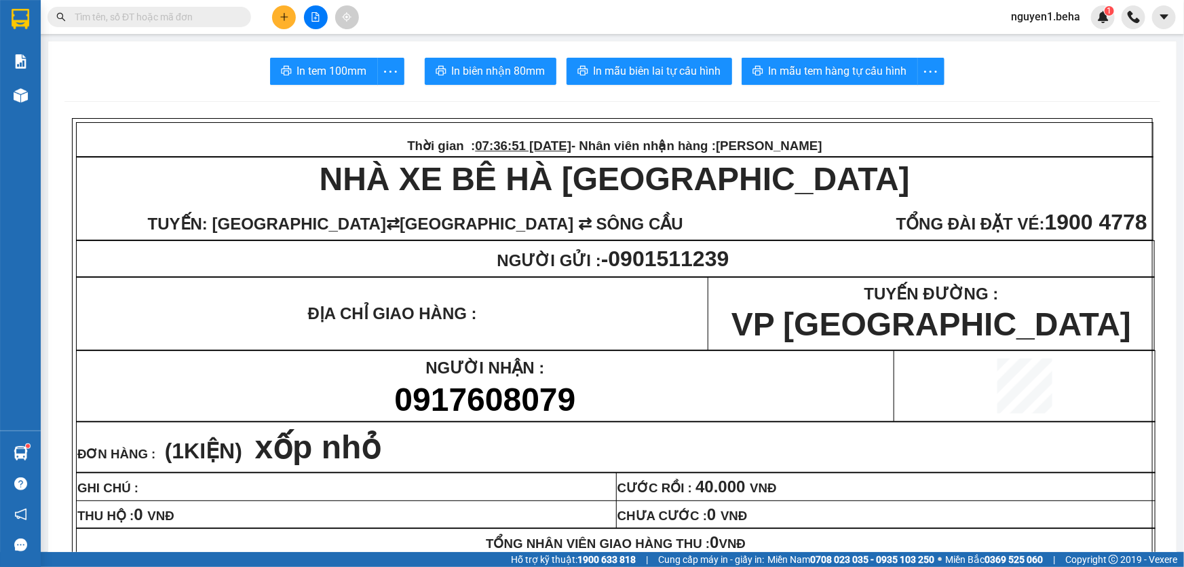
click at [157, 17] on input "text" at bounding box center [155, 17] width 160 height 15
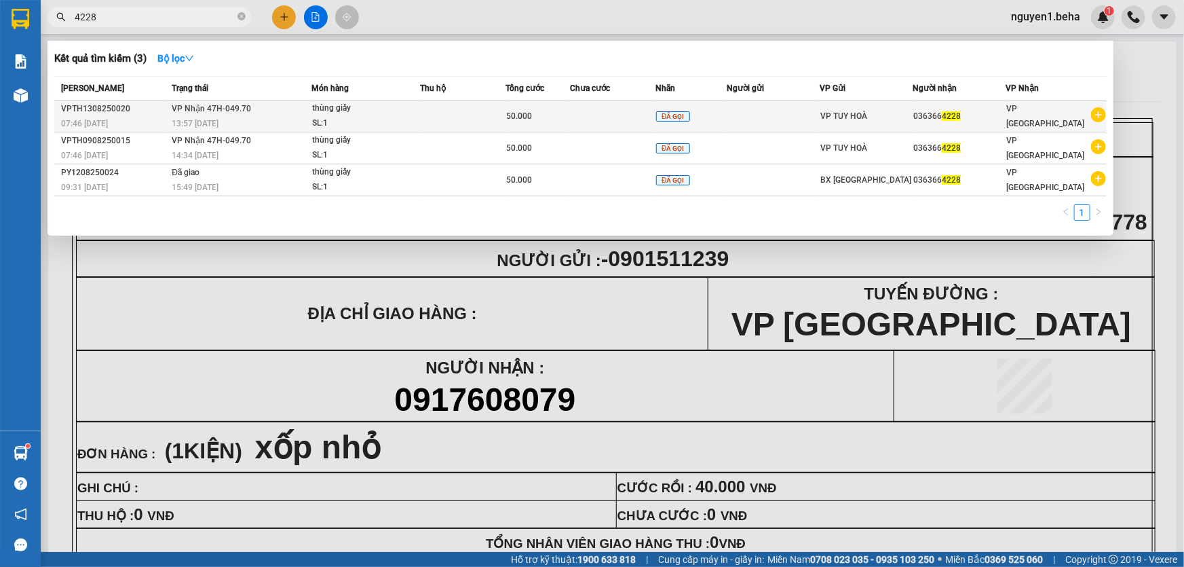
type input "4228"
click at [375, 112] on div "thùng giấy" at bounding box center [363, 108] width 102 height 15
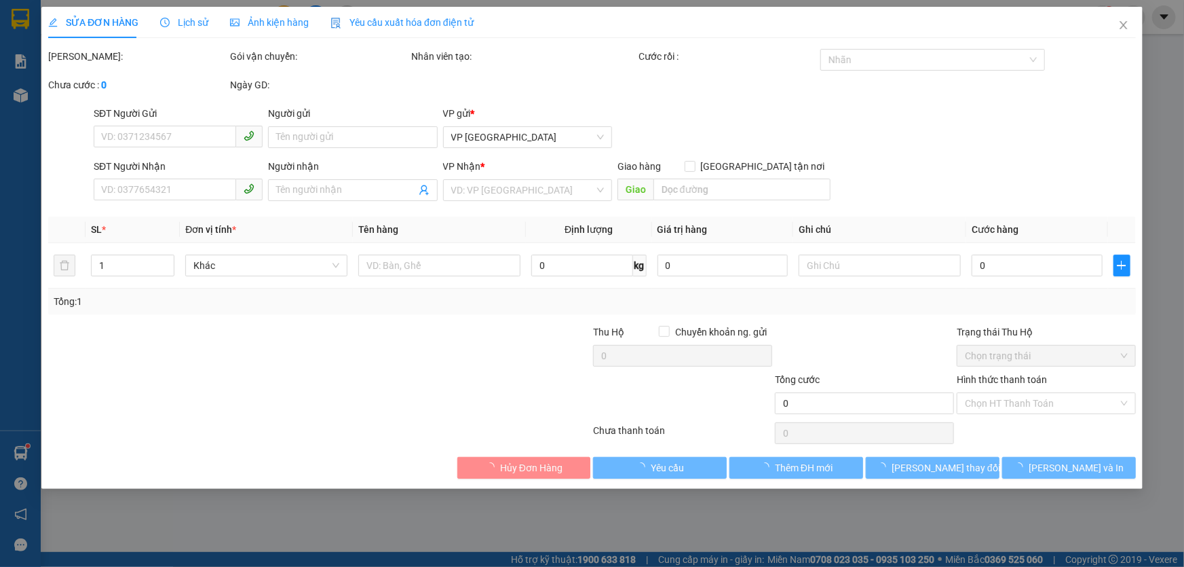
type input "0363664228"
type input "50.000"
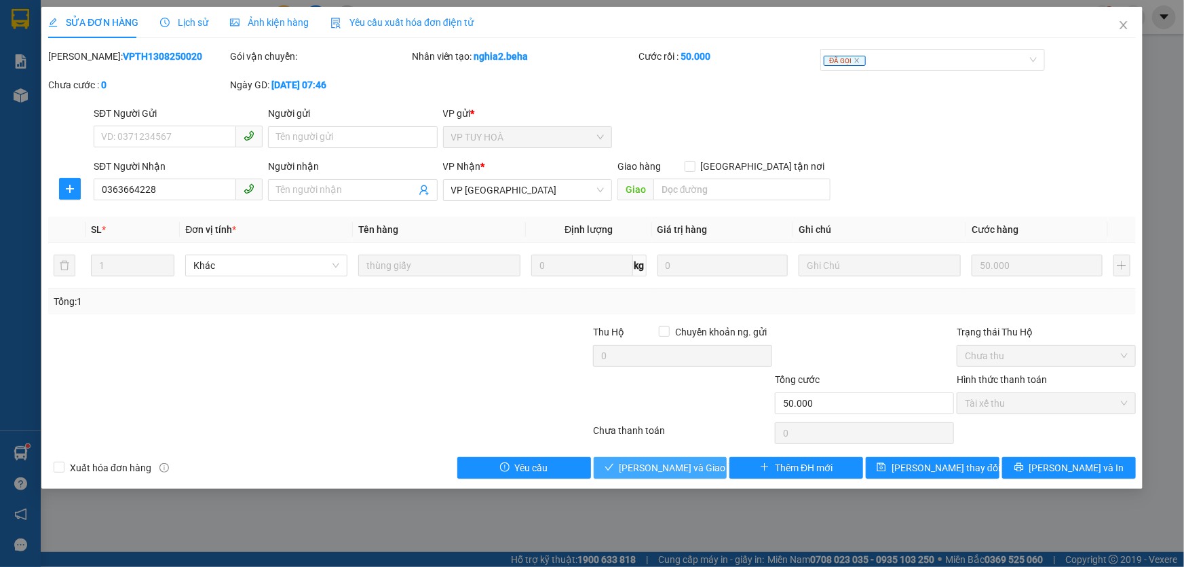
click at [705, 468] on button "Lưu và Giao hàng" at bounding box center [661, 468] width 134 height 22
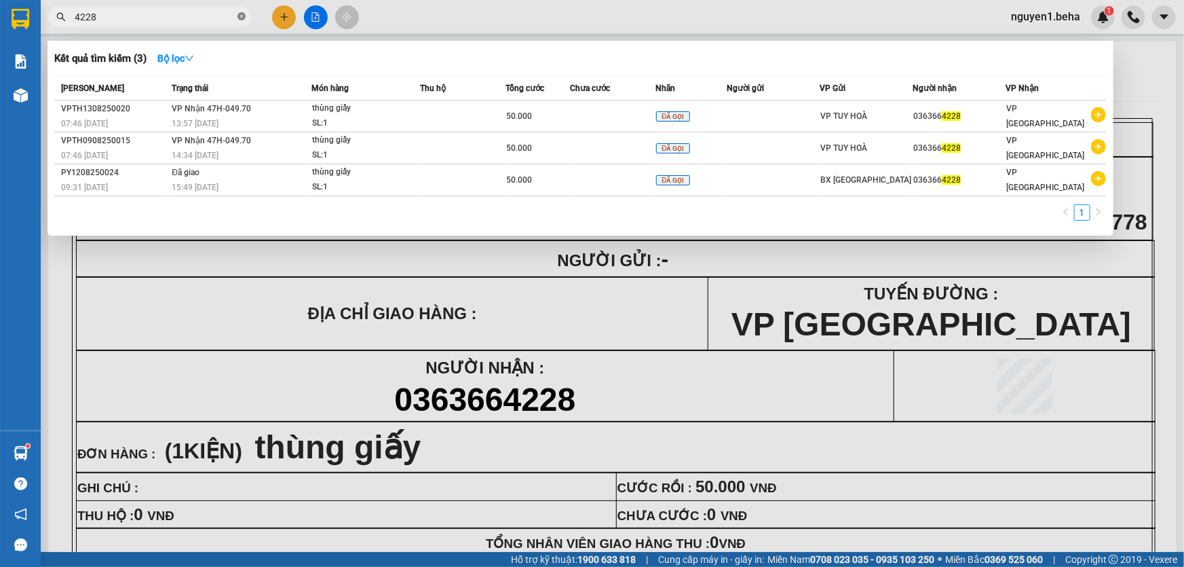
click at [244, 19] on icon "close-circle" at bounding box center [242, 16] width 8 height 8
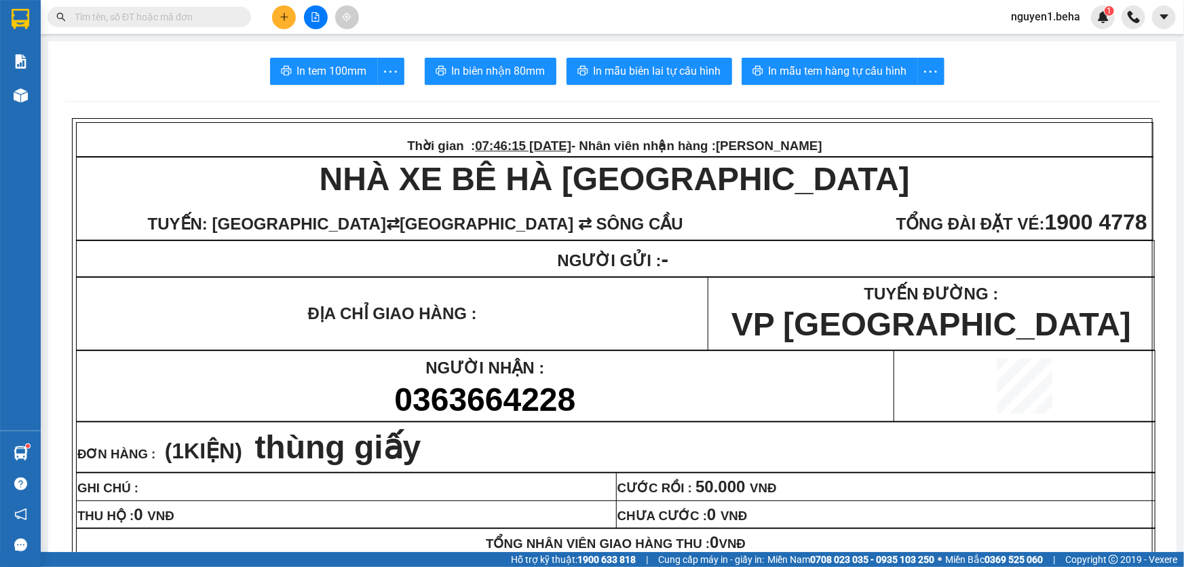
paste input "0982755193"
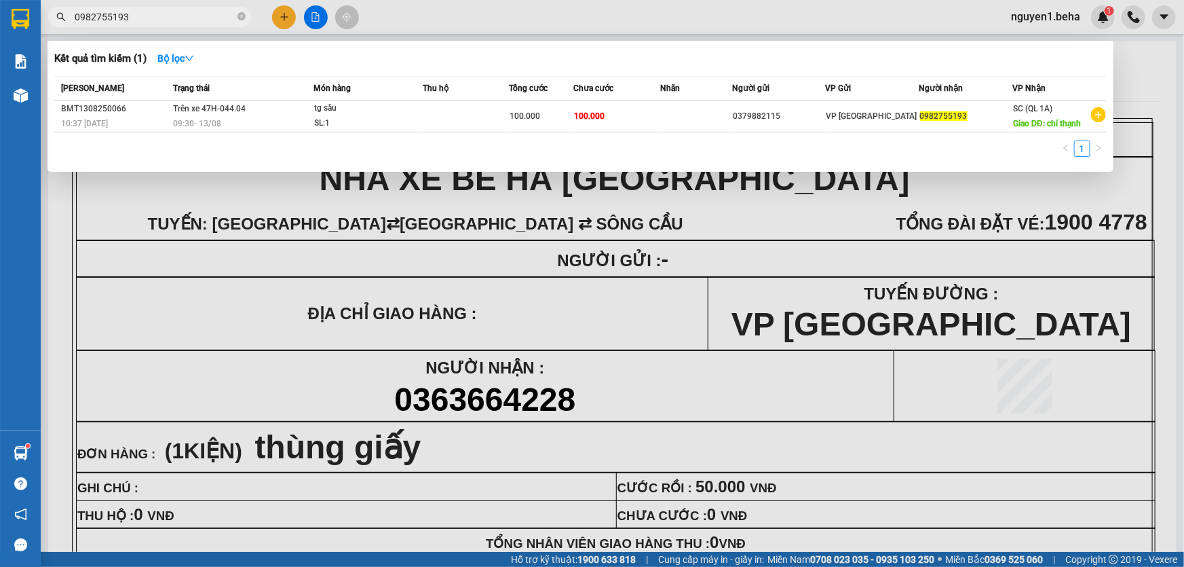
type input "0982755193"
click at [1128, 187] on div at bounding box center [592, 283] width 1184 height 567
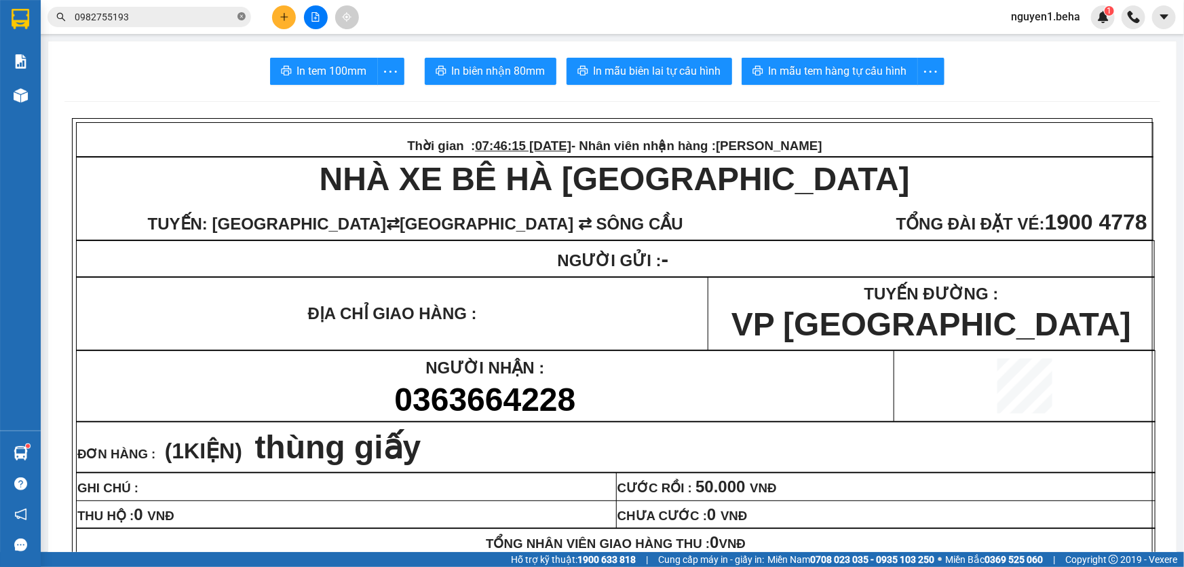
click at [240, 16] on icon "close-circle" at bounding box center [242, 16] width 8 height 8
click at [231, 17] on input "text" at bounding box center [155, 17] width 160 height 15
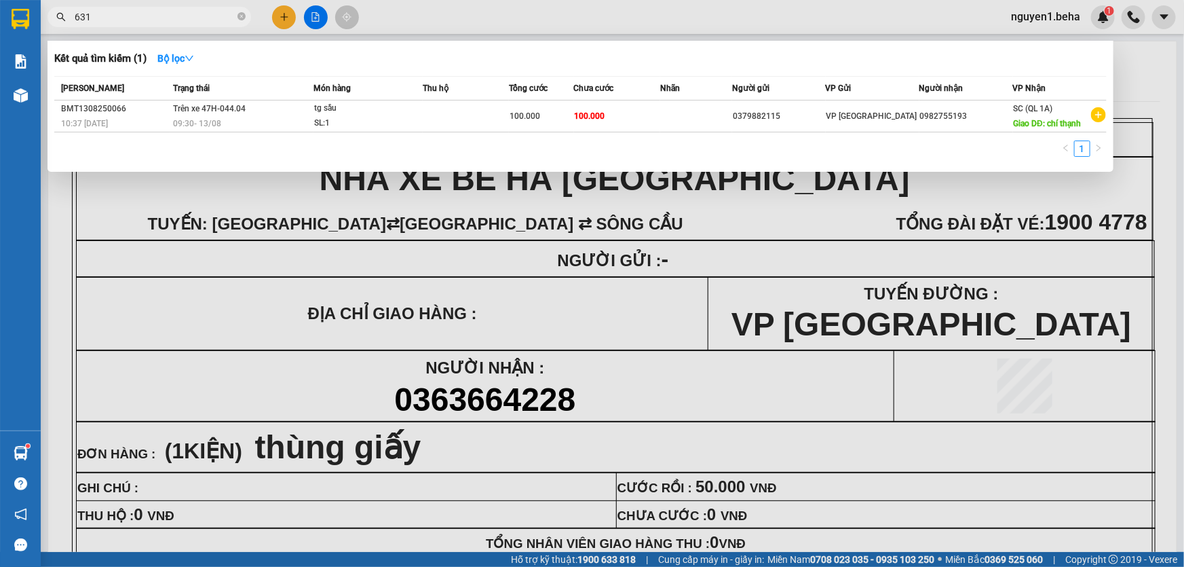
type input "6313"
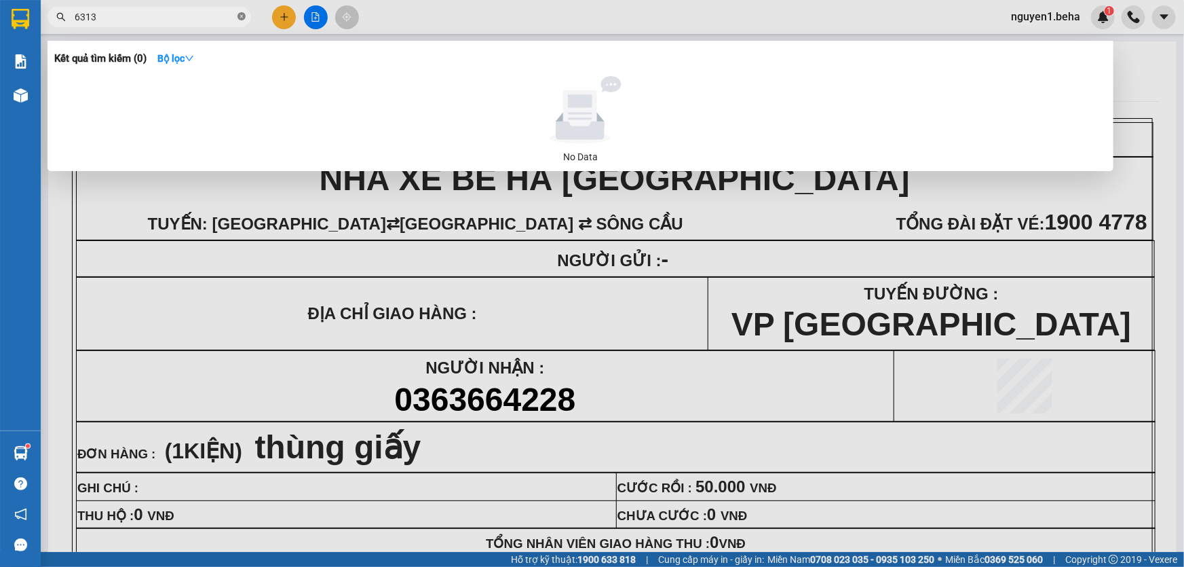
click at [243, 16] on icon "close-circle" at bounding box center [242, 16] width 8 height 8
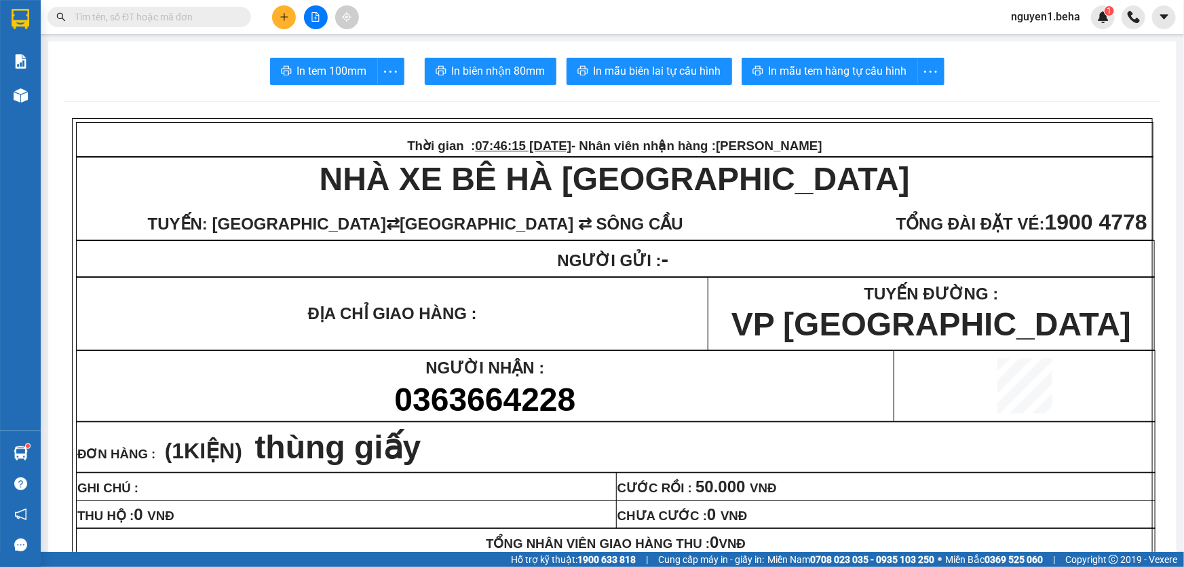
click at [143, 16] on input "text" at bounding box center [155, 17] width 160 height 15
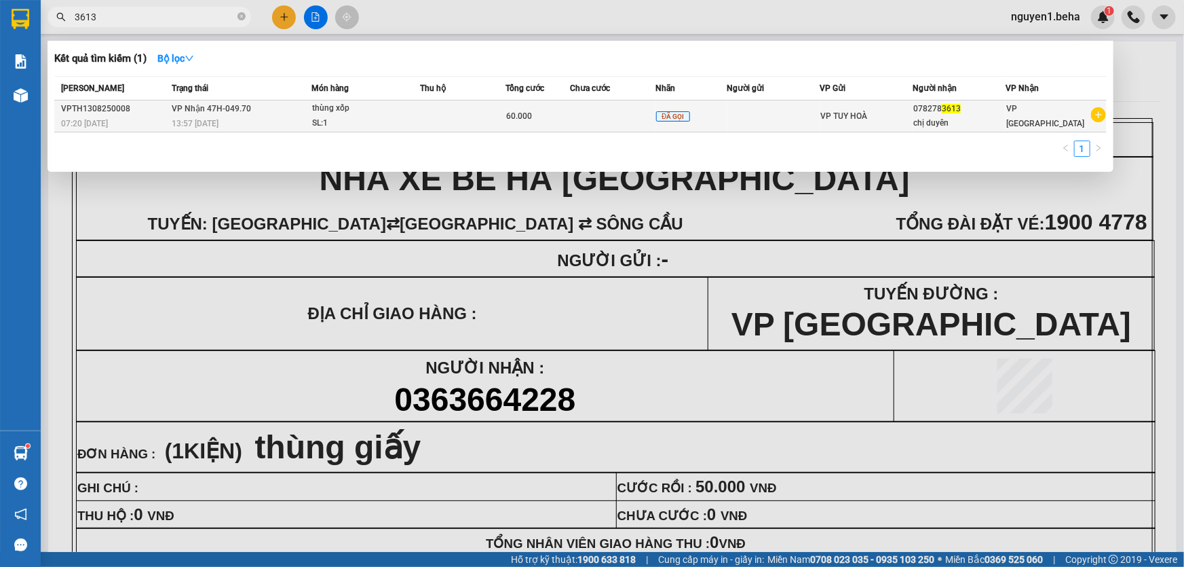
type input "3613"
click at [455, 113] on td at bounding box center [463, 116] width 86 height 32
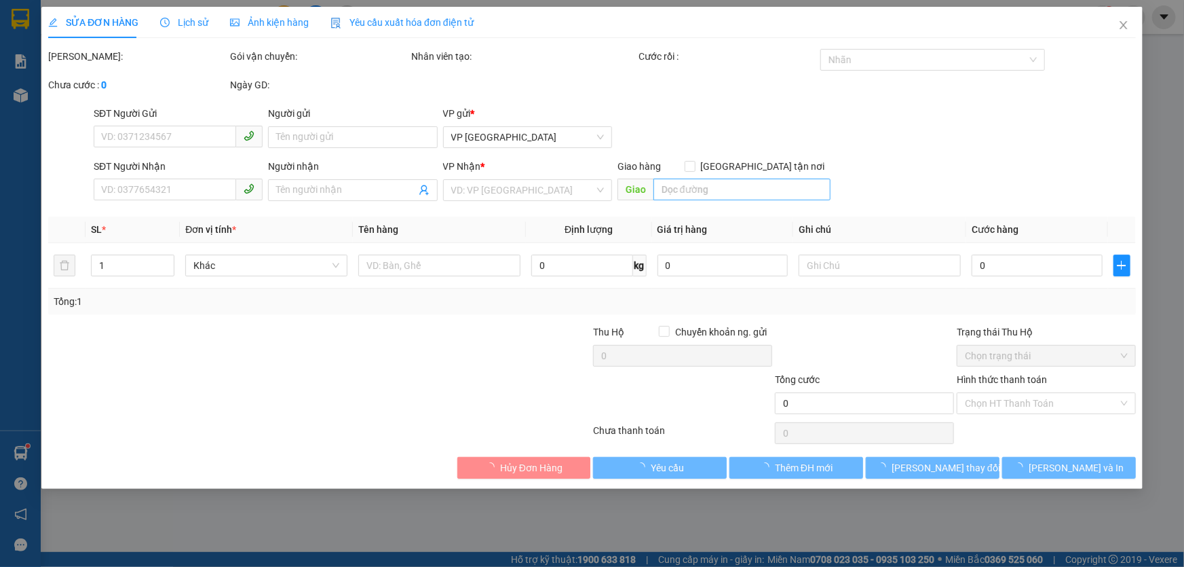
type input "0782783613"
type input "chị duyên"
type input "60.000"
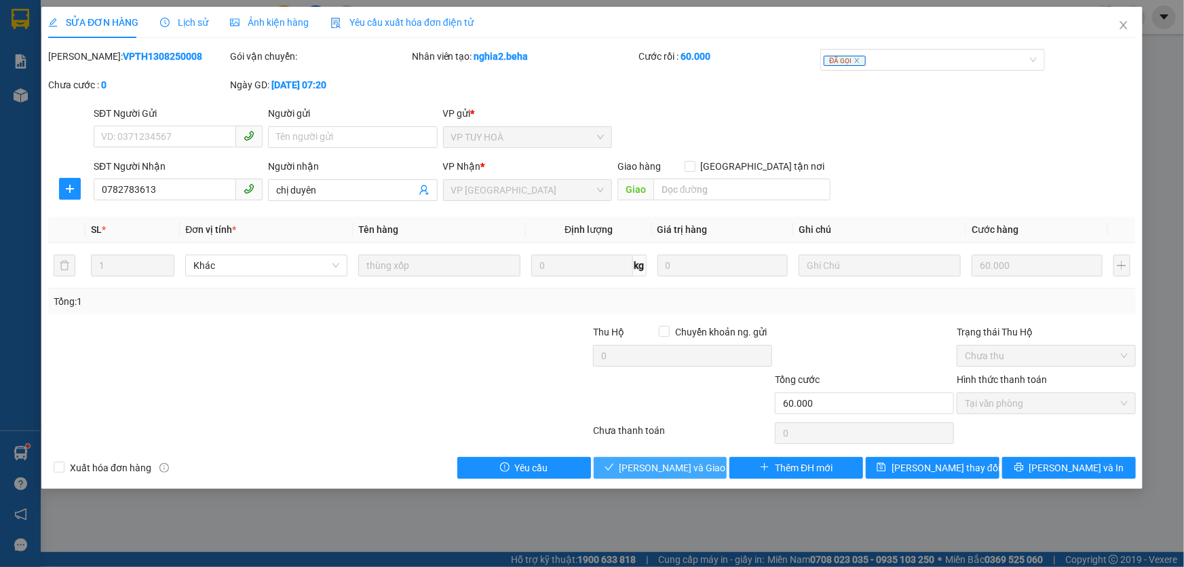
click at [664, 464] on span "Lưu và Giao hàng" at bounding box center [685, 467] width 130 height 15
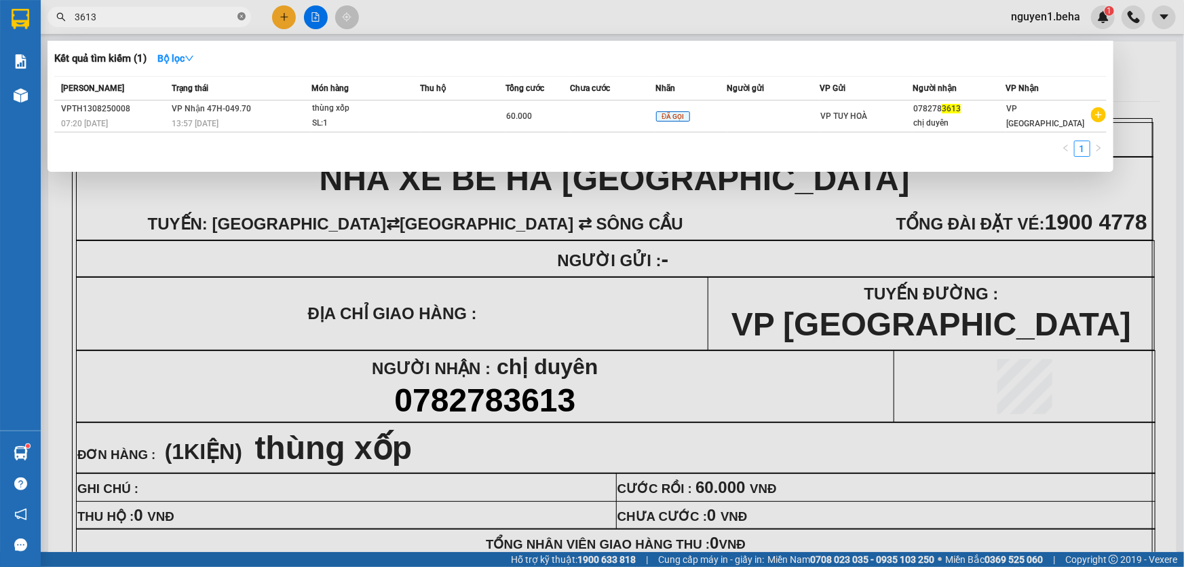
click at [244, 16] on icon "close-circle" at bounding box center [242, 16] width 8 height 8
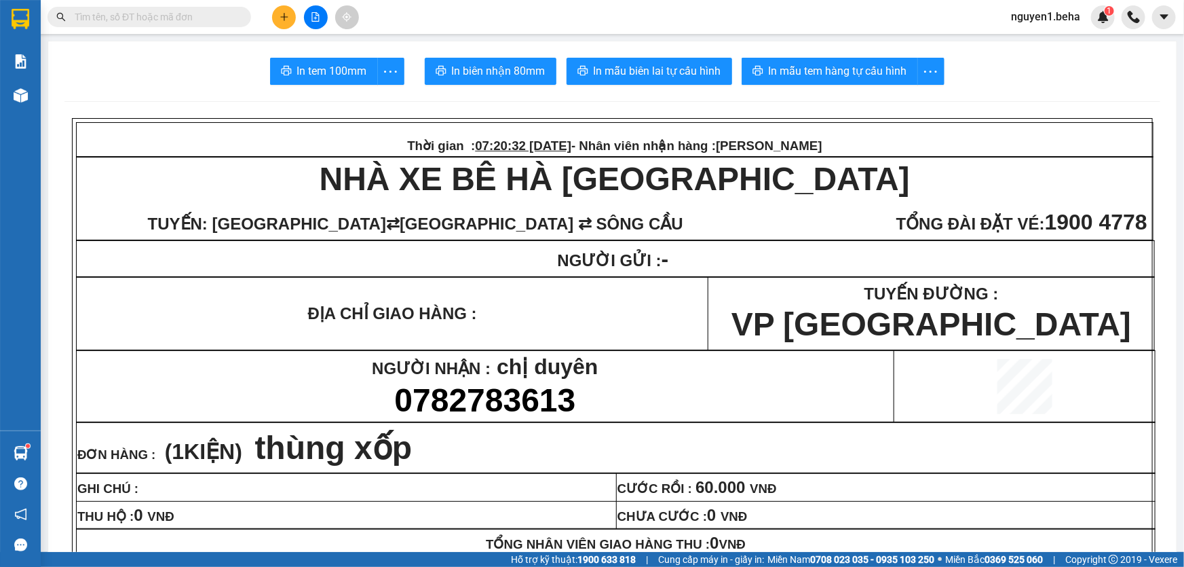
click at [197, 15] on input "text" at bounding box center [155, 17] width 160 height 15
click at [319, 13] on icon "file-add" at bounding box center [316, 17] width 10 height 10
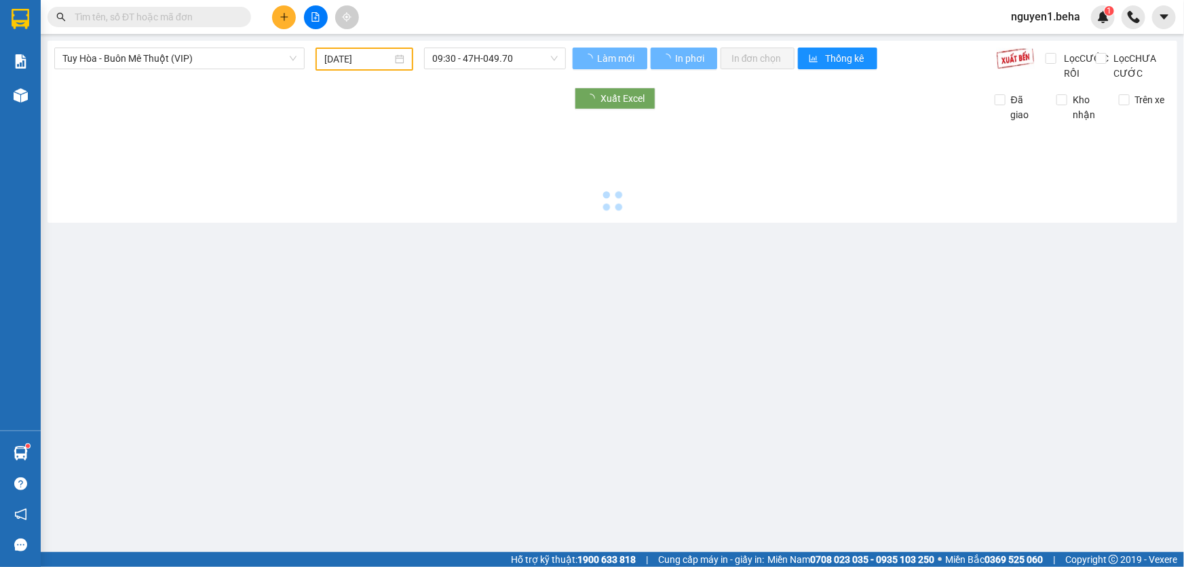
type input "[DATE]"
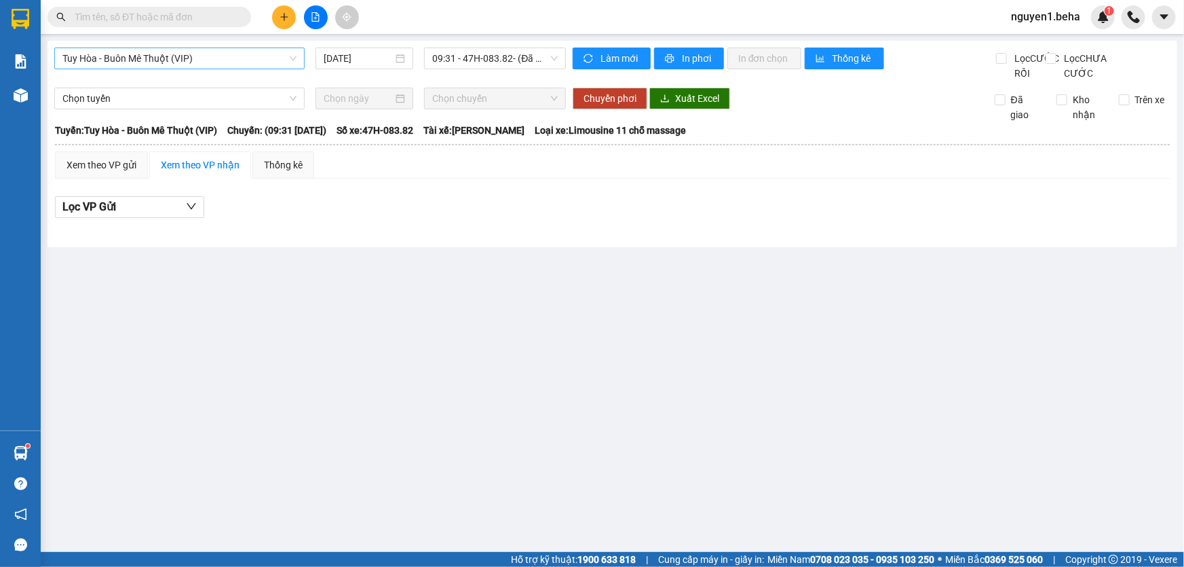
click at [190, 58] on span "Tuy Hòa - Buôn Mê Thuột (VIP)" at bounding box center [179, 58] width 234 height 20
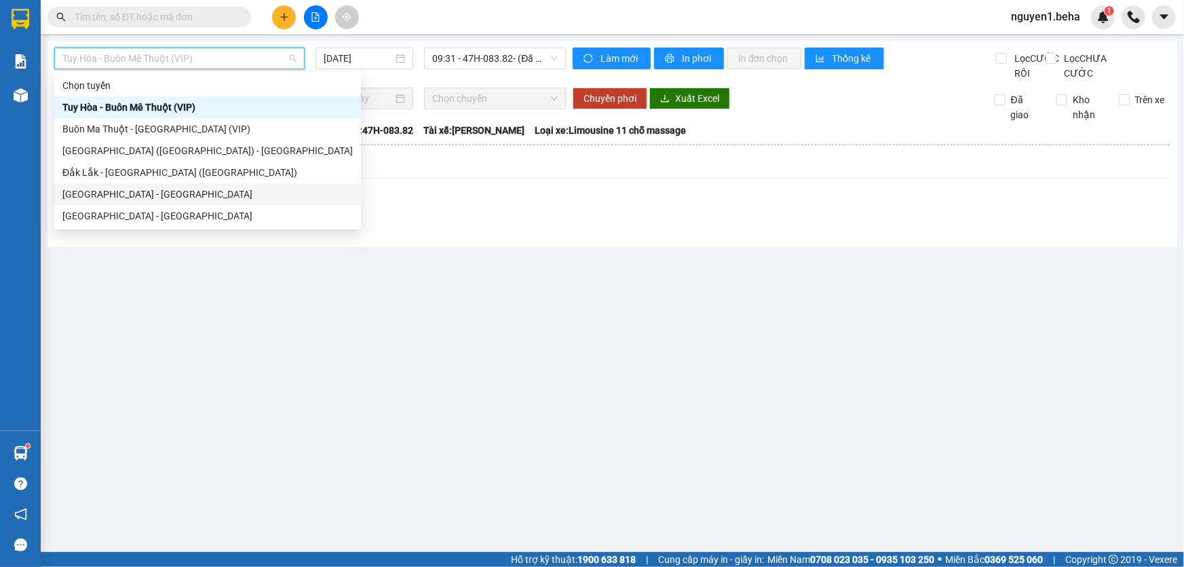
click at [133, 187] on div "[GEOGRAPHIC_DATA] - [GEOGRAPHIC_DATA]" at bounding box center [207, 194] width 290 height 15
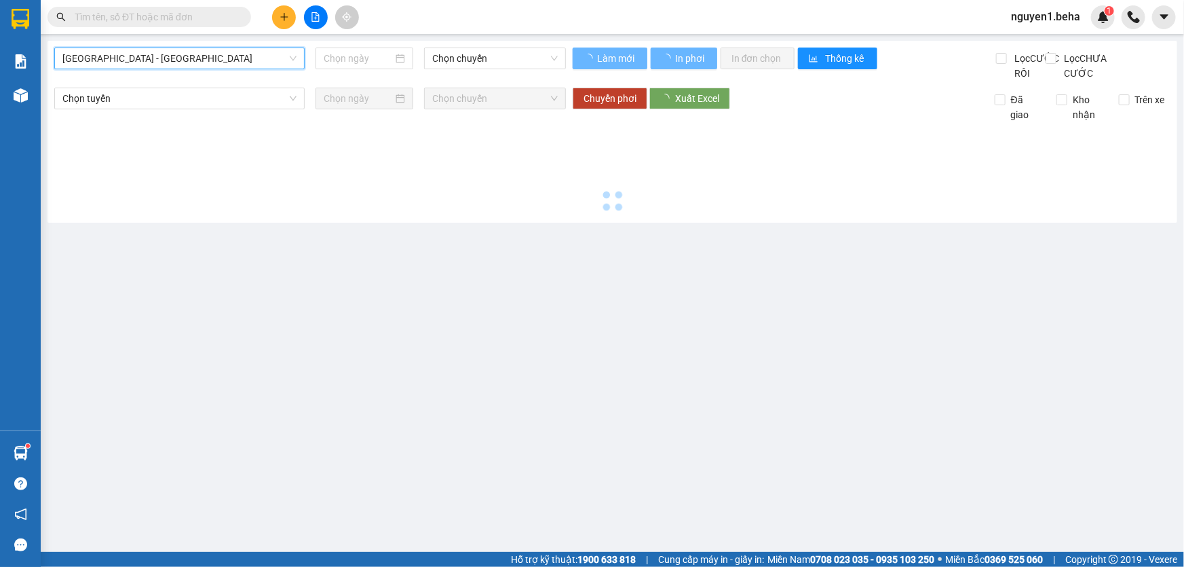
type input "[DATE]"
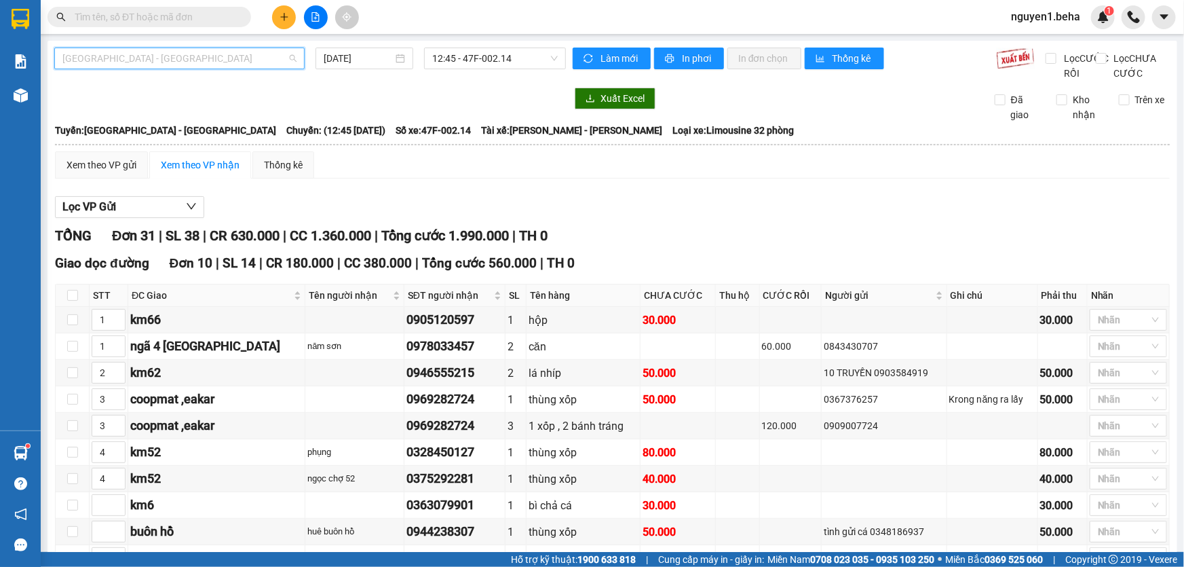
click at [242, 52] on span "[GEOGRAPHIC_DATA] - [GEOGRAPHIC_DATA]" at bounding box center [179, 58] width 234 height 20
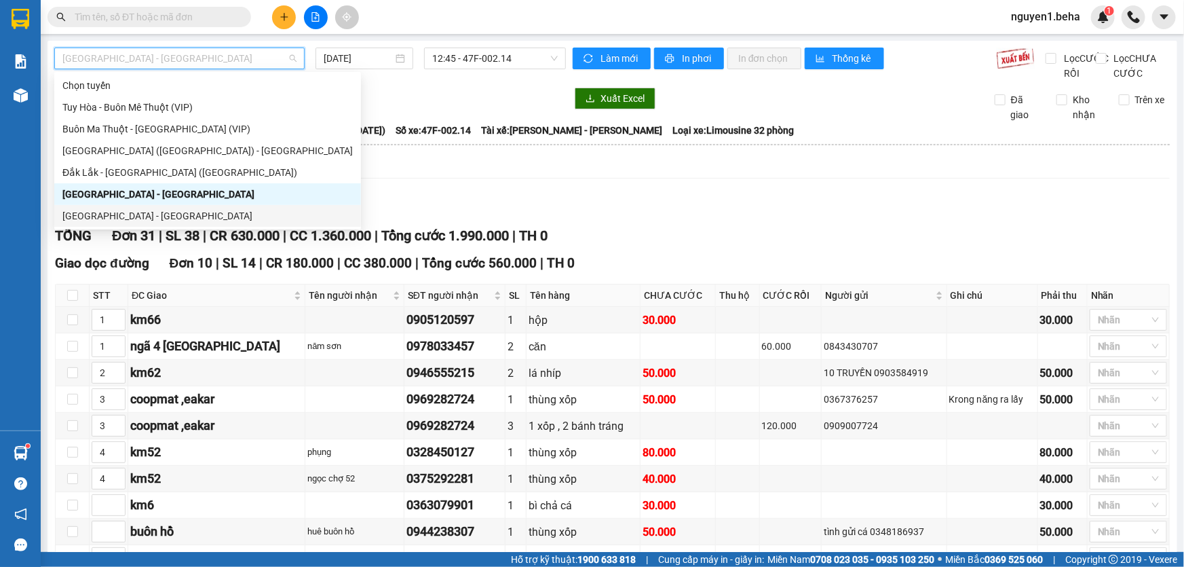
click at [149, 215] on div "[GEOGRAPHIC_DATA] - [GEOGRAPHIC_DATA]" at bounding box center [207, 215] width 290 height 15
type input "[DATE]"
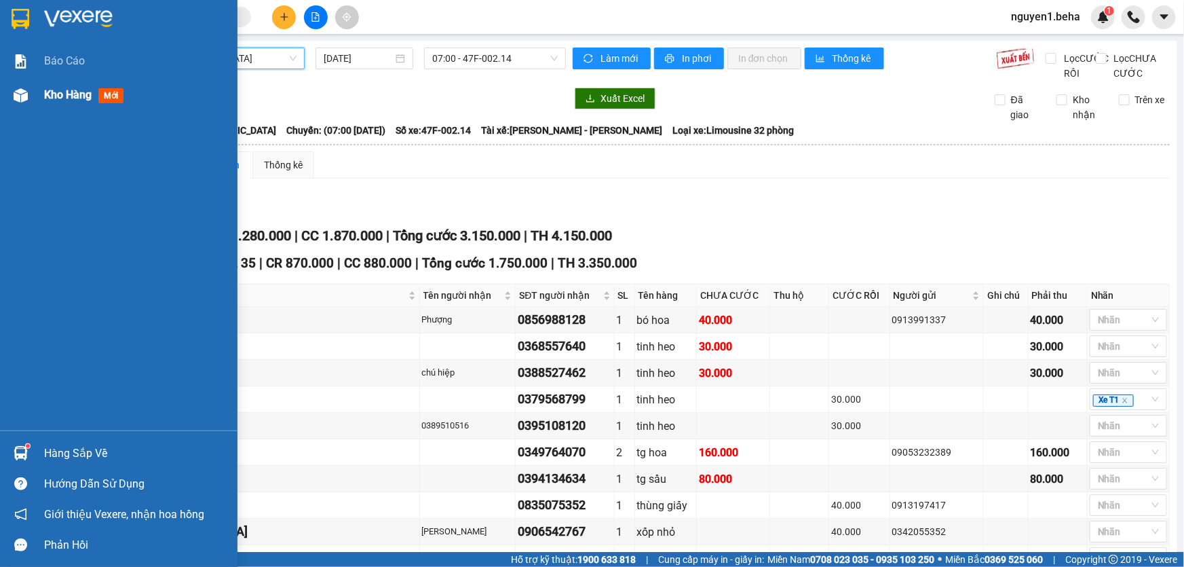
click at [27, 96] on div at bounding box center [21, 95] width 24 height 24
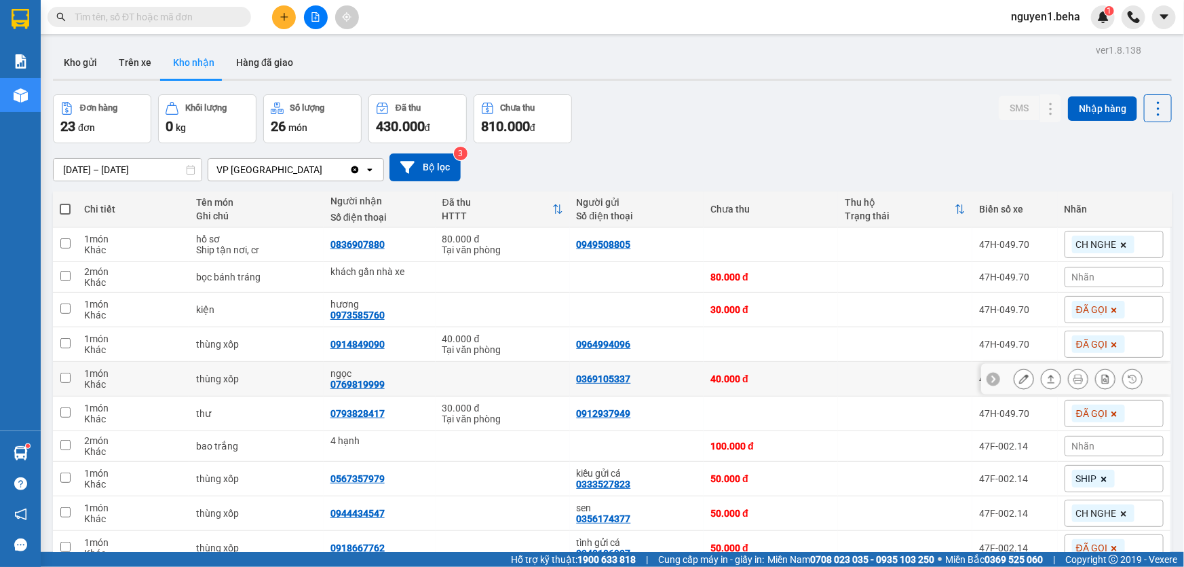
scroll to position [67, 0]
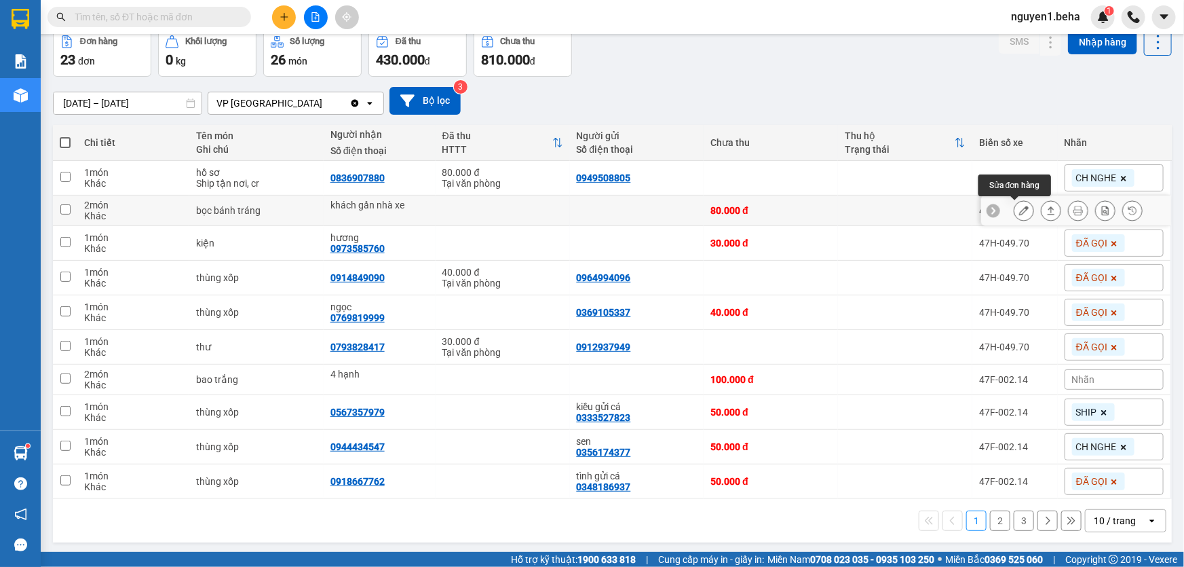
click at [1019, 213] on icon at bounding box center [1024, 211] width 10 height 10
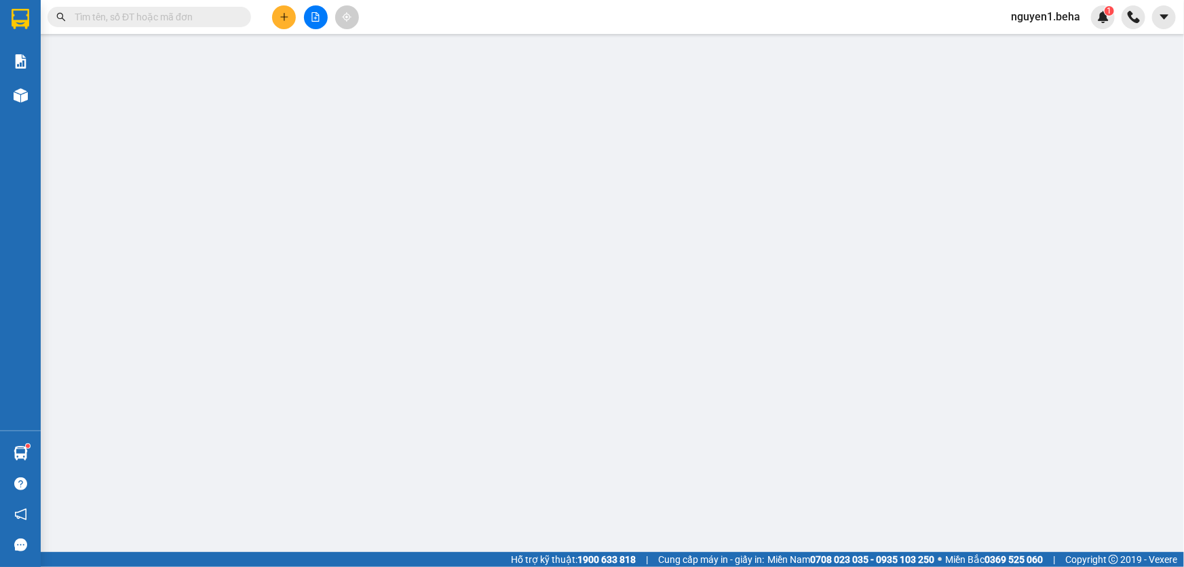
type input "khách gần nhà xe"
type input "80.000"
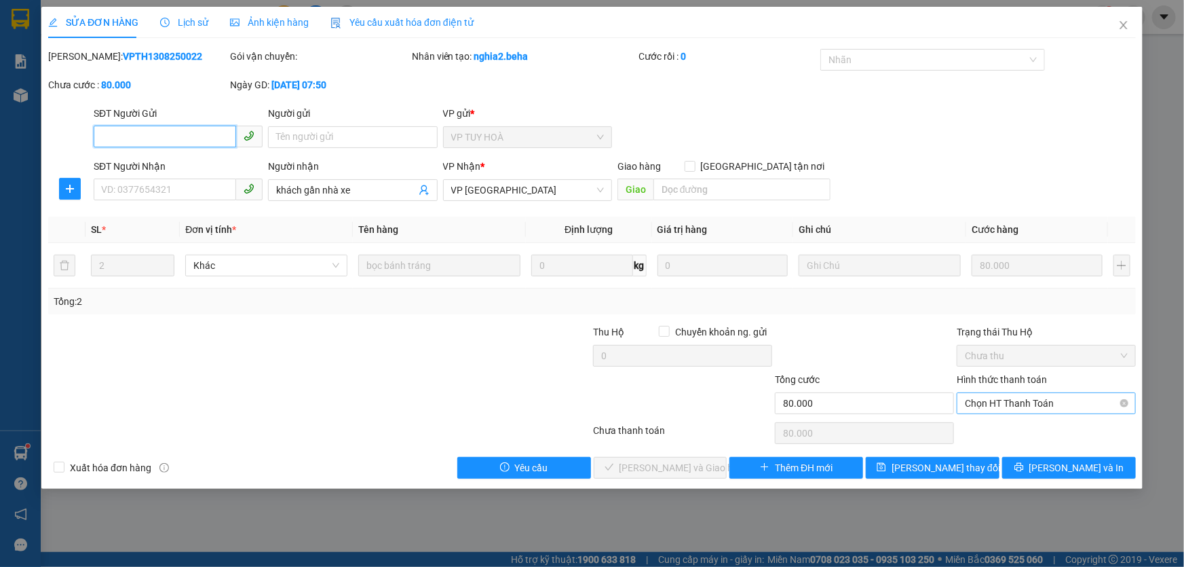
click at [1018, 400] on span "Chọn HT Thanh Toán" at bounding box center [1046, 403] width 163 height 20
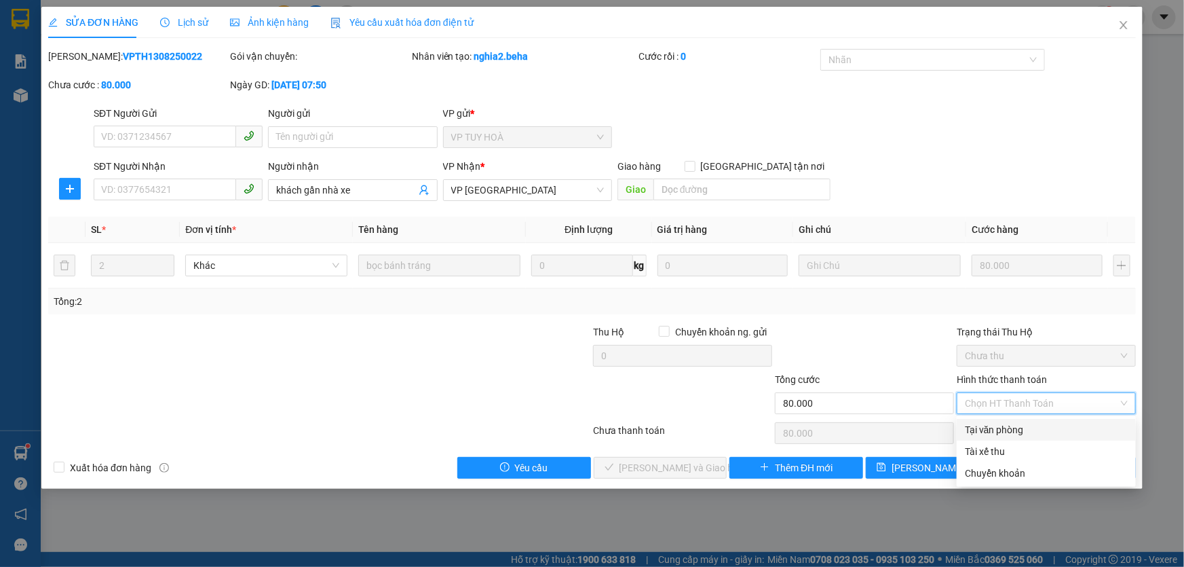
click at [1000, 426] on div "Tại văn phòng" at bounding box center [1046, 429] width 163 height 15
type input "0"
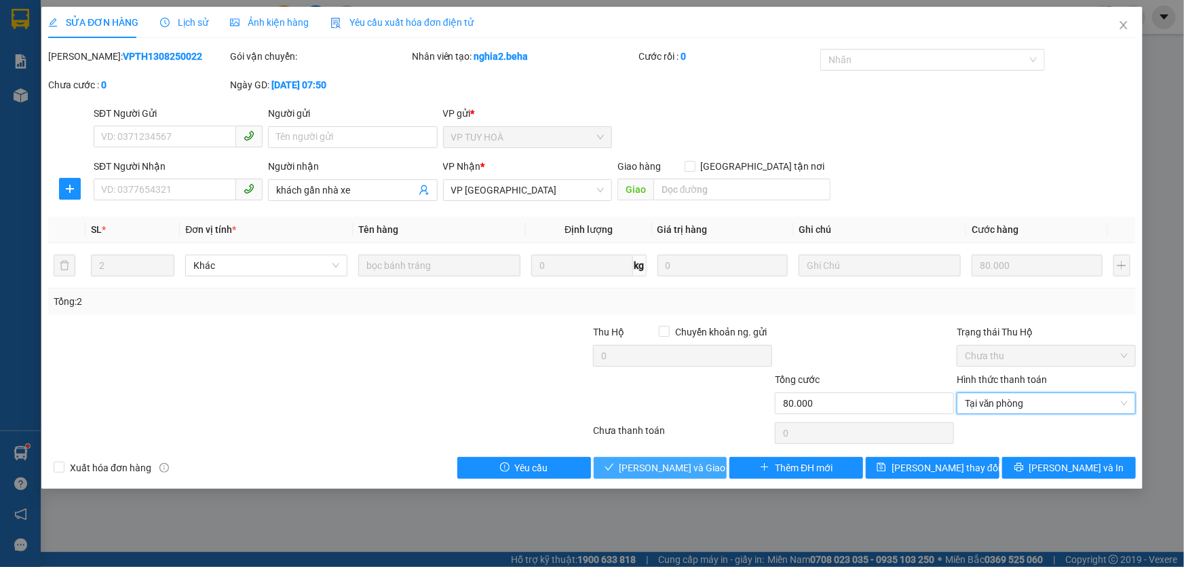
click at [681, 464] on span "Lưu và Giao hàng" at bounding box center [685, 467] width 130 height 15
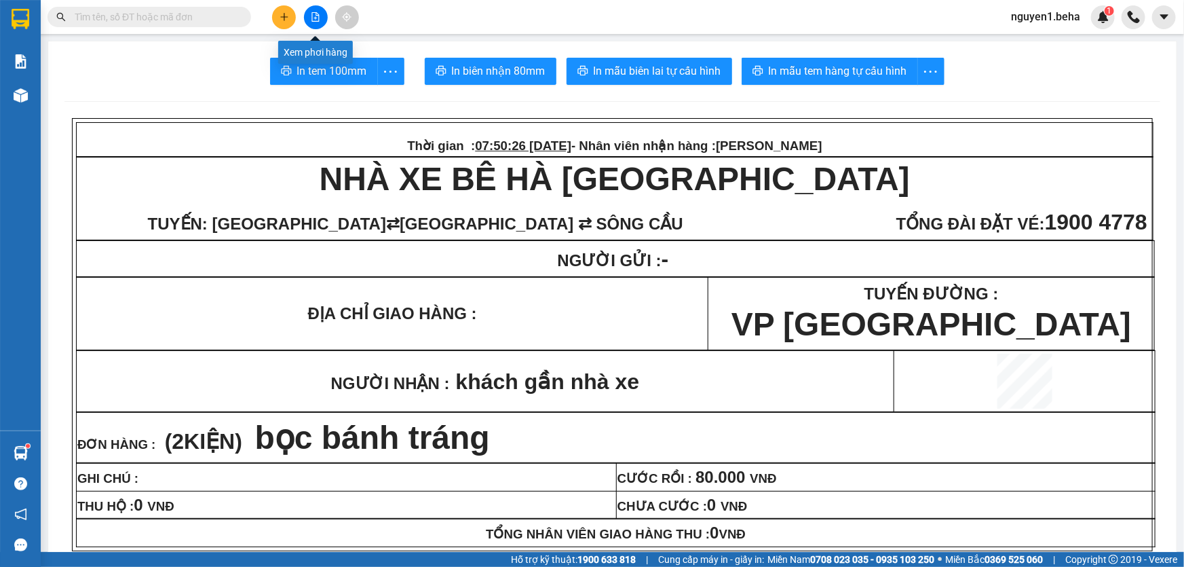
click at [312, 24] on button at bounding box center [316, 17] width 24 height 24
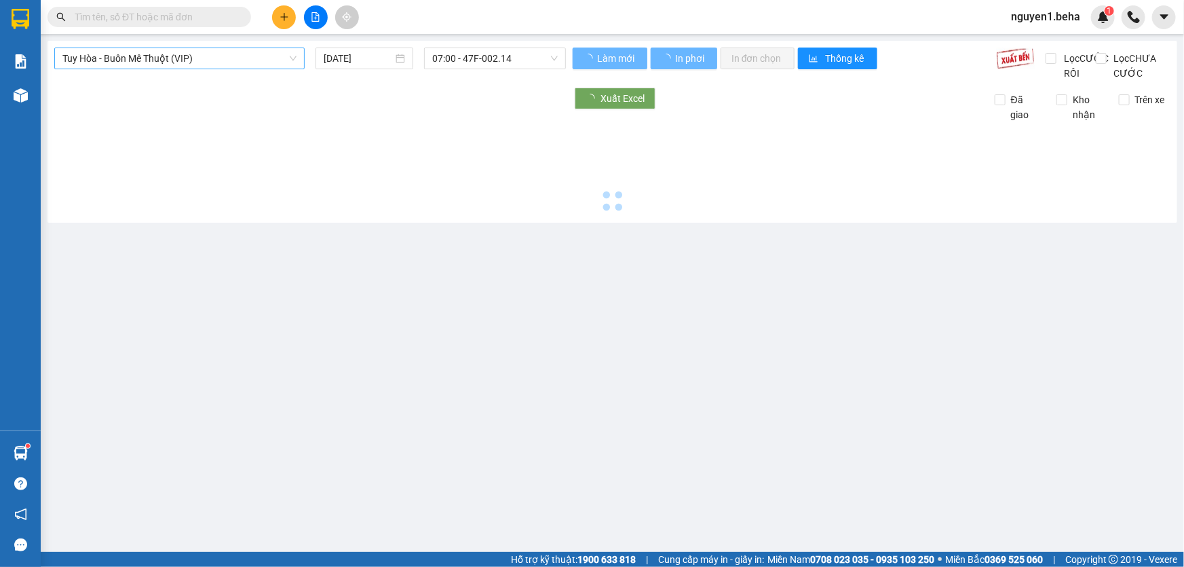
click at [217, 63] on span "Tuy Hòa - Buôn Mê Thuột (VIP)" at bounding box center [179, 58] width 234 height 20
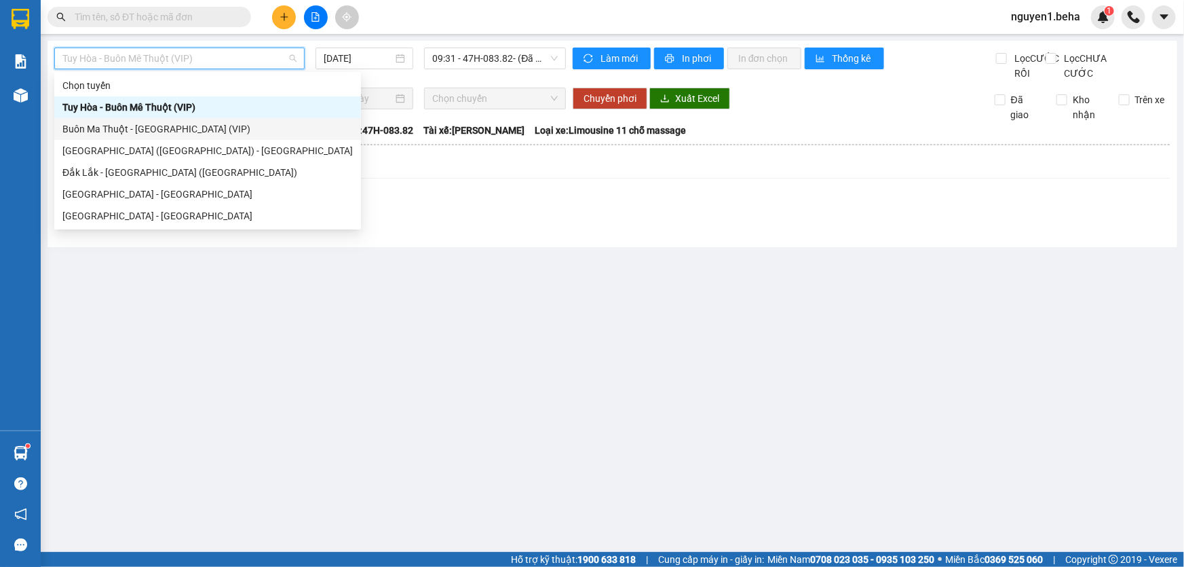
click at [141, 128] on div "Buôn Ma Thuột - [GEOGRAPHIC_DATA] (VIP)" at bounding box center [207, 128] width 290 height 15
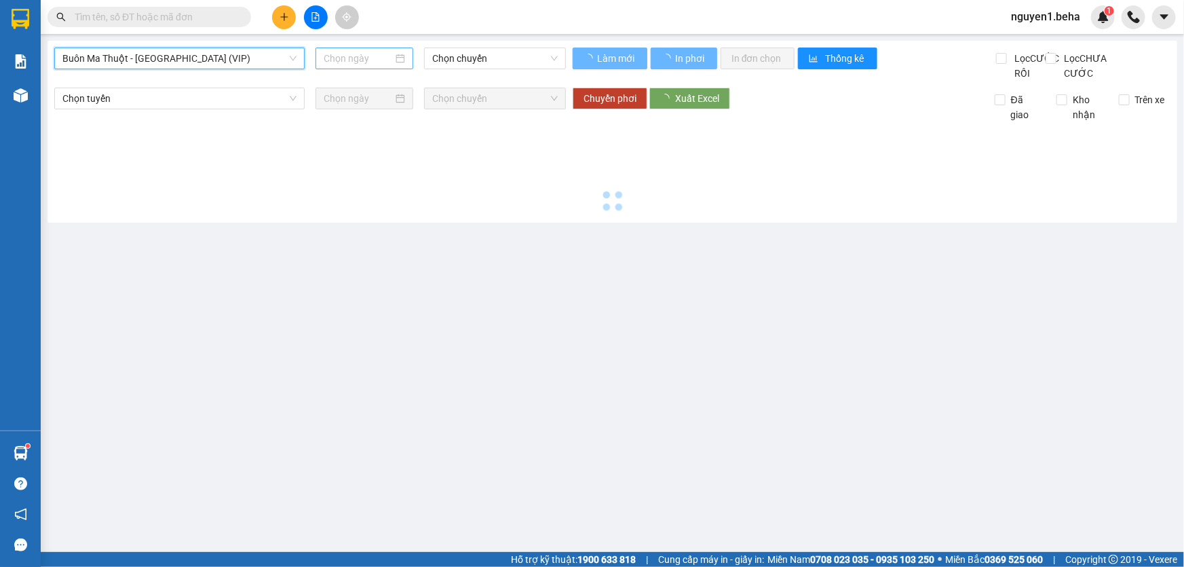
type input "[DATE]"
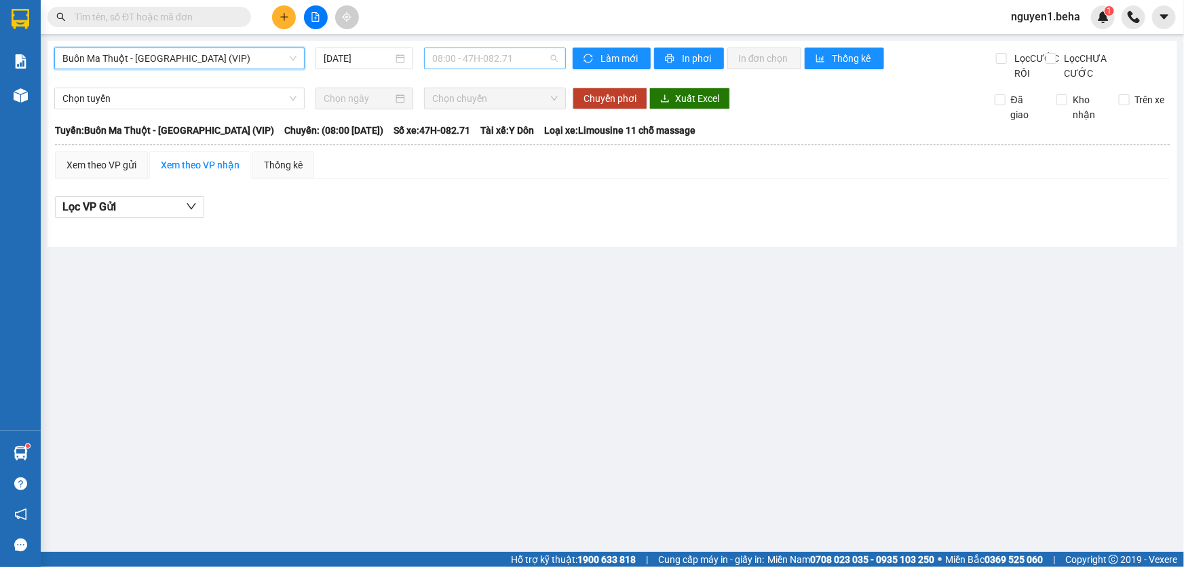
click at [507, 57] on span "08:00 - 47H-082.71" at bounding box center [495, 58] width 126 height 20
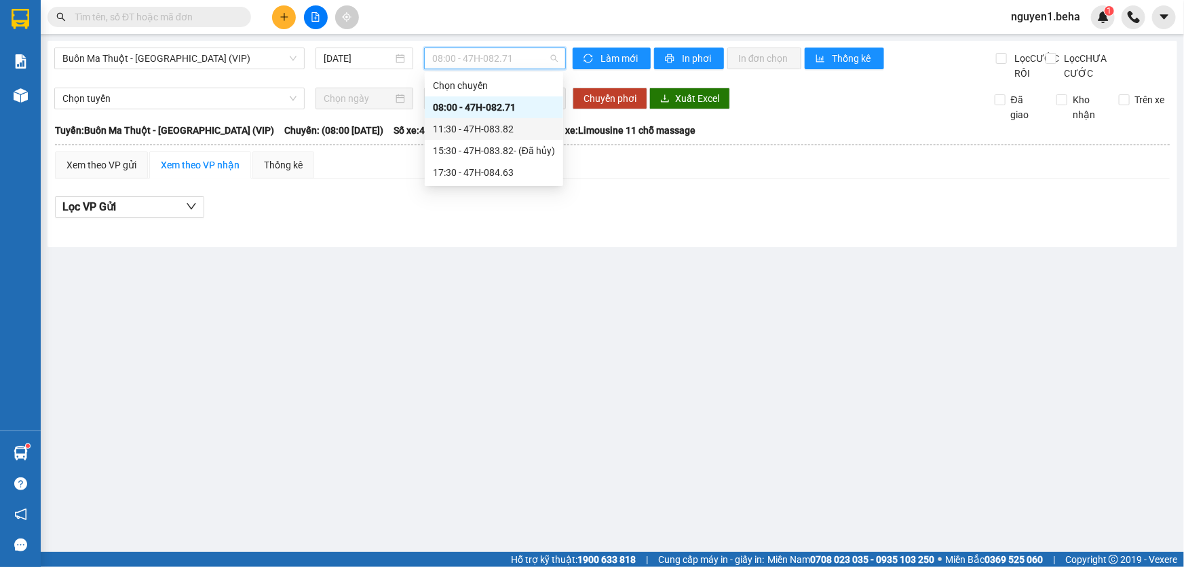
click at [489, 130] on div "11:30 - 47H-083.82" at bounding box center [494, 128] width 122 height 15
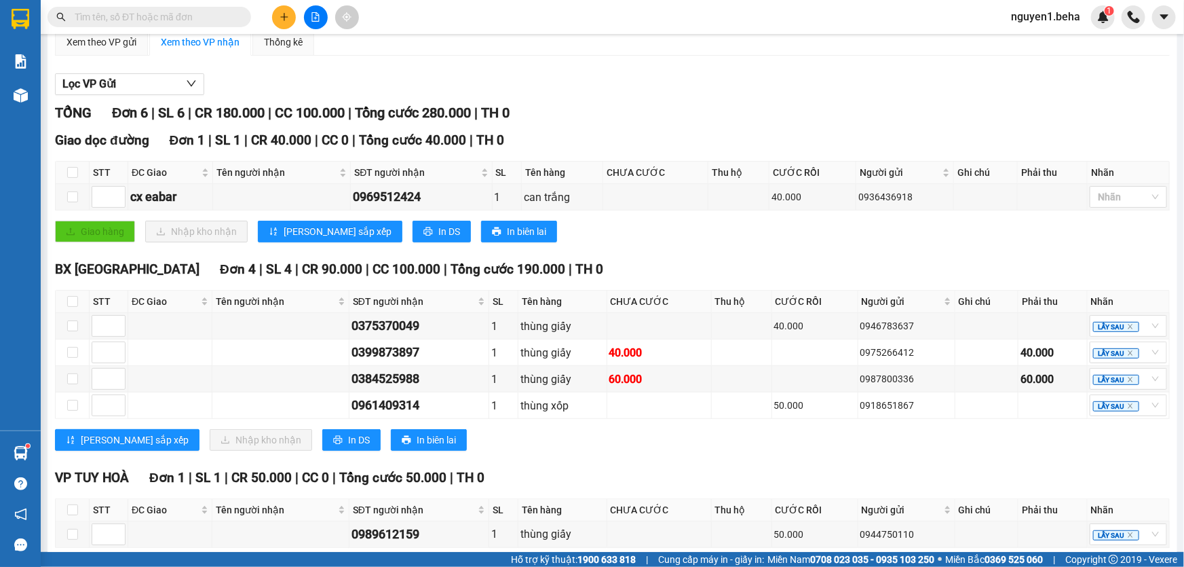
scroll to position [201, 0]
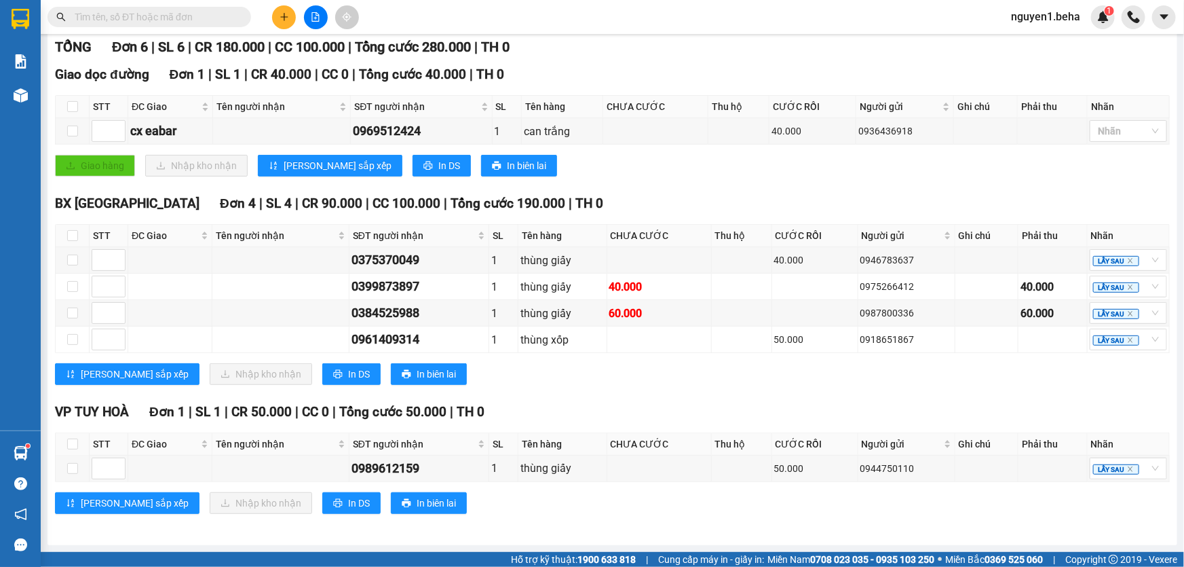
click at [166, 20] on input "text" at bounding box center [155, 17] width 160 height 15
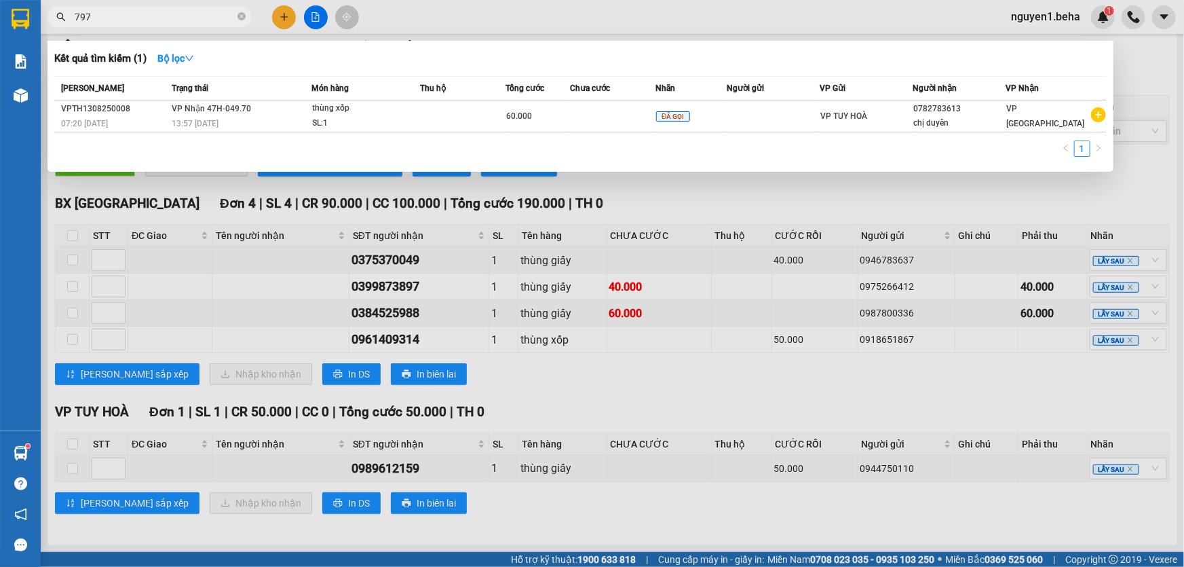
type input "7979"
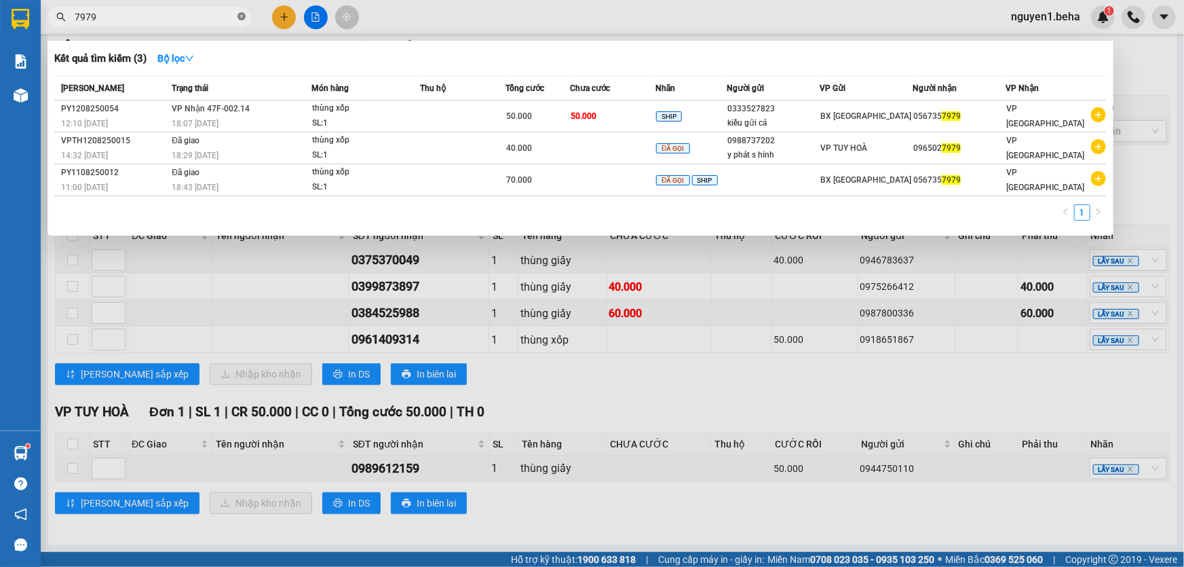
click at [244, 18] on icon "close-circle" at bounding box center [242, 16] width 8 height 8
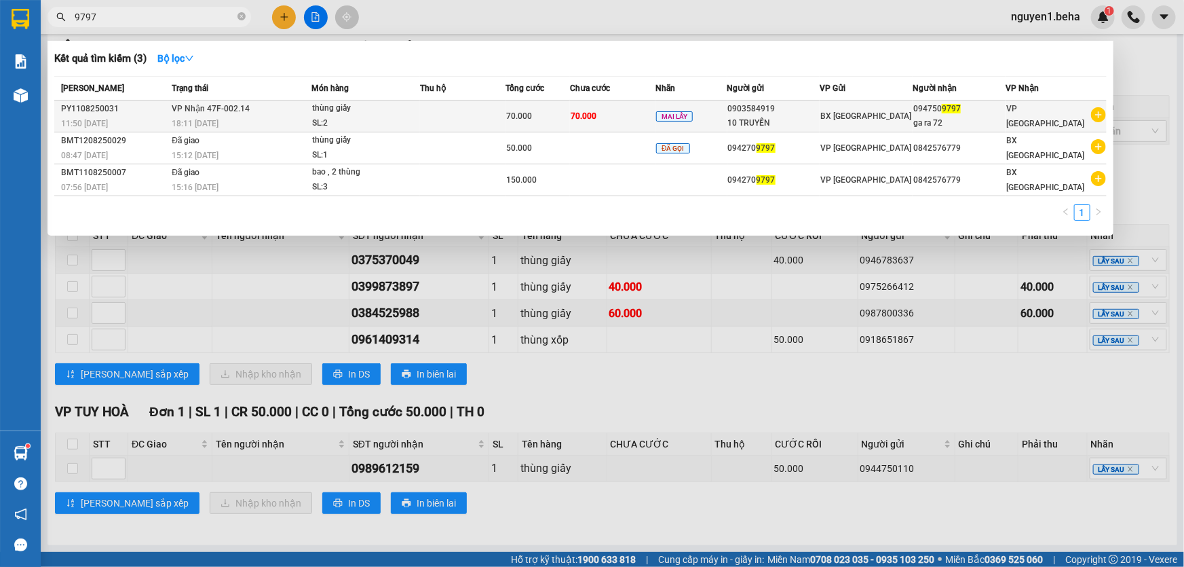
type input "9797"
click at [541, 121] on div "70.000" at bounding box center [537, 116] width 63 height 15
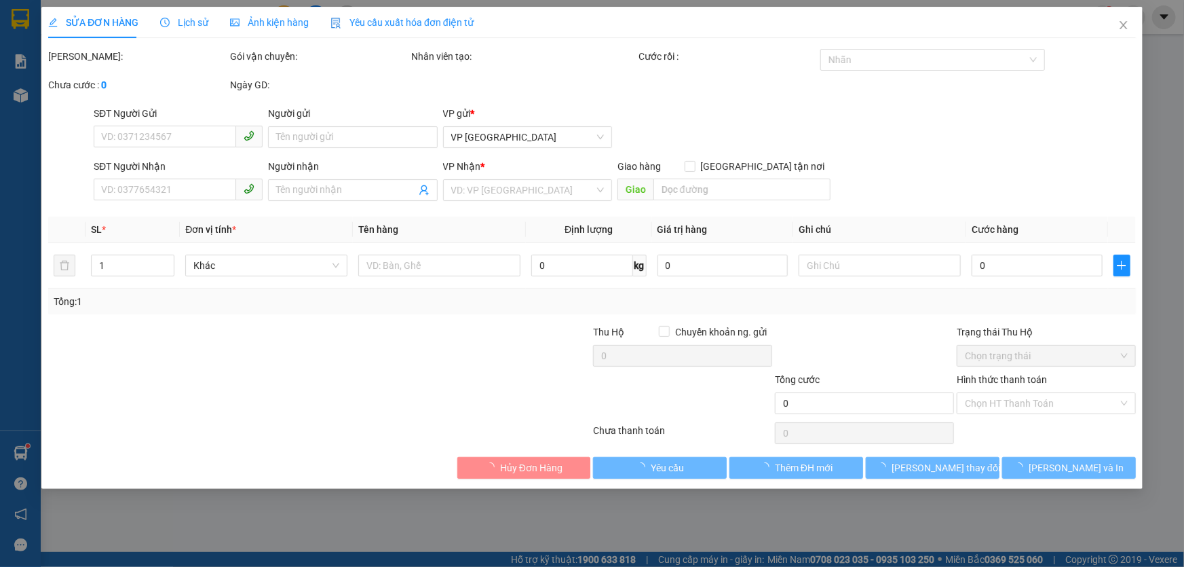
type input "0903584919"
type input "10 TRUYỀN"
type input "0947509797"
type input "ga ra 72"
type input "70.000"
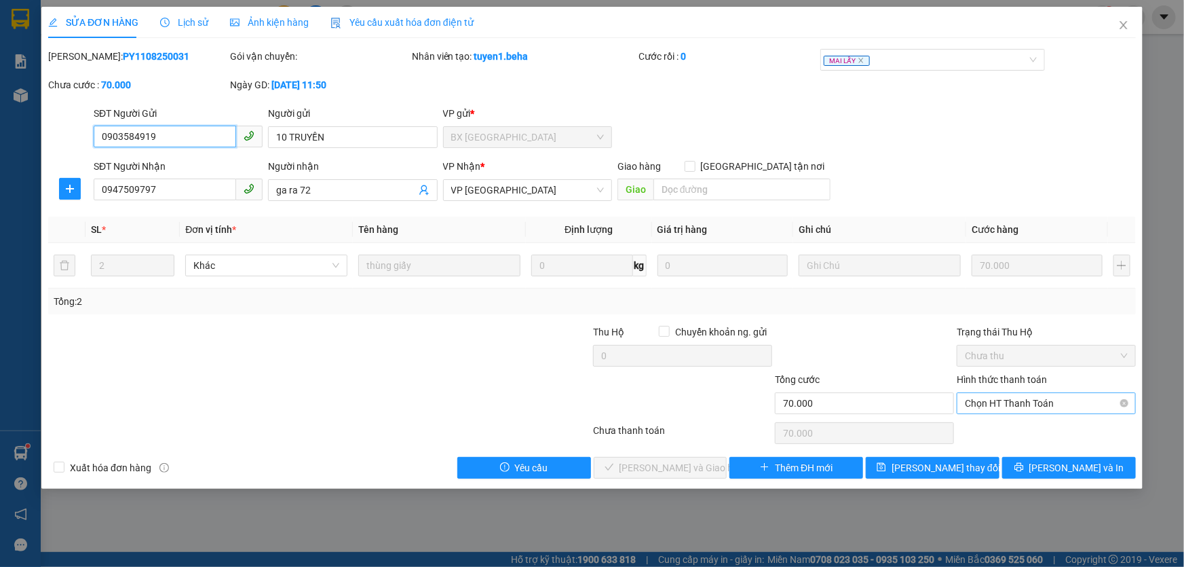
click at [1037, 398] on span "Chọn HT Thanh Toán" at bounding box center [1046, 403] width 163 height 20
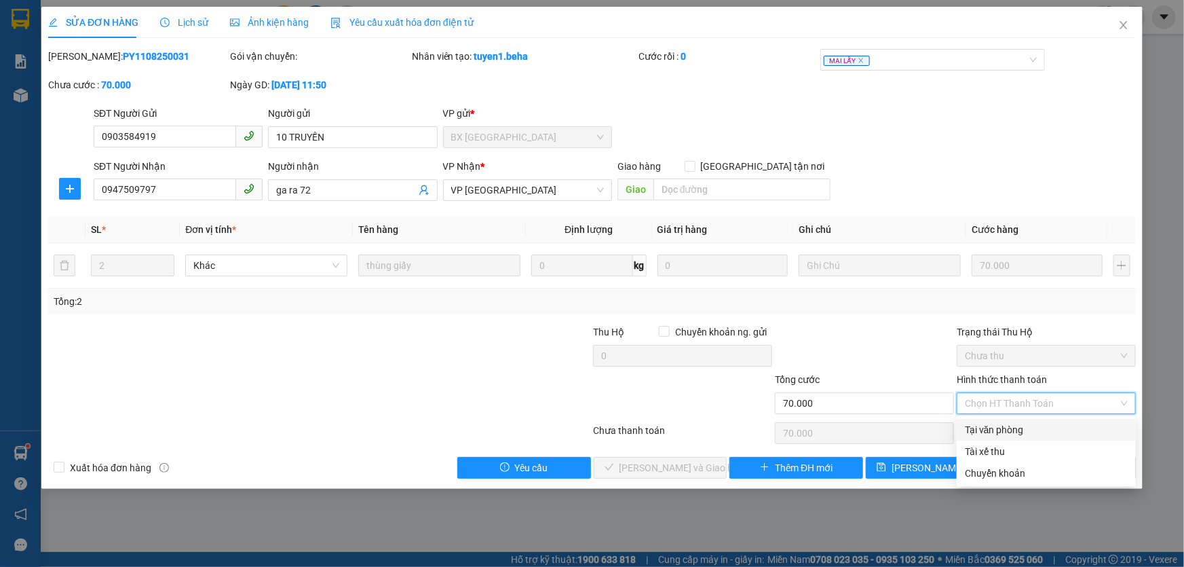
click at [996, 428] on div "Tại văn phòng" at bounding box center [1046, 429] width 163 height 15
type input "0"
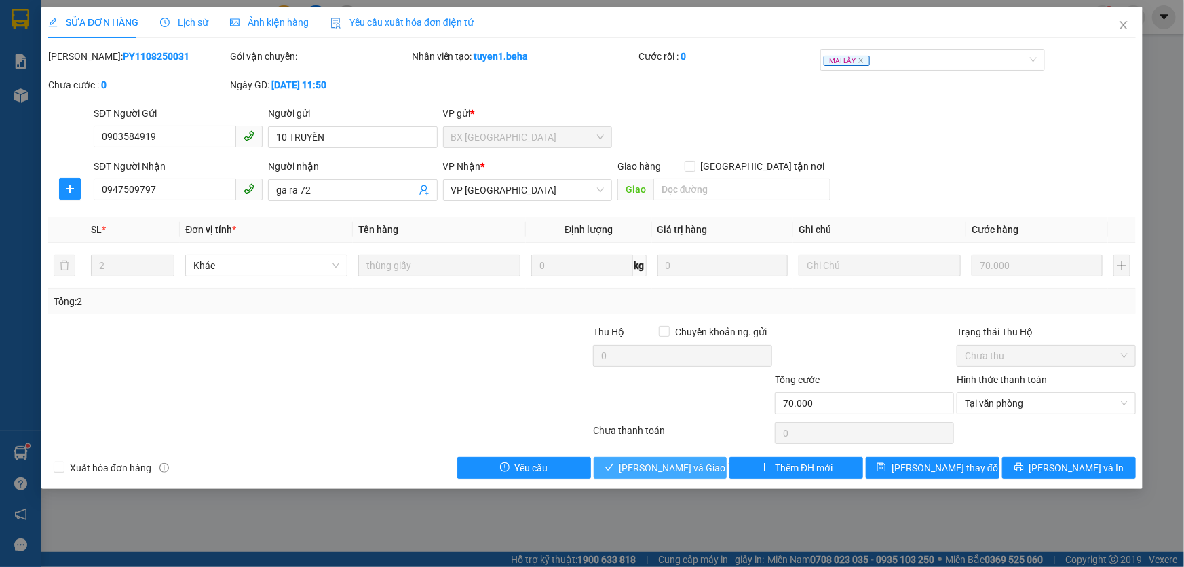
click at [692, 461] on span "Lưu và Giao hàng" at bounding box center [685, 467] width 130 height 15
